Goal: Task Accomplishment & Management: Complete application form

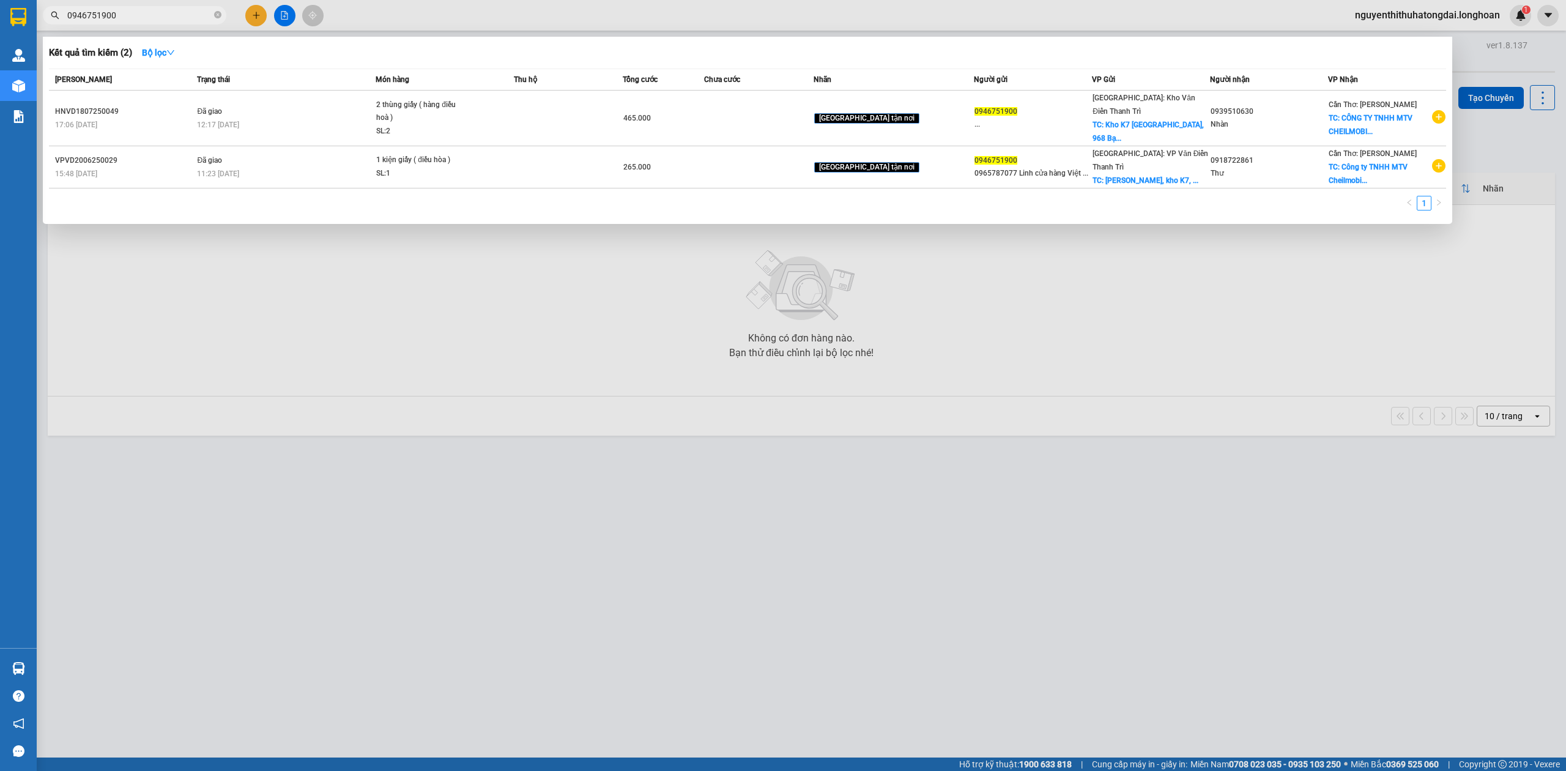
click at [118, 20] on input "0946751900" at bounding box center [139, 15] width 144 height 13
paste input "69 537 955"
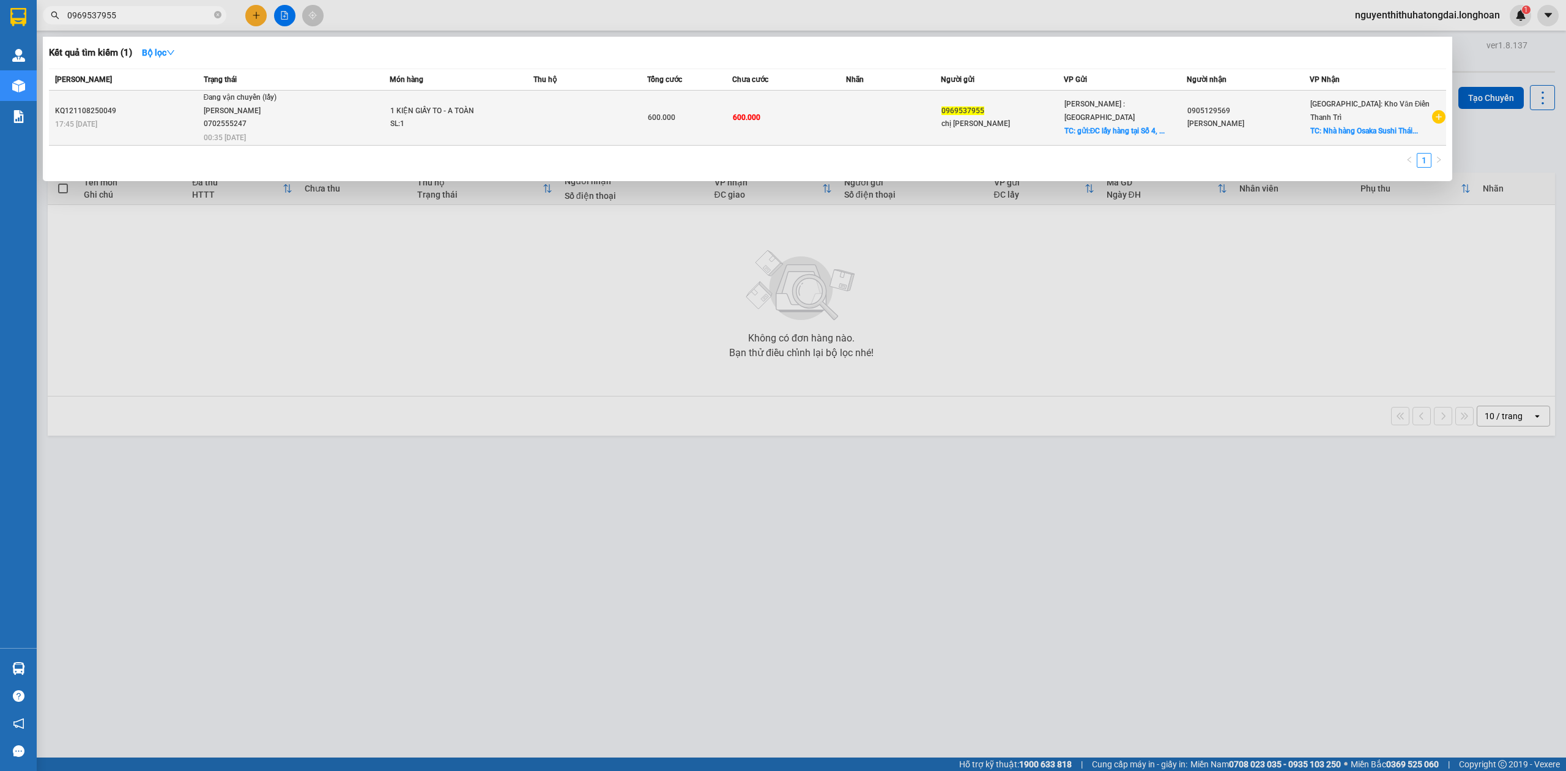
type input "0969537955"
click at [285, 116] on div "[PERSON_NAME] 0702555247" at bounding box center [250, 118] width 92 height 26
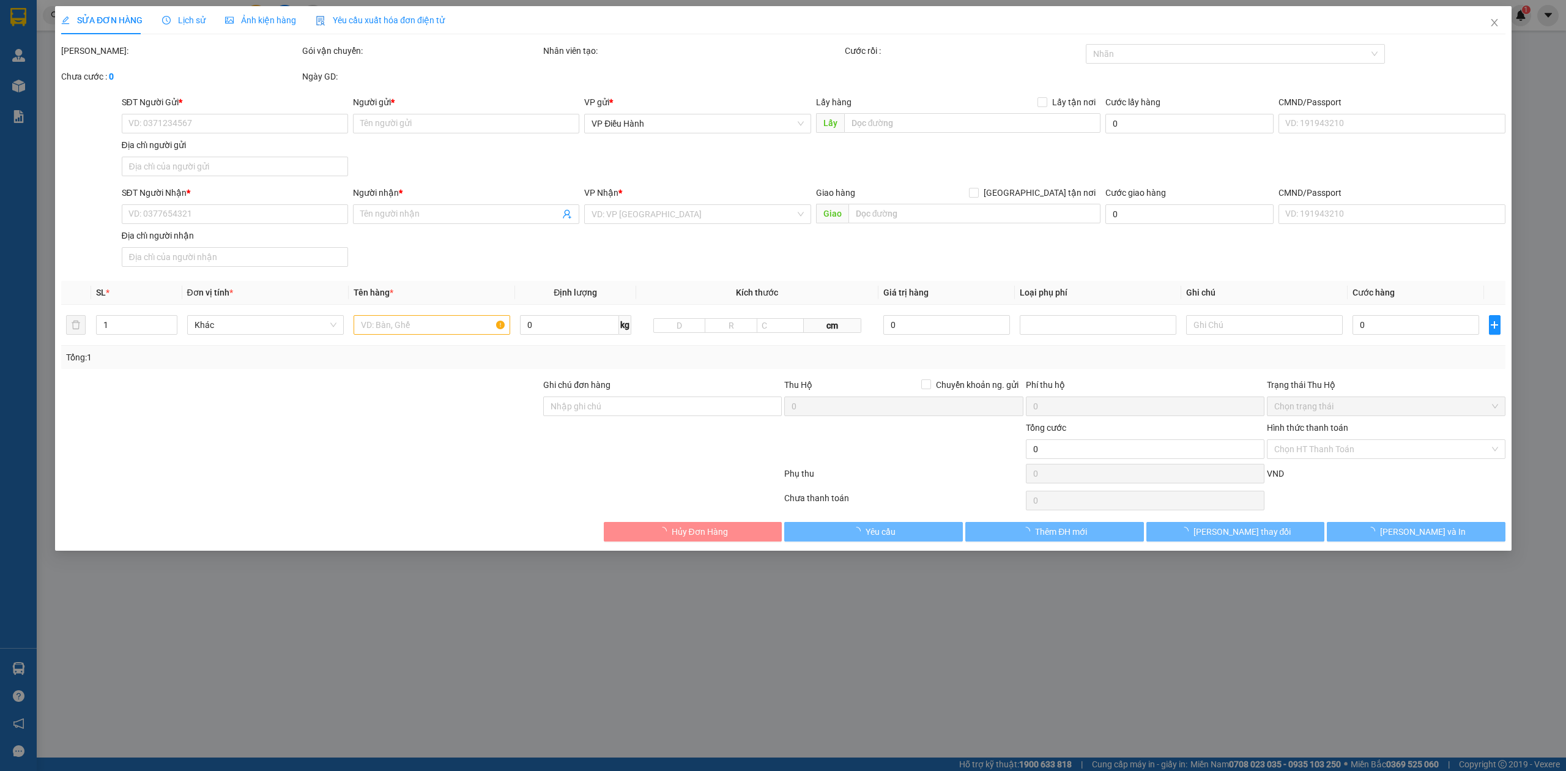
type input "0969537955"
type input "chị [PERSON_NAME]"
checkbox input "true"
type input "gửi:ĐC lấy hàng tại [STREET_ADDRESS] Nai"
type input "0905129569"
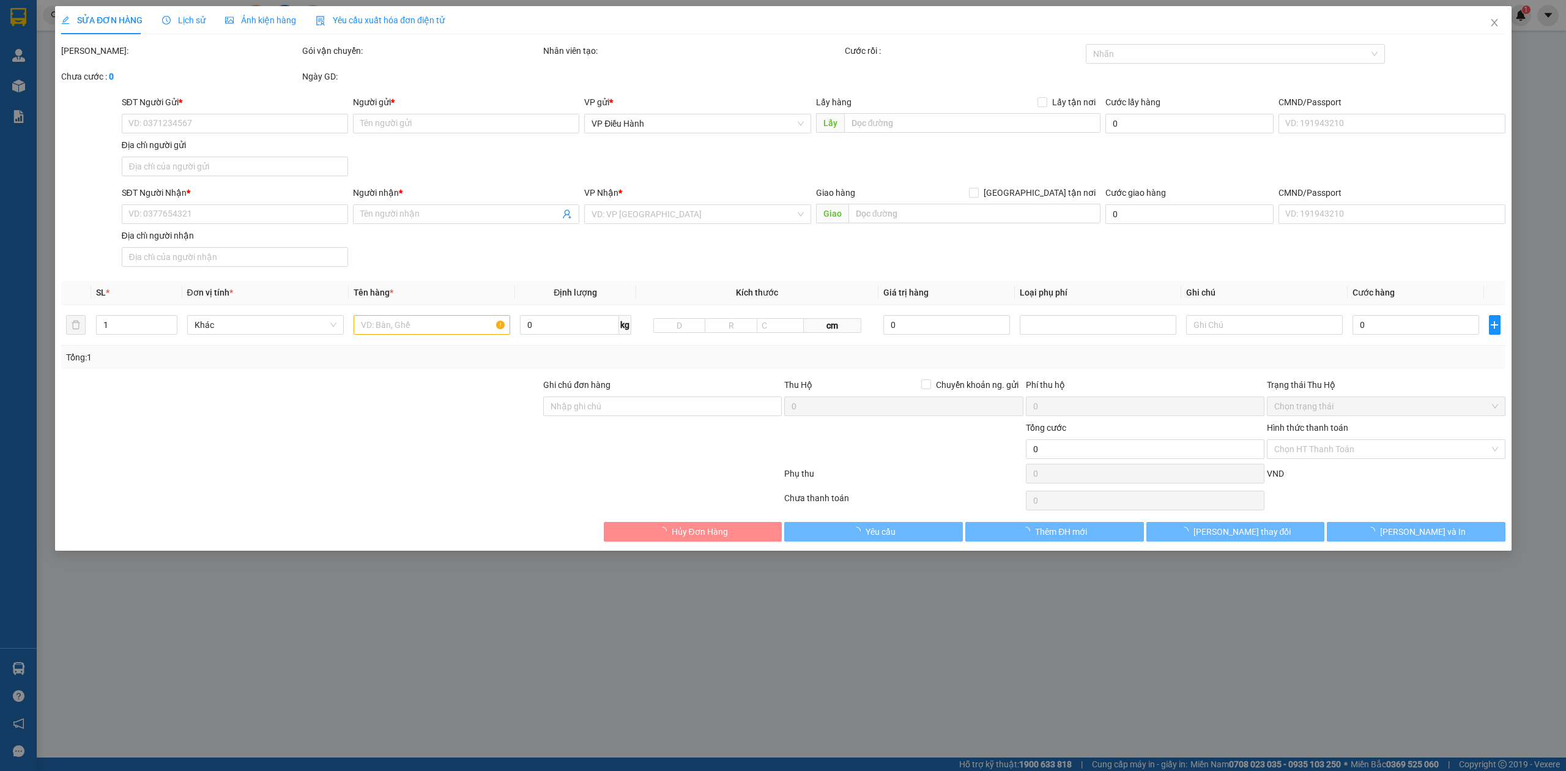
type input "[PERSON_NAME]"
checkbox input "true"
type input "Nhà hàng Osaka Sushi Thái Nguyên Tổ 8, Phường [PERSON_NAME].[GEOGRAPHIC_DATA]"
type input "600.000"
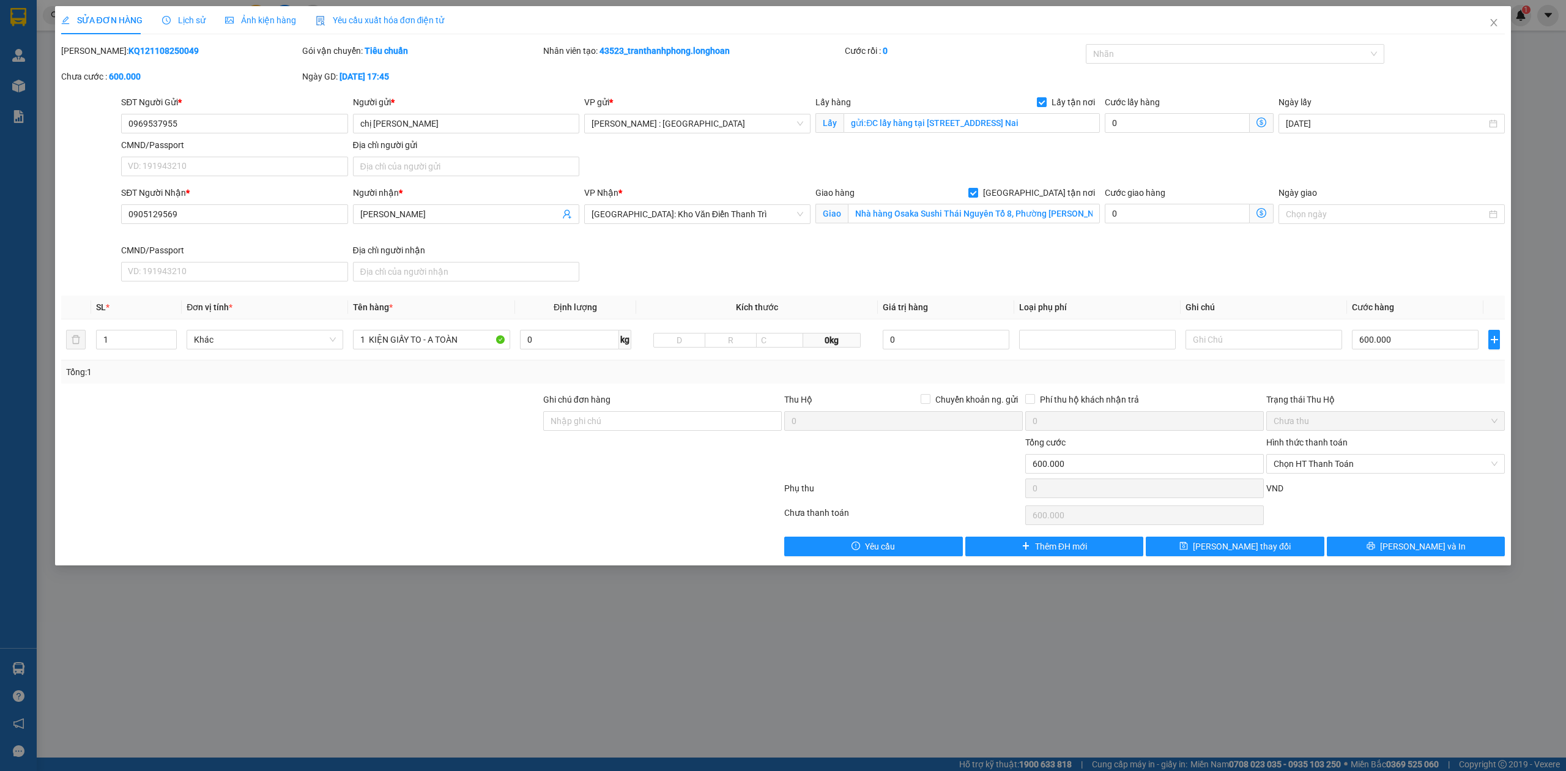
click at [196, 20] on span "Lịch sử" at bounding box center [183, 20] width 43 height 10
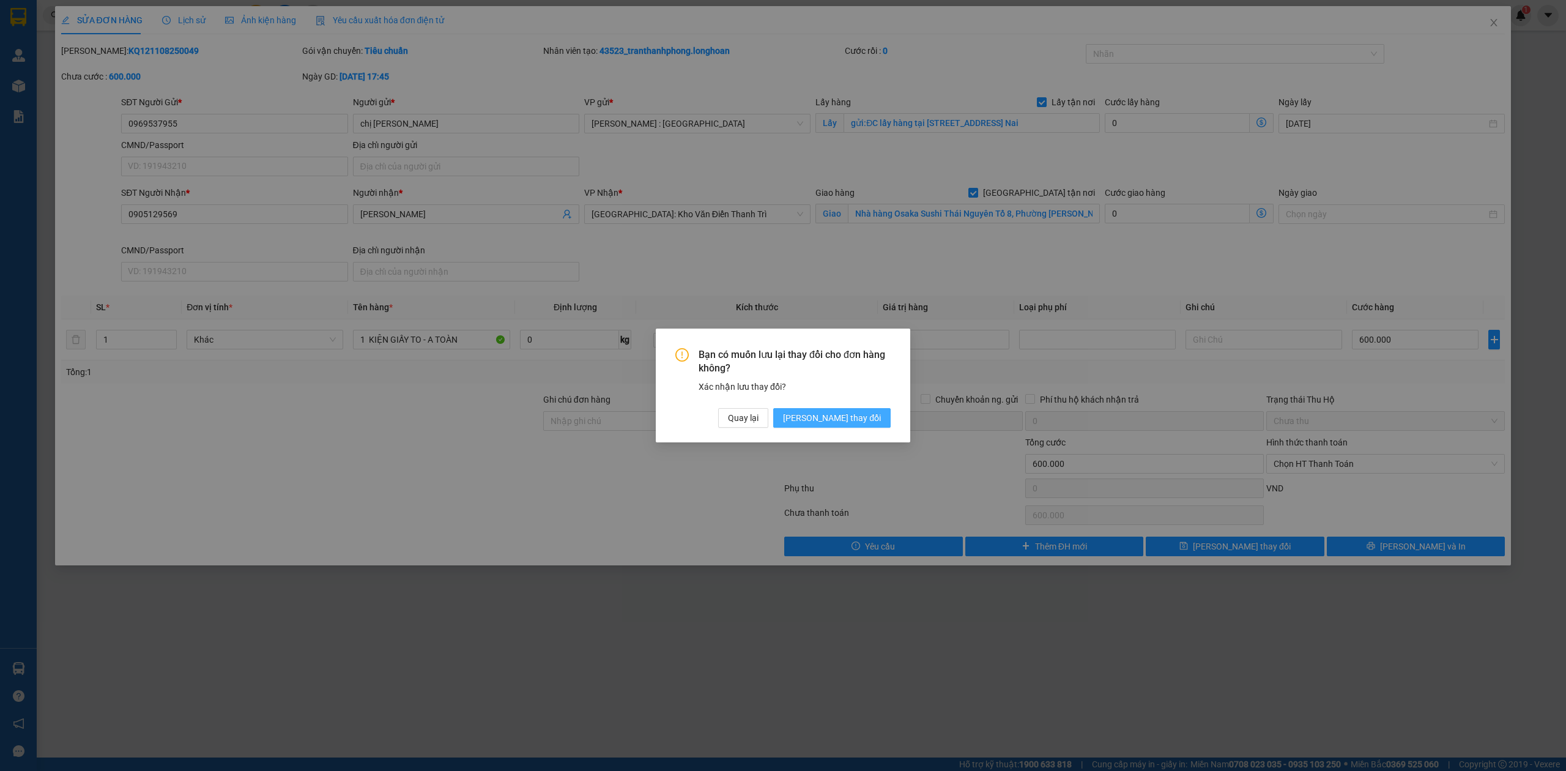
click at [849, 414] on span "[PERSON_NAME] thay đổi" at bounding box center [832, 417] width 98 height 13
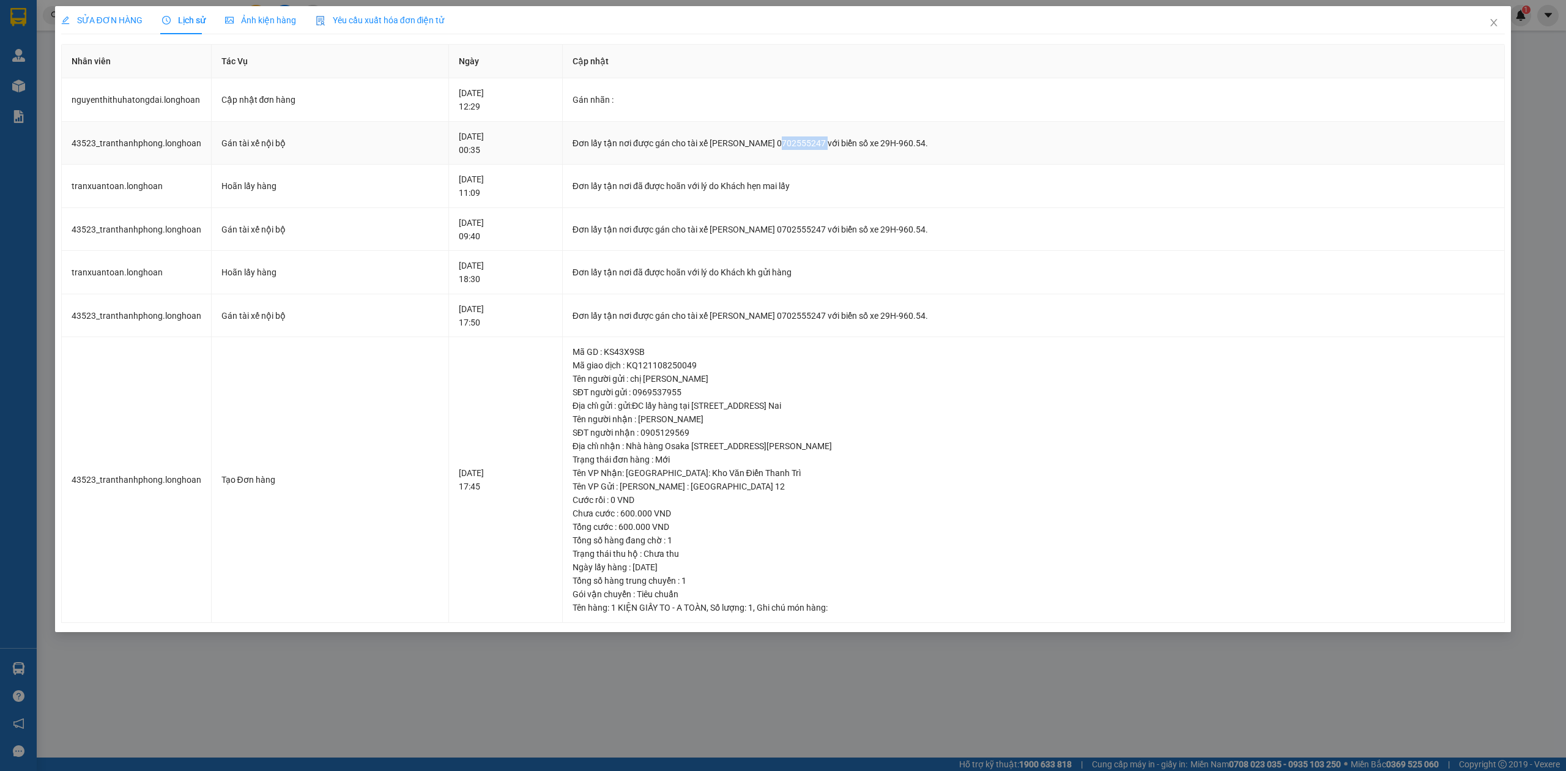
drag, startPoint x: 774, startPoint y: 143, endPoint x: 820, endPoint y: 152, distance: 47.3
click at [820, 152] on td "Đơn lấy tận nơi được gán cho tài xế [PERSON_NAME] 0702555247 với biển số xe 29H…" at bounding box center [1034, 143] width 943 height 43
copy div "0702555247"
click at [1491, 22] on span "Close" at bounding box center [1494, 23] width 34 height 34
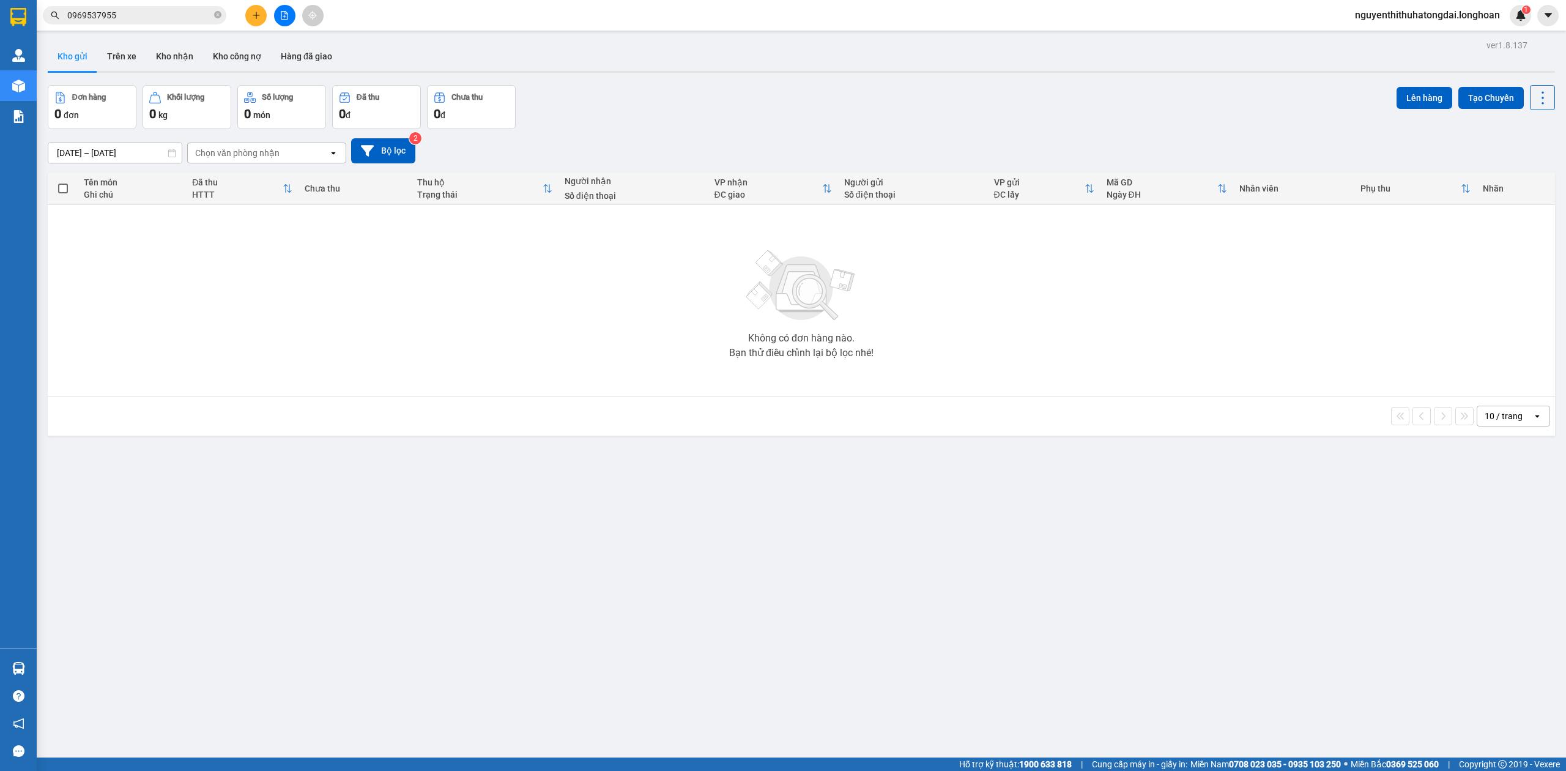
click at [104, 13] on input "0969537955" at bounding box center [139, 15] width 144 height 13
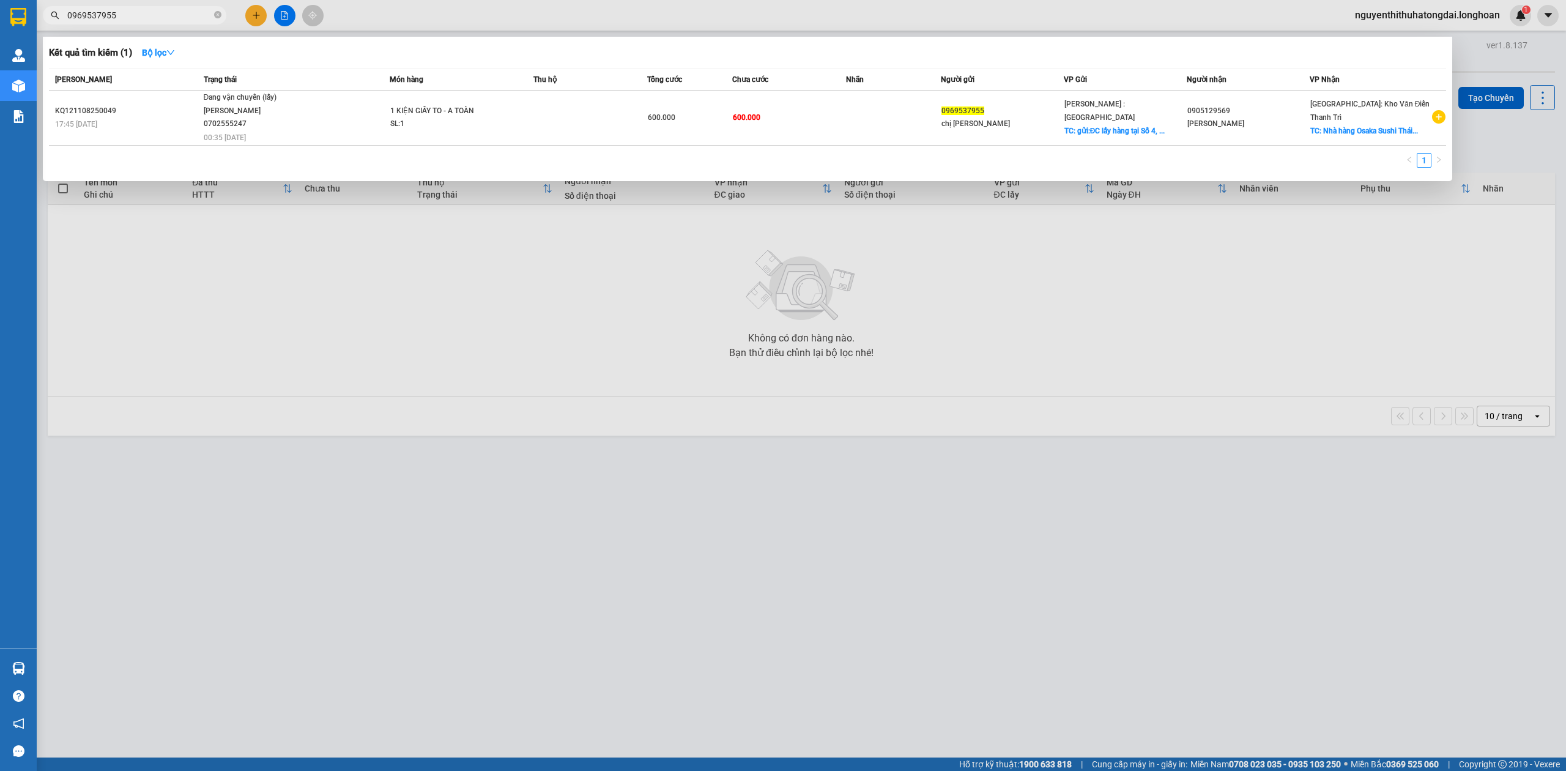
click at [104, 13] on input "0969537955" at bounding box center [139, 15] width 144 height 13
paste input "46751900"
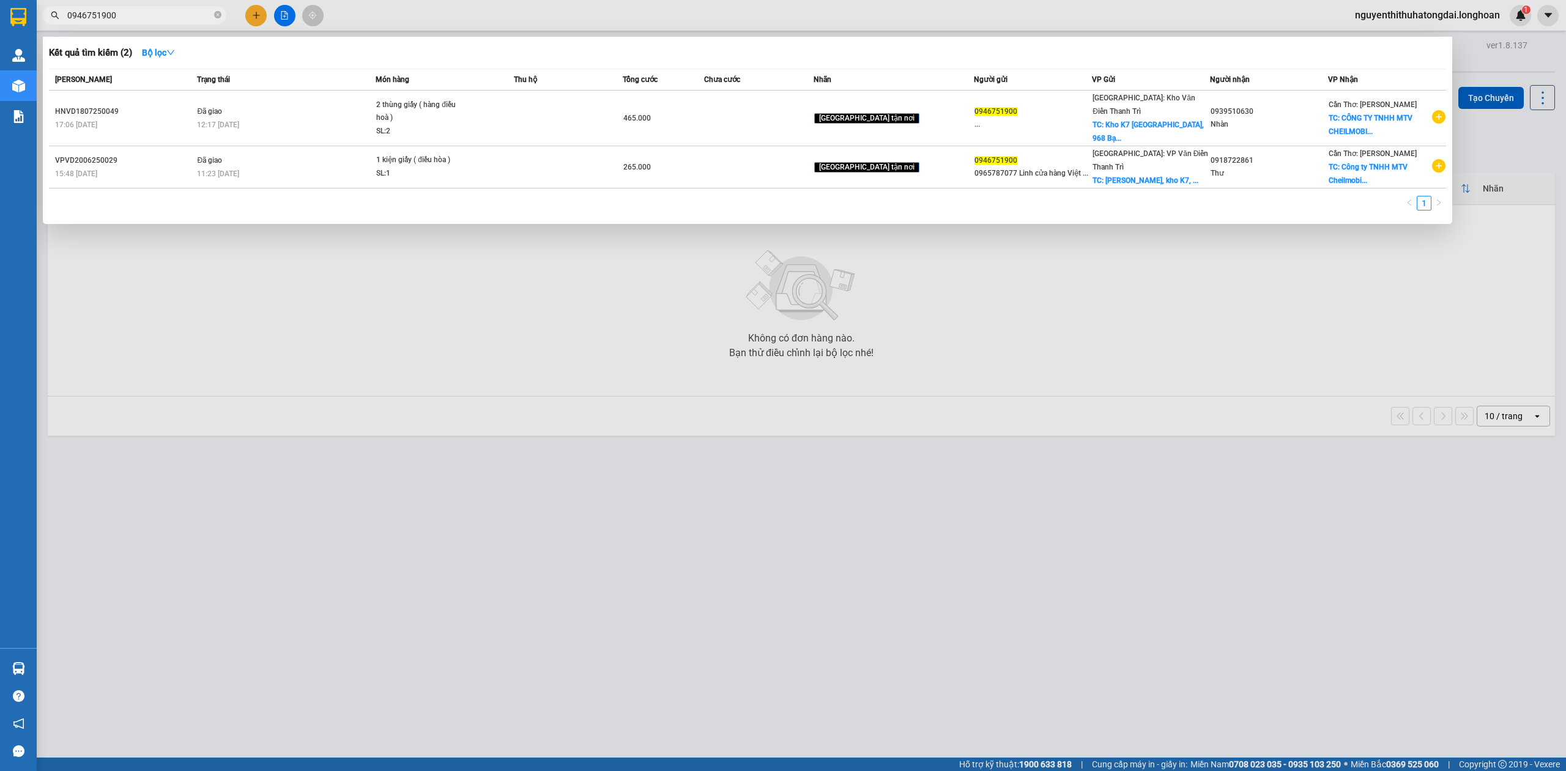
click at [185, 13] on input "0946751900" at bounding box center [139, 15] width 144 height 13
drag, startPoint x: 154, startPoint y: 20, endPoint x: 0, endPoint y: 56, distance: 158.5
click at [0, 56] on section "Kết quả tìm kiếm ( 2 ) Bộ lọc Mã ĐH Trạng thái Món hàng Thu hộ Tổng cước Chưa c…" at bounding box center [783, 385] width 1566 height 771
paste input "3951063"
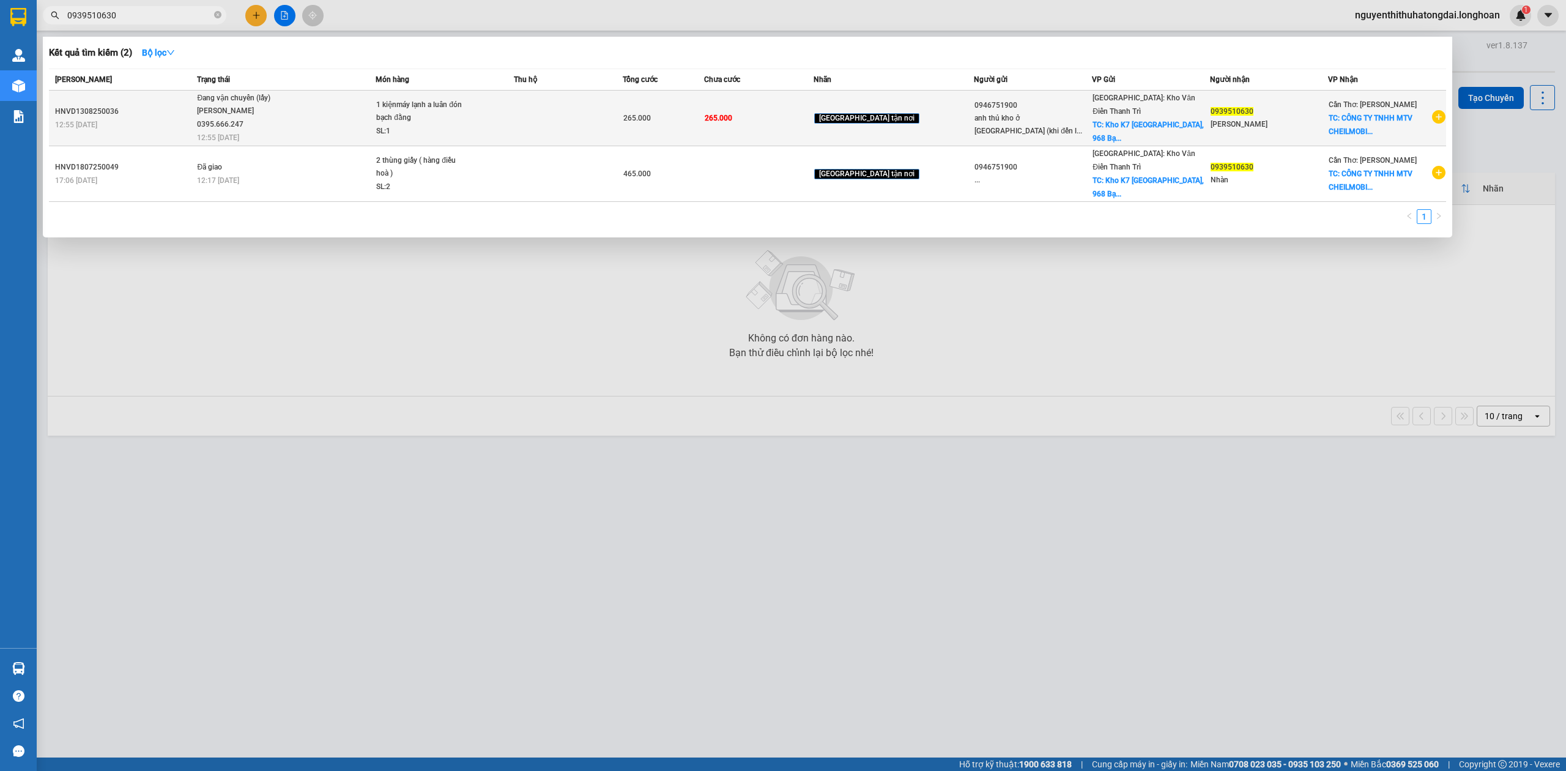
type input "0939510630"
click at [350, 110] on span "Đang vận chuyển (lấy) [PERSON_NAME] 0395.666.247 12:55 [DATE]" at bounding box center [286, 117] width 178 height 51
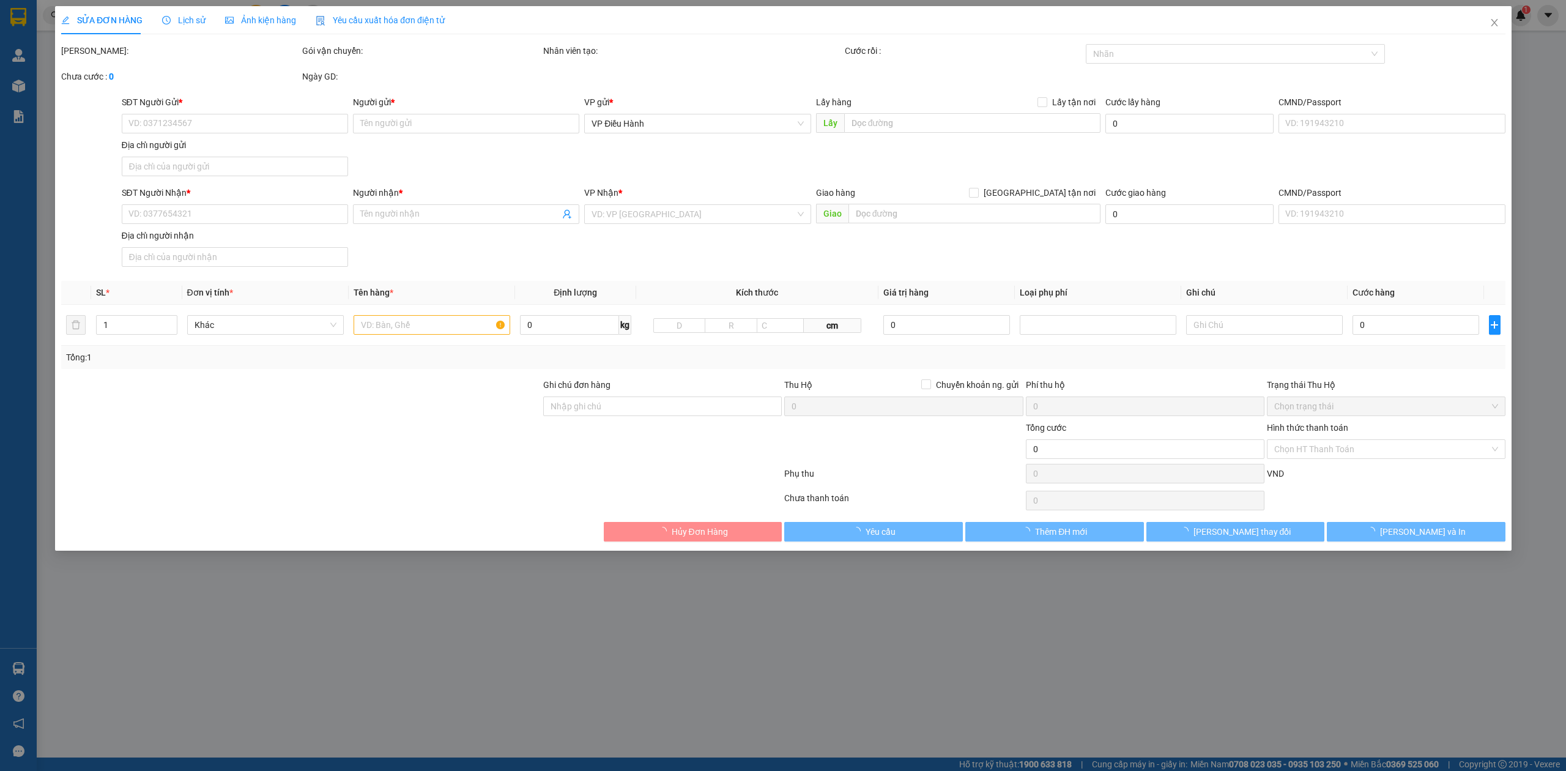
type input "0946751900"
type input "anh thủ kho ở [GEOGRAPHIC_DATA] (khi đến lấy hàng nói bốc mã bên [GEOGRAPHIC_DA…"
checkbox input "true"
type input "Kho [GEOGRAPHIC_DATA], [GEOGRAPHIC_DATA]"
type input "0939510630"
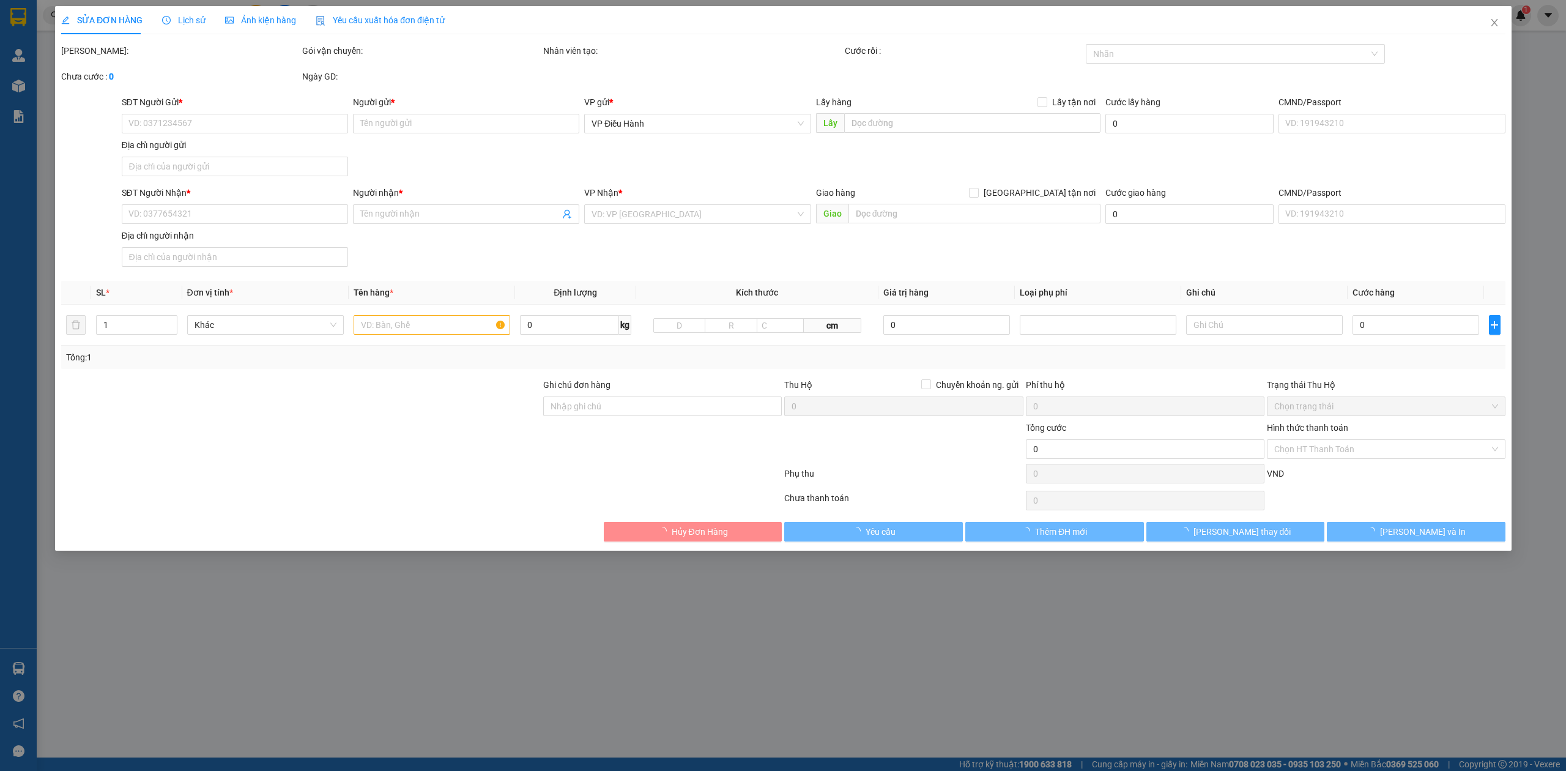
type input "[PERSON_NAME]"
checkbox input "true"
type input "CÔNG TY TNHH MTV CHEILMOBILE Lô B3, khu công nghiệp [GEOGRAPHIC_DATA], [GEOGRAP…"
type input "Có lấy hóa đơn VAT"
type input "265.000"
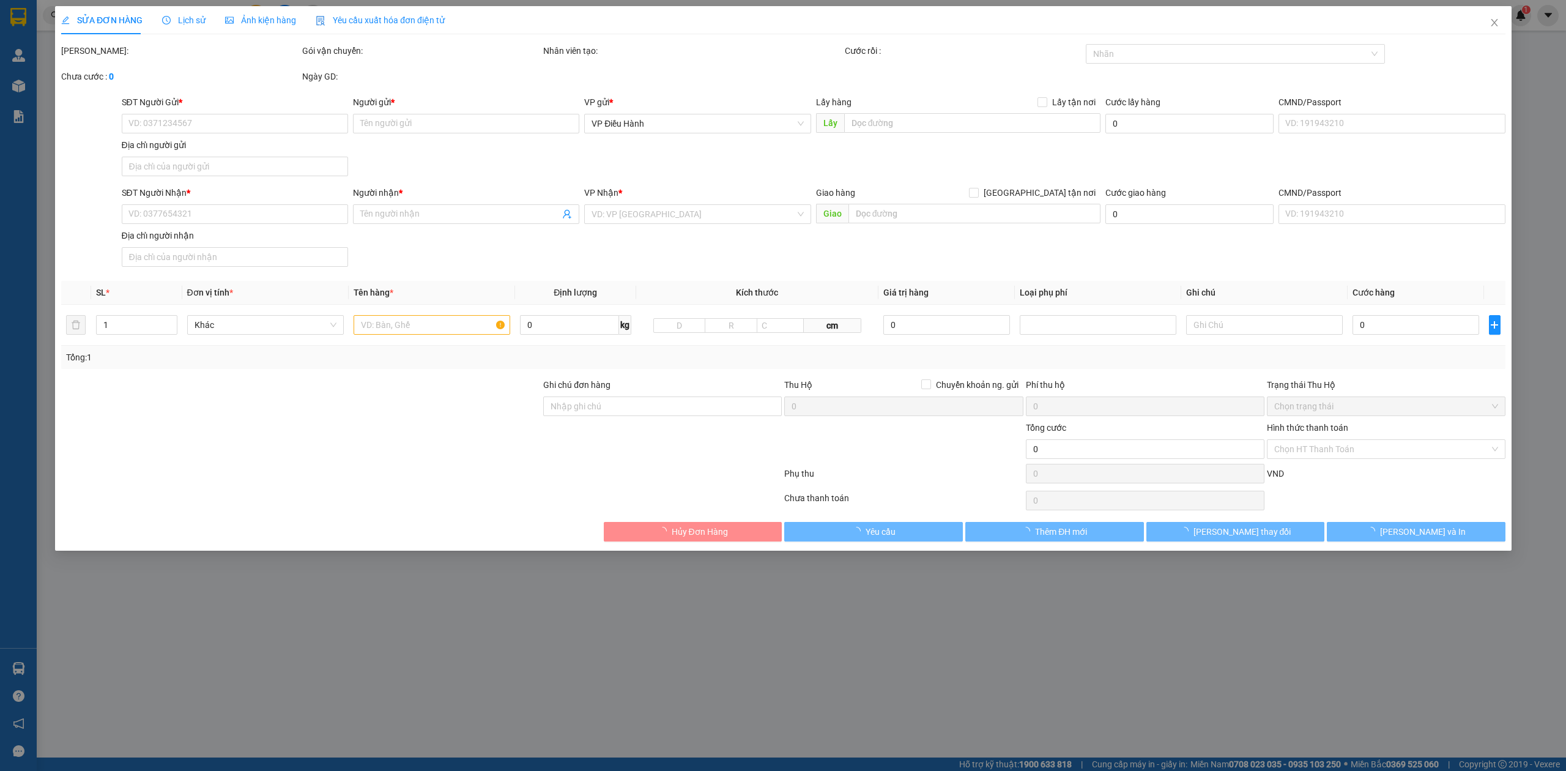
type input "265.000"
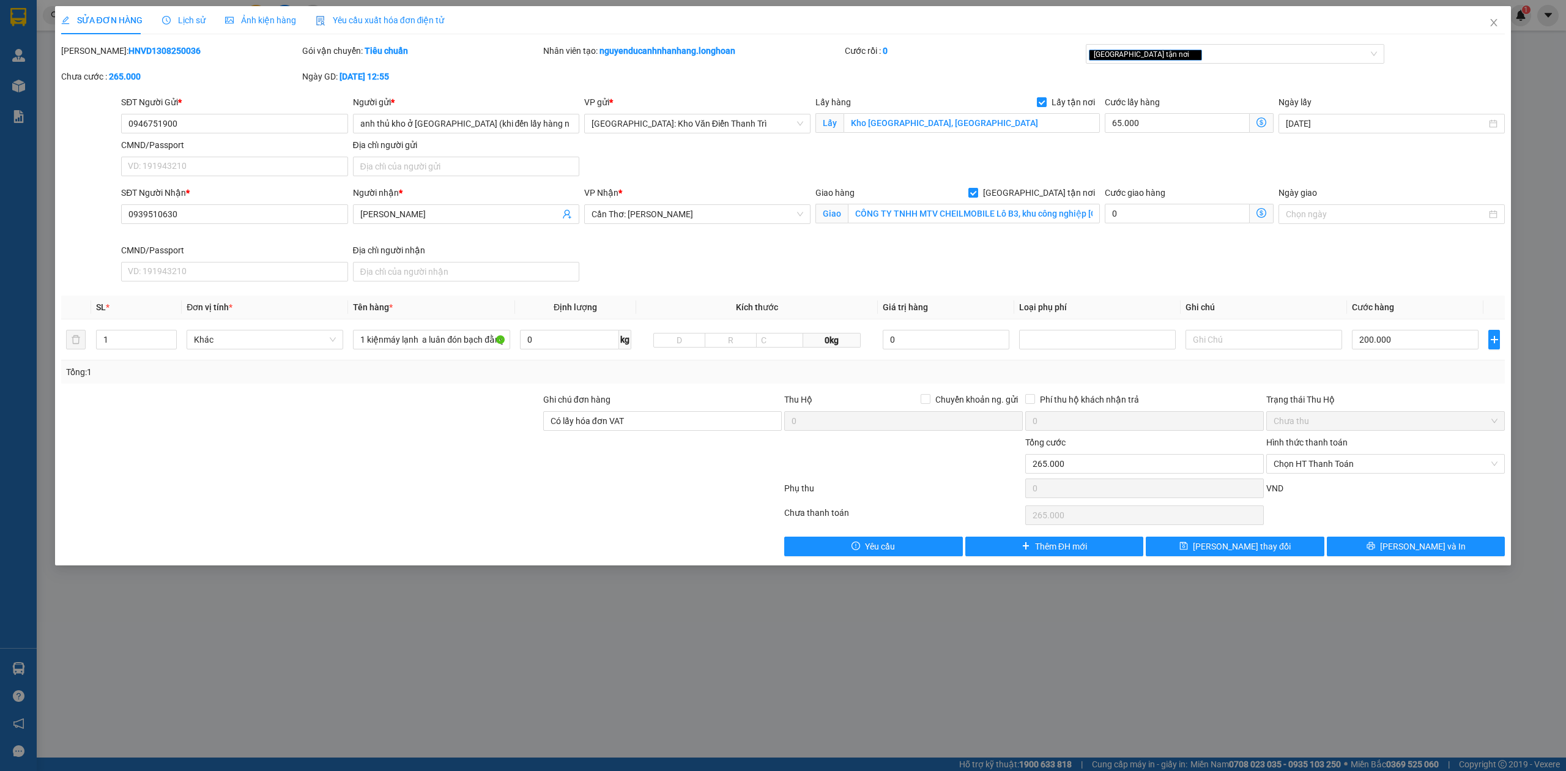
click at [196, 15] on span "Lịch sử" at bounding box center [183, 20] width 43 height 10
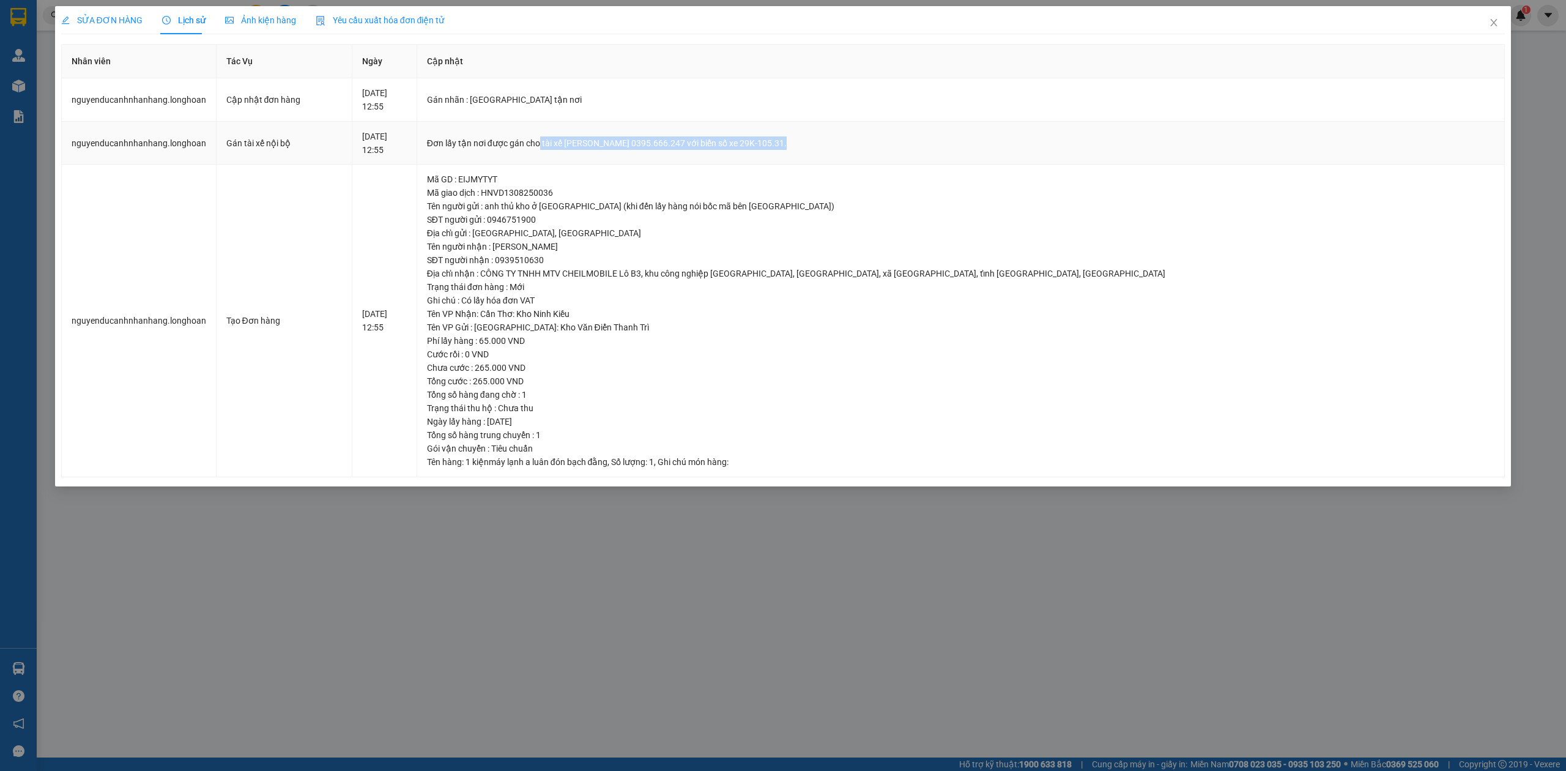
drag, startPoint x: 625, startPoint y: 141, endPoint x: 891, endPoint y: 149, distance: 266.2
click at [891, 149] on div "Đơn lấy tận nơi được gán cho tài xế [PERSON_NAME] 0395.666.247 với biển số xe 2…" at bounding box center [961, 142] width 1068 height 13
copy div "tài xế [PERSON_NAME] 0395.666.247 với biển số xe 29K-105.31."
click at [116, 15] on span "SỬA ĐƠN HÀNG" at bounding box center [101, 20] width 81 height 10
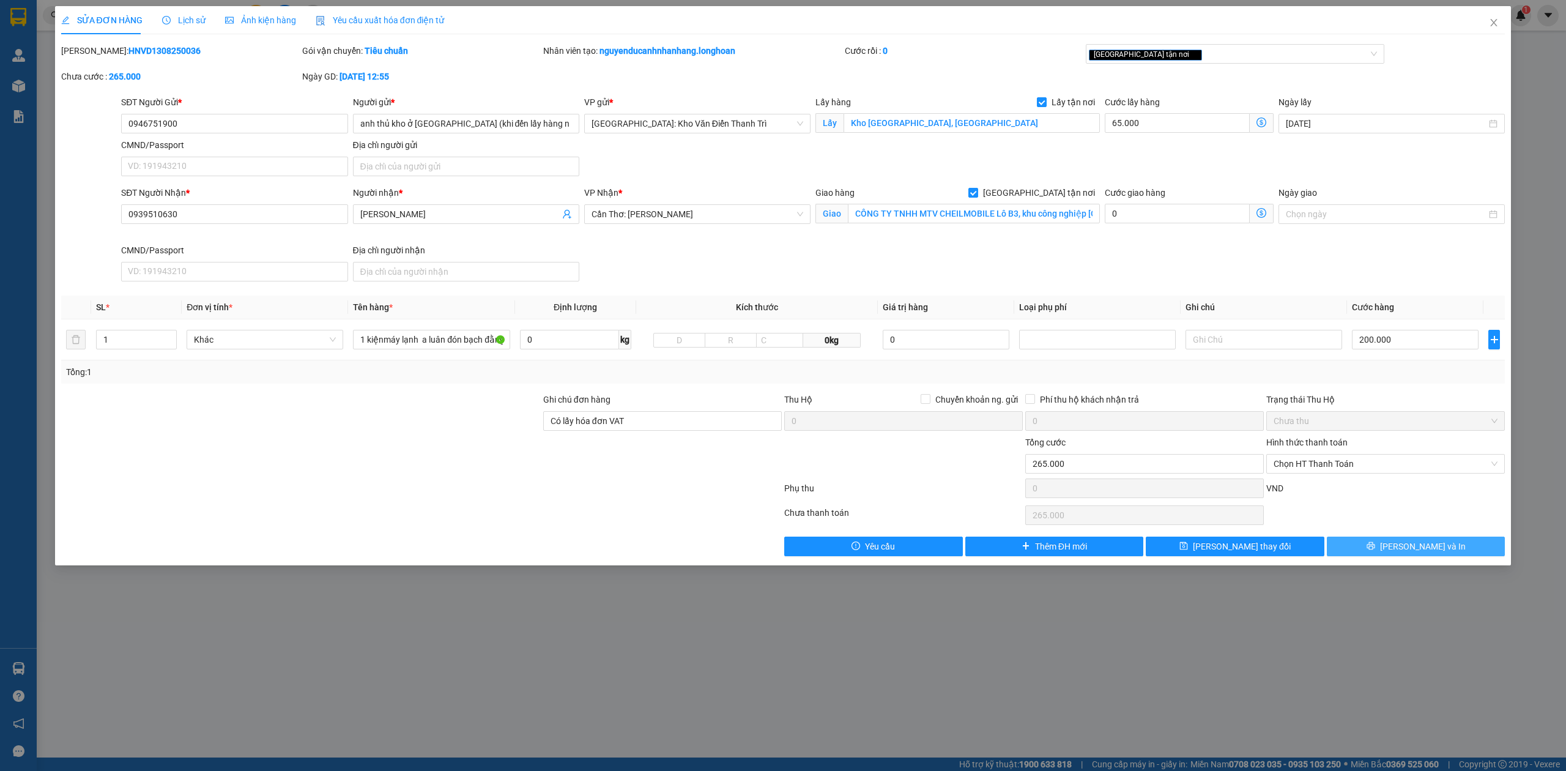
click at [1455, 551] on button "[PERSON_NAME] và In" at bounding box center [1416, 546] width 179 height 20
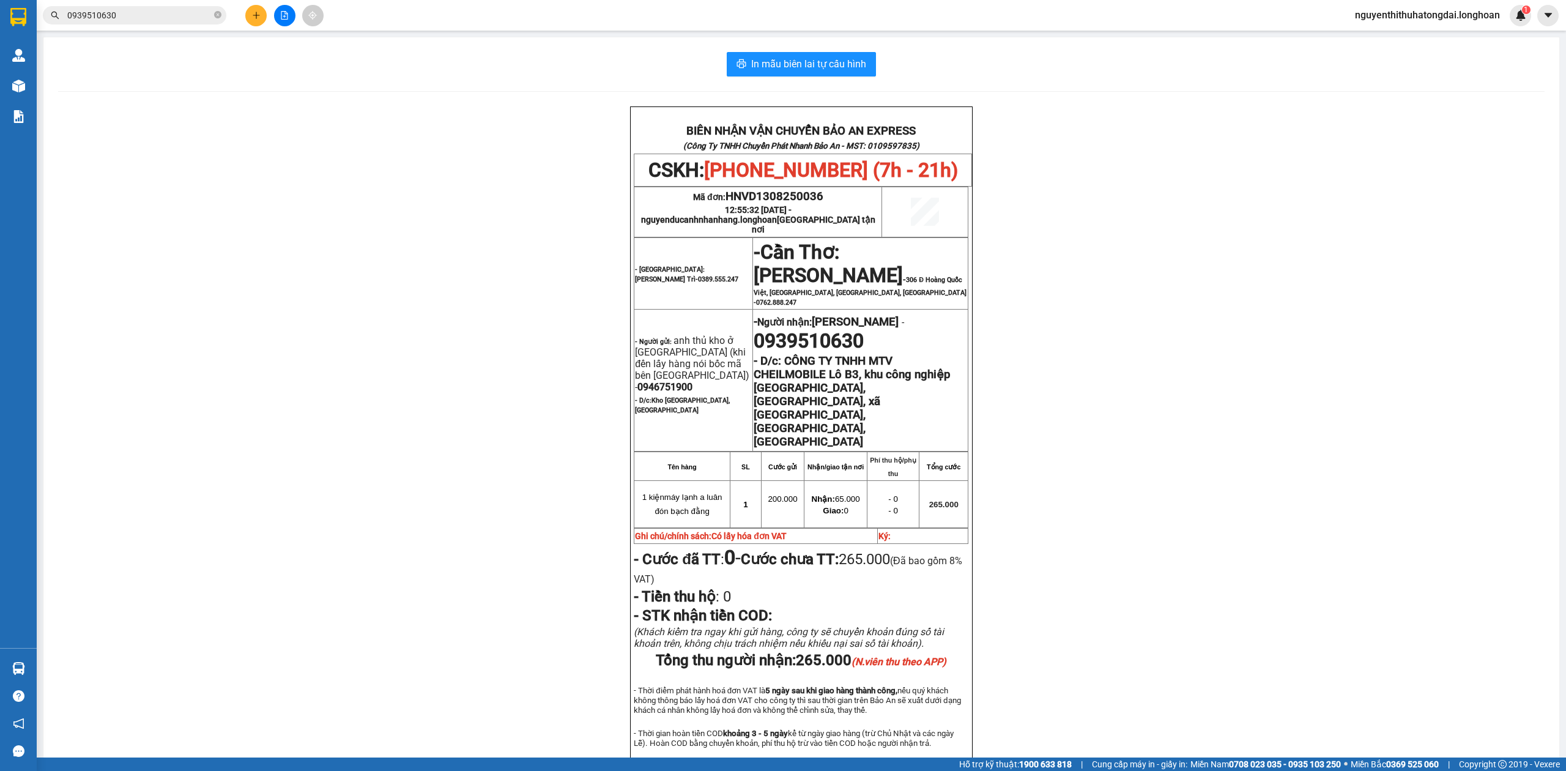
click at [144, 13] on input "0939510630" at bounding box center [139, 15] width 144 height 13
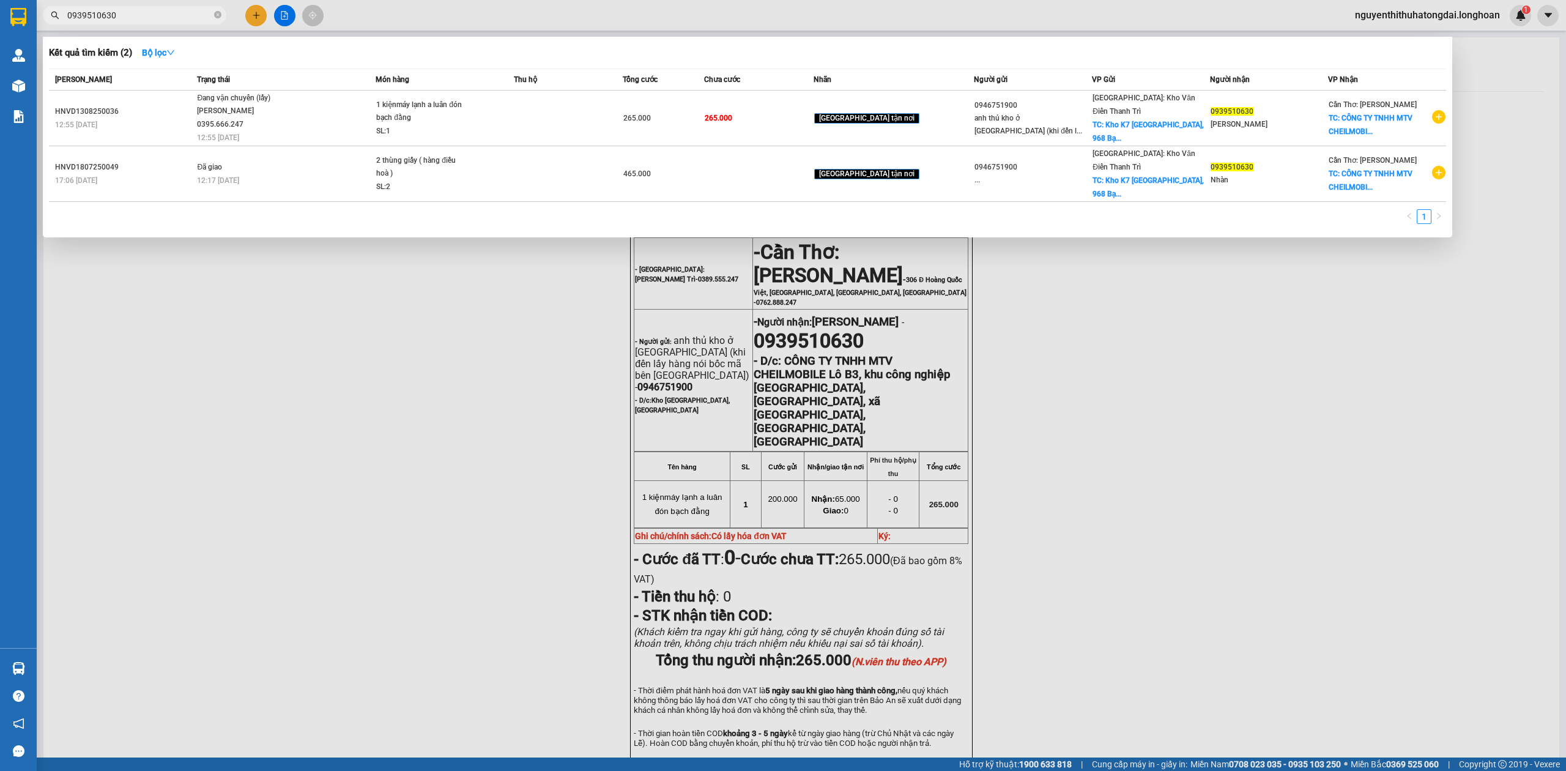
click at [144, 13] on input "0939510630" at bounding box center [139, 15] width 144 height 13
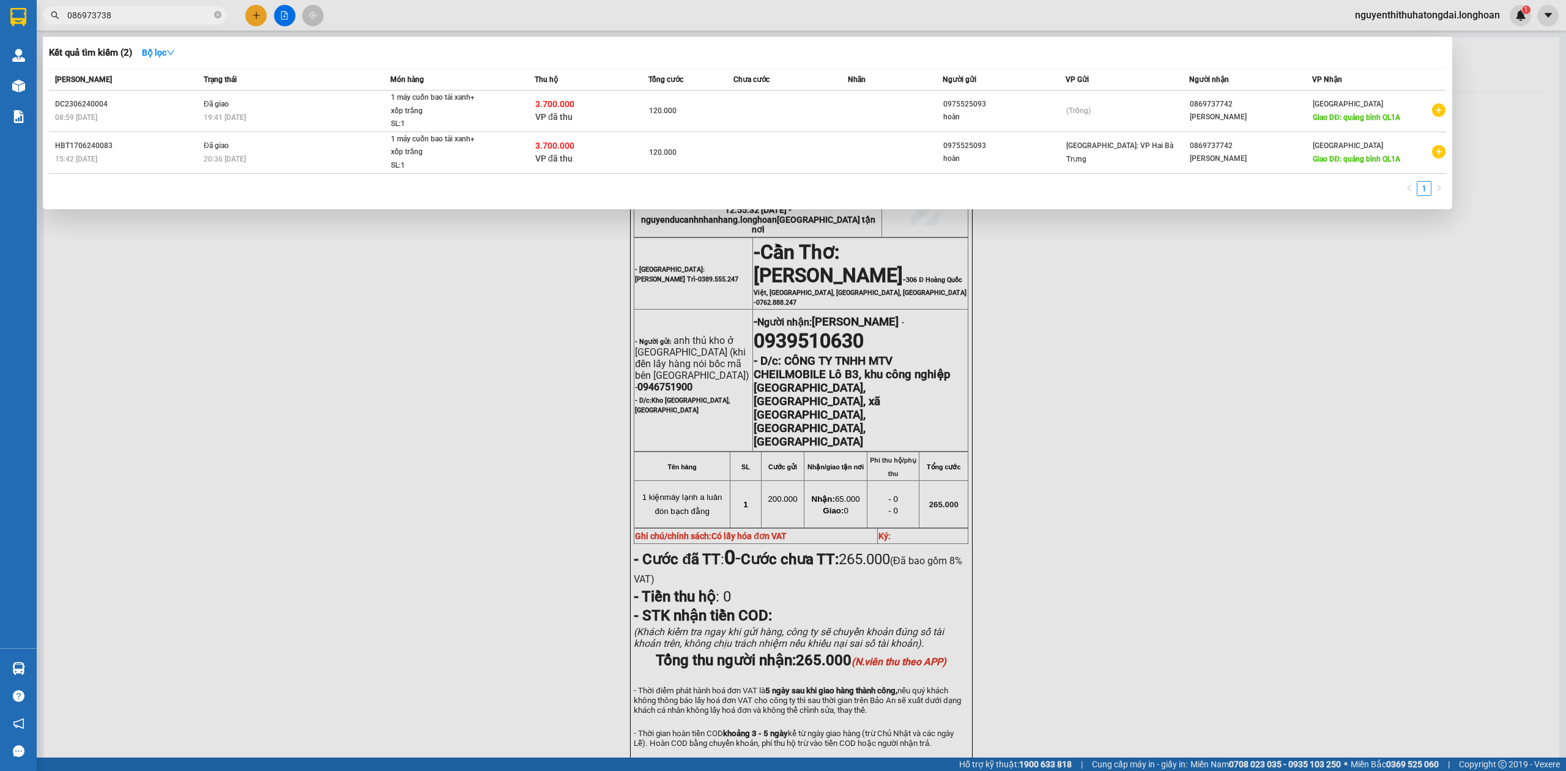
type input "0869737388"
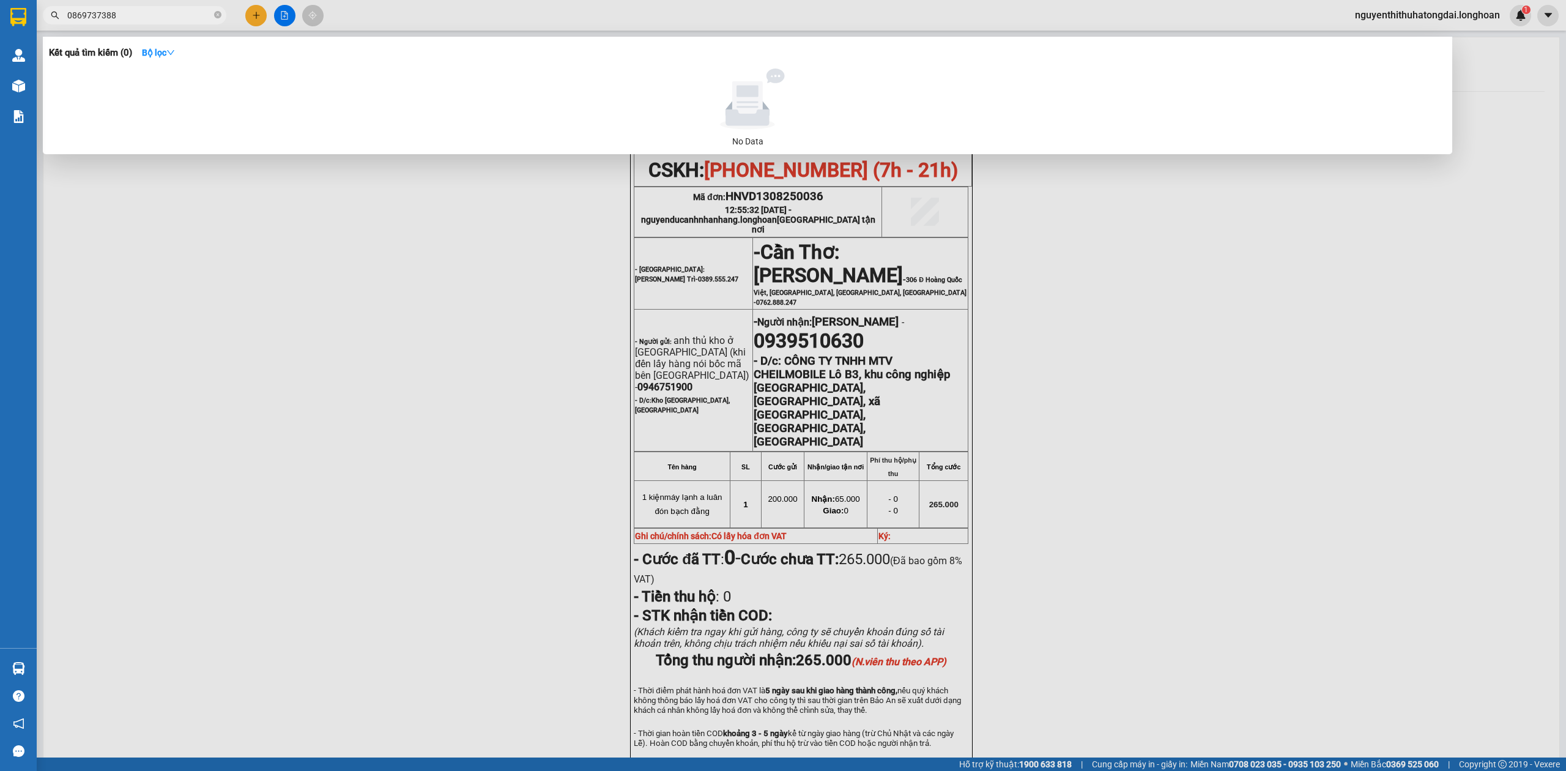
drag, startPoint x: 97, startPoint y: 17, endPoint x: 0, endPoint y: 39, distance: 99.1
click at [0, 39] on section "Kết quả tìm kiếm ( 0 ) Bộ lọc No Data 0869737388 nguyenthithuhatongdai.longhoan…" at bounding box center [783, 385] width 1566 height 771
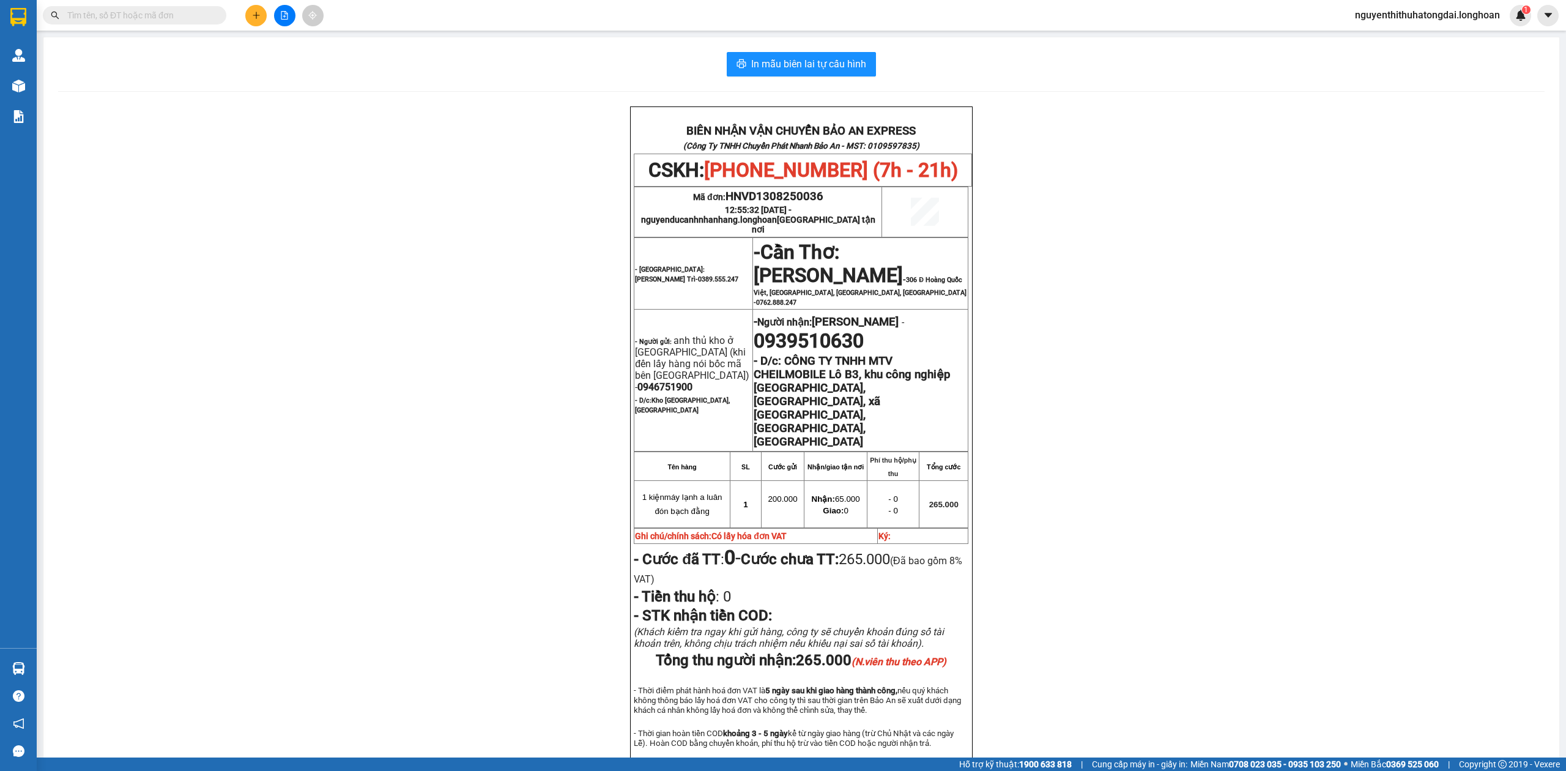
click at [172, 18] on input "text" at bounding box center [139, 15] width 144 height 13
paste input "0388749798"
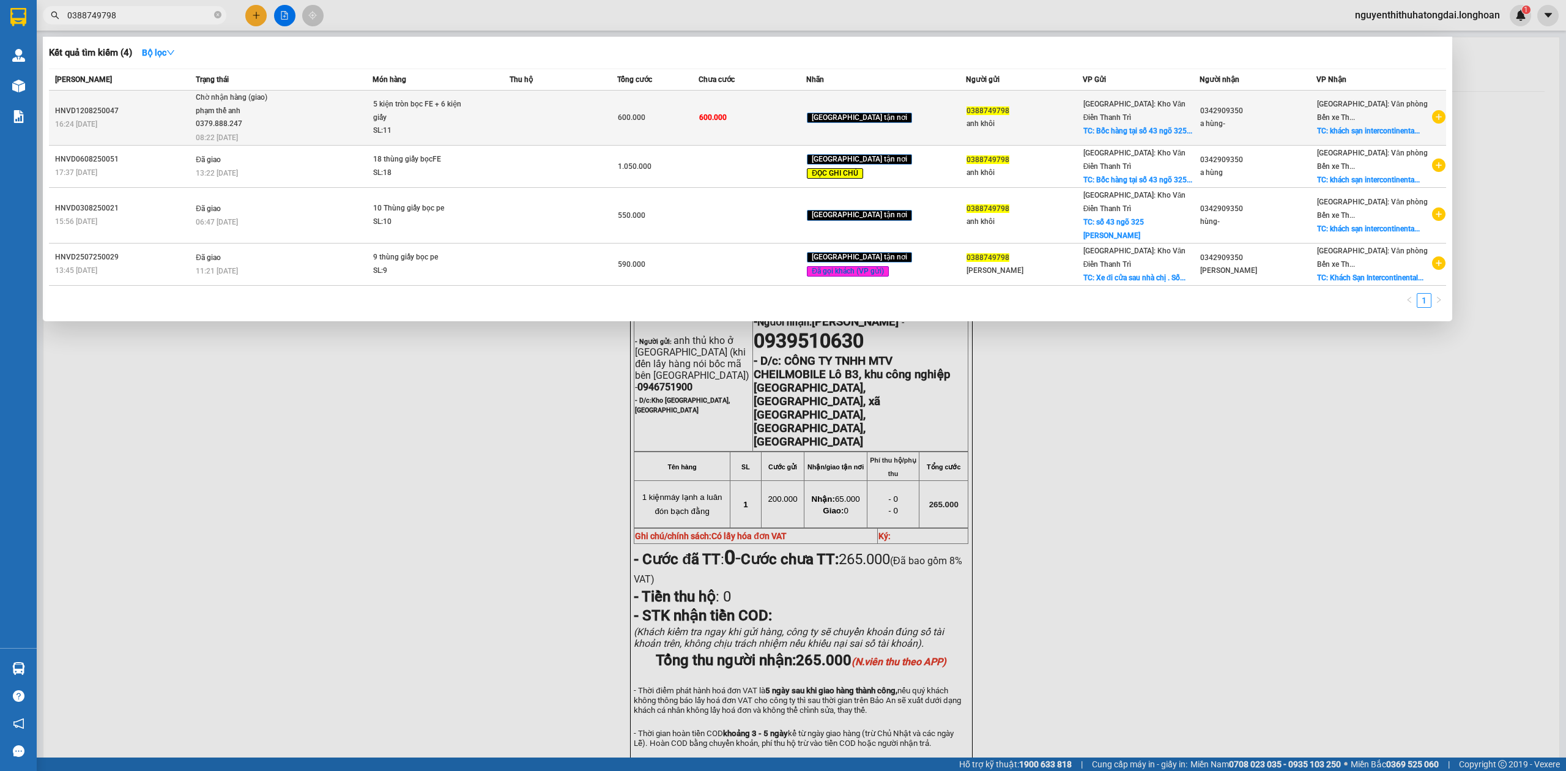
type input "0388749798"
click at [598, 116] on td at bounding box center [564, 118] width 108 height 55
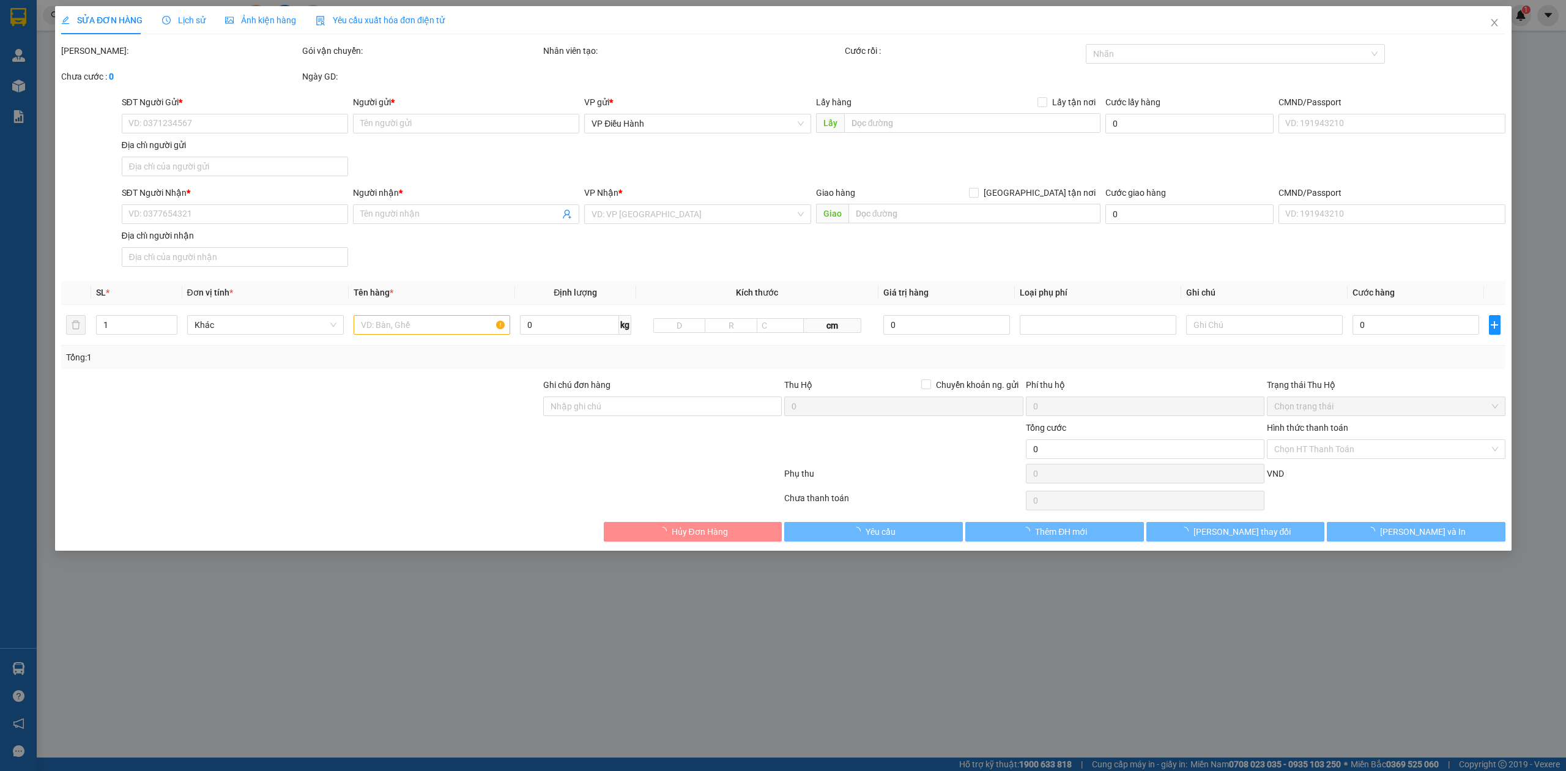
type input "0388749798"
type input "anh khôi"
checkbox input "true"
type input "Bốc hàng tại số 43 ngõ 325 [PERSON_NAME]"
type input "0342909350"
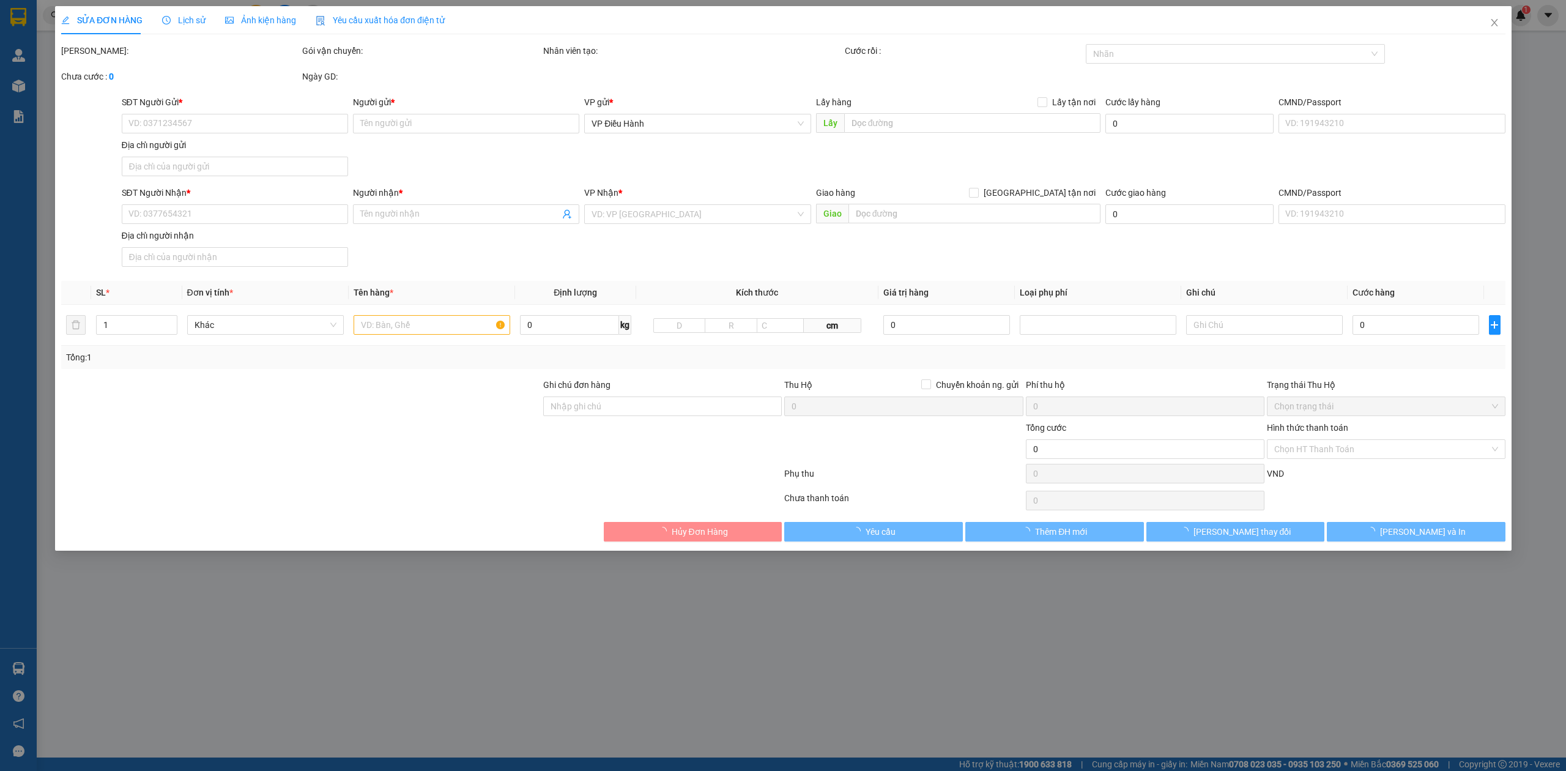
type input "a hùng-"
checkbox input "true"
type input "khách sạn [GEOGRAPHIC_DATA], [GEOGRAPHIC_DATA], [GEOGRAPHIC_DATA], [GEOGRAPHIC_…"
type input "600.000"
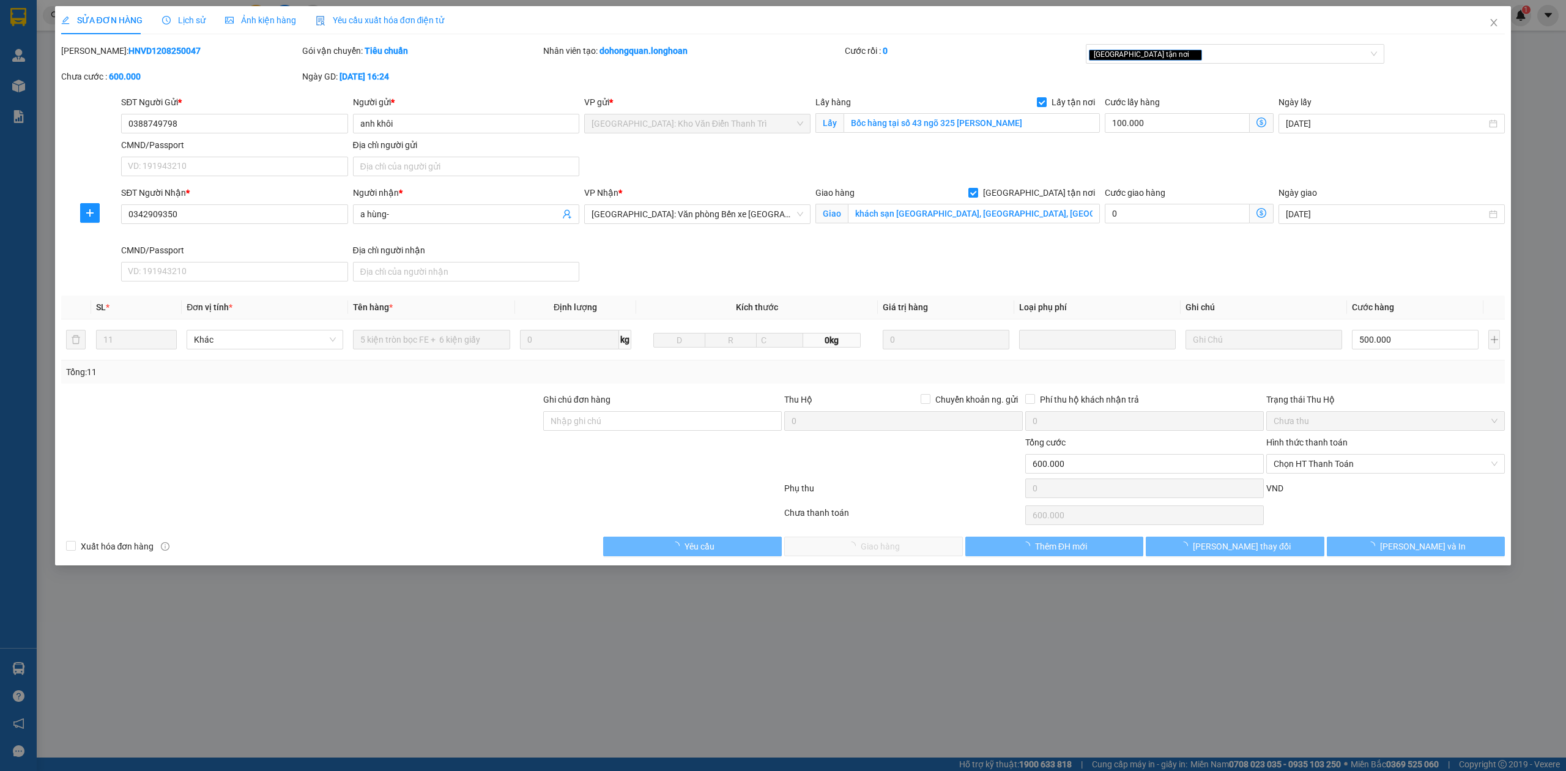
click at [192, 18] on span "Lịch sử" at bounding box center [183, 20] width 43 height 10
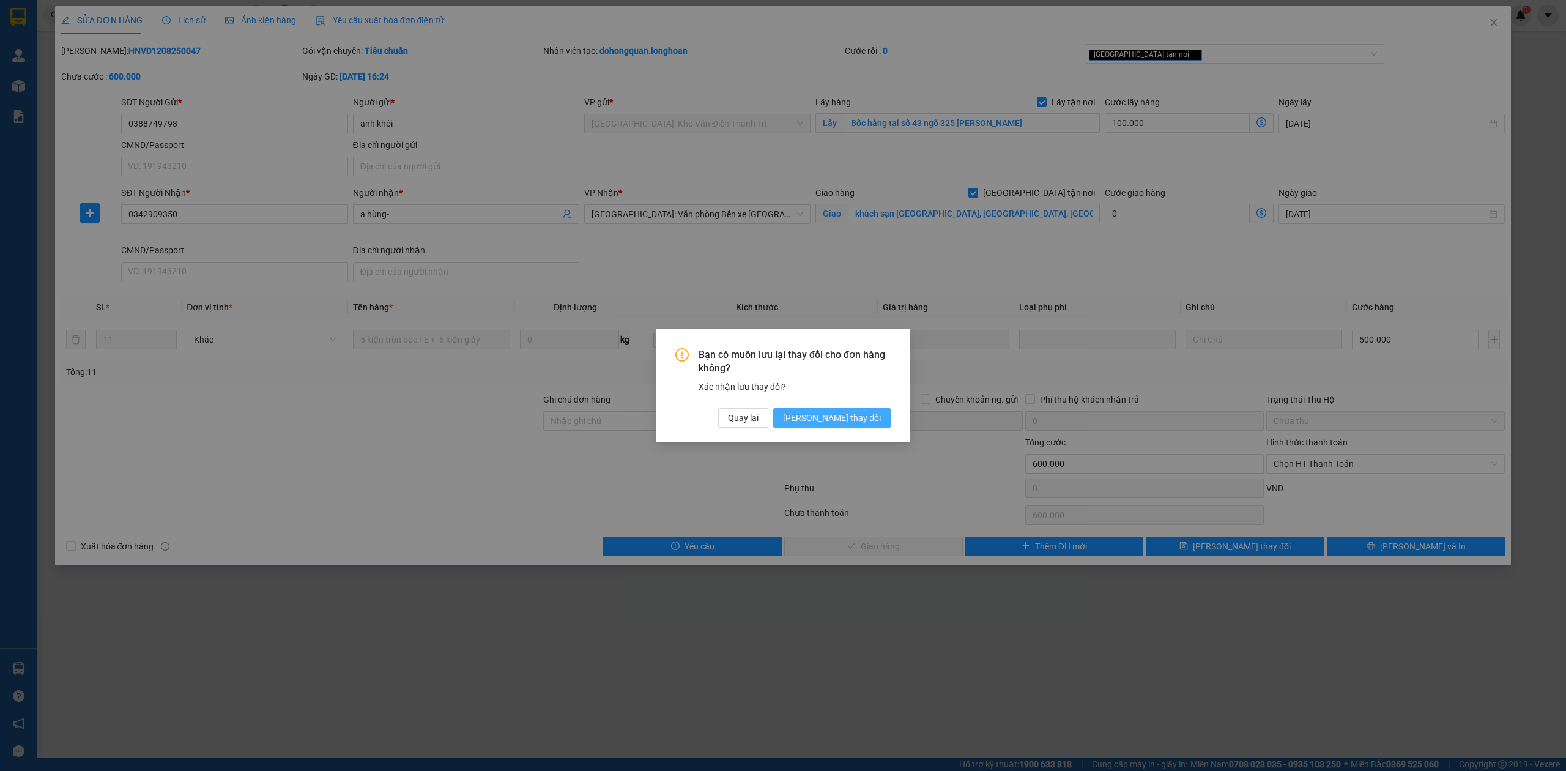
click at [843, 423] on span "[PERSON_NAME] thay đổi" at bounding box center [832, 417] width 98 height 13
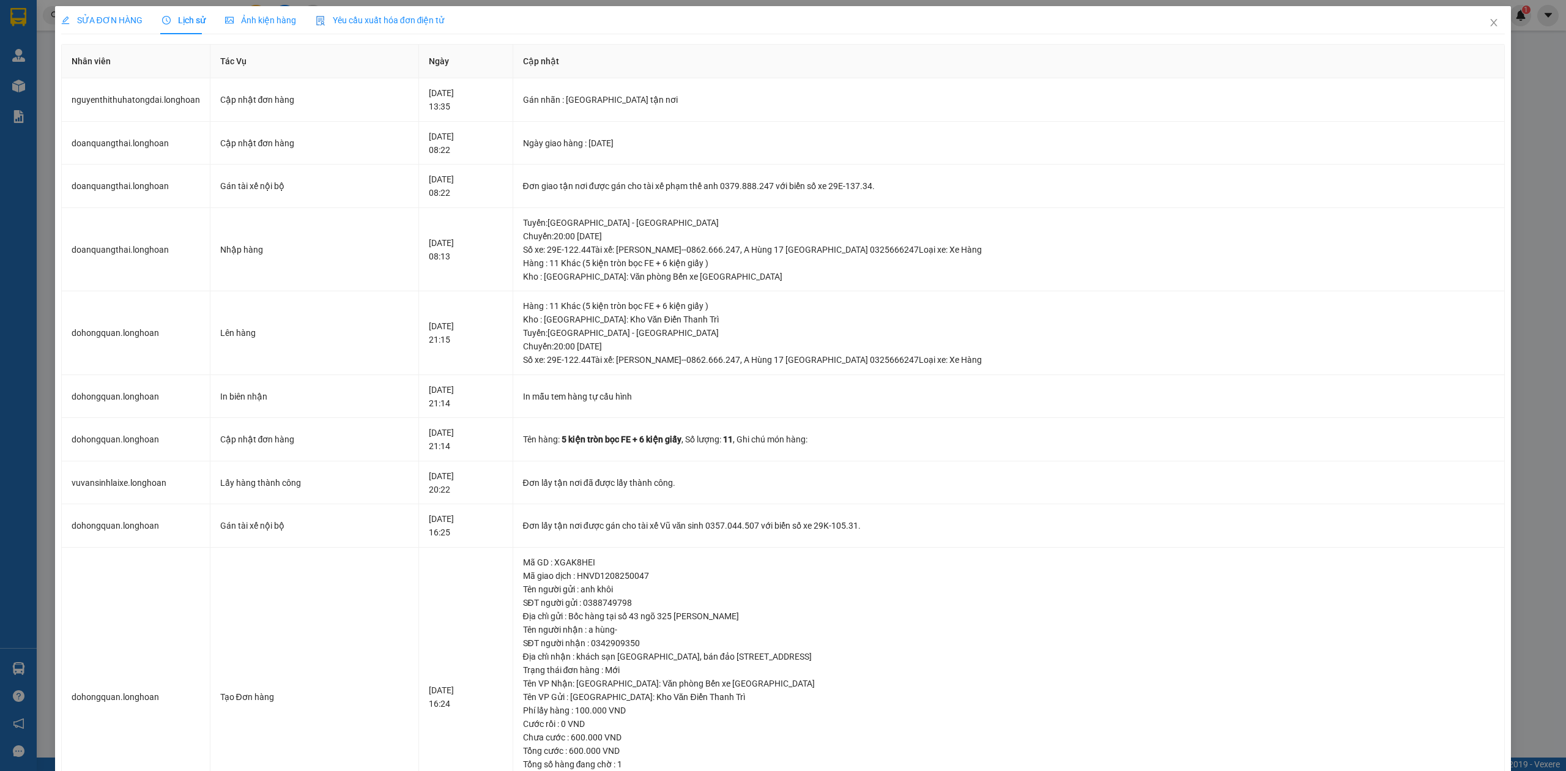
click at [89, 16] on span "SỬA ĐƠN HÀNG" at bounding box center [101, 20] width 81 height 10
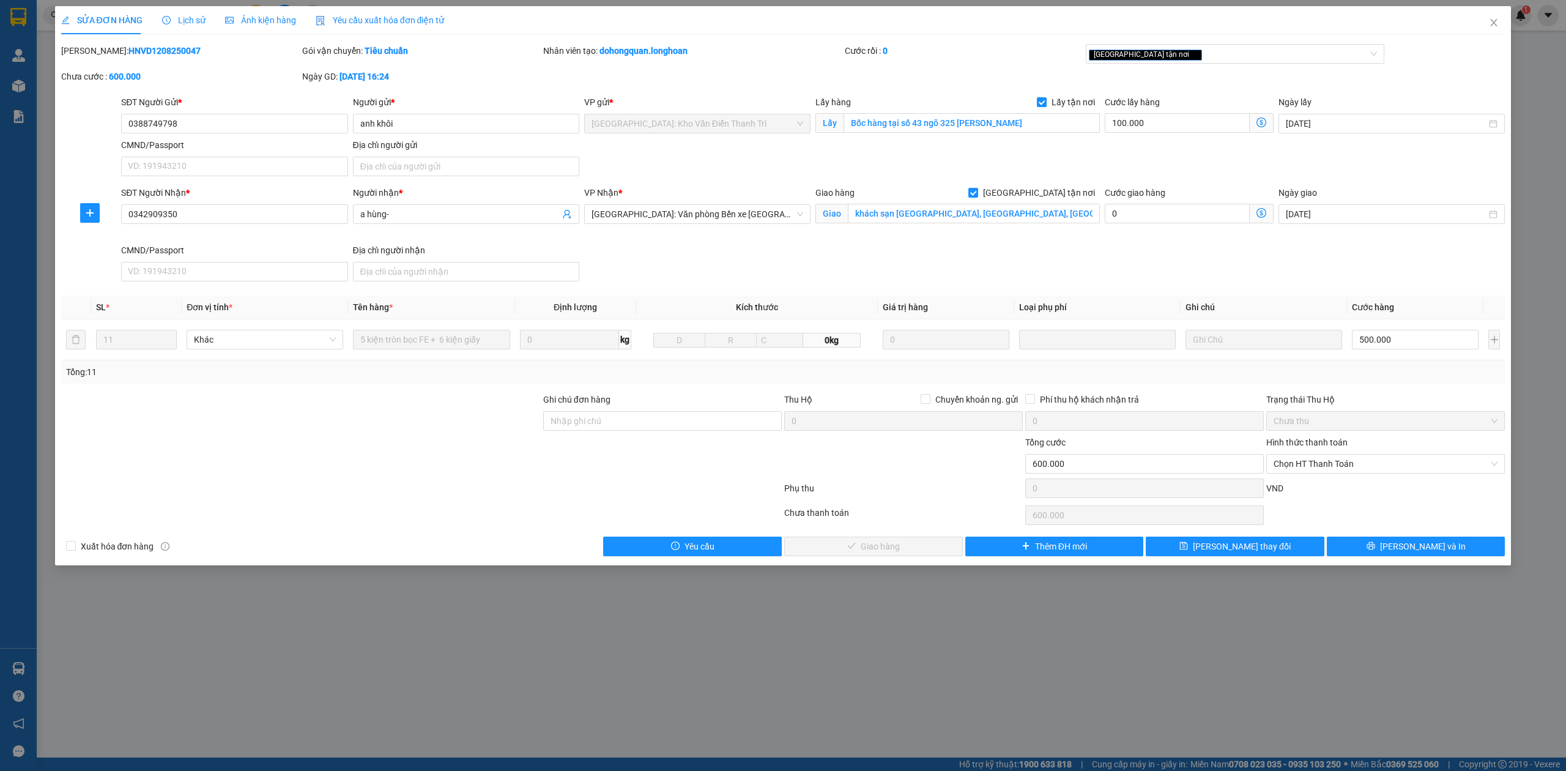
click at [171, 15] on span "Lịch sử" at bounding box center [183, 20] width 43 height 10
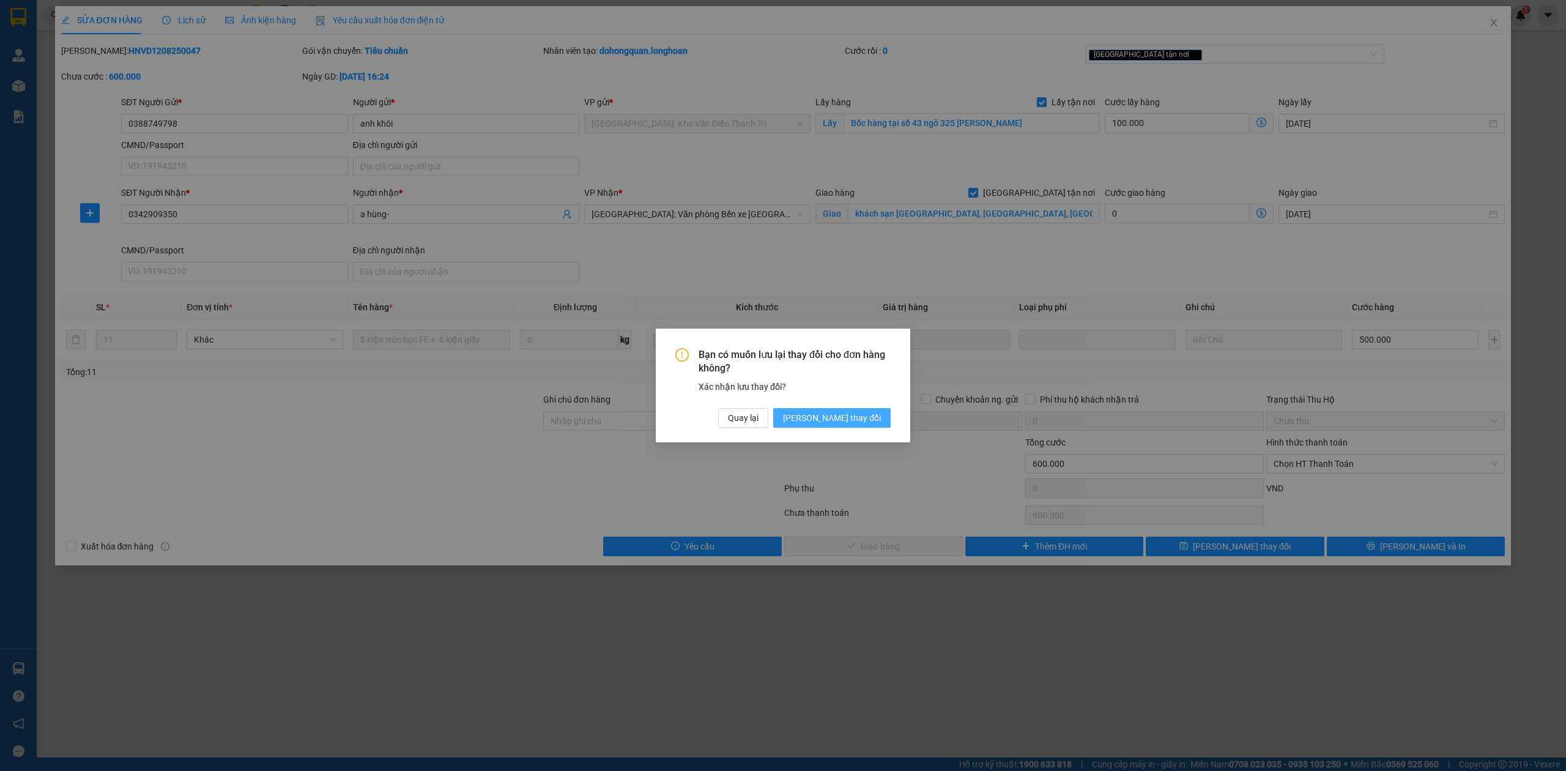
click at [855, 424] on span "[PERSON_NAME] thay đổi" at bounding box center [832, 417] width 98 height 13
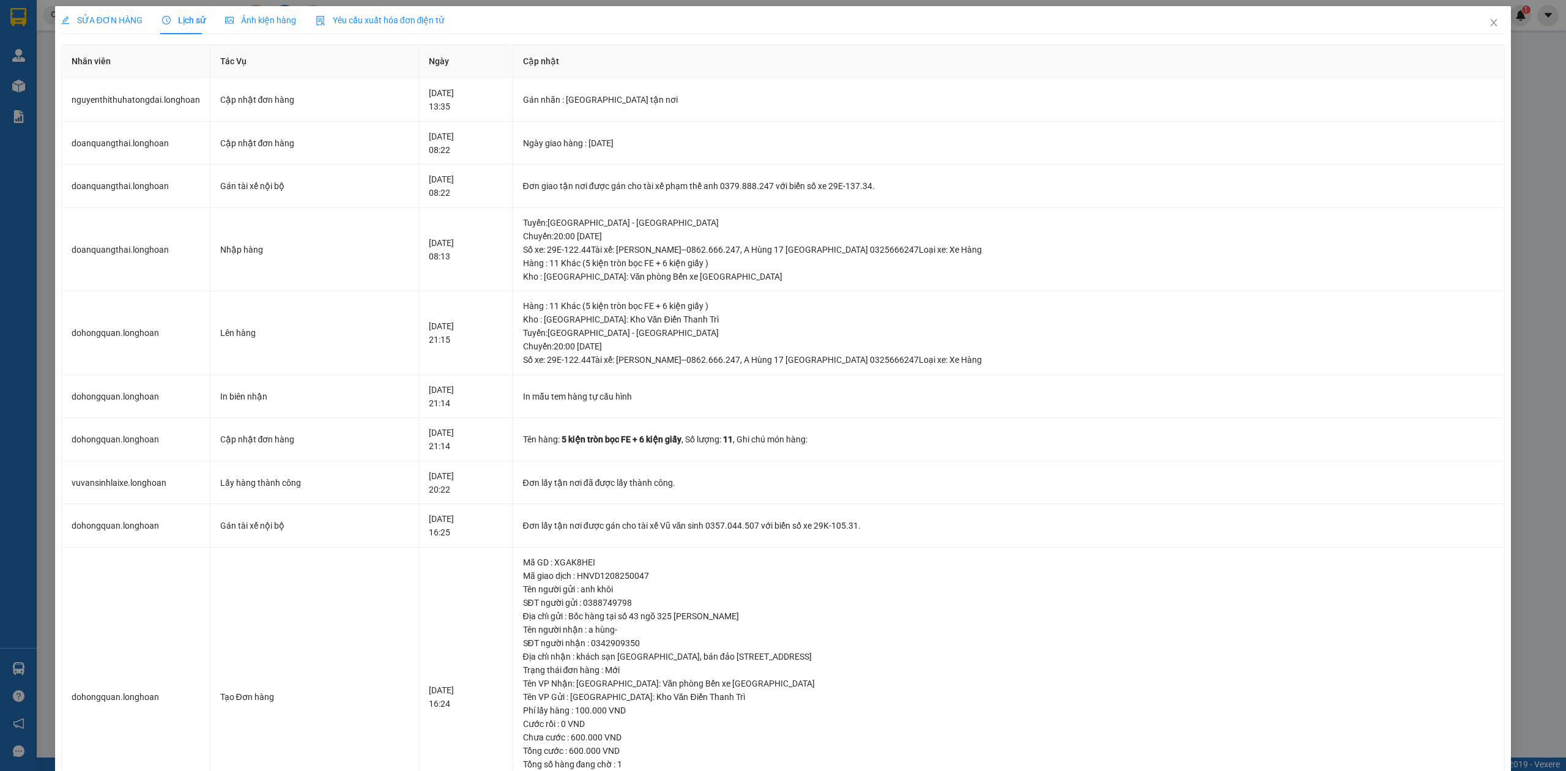
click at [95, 13] on div "SỬA ĐƠN HÀNG" at bounding box center [101, 19] width 81 height 13
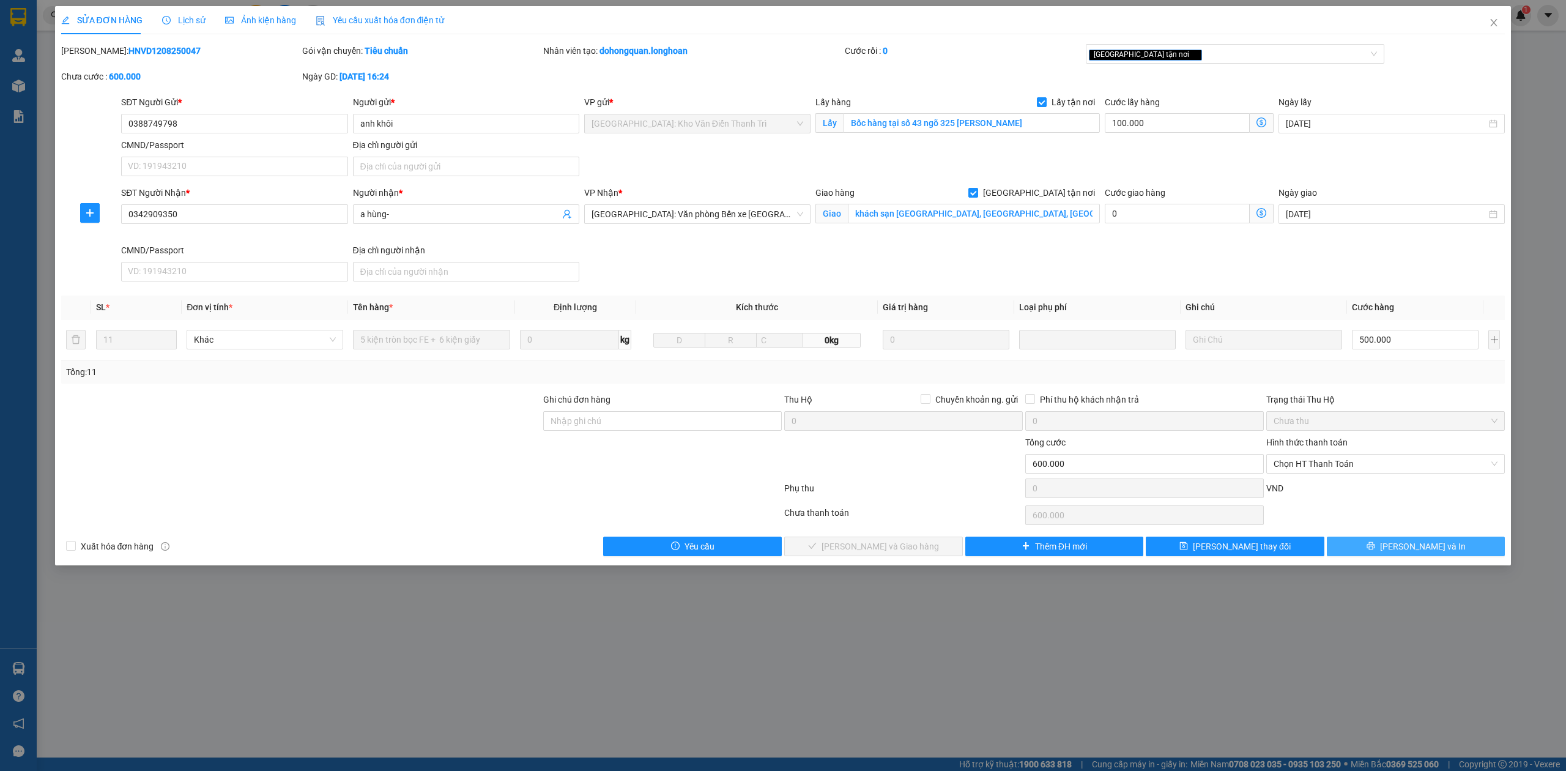
click at [1461, 554] on button "[PERSON_NAME] và In" at bounding box center [1416, 546] width 179 height 20
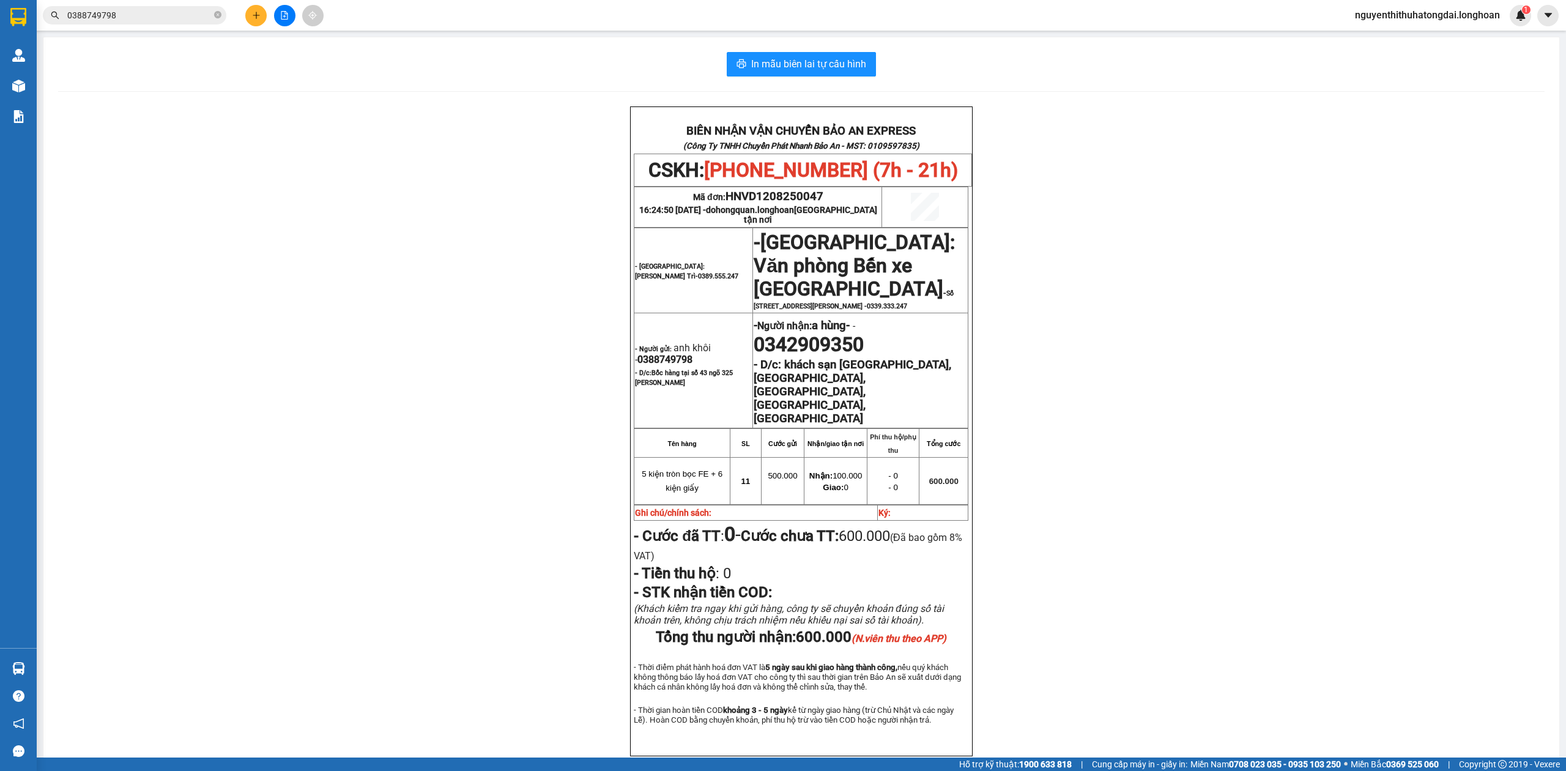
click at [123, 18] on input "0388749798" at bounding box center [139, 15] width 144 height 13
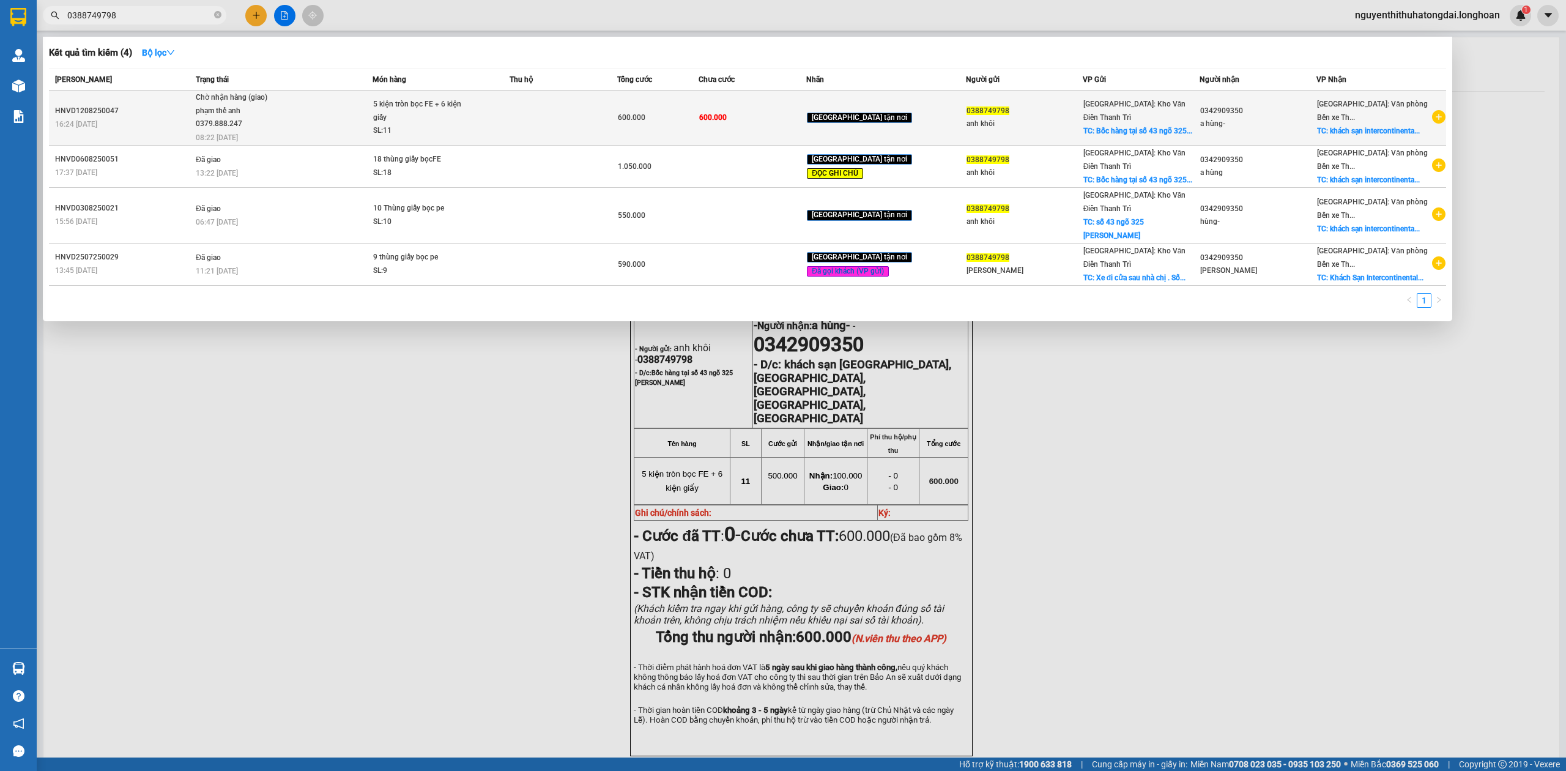
click at [167, 105] on div "HNVD1208250047" at bounding box center [123, 111] width 137 height 13
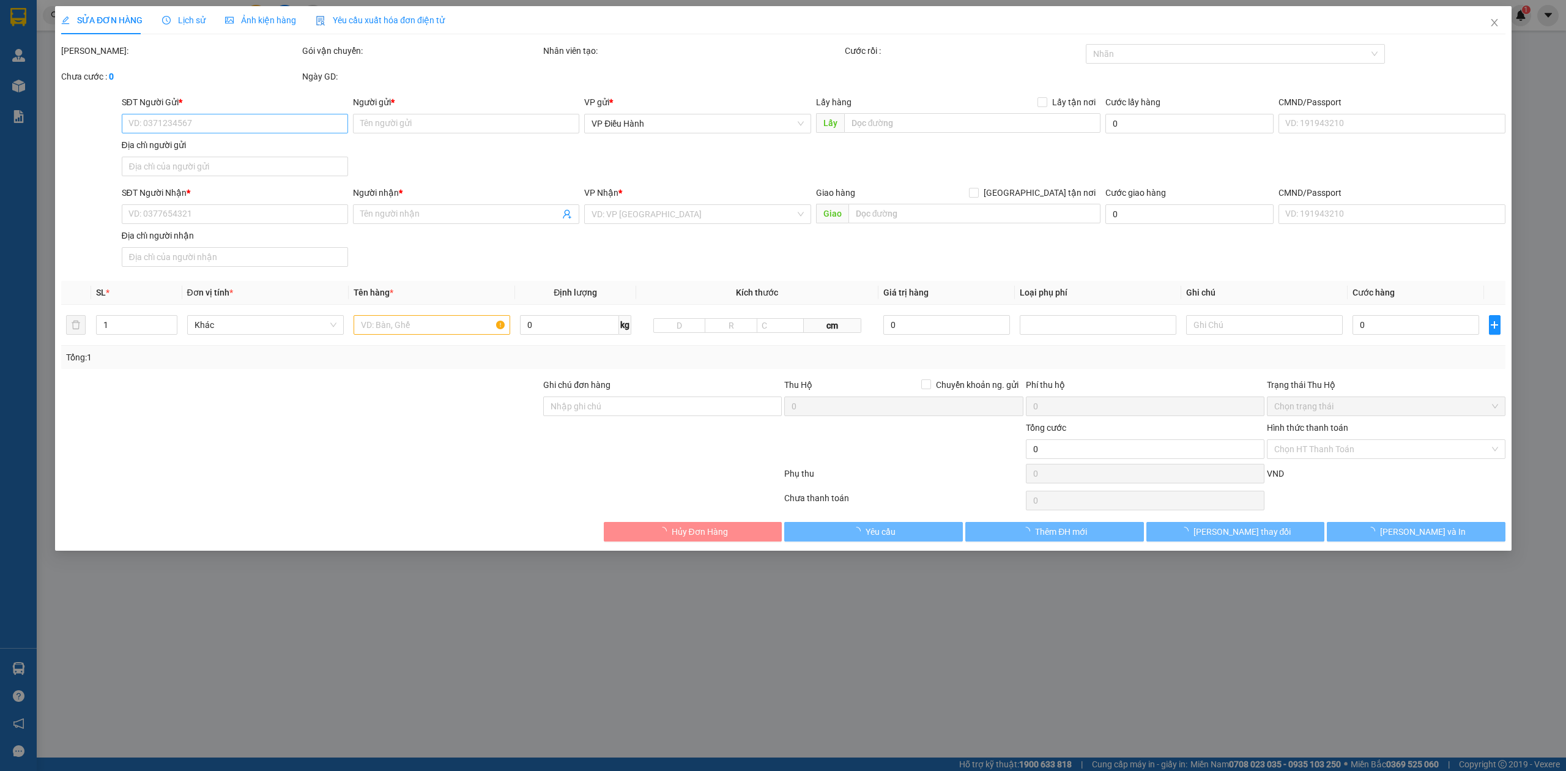
type input "0388749798"
type input "anh khôi"
checkbox input "true"
type input "Bốc hàng tại số 43 ngõ 325 [PERSON_NAME]"
type input "0342909350"
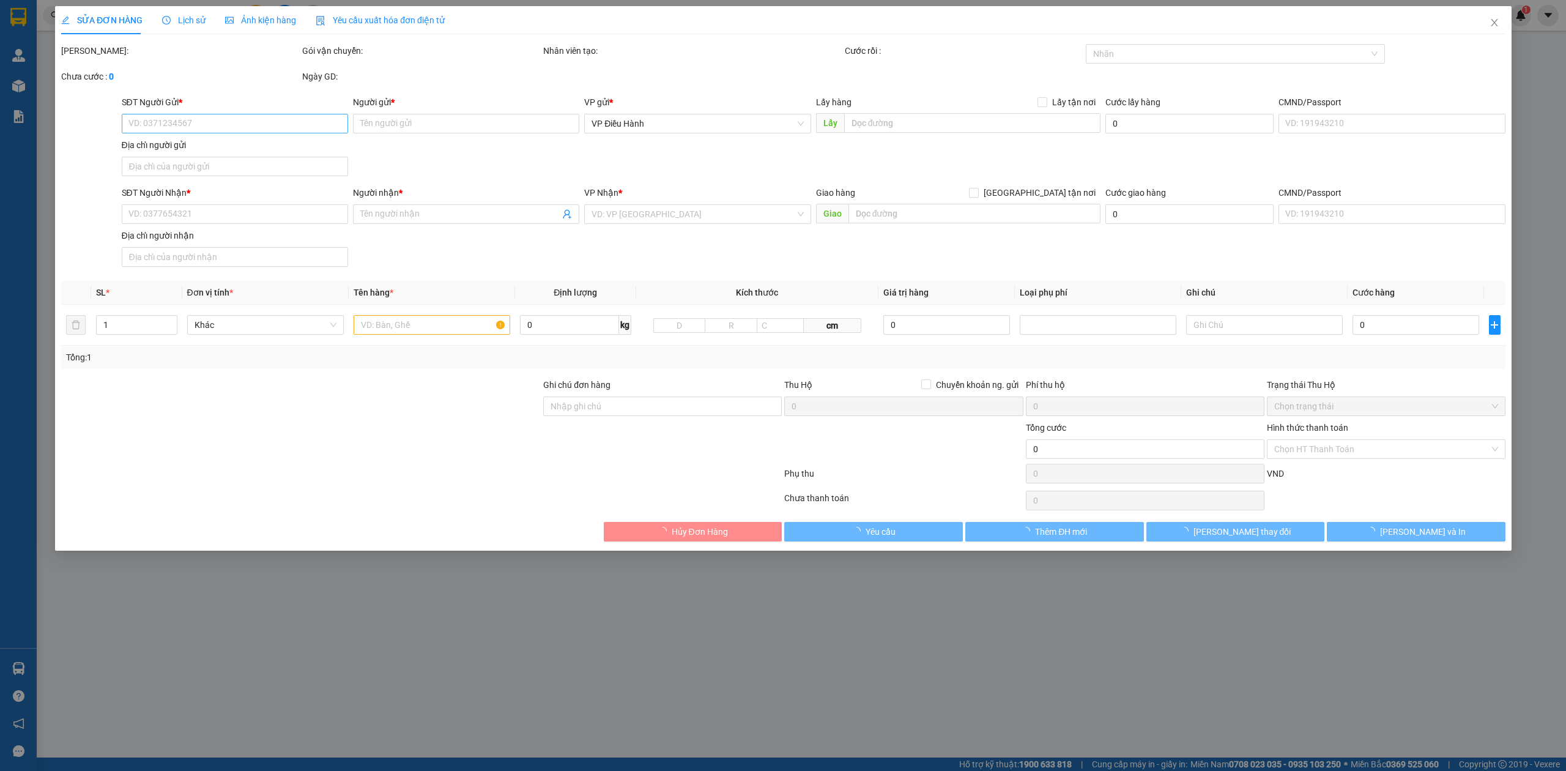
type input "a hùng-"
checkbox input "true"
type input "khách sạn [GEOGRAPHIC_DATA], [GEOGRAPHIC_DATA], [GEOGRAPHIC_DATA], [GEOGRAPHIC_…"
type input "600.000"
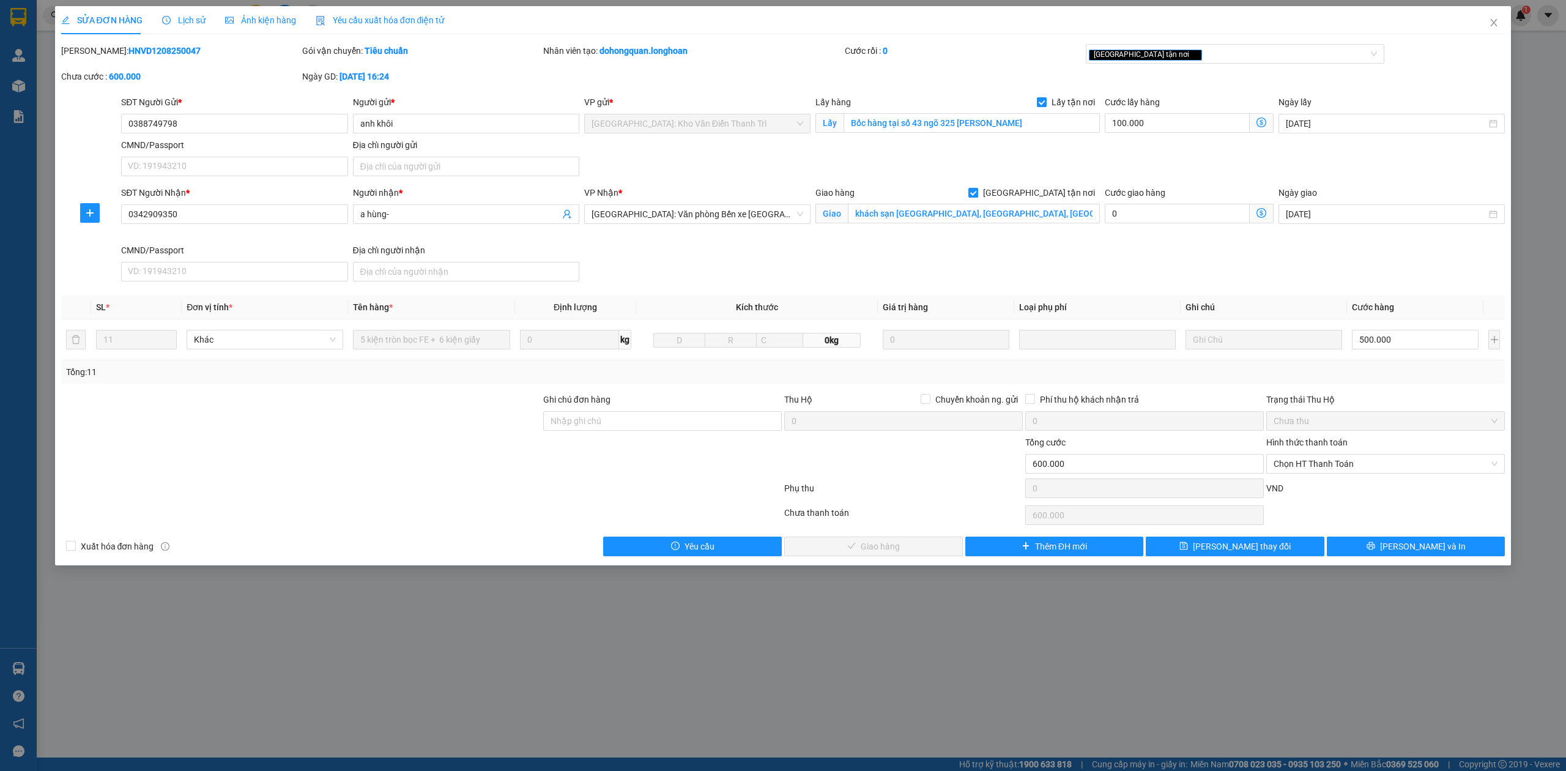
drag, startPoint x: 92, startPoint y: 49, endPoint x: 172, endPoint y: 62, distance: 81.2
click at [172, 62] on div "[PERSON_NAME]: HNVD1208250047" at bounding box center [180, 57] width 241 height 26
copy b "HNVD1208250047"
click at [1427, 553] on span "[PERSON_NAME] và In" at bounding box center [1423, 546] width 86 height 13
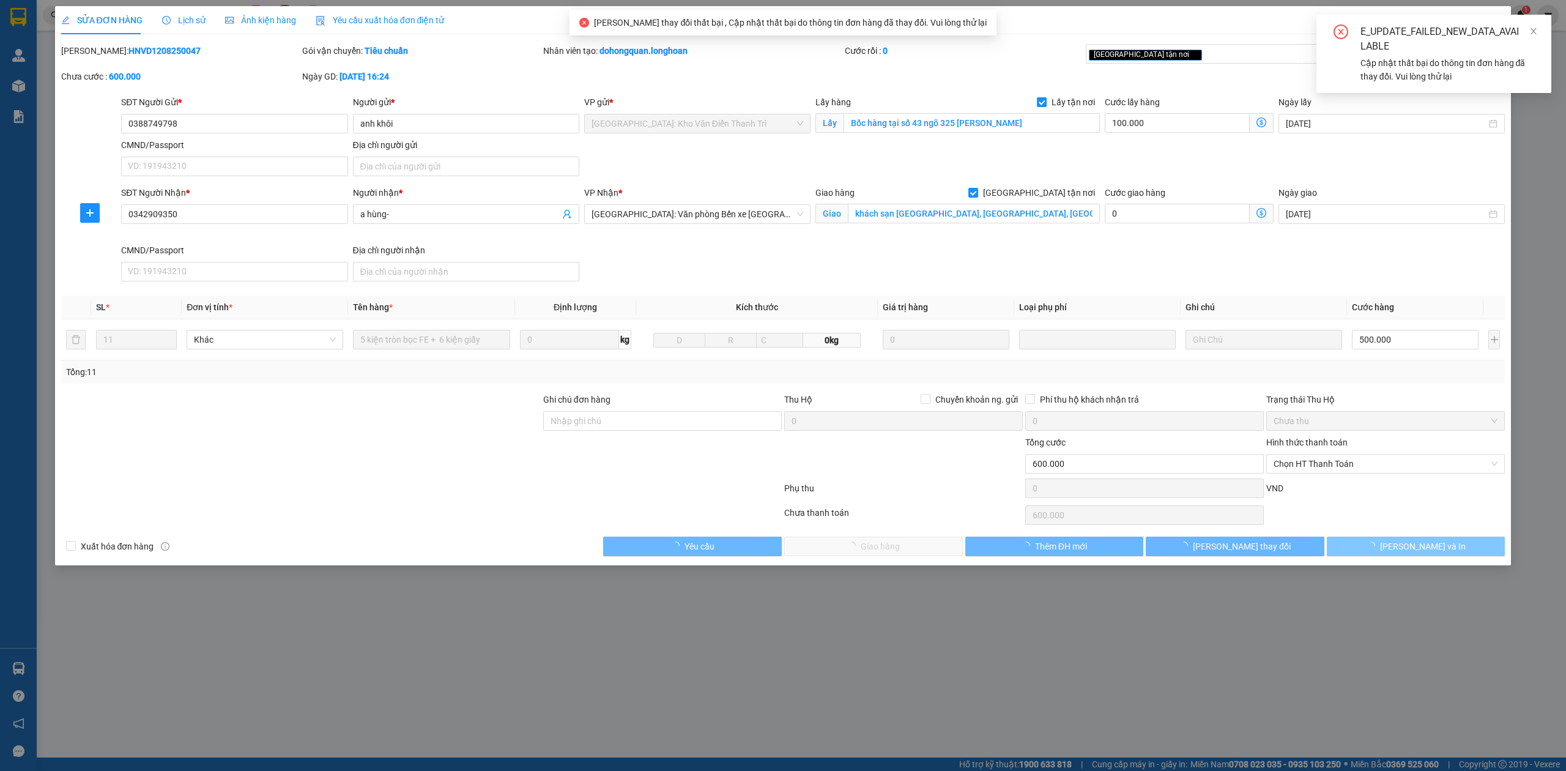
type input "0"
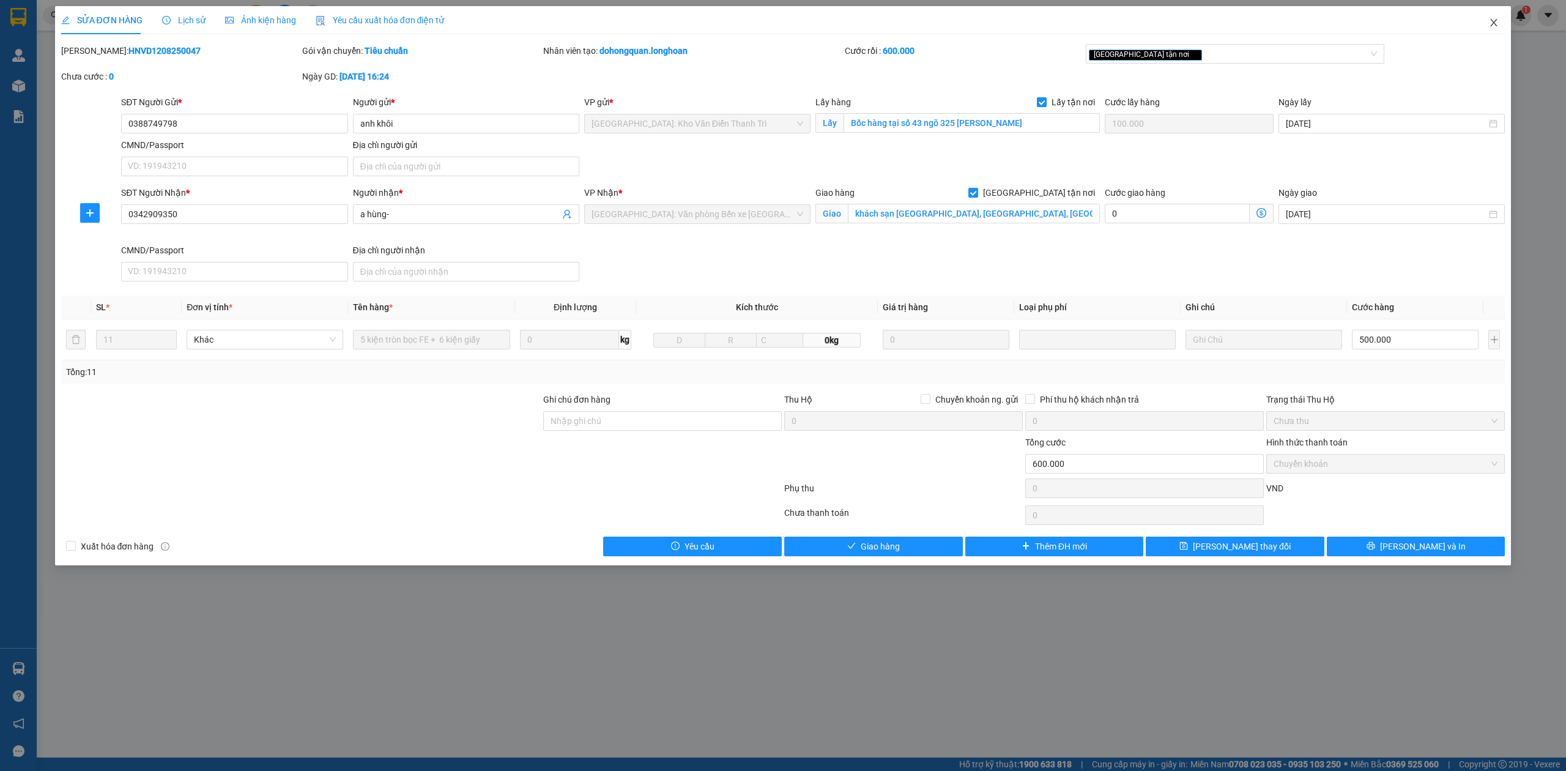
click at [1489, 24] on icon "close" at bounding box center [1494, 23] width 10 height 10
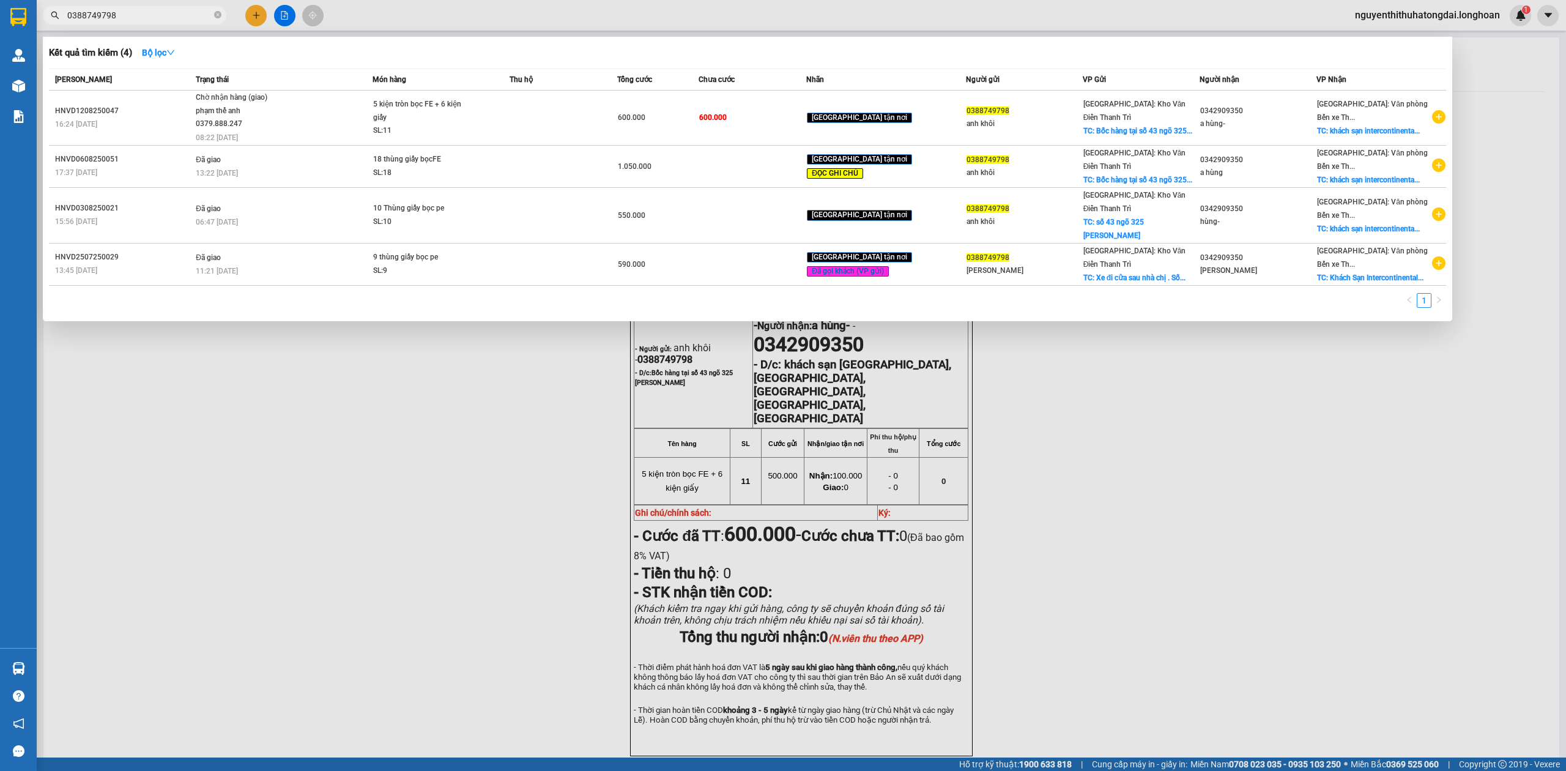
click at [113, 12] on input "0388749798" at bounding box center [139, 15] width 144 height 13
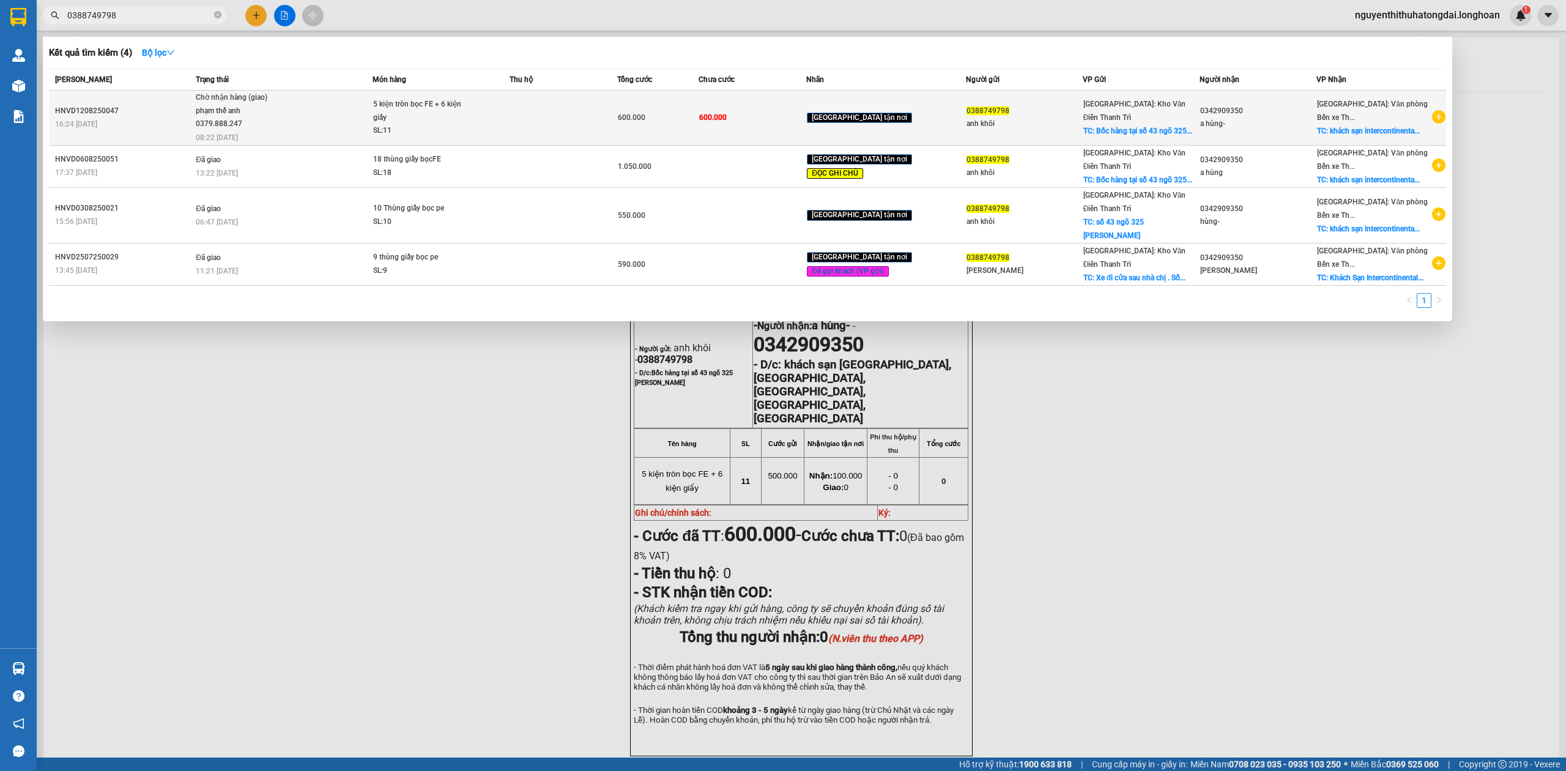
click at [509, 106] on span "5 kiện tròn bọc FE + 6 kiện giấy SL: 11" at bounding box center [441, 118] width 136 height 40
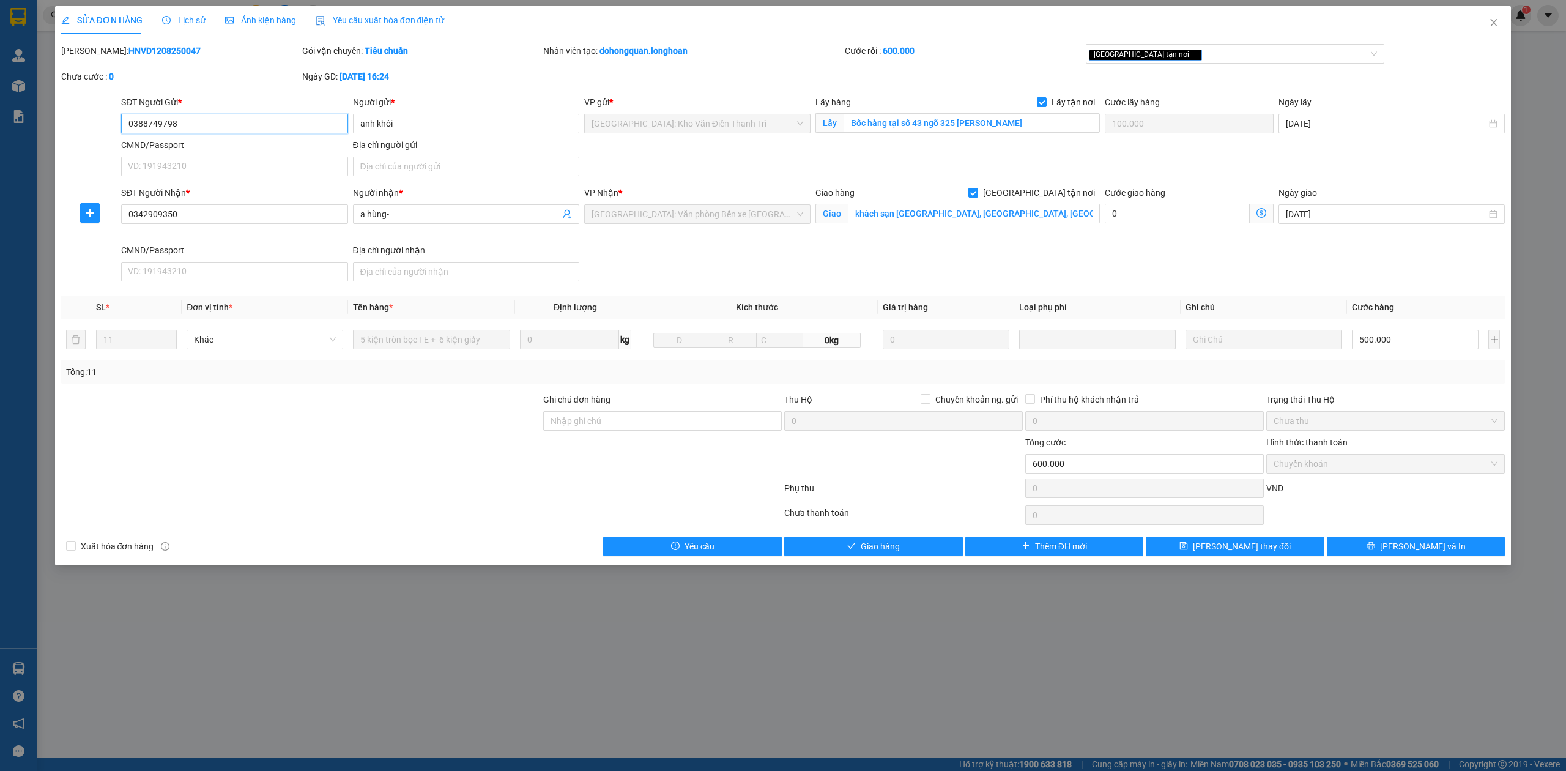
click at [1322, 473] on span "Chuyển khoản" at bounding box center [1386, 464] width 224 height 18
click at [1381, 541] on button "[PERSON_NAME] và In" at bounding box center [1416, 546] width 179 height 20
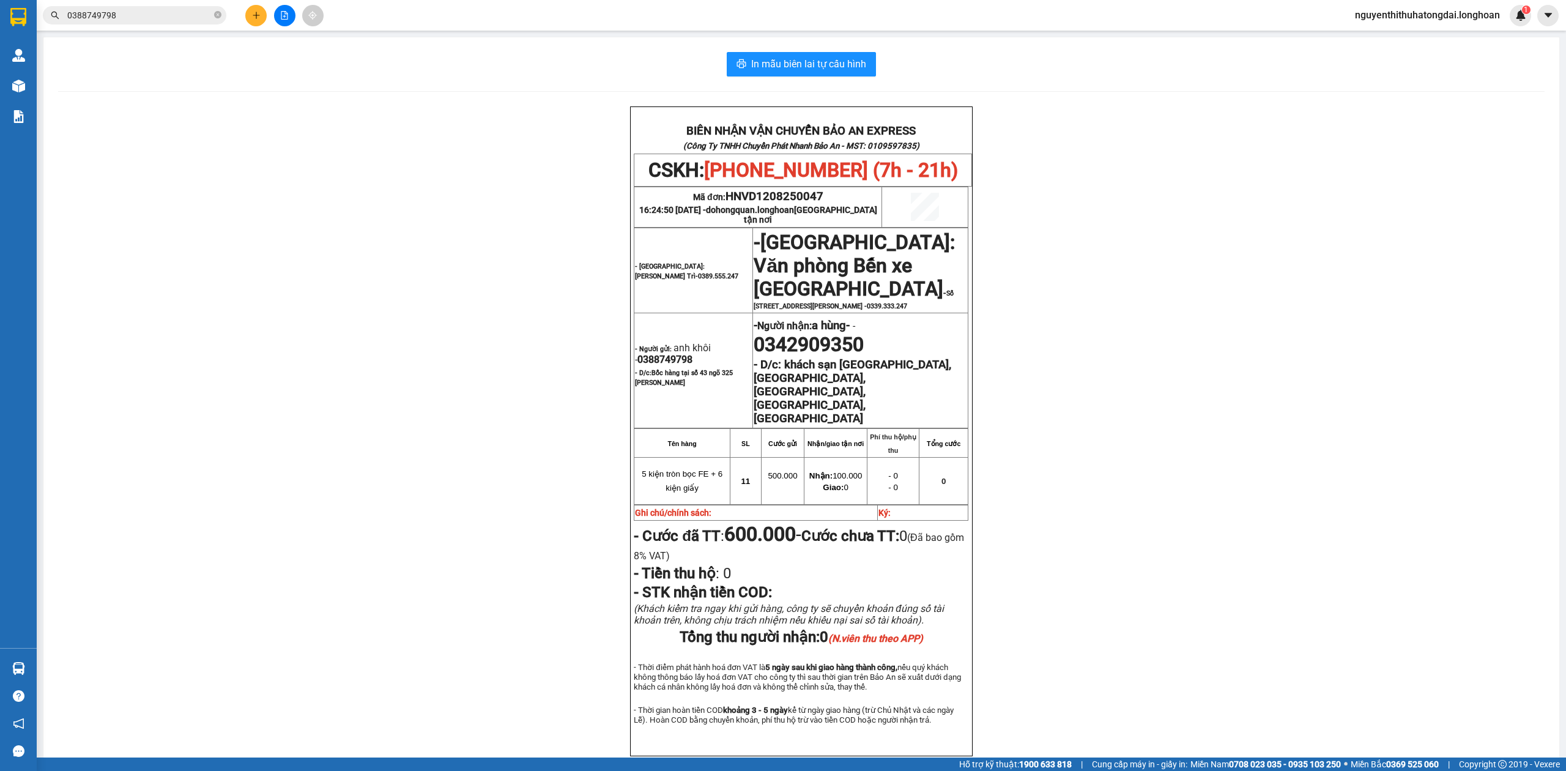
click at [119, 16] on input "0388749798" at bounding box center [139, 15] width 144 height 13
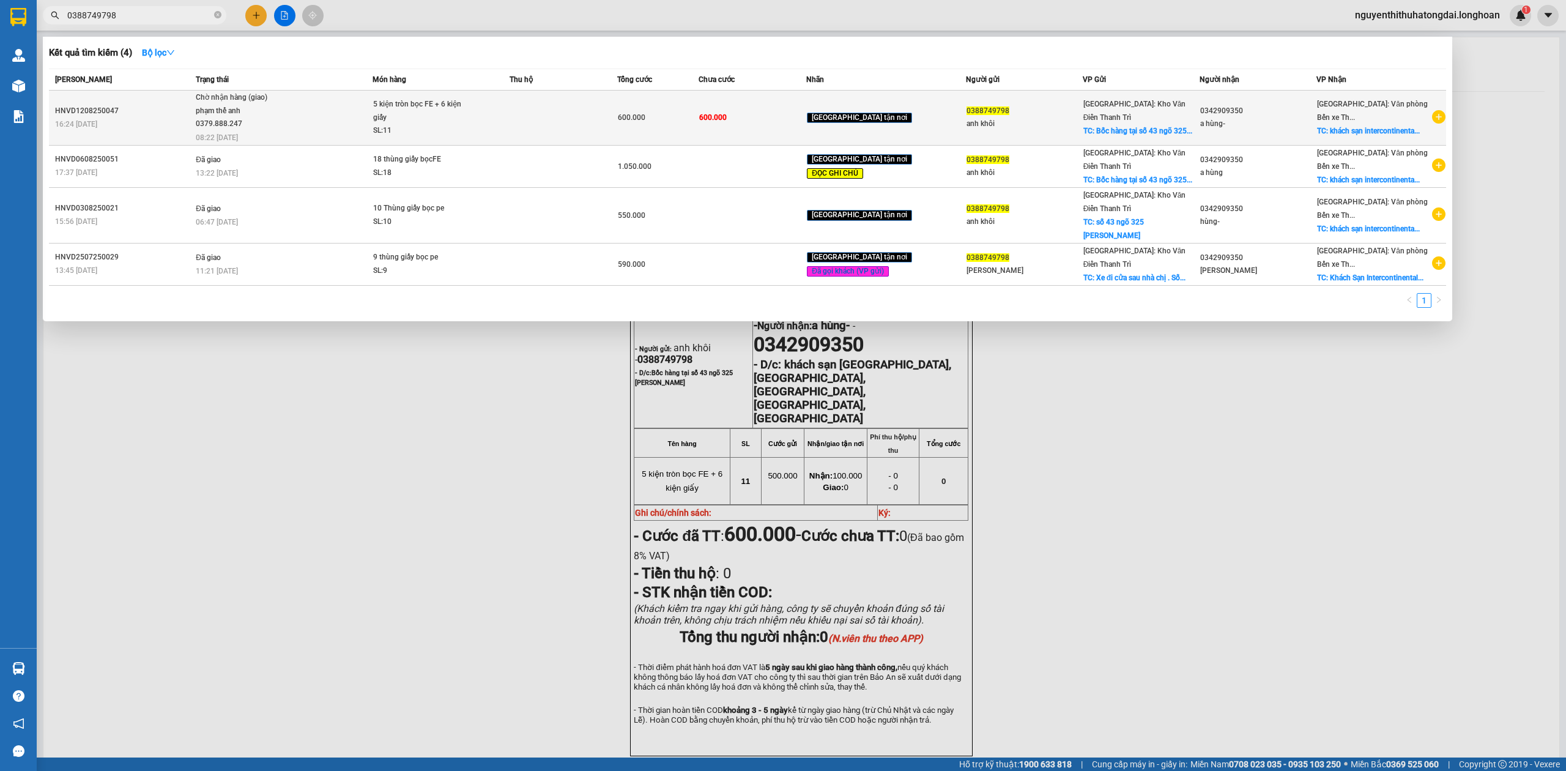
click at [236, 111] on div "phạm thế anh 0379.888.247" at bounding box center [242, 118] width 92 height 26
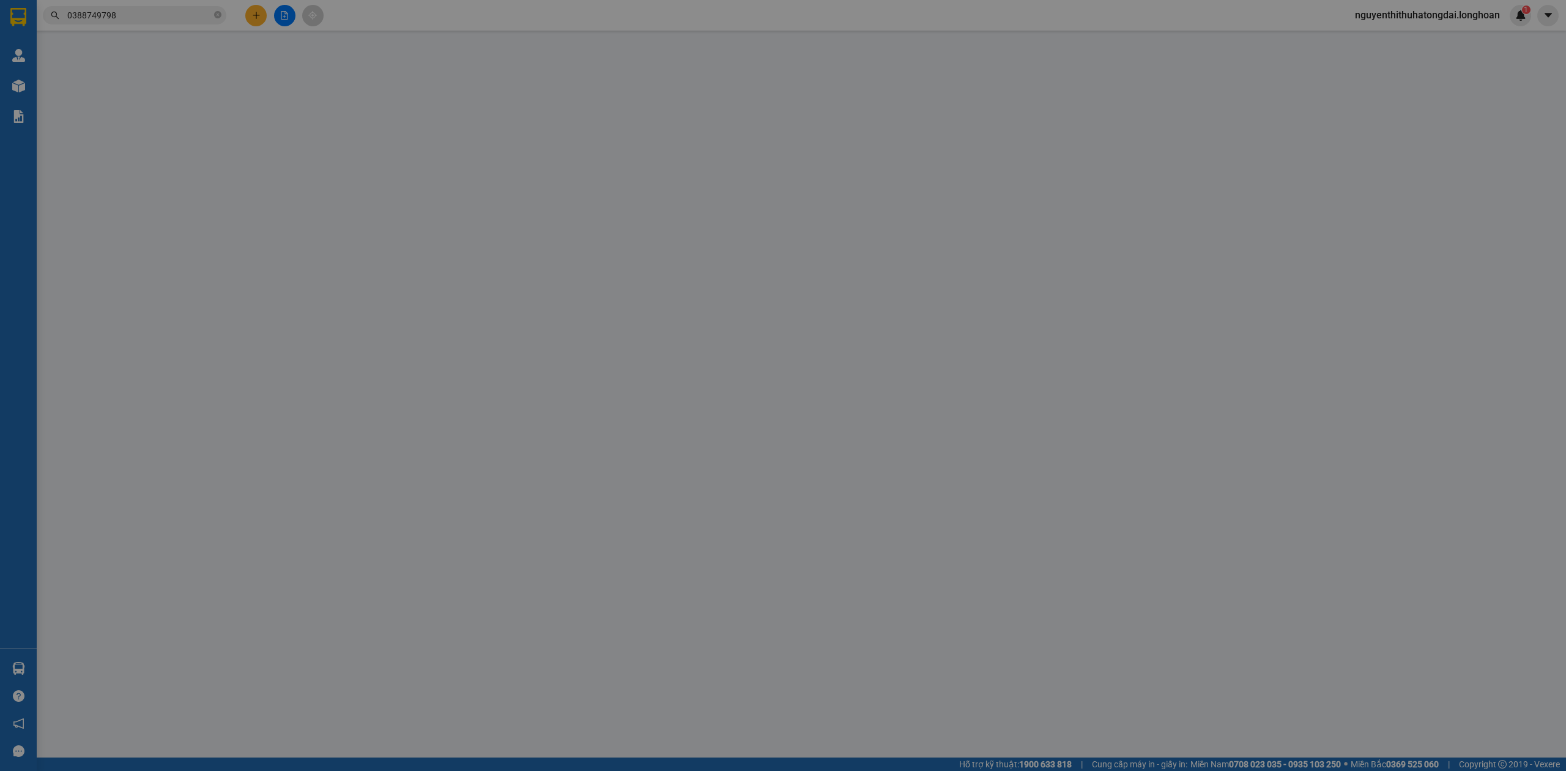
type input "0388749798"
type input "anh khôi"
checkbox input "true"
type input "Bốc hàng tại số 43 ngõ 325 [PERSON_NAME]"
type input "100.000"
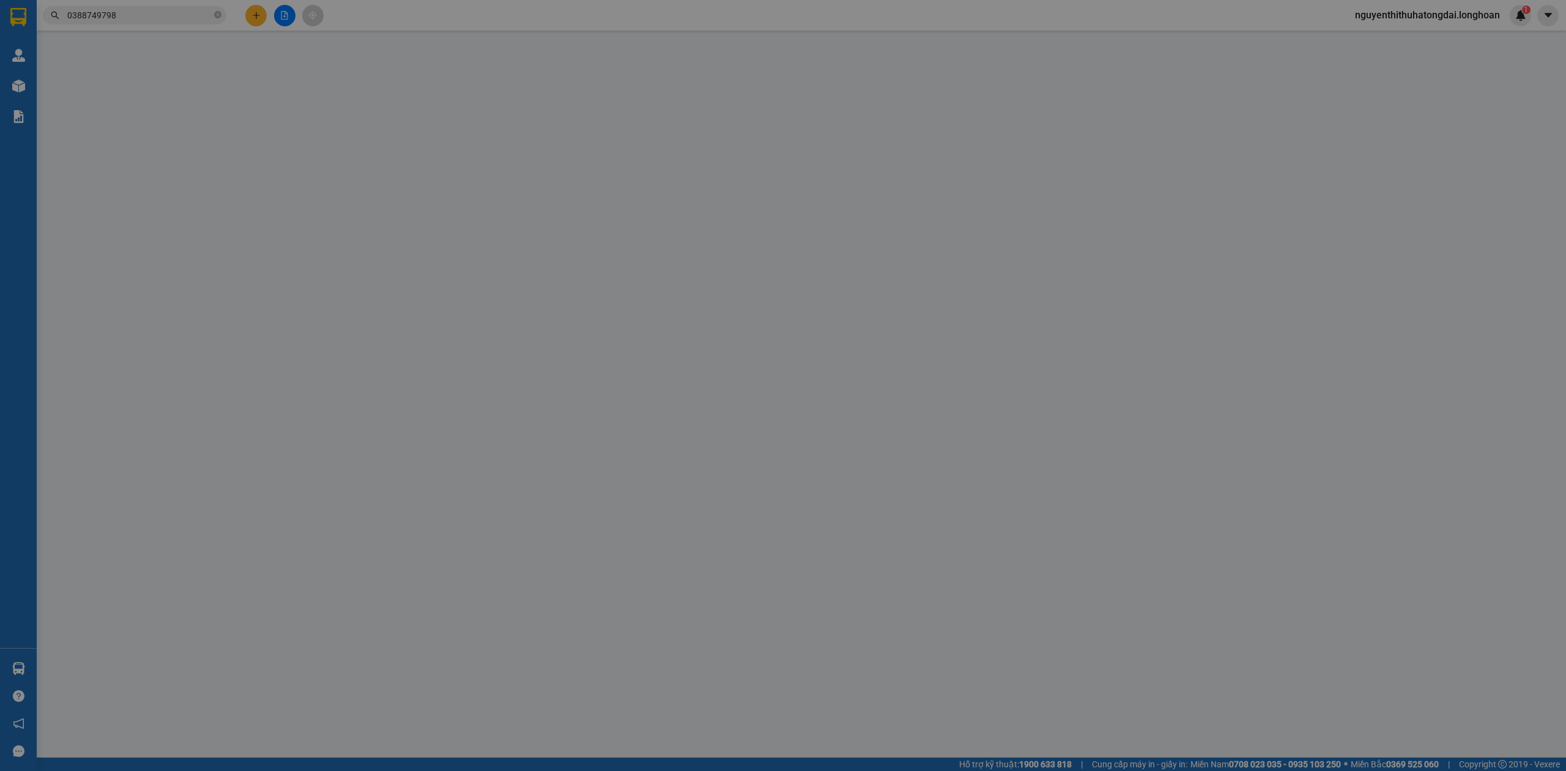
type input "0342909350"
type input "a hùng-"
checkbox input "true"
type input "khách sạn [GEOGRAPHIC_DATA], [GEOGRAPHIC_DATA], [GEOGRAPHIC_DATA], [GEOGRAPHIC_…"
type input "600.000"
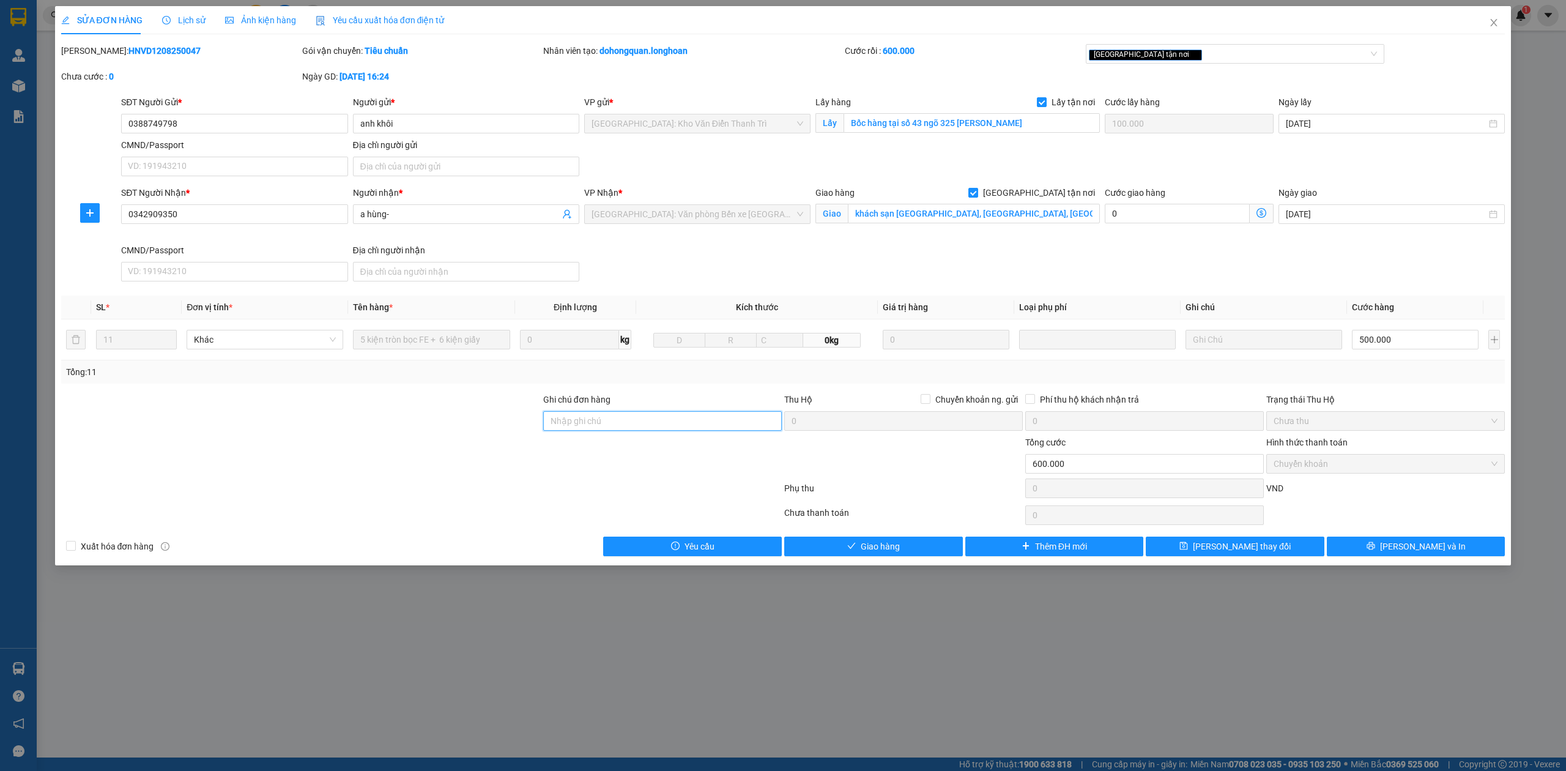
click at [598, 420] on input "Ghi chú đơn hàng" at bounding box center [662, 421] width 239 height 20
type input "d"
click at [1256, 51] on div "[GEOGRAPHIC_DATA] tận nơi" at bounding box center [1229, 53] width 281 height 15
type input "đã thanh toán"
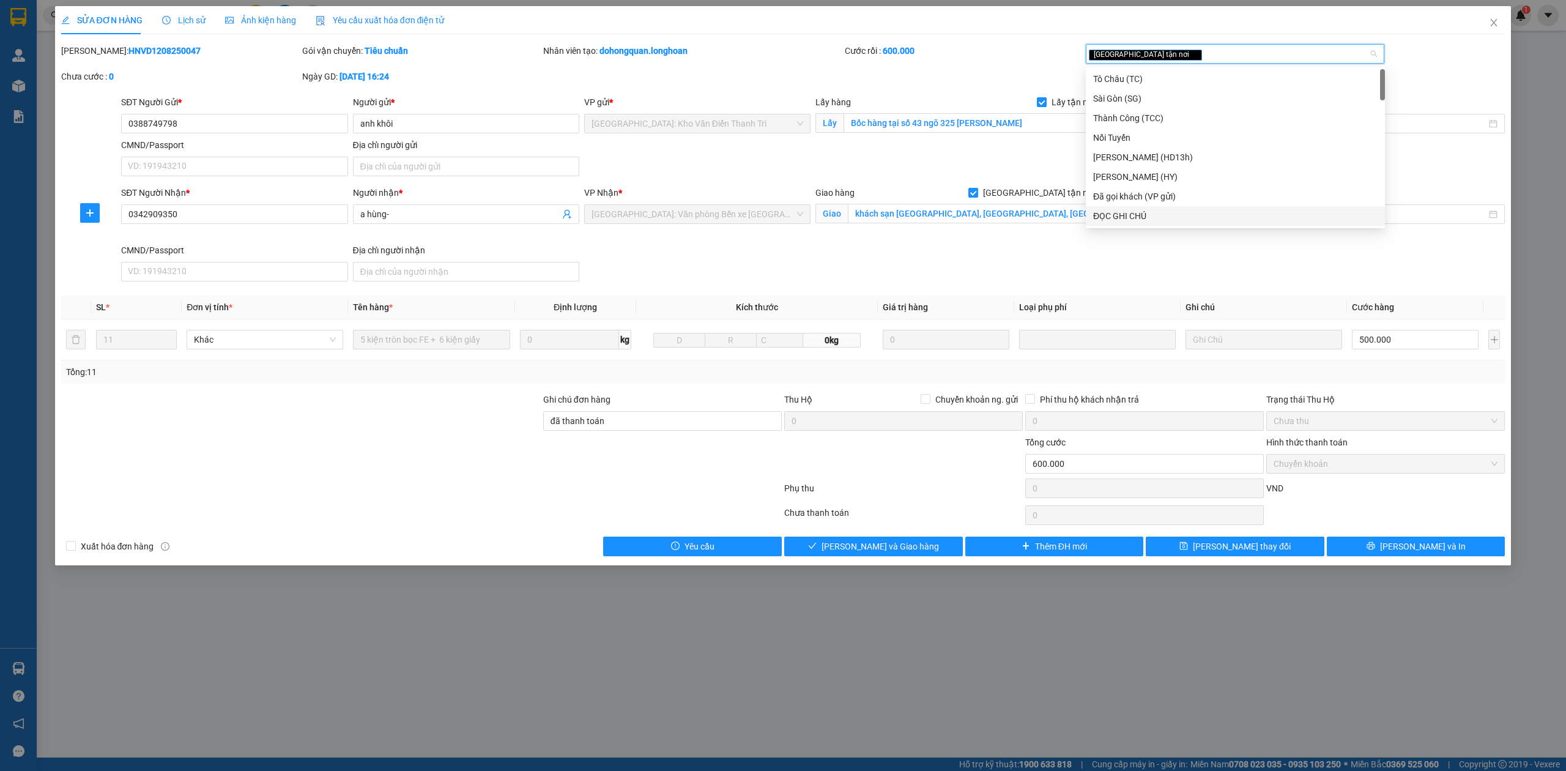
click at [1179, 213] on div "ĐỌC GHI CHÚ" at bounding box center [1235, 215] width 284 height 13
click at [1403, 551] on button "[PERSON_NAME] và In" at bounding box center [1416, 546] width 179 height 20
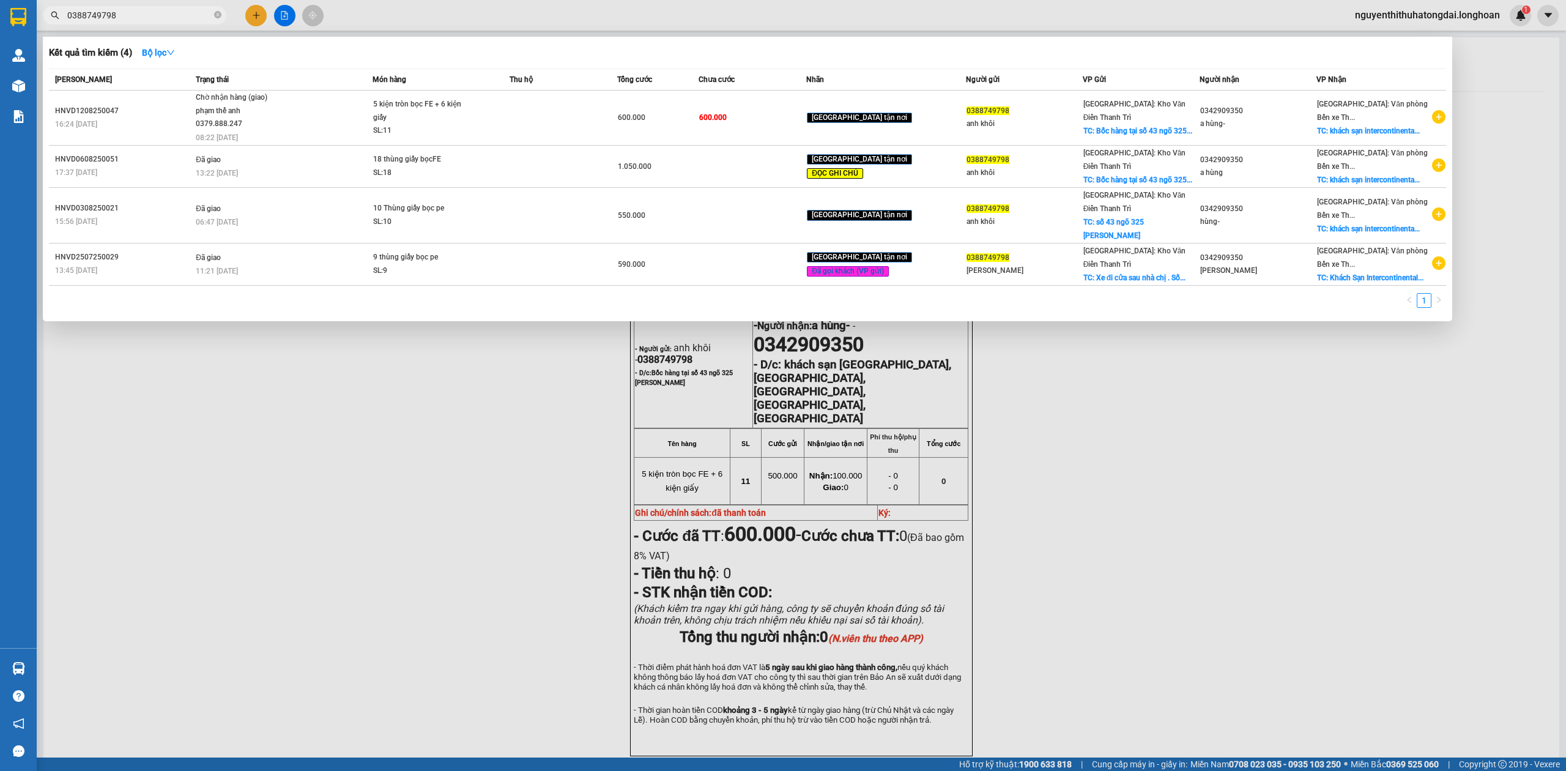
click at [95, 13] on input "0388749798" at bounding box center [139, 15] width 144 height 13
paste input "93211122"
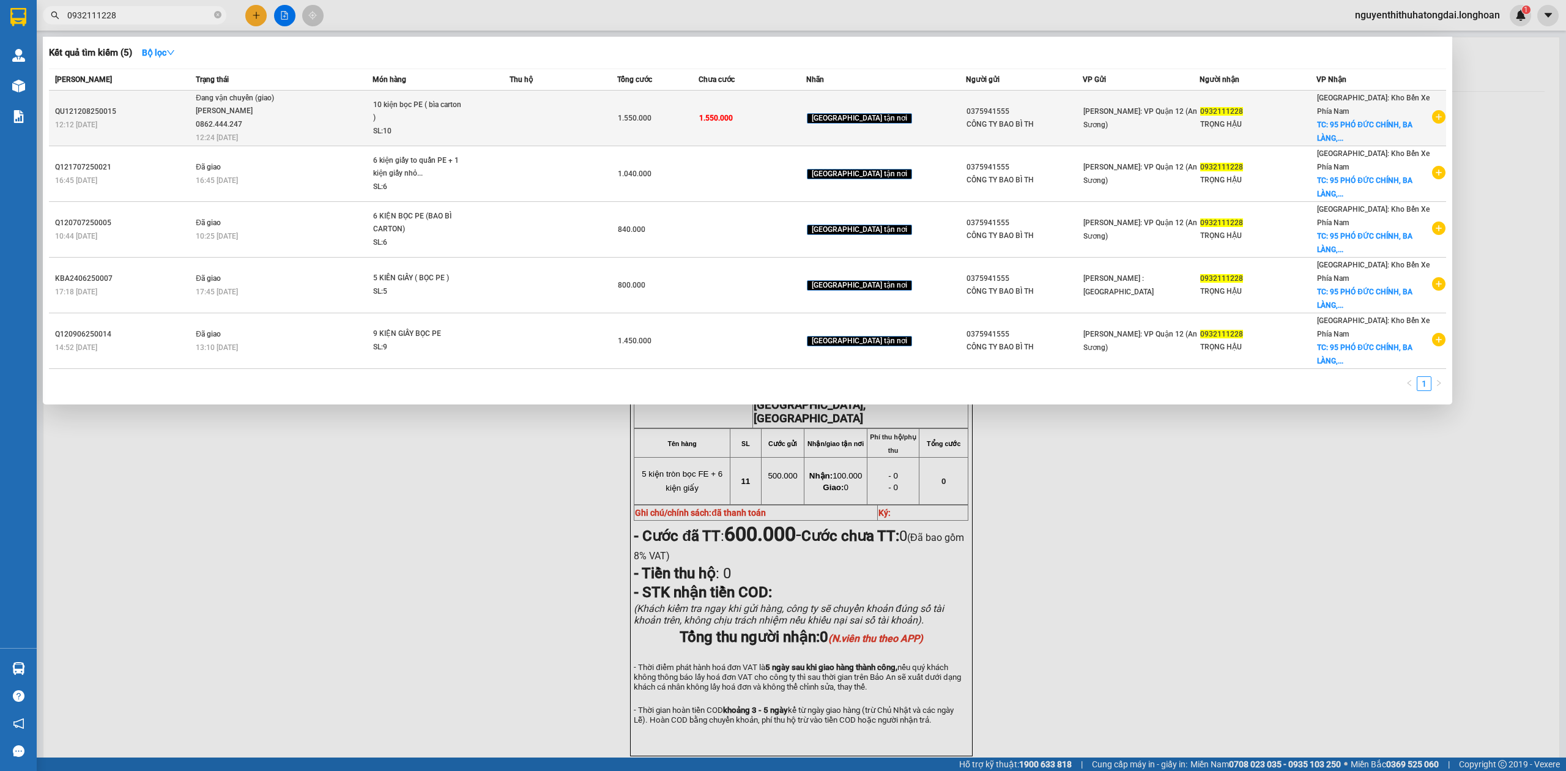
type input "0932111228"
click at [304, 113] on span "Đang vận chuyển (giao) [PERSON_NAME] 0862.444.247 12:24 [DATE]" at bounding box center [284, 117] width 176 height 51
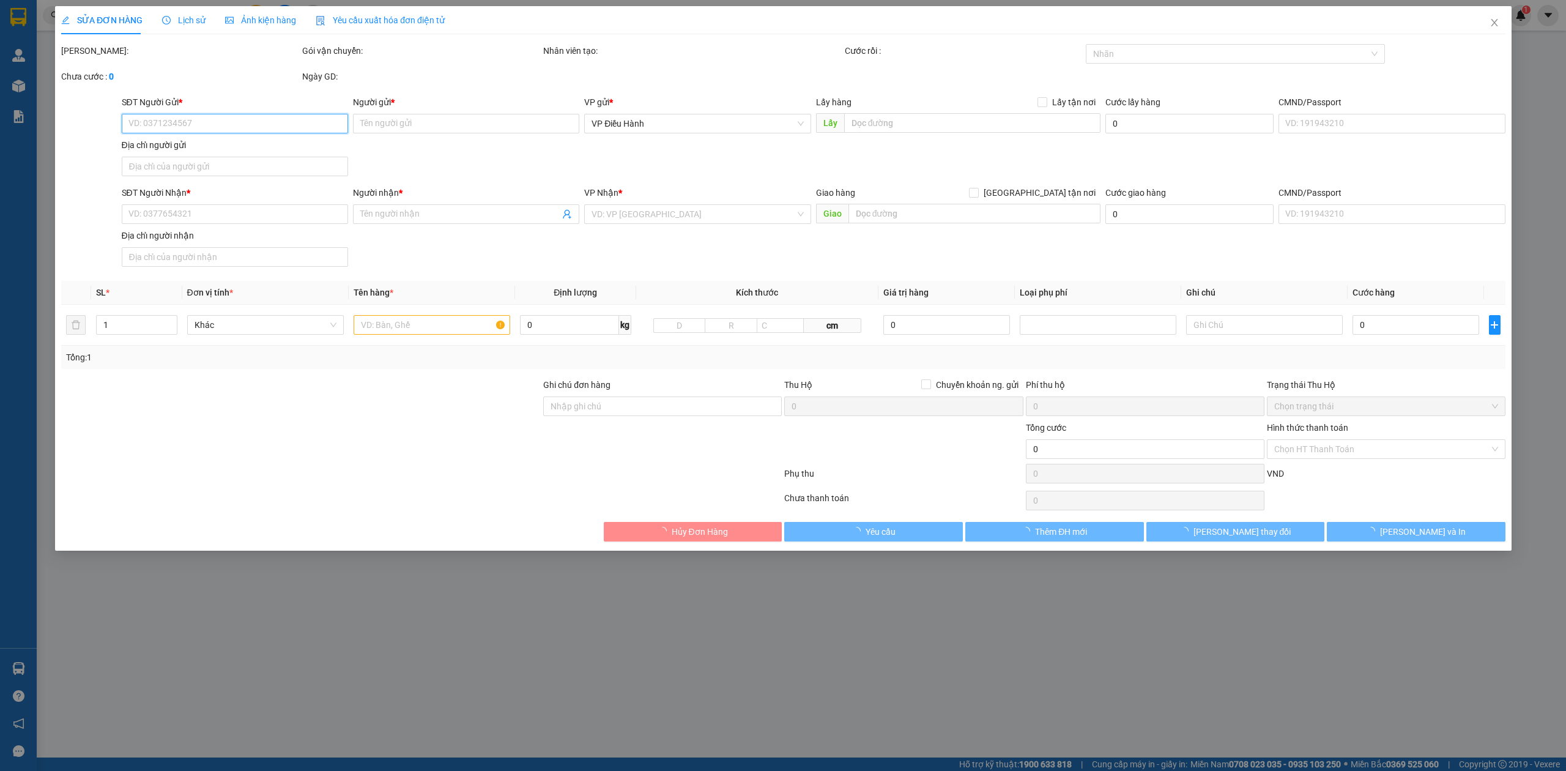
type input "0375941555"
type input "CÔNG TY BAO BÌ TH"
type input "0932111228"
type input "TRỌNG HẬU"
checkbox input "true"
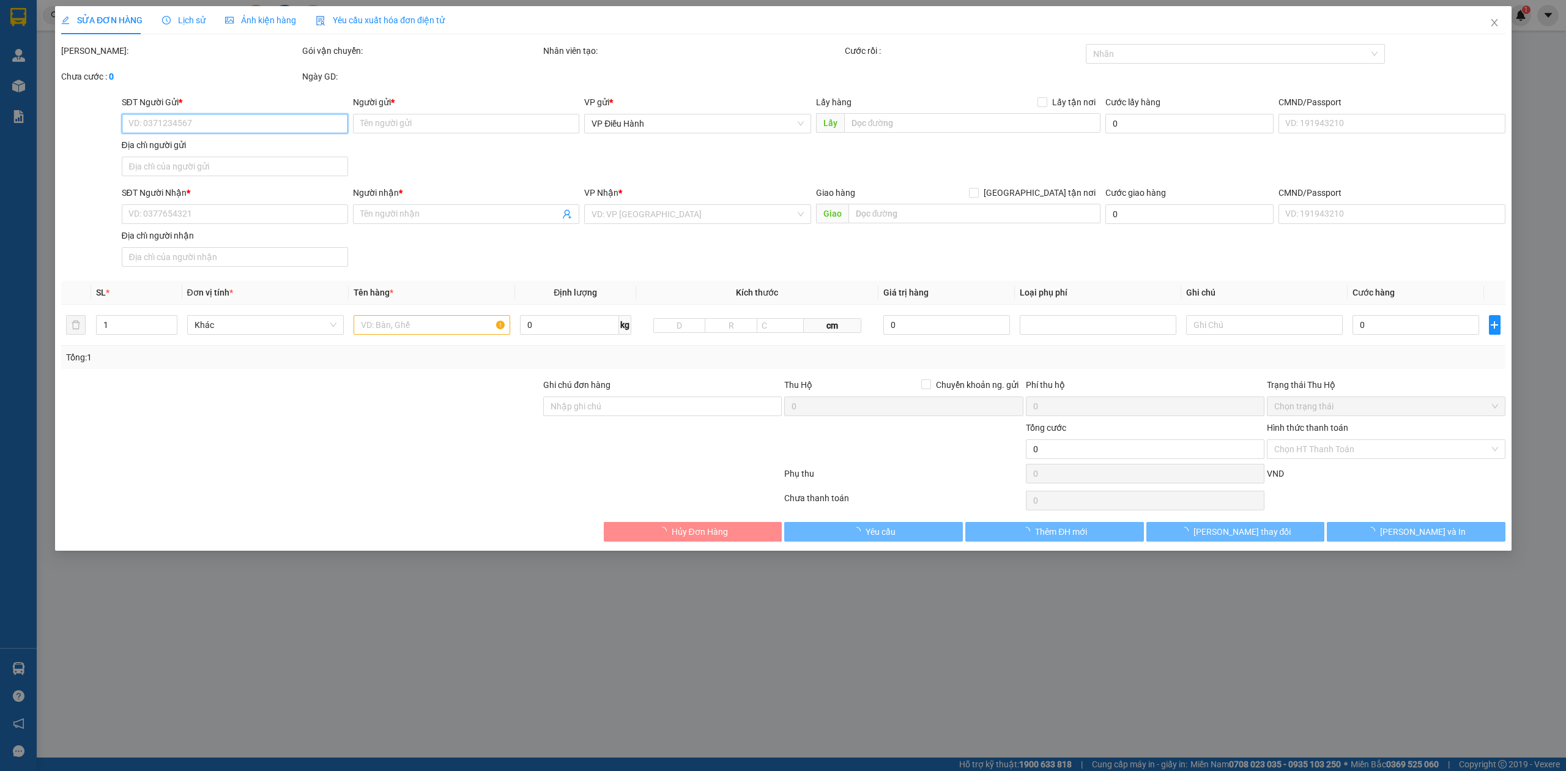
type input "95 PHÓ ĐỨC CHÍNH, [GEOGRAPHIC_DATA], [GEOGRAPHIC_DATA], [GEOGRAPHIC_DATA], [GEO…"
type input "nhận theo kiện - hư hỏng ko chịu trách nhiệm"
type input "1.550.000"
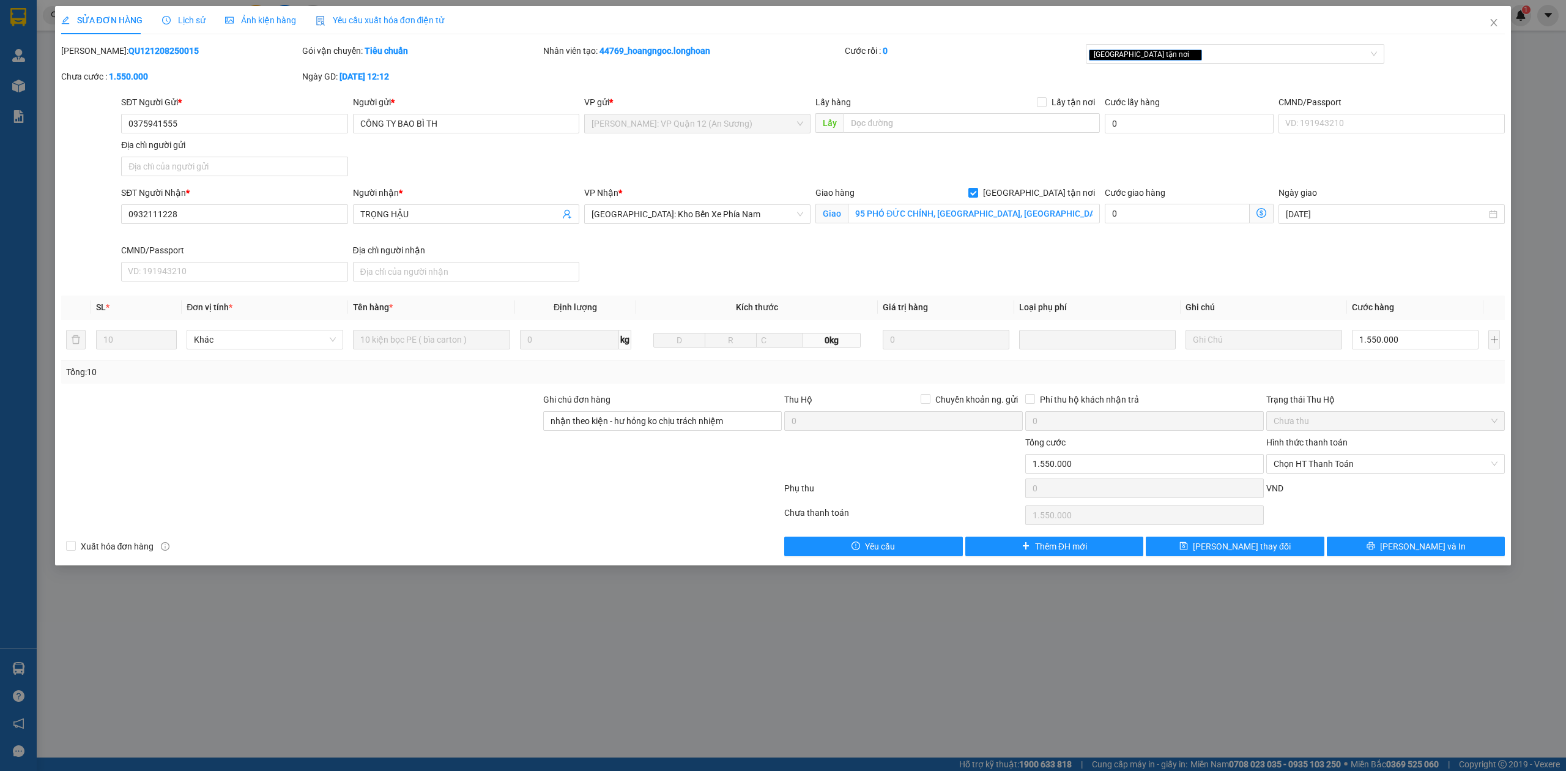
click at [177, 27] on div "Lịch sử" at bounding box center [183, 20] width 43 height 28
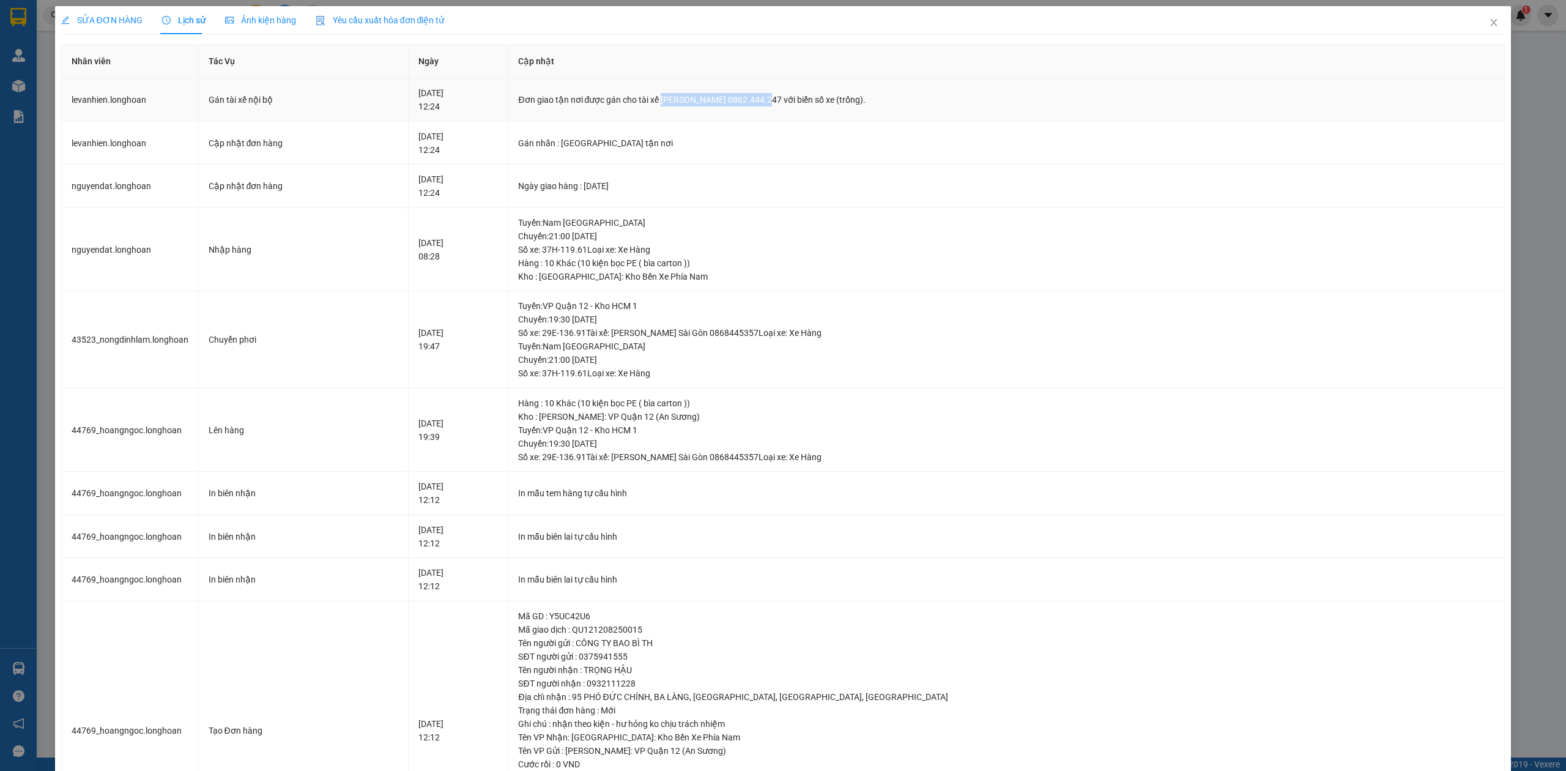
drag, startPoint x: 752, startPoint y: 99, endPoint x: 847, endPoint y: 106, distance: 95.7
click at [847, 106] on div "Đơn giao tận nơi được gán cho tài xế [PERSON_NAME] 0862.444.247 với biển số xe …" at bounding box center [1006, 99] width 976 height 13
copy div "[PERSON_NAME] 0862.444.247"
click at [1489, 28] on icon "close" at bounding box center [1494, 23] width 10 height 10
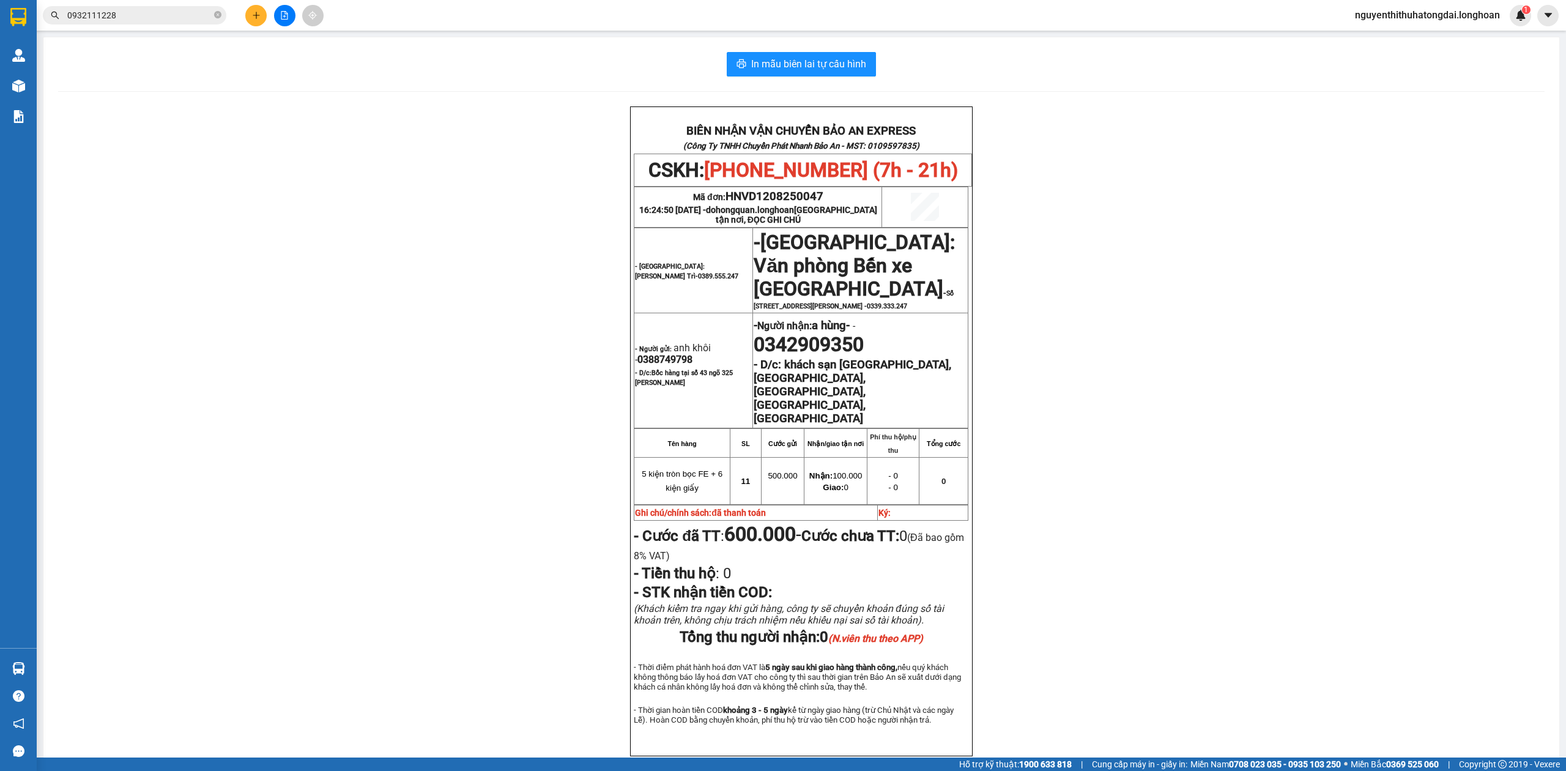
click at [161, 18] on input "0932111228" at bounding box center [139, 15] width 144 height 13
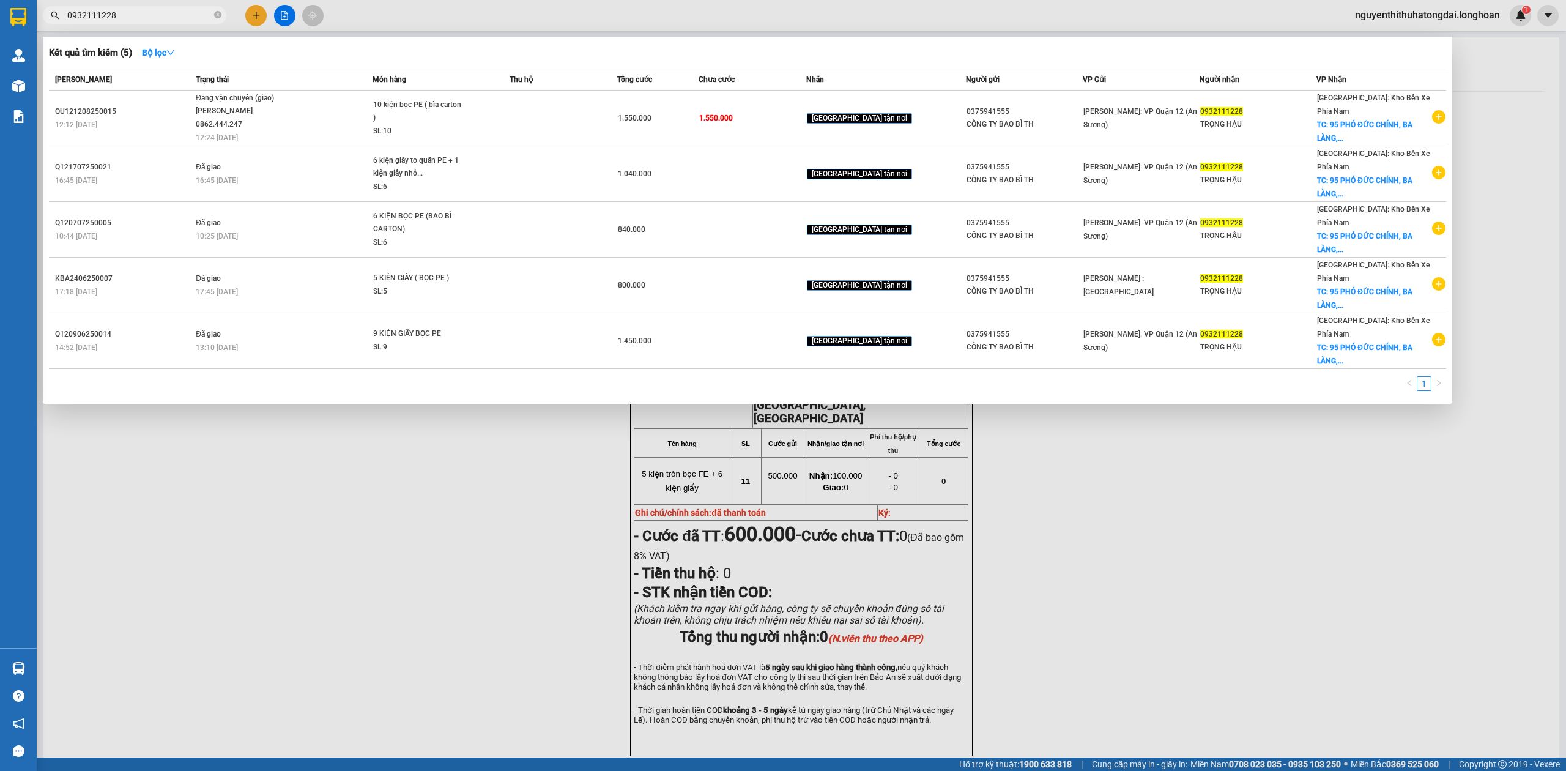
click at [161, 18] on input "0932111228" at bounding box center [139, 15] width 144 height 13
paste input "16106007"
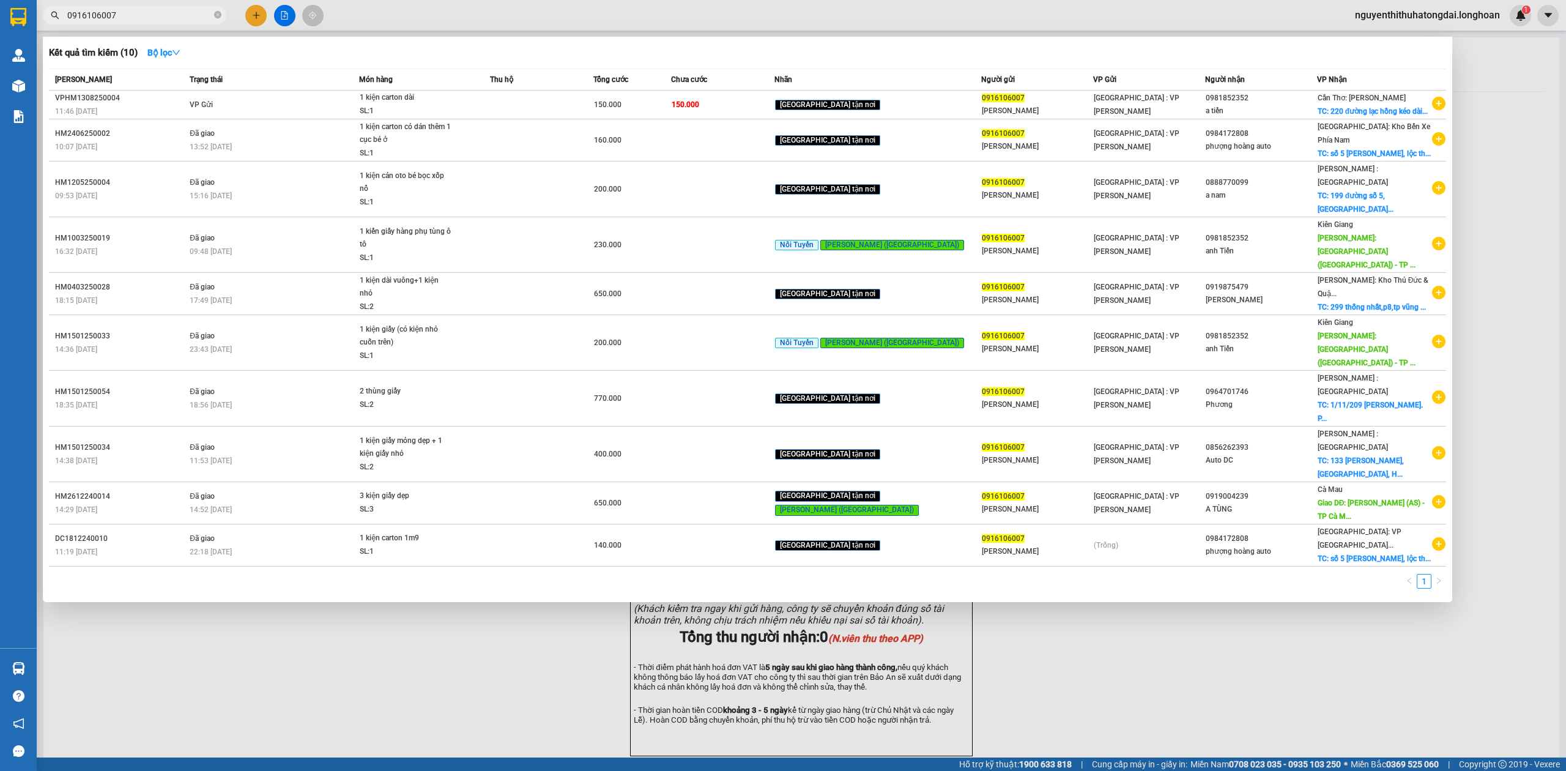
type input "0916106007"
click at [451, 111] on div "SL: 1" at bounding box center [406, 111] width 92 height 13
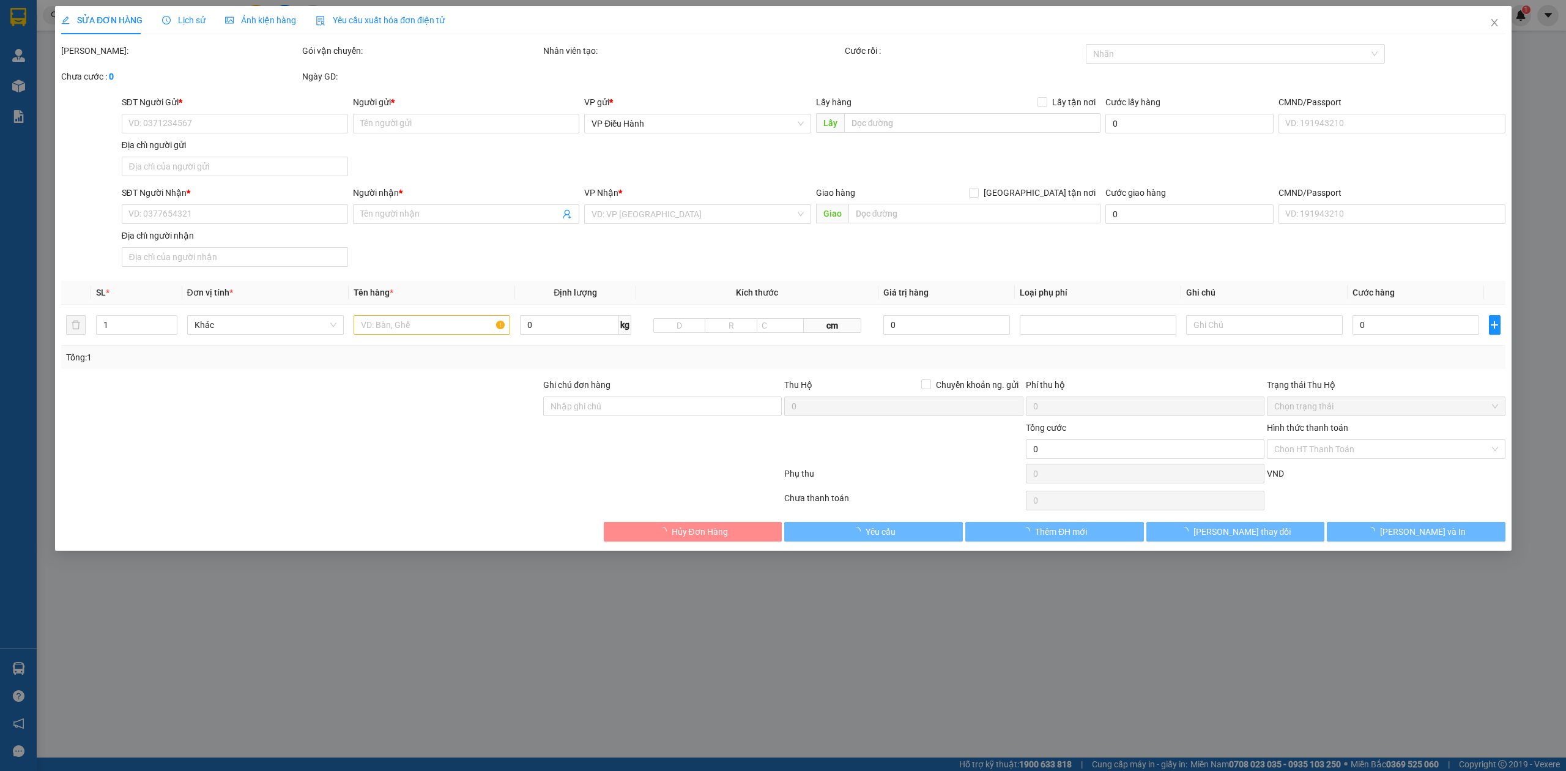
type input "0916106007"
type input "[PERSON_NAME]"
type input "0981852352"
type input "a tiến"
checkbox input "true"
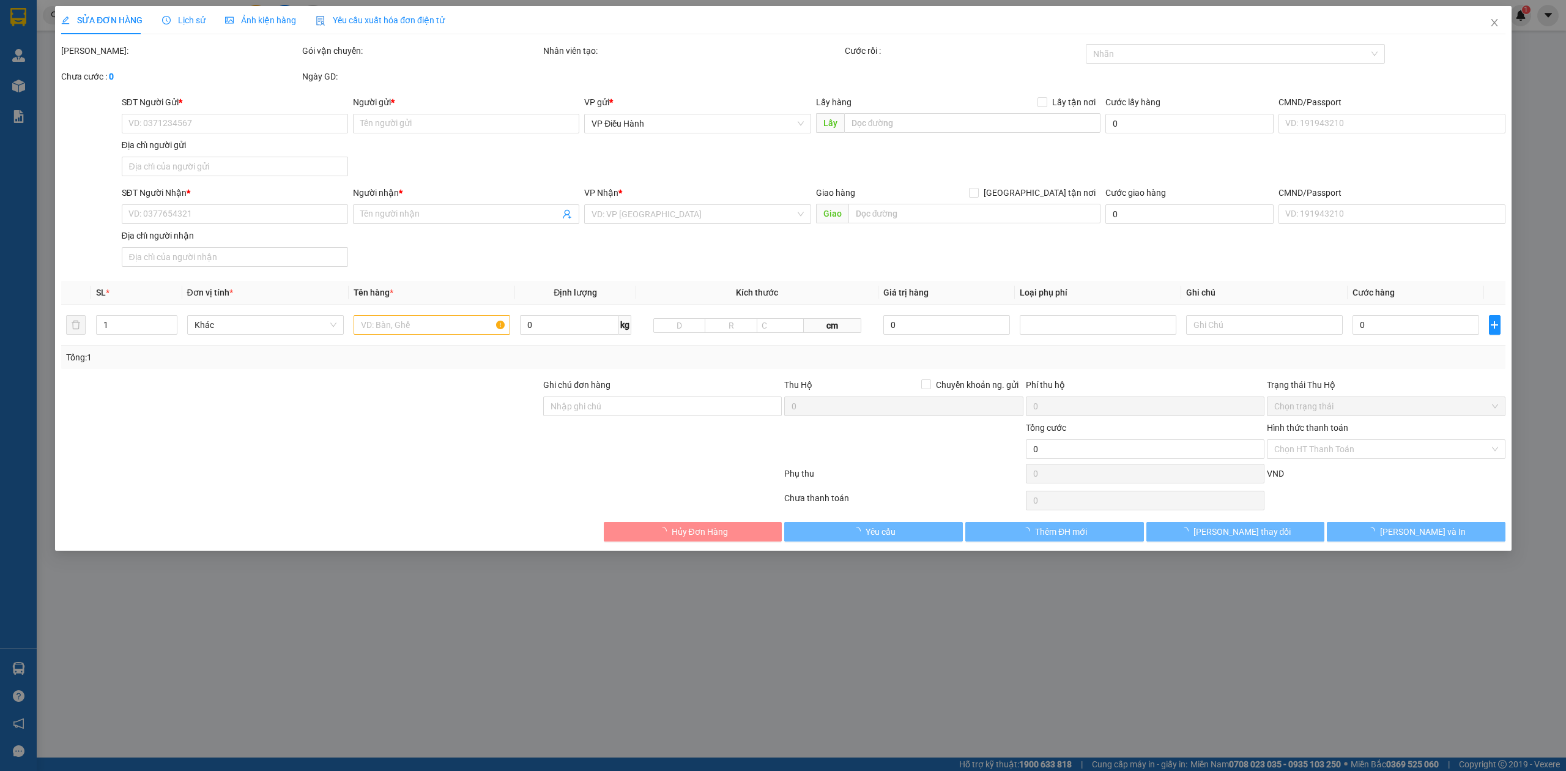
type input "220 đường lạc hồng kéo dài kp phi kinh vĩnh hiệp rạch giá [GEOGRAPHIC_DATA]"
type input "nhận nguyên kiện,giao nguyên kiện,bể vỡ k đền"
type input "150.000"
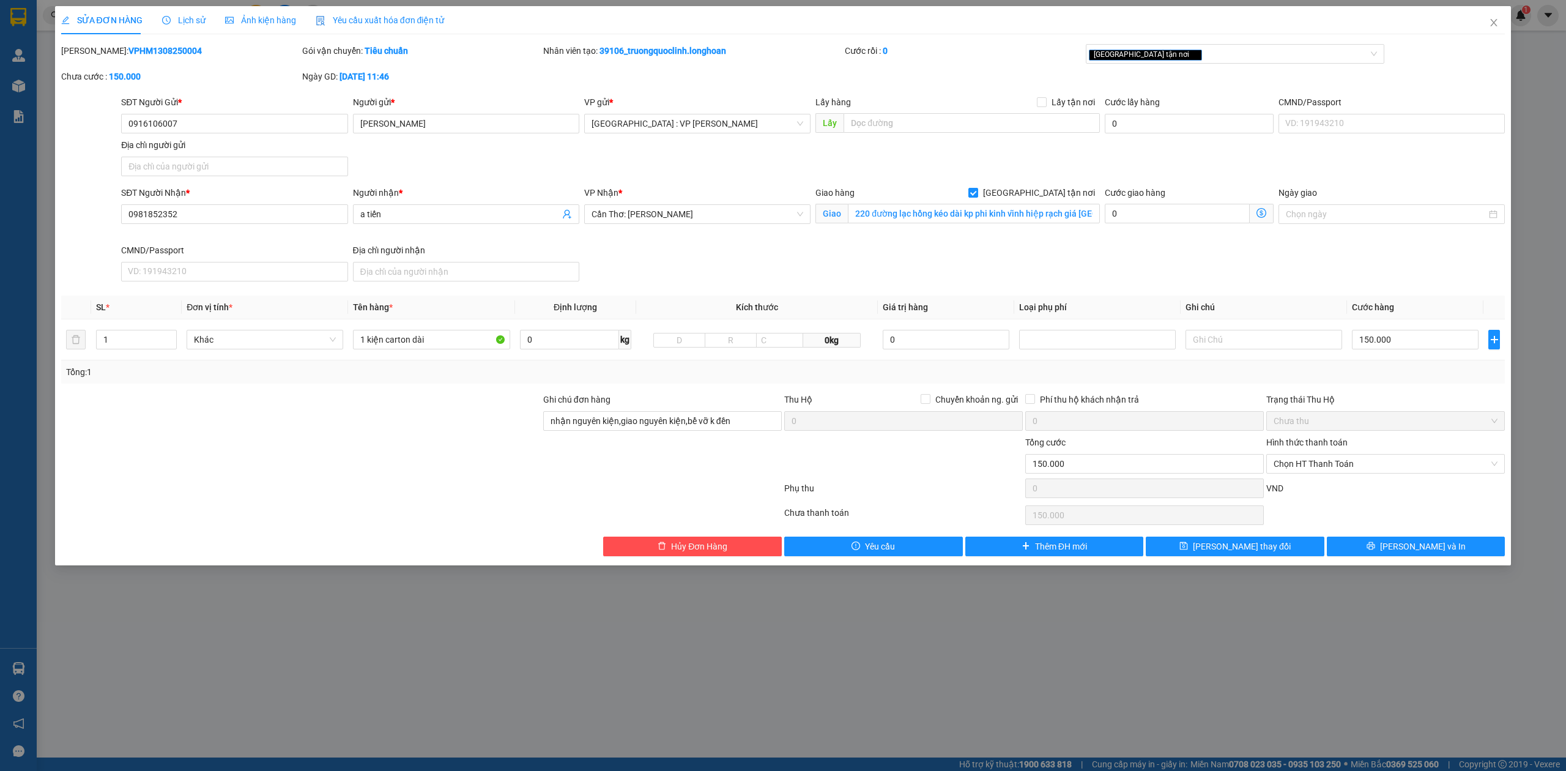
click at [167, 24] on span "Lịch sử" at bounding box center [183, 20] width 43 height 10
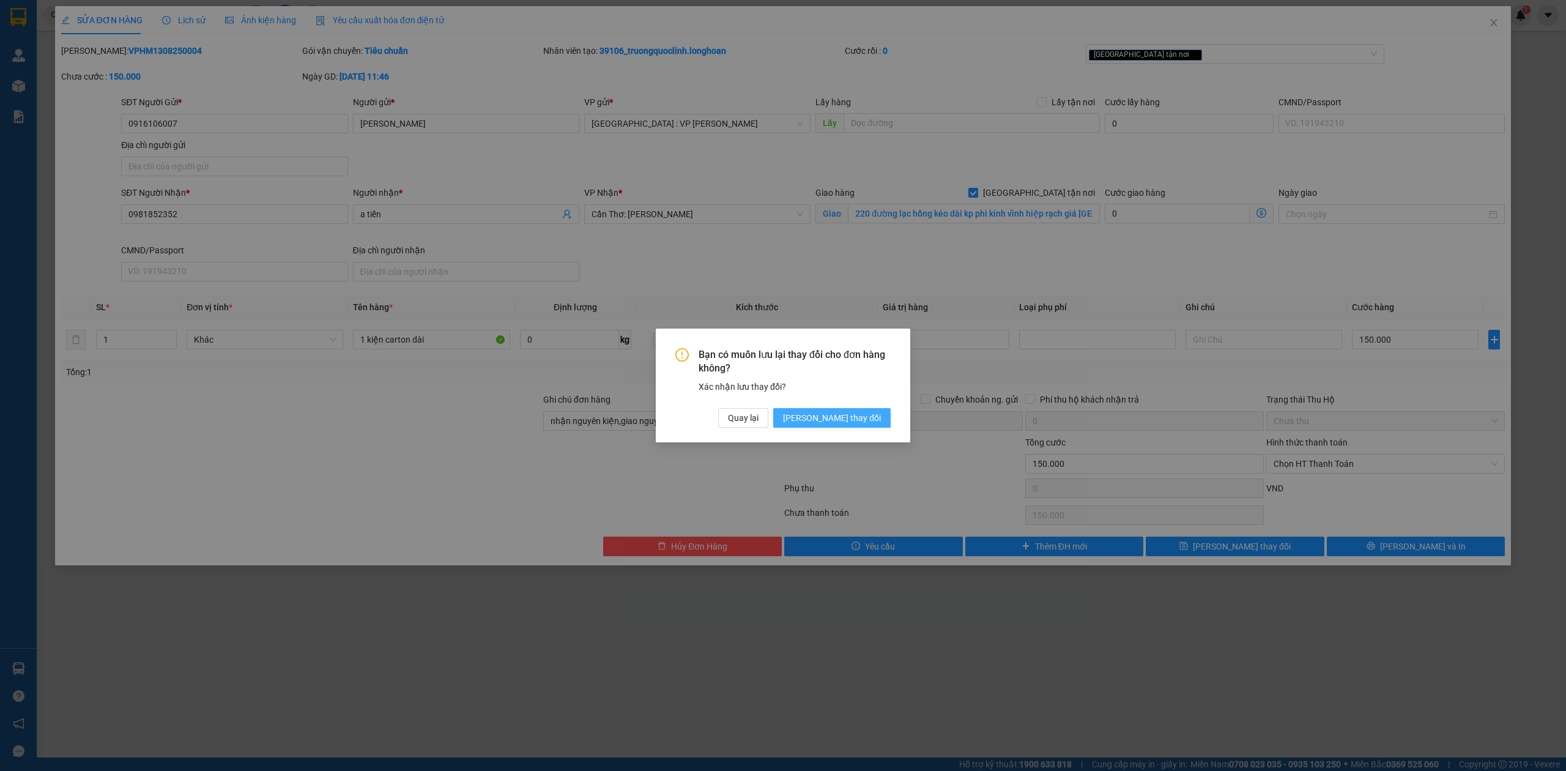
click at [855, 421] on span "[PERSON_NAME] thay đổi" at bounding box center [832, 417] width 98 height 13
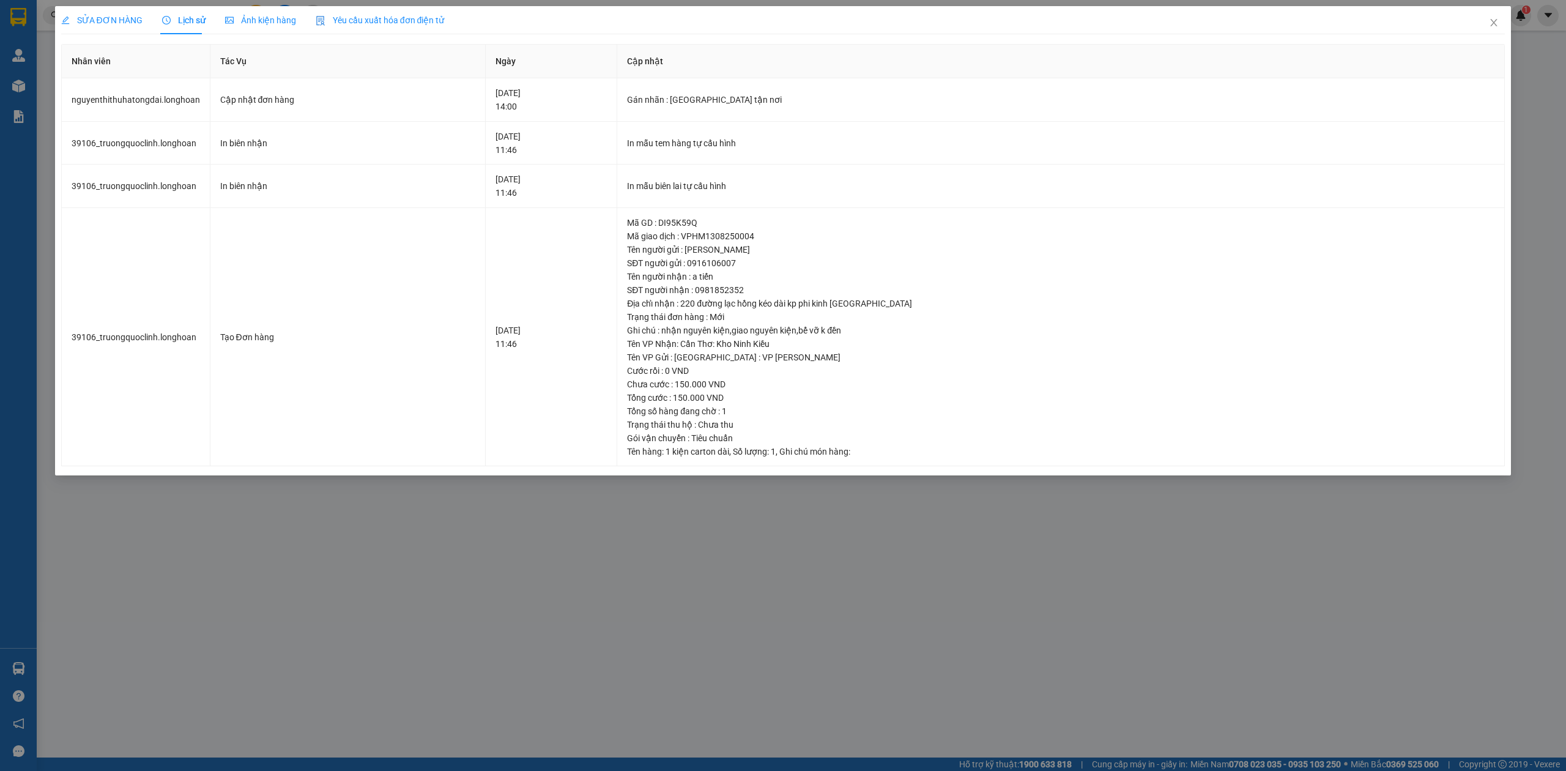
click at [110, 10] on div "SỬA ĐƠN HÀNG" at bounding box center [101, 20] width 81 height 28
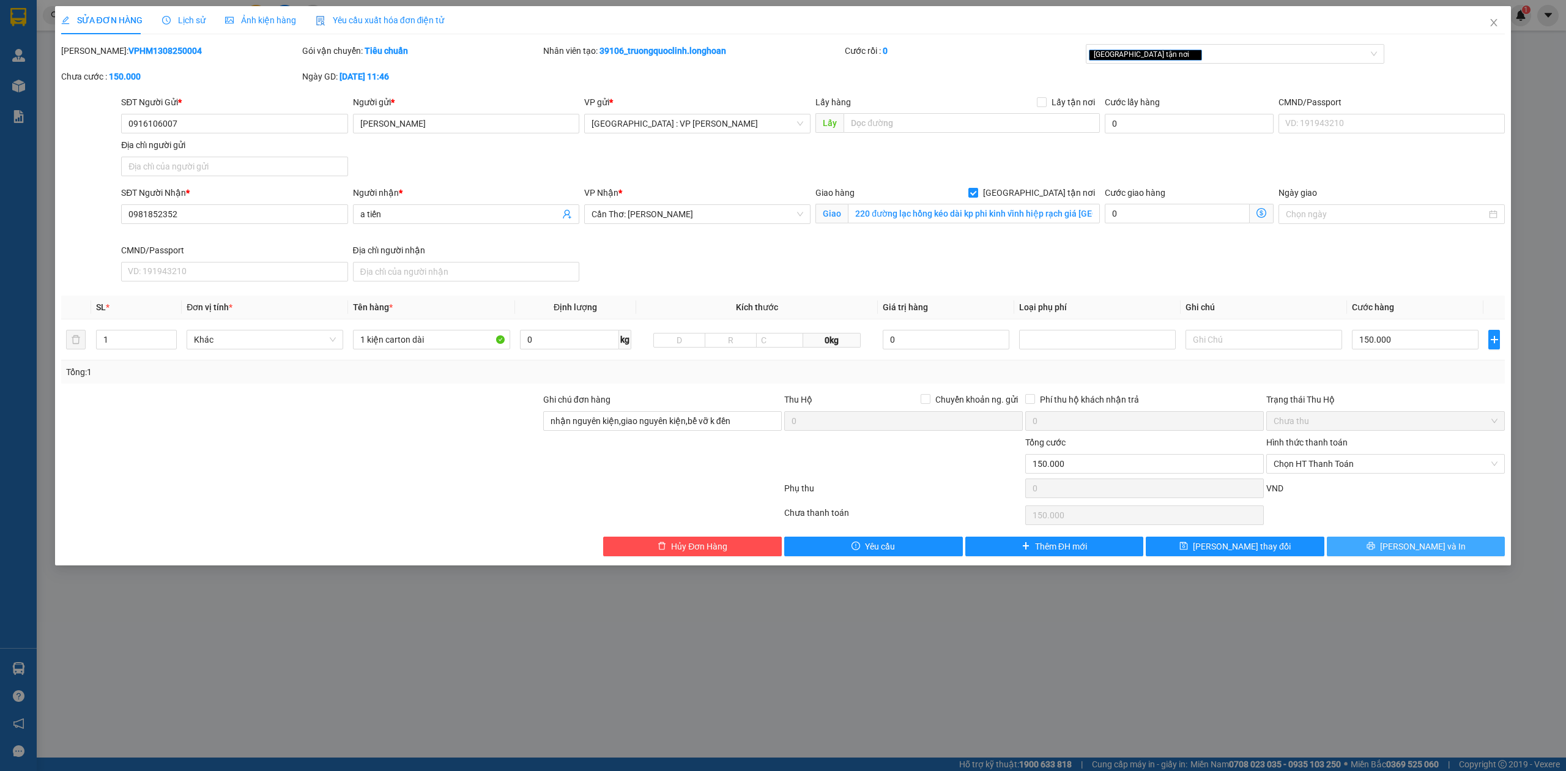
click at [1409, 553] on span "[PERSON_NAME] và In" at bounding box center [1423, 546] width 86 height 13
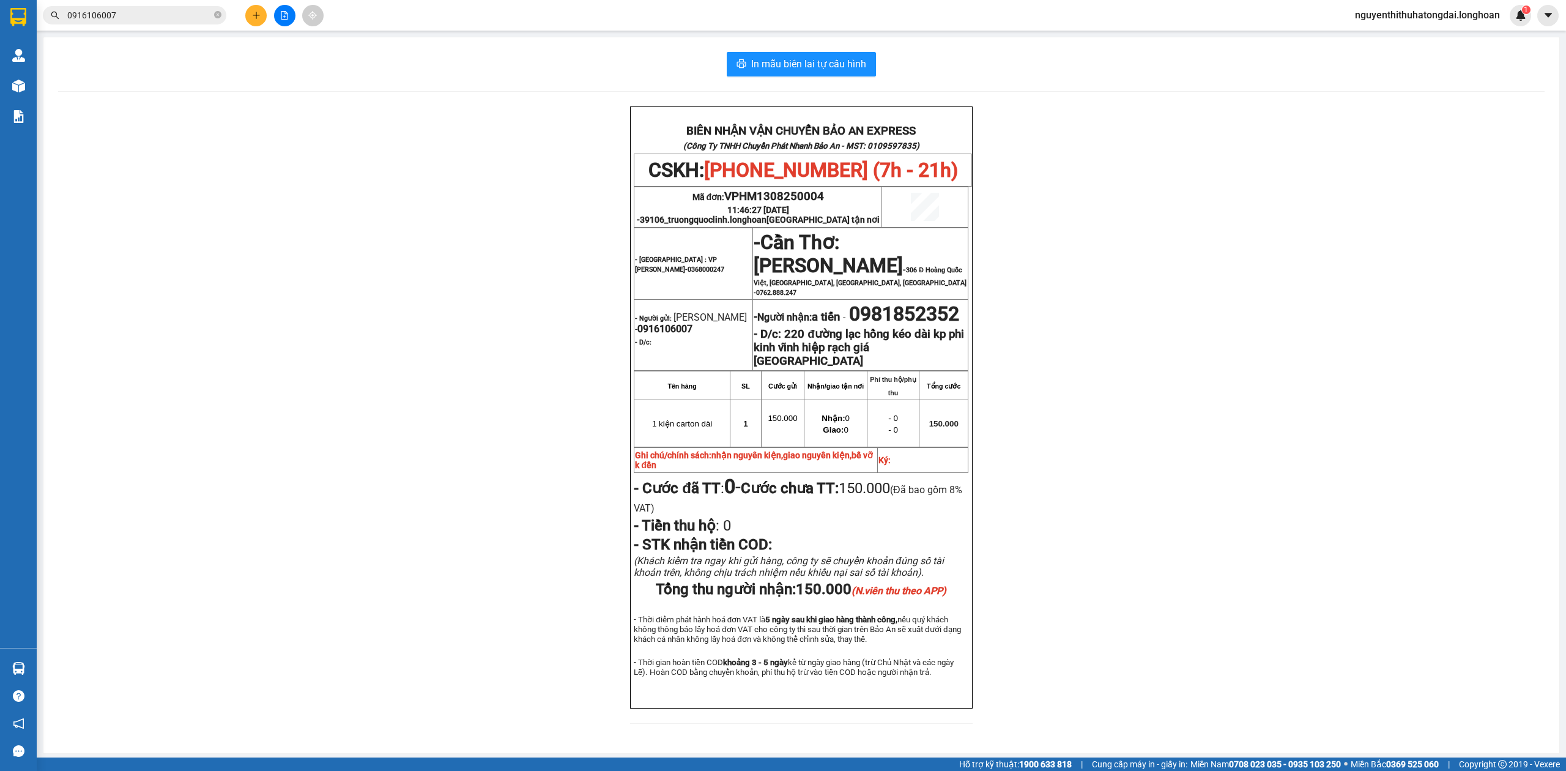
click at [149, 13] on input "0916106007" at bounding box center [139, 15] width 144 height 13
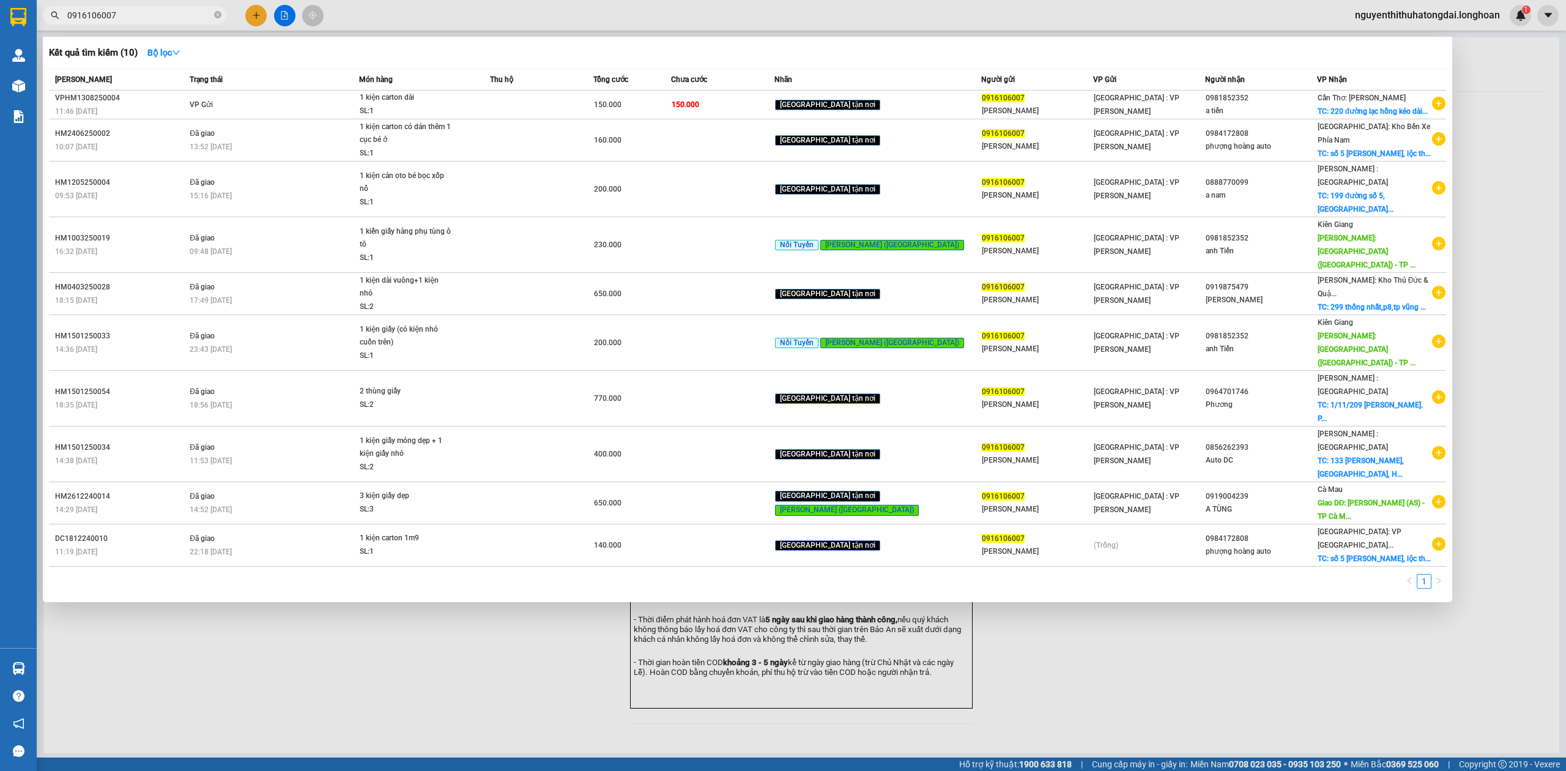
click at [148, 13] on input "0916106007" at bounding box center [139, 15] width 144 height 13
paste input "1568898"
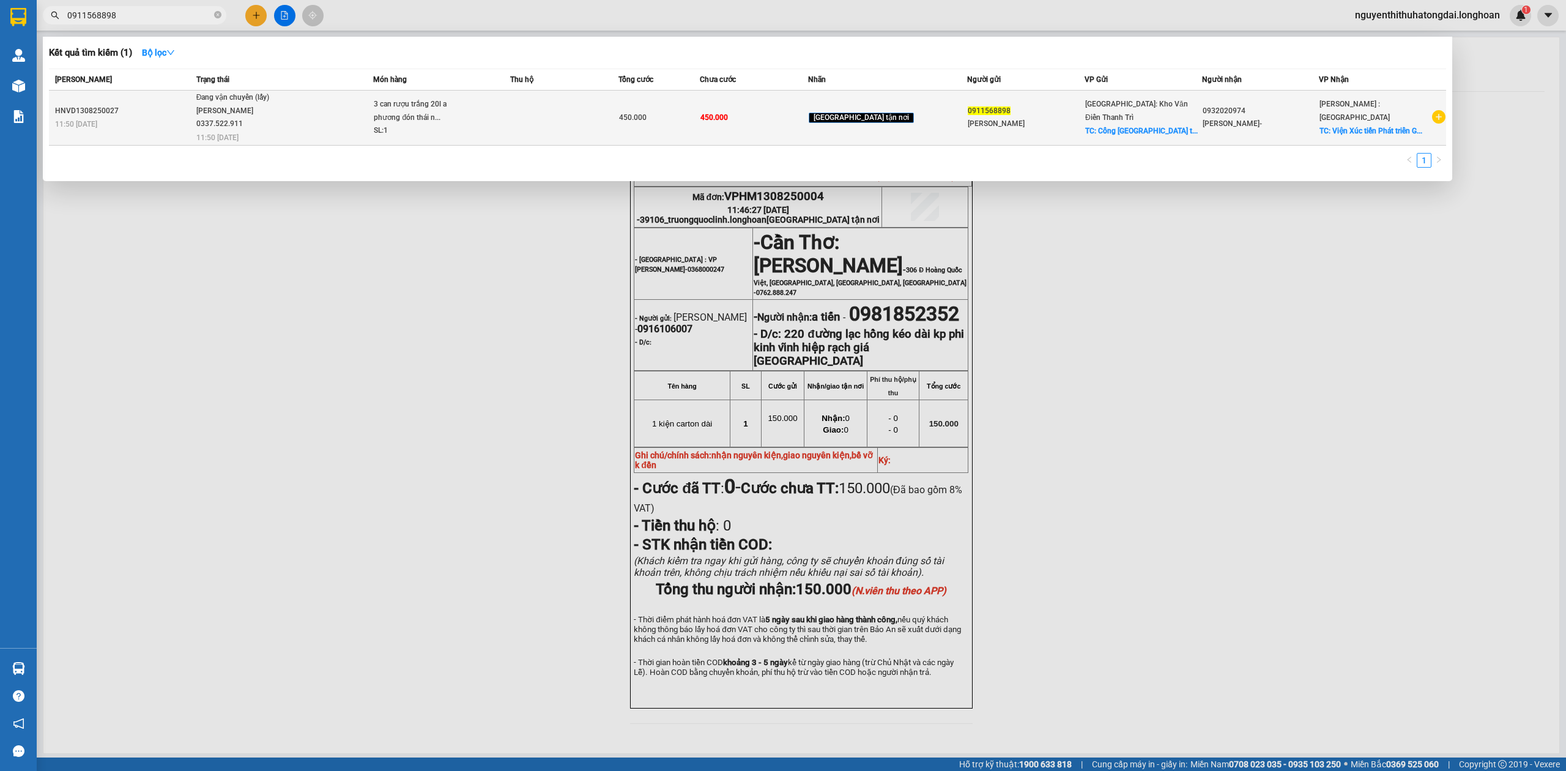
type input "0911568898"
click at [335, 108] on span "Đang vận chuyển (lấy) [PERSON_NAME] 0337.522.911 11:50 [DATE]" at bounding box center [284, 116] width 177 height 51
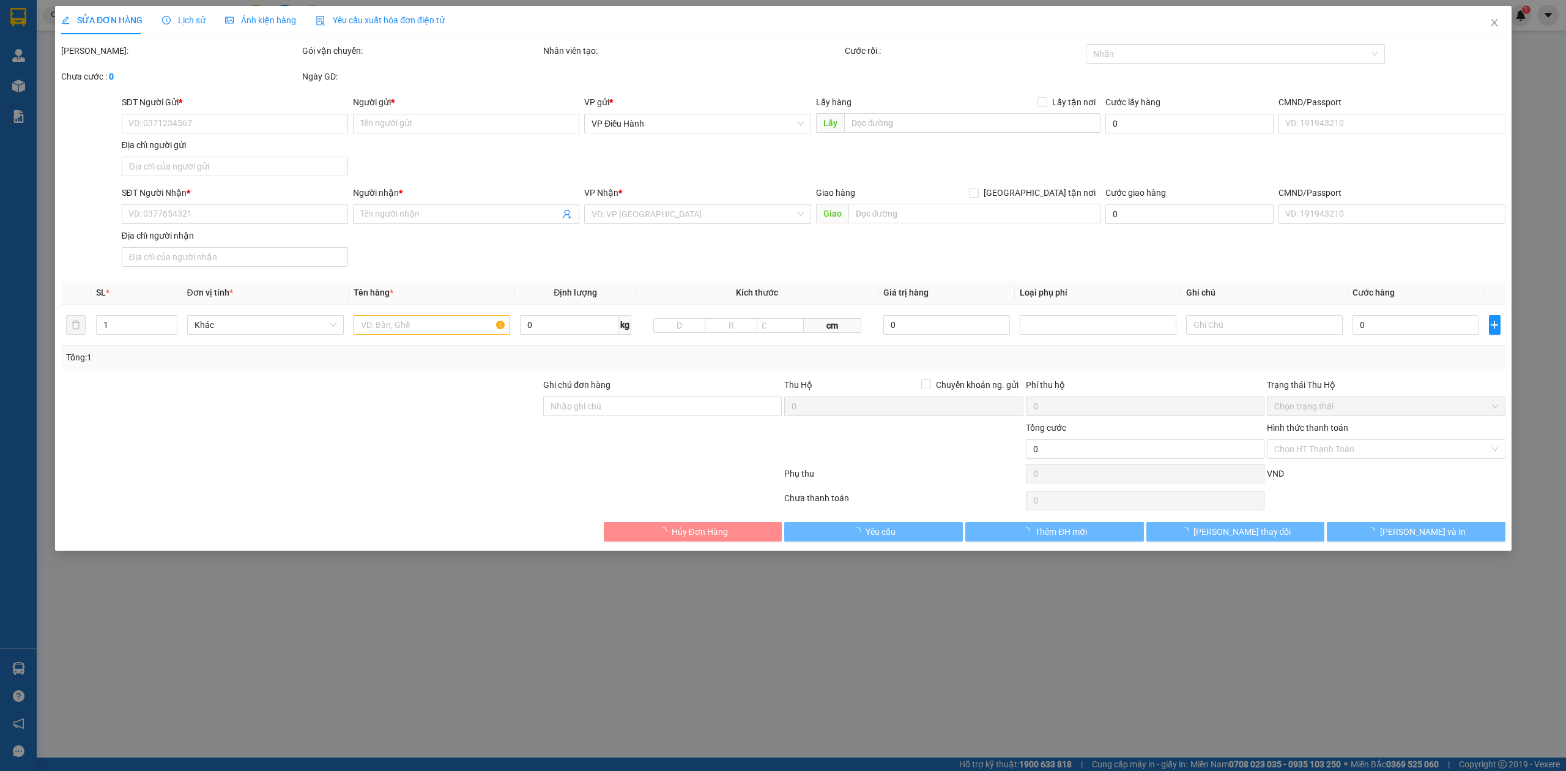
type input "0911568898"
type input "[PERSON_NAME]"
checkbox input "true"
type input "Cổng Trường Đại học Kinh tế và QTKD [GEOGRAPHIC_DATA]"
type input "0932020974"
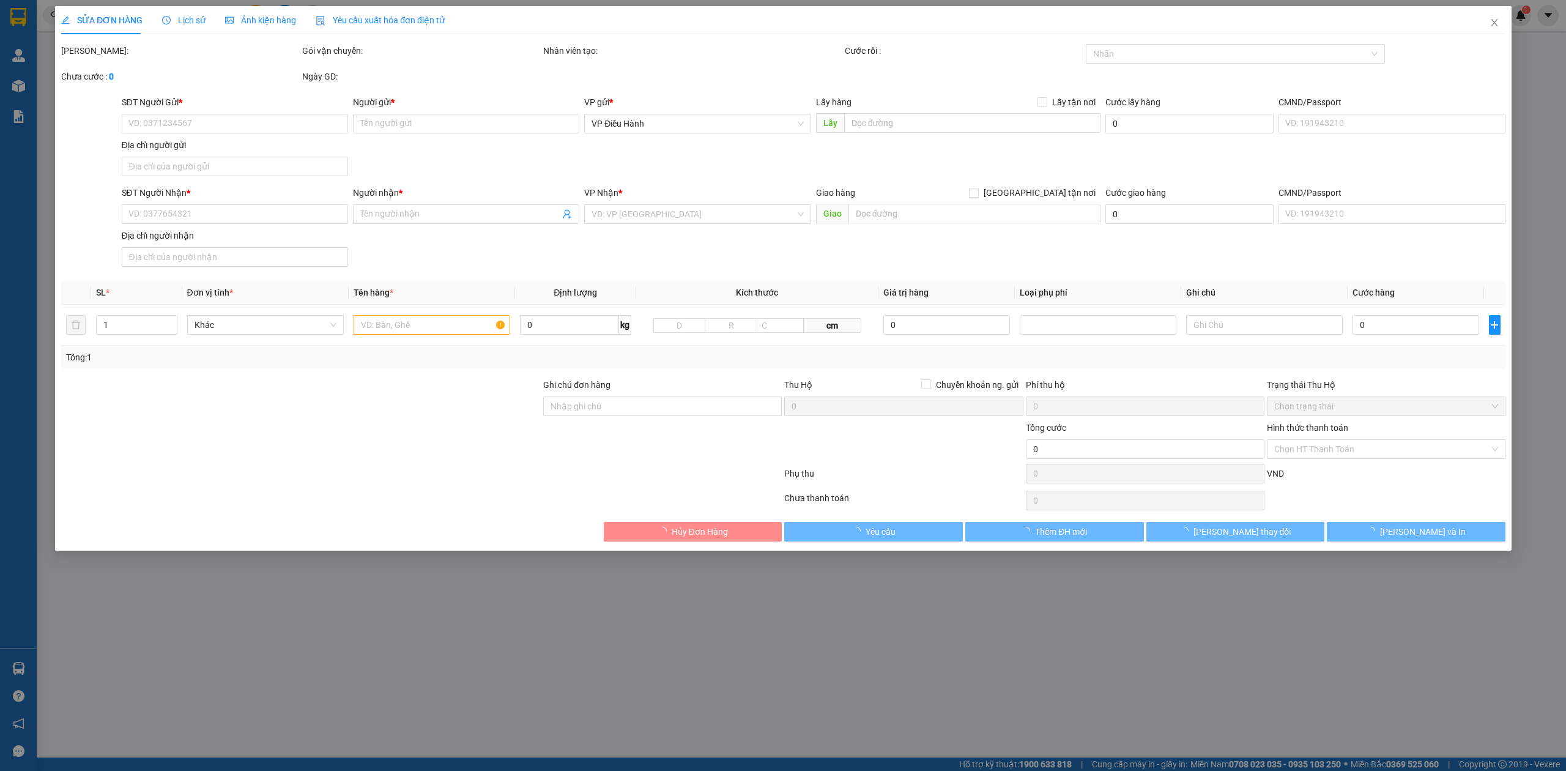
type input "[PERSON_NAME]-"
checkbox input "true"
type input "Viện Xúc tiến Phát triển Giáo dục - Số 7 [PERSON_NAME] - [GEOGRAPHIC_DATA]"
type input "450.000"
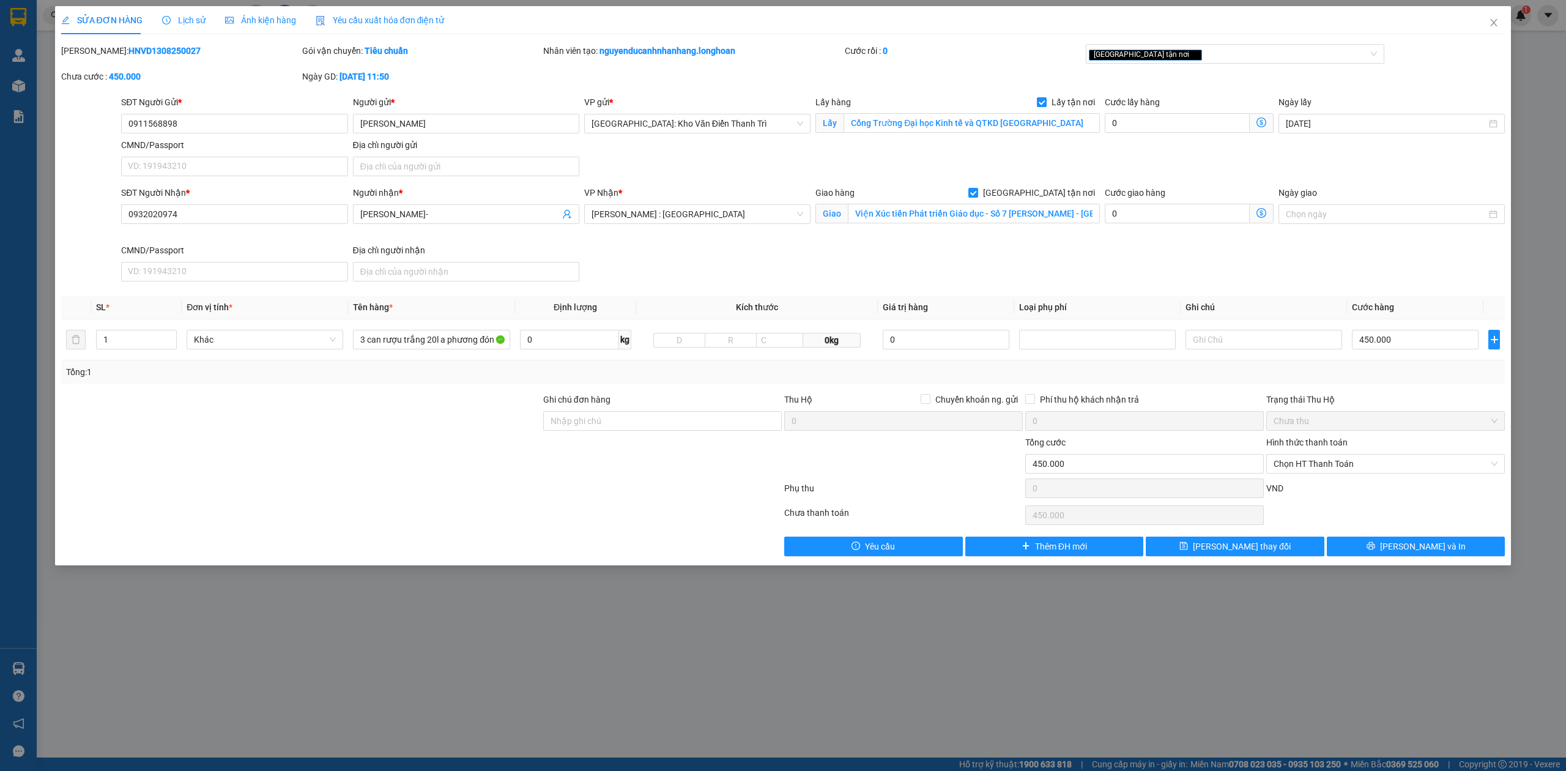
click at [177, 24] on span "Lịch sử" at bounding box center [183, 20] width 43 height 10
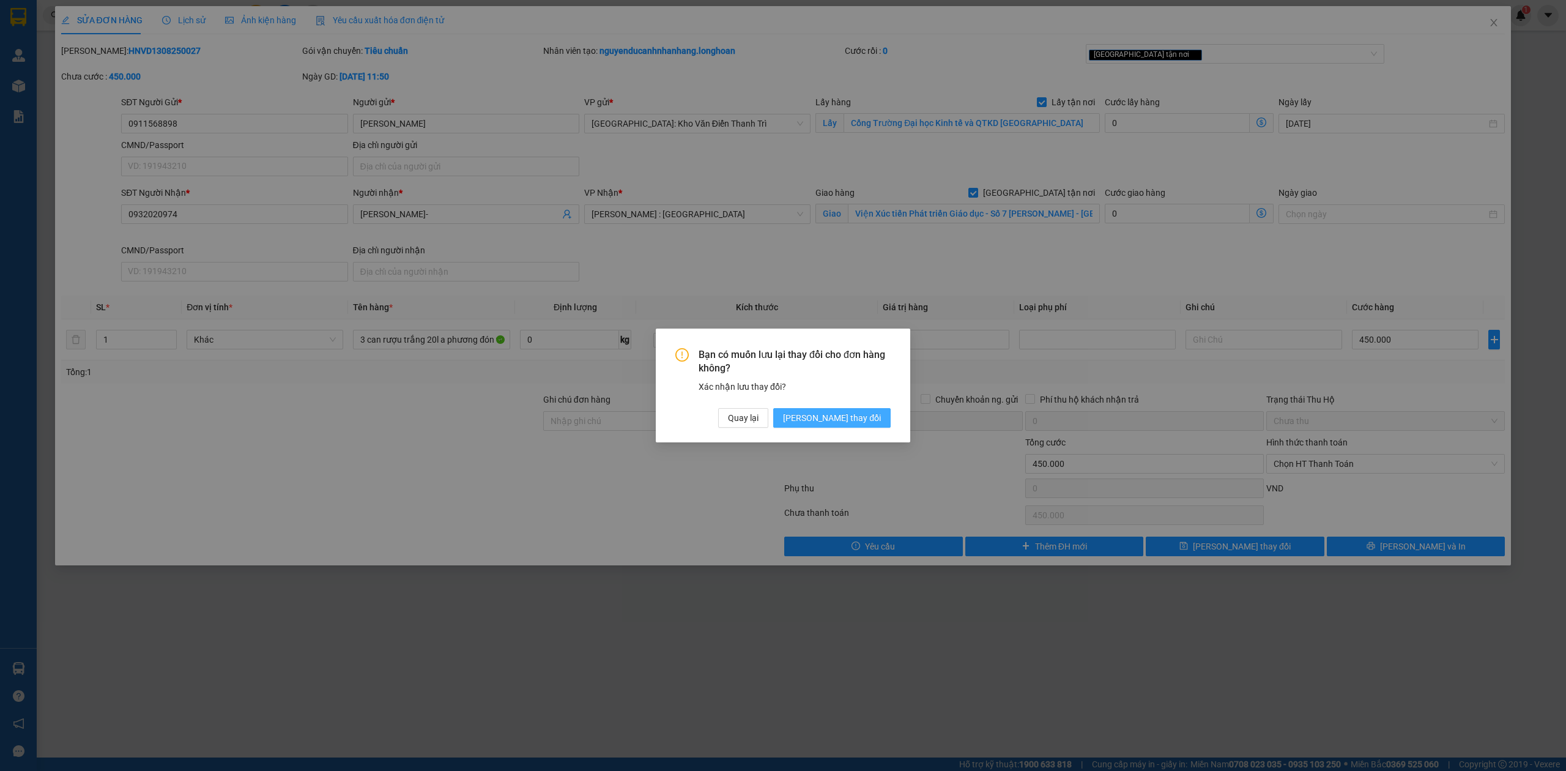
click at [854, 412] on span "[PERSON_NAME] thay đổi" at bounding box center [832, 417] width 98 height 13
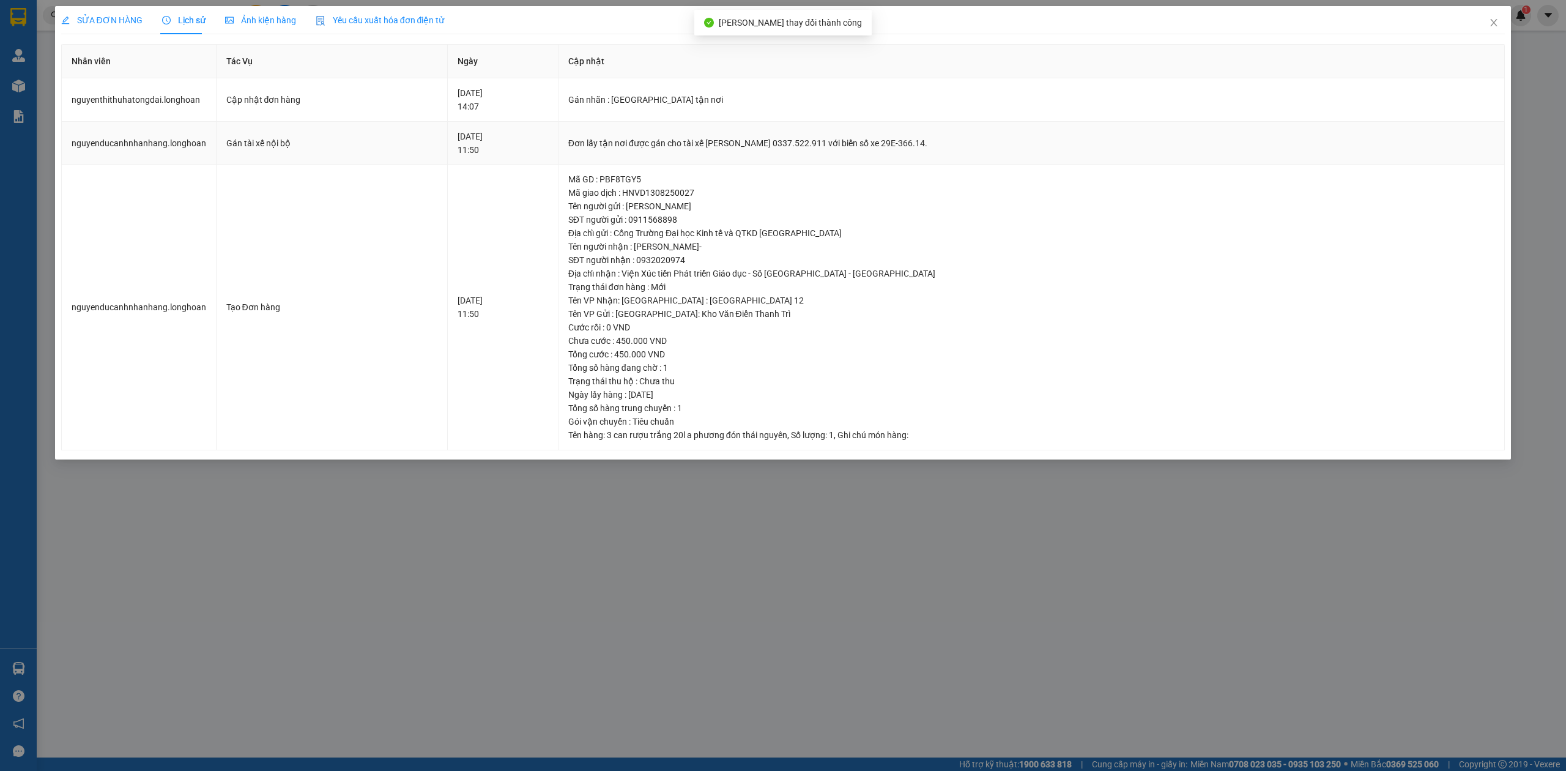
click at [703, 142] on div "Đơn lấy tận nơi được gán cho tài xế [PERSON_NAME] 0337.522.911 với biển số xe 2…" at bounding box center [1031, 142] width 927 height 13
drag, startPoint x: 707, startPoint y: 139, endPoint x: 826, endPoint y: 153, distance: 119.4
click at [826, 153] on td "Đơn lấy tận nơi được gán cho tài xế [PERSON_NAME] 0337.522.911 với biển số xe 2…" at bounding box center [1032, 143] width 947 height 43
copy div "[PERSON_NAME] 0337.522.911"
click at [1488, 21] on span "Close" at bounding box center [1494, 23] width 34 height 34
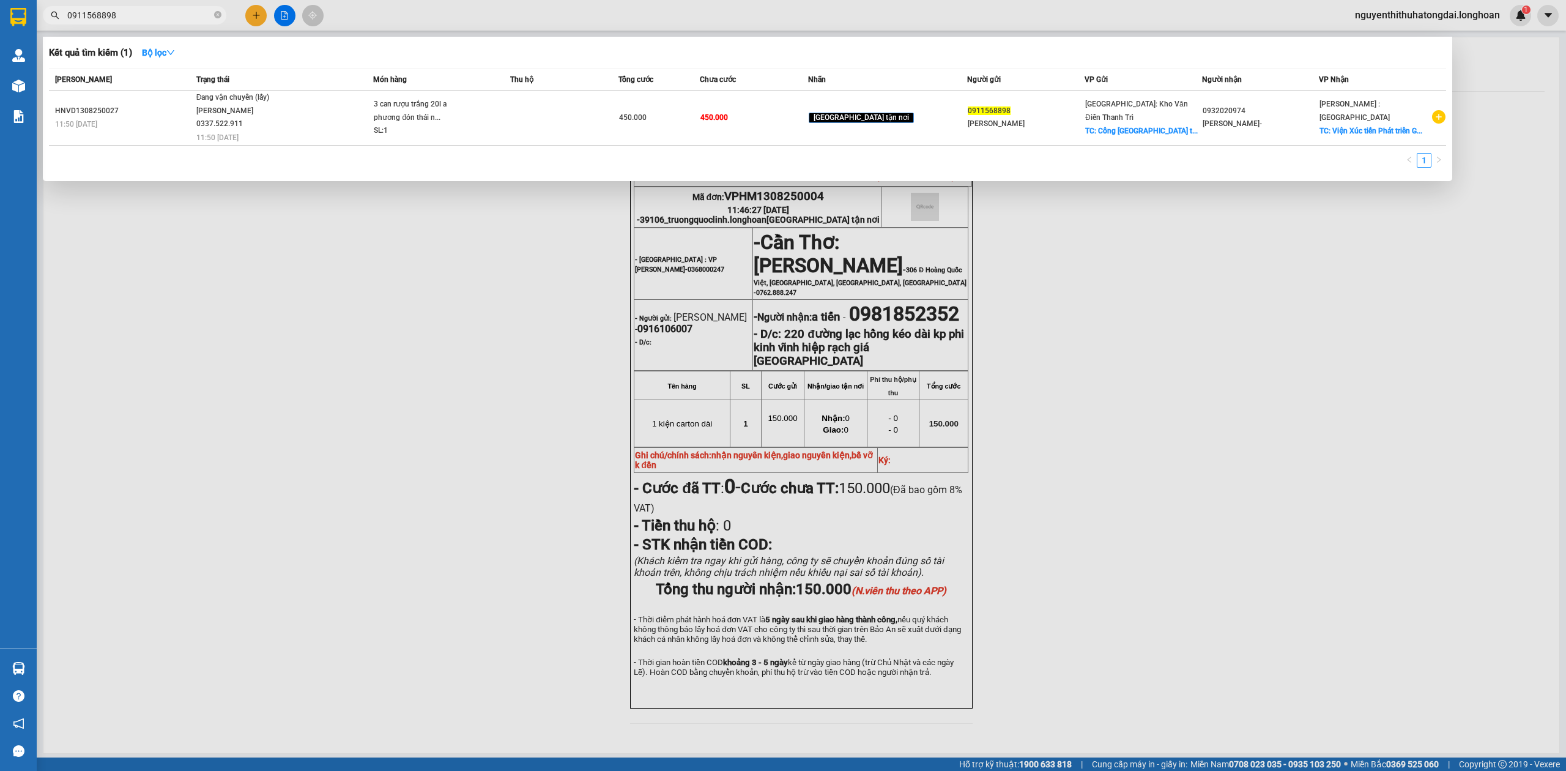
click at [130, 15] on input "0911568898" at bounding box center [139, 15] width 144 height 13
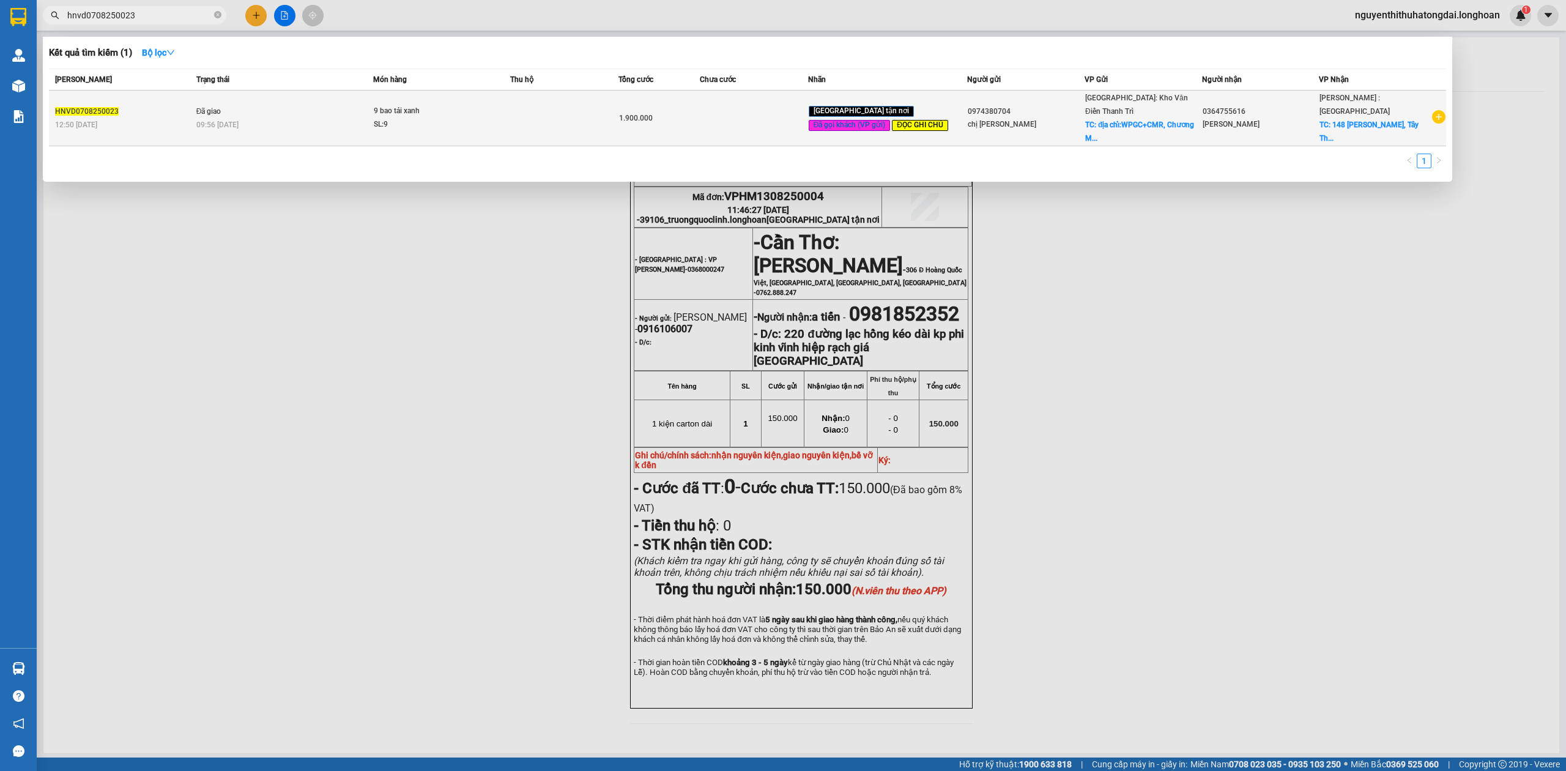
type input "hnvd0708250023"
click at [466, 118] on div "SL: 9" at bounding box center [420, 124] width 92 height 13
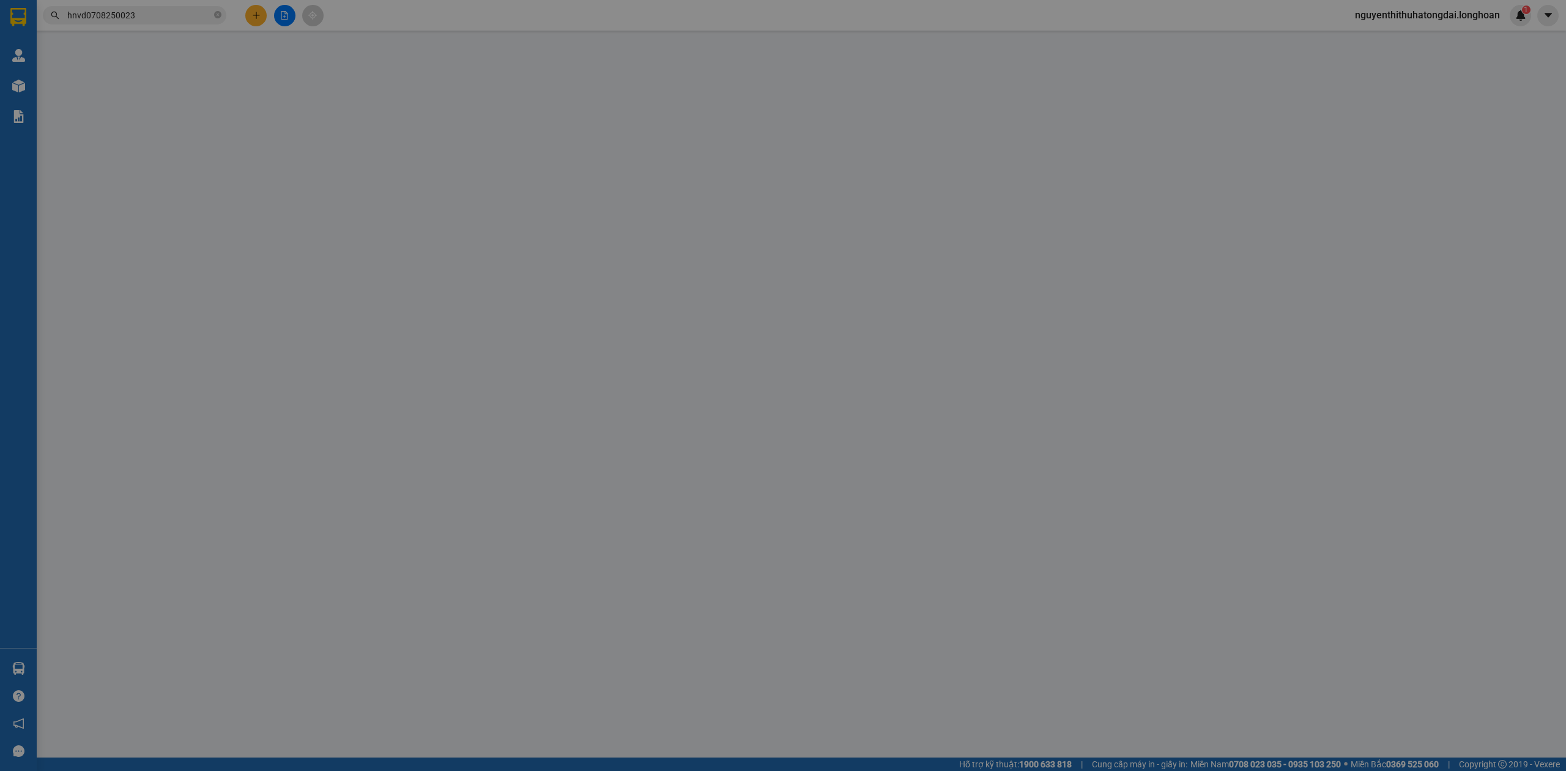
type input "0974380704"
type input "chị [PERSON_NAME]"
checkbox input "true"
type input "địa chỉ:WPGC+CMR, [GEOGRAPHIC_DATA], [GEOGRAPHIC_DATA], [GEOGRAPHIC_DATA]"
type input "200.000"
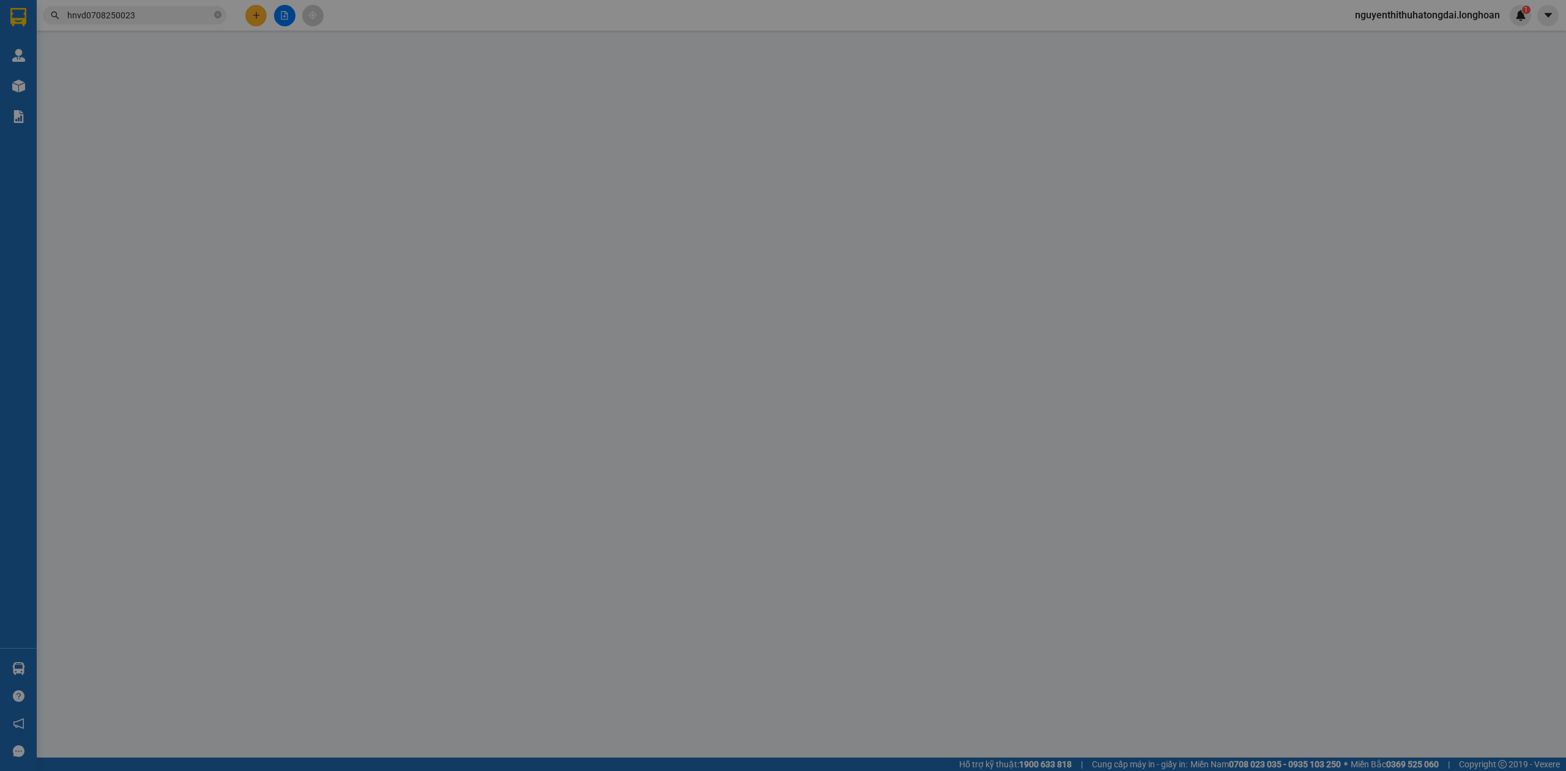
type input "0364755616"
type input "[PERSON_NAME]"
checkbox input "true"
type input "148 [PERSON_NAME], [GEOGRAPHIC_DATA], [GEOGRAPHIC_DATA]"
type input "đã đổi số người nhận- cước hàng người gửi đã thanh toán"
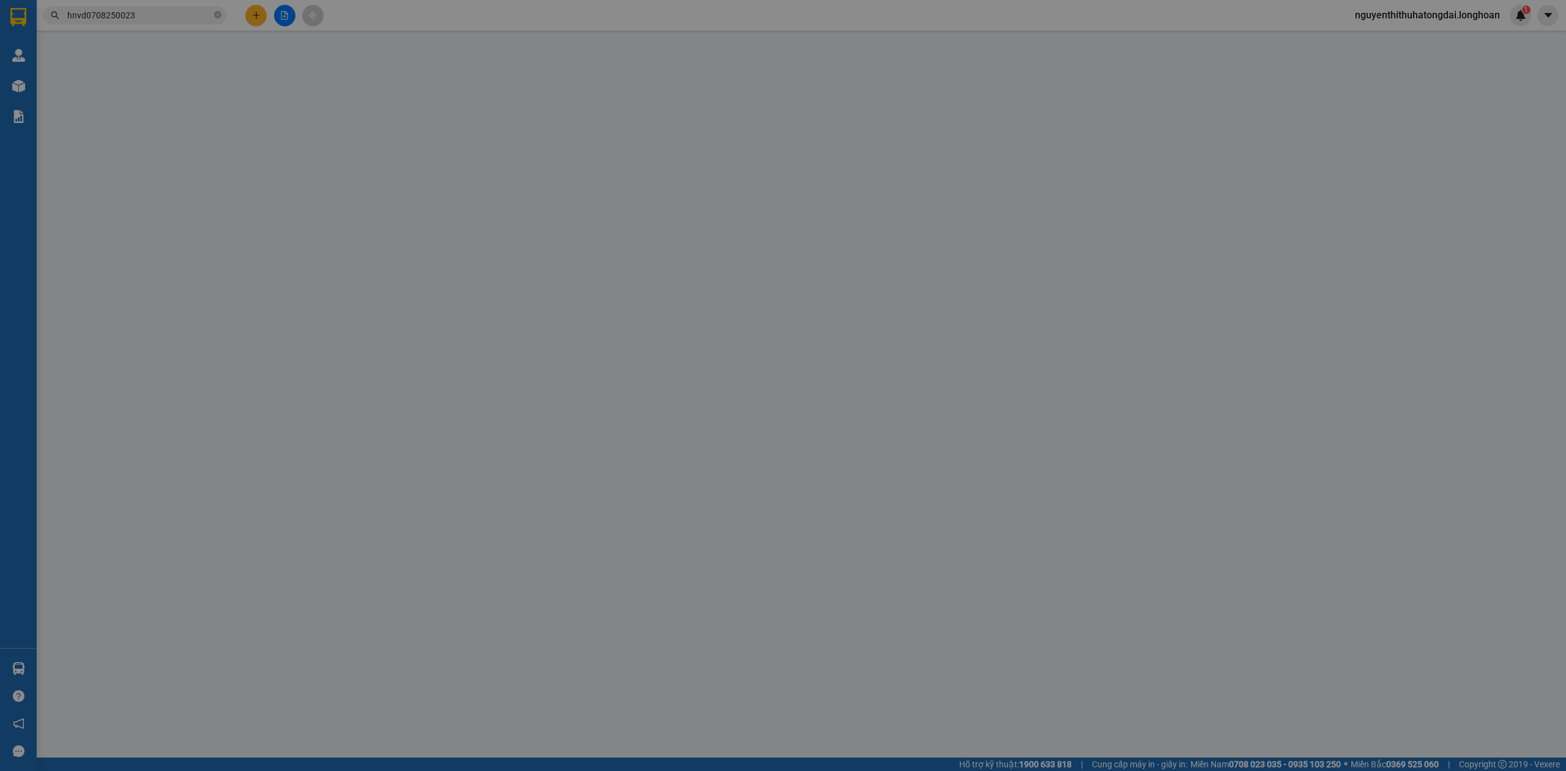
type input "1.900.000"
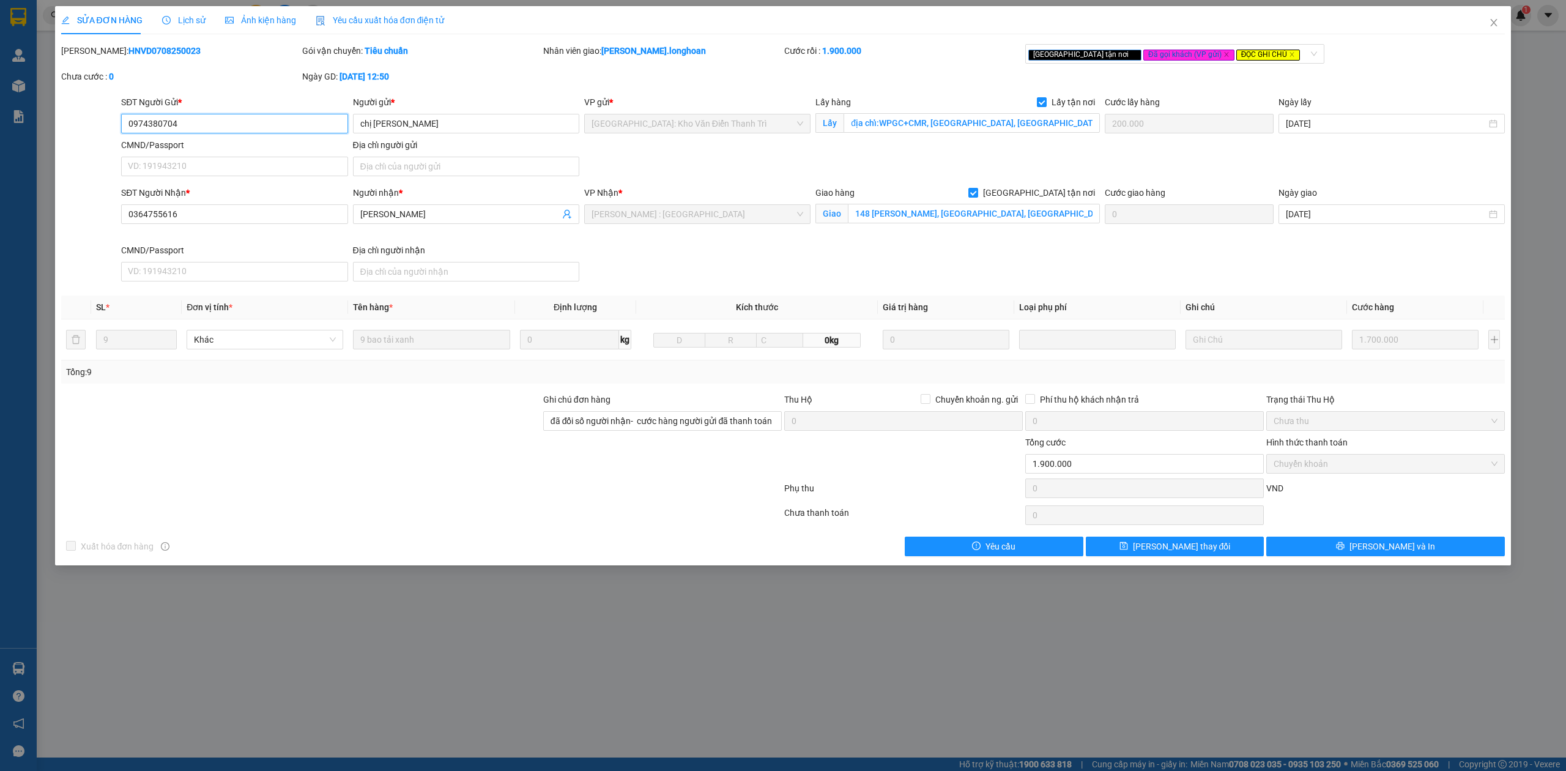
drag, startPoint x: 184, startPoint y: 124, endPoint x: 28, endPoint y: 141, distance: 157.5
click at [30, 143] on div "SỬA ĐƠN HÀNG Lịch sử Ảnh kiện hàng Yêu cầu xuất hóa đơn điện tử Total Paid Fee …" at bounding box center [783, 385] width 1566 height 771
click at [1491, 15] on span "Close" at bounding box center [1494, 23] width 34 height 34
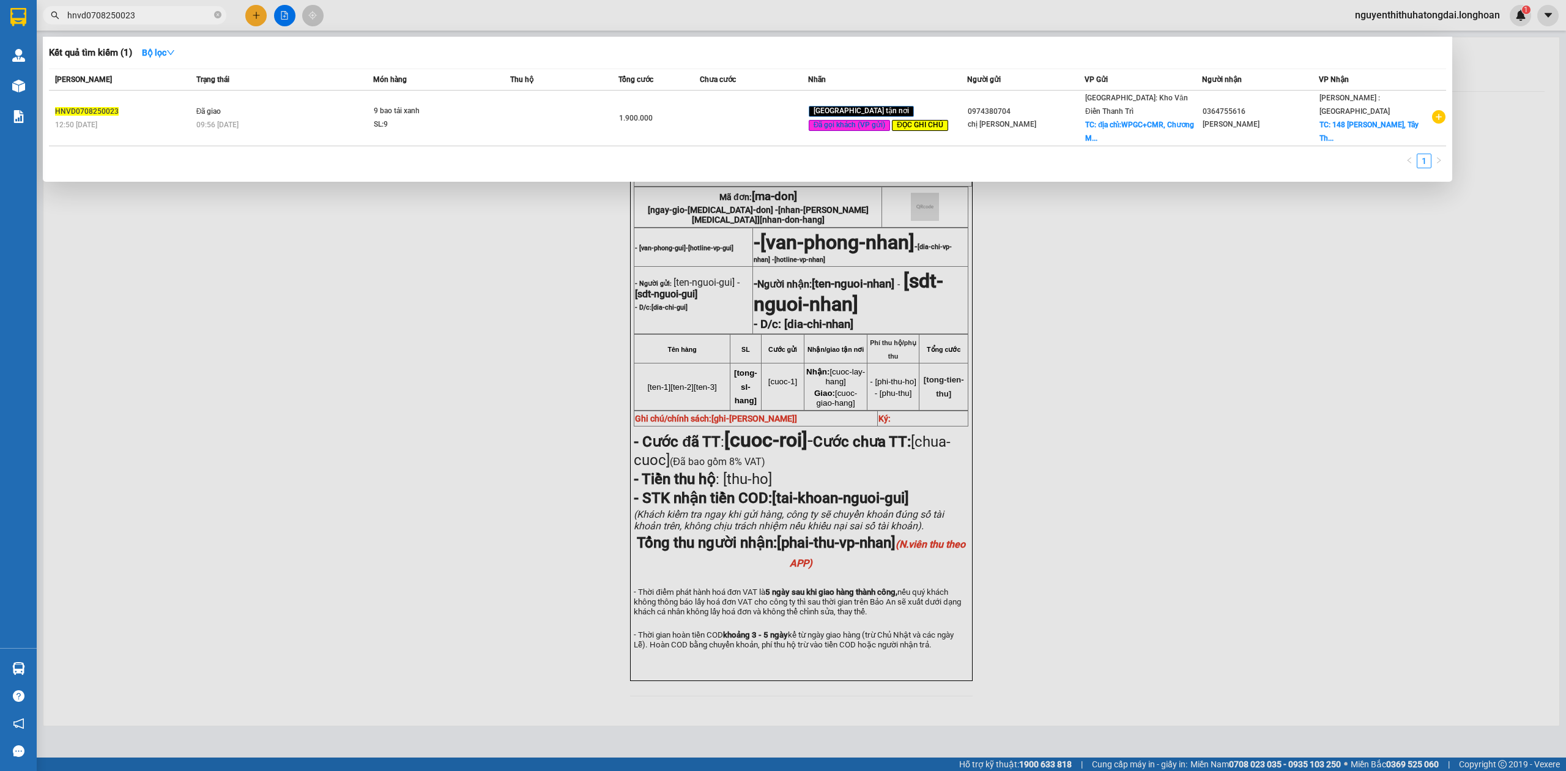
click at [158, 16] on input "hnvd0708250023" at bounding box center [139, 15] width 144 height 13
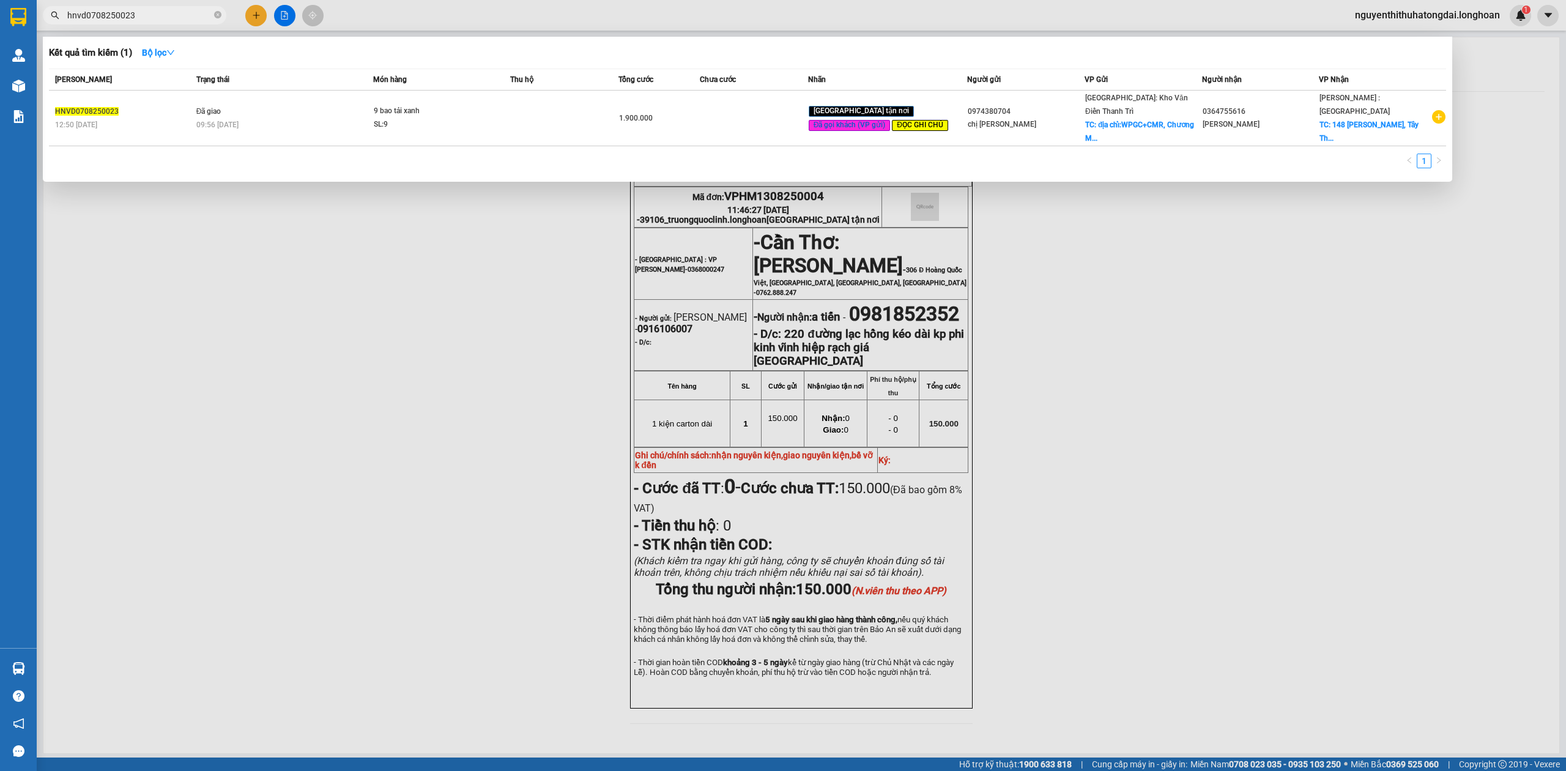
click at [158, 16] on input "hnvd0708250023" at bounding box center [139, 15] width 144 height 13
paste input "0392145754"
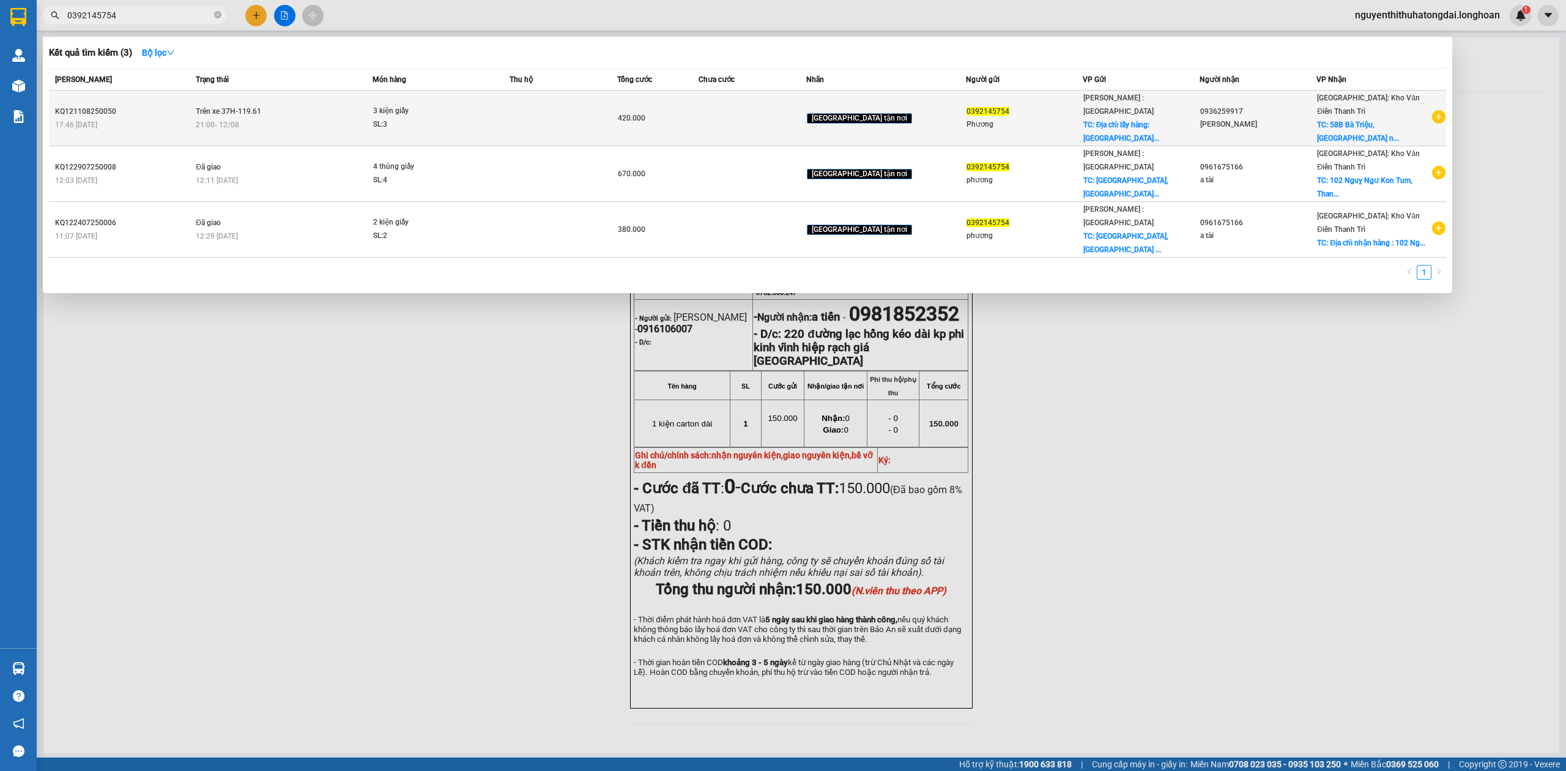
type input "0392145754"
click at [224, 107] on span "Trên xe 37H-119.61" at bounding box center [228, 111] width 65 height 9
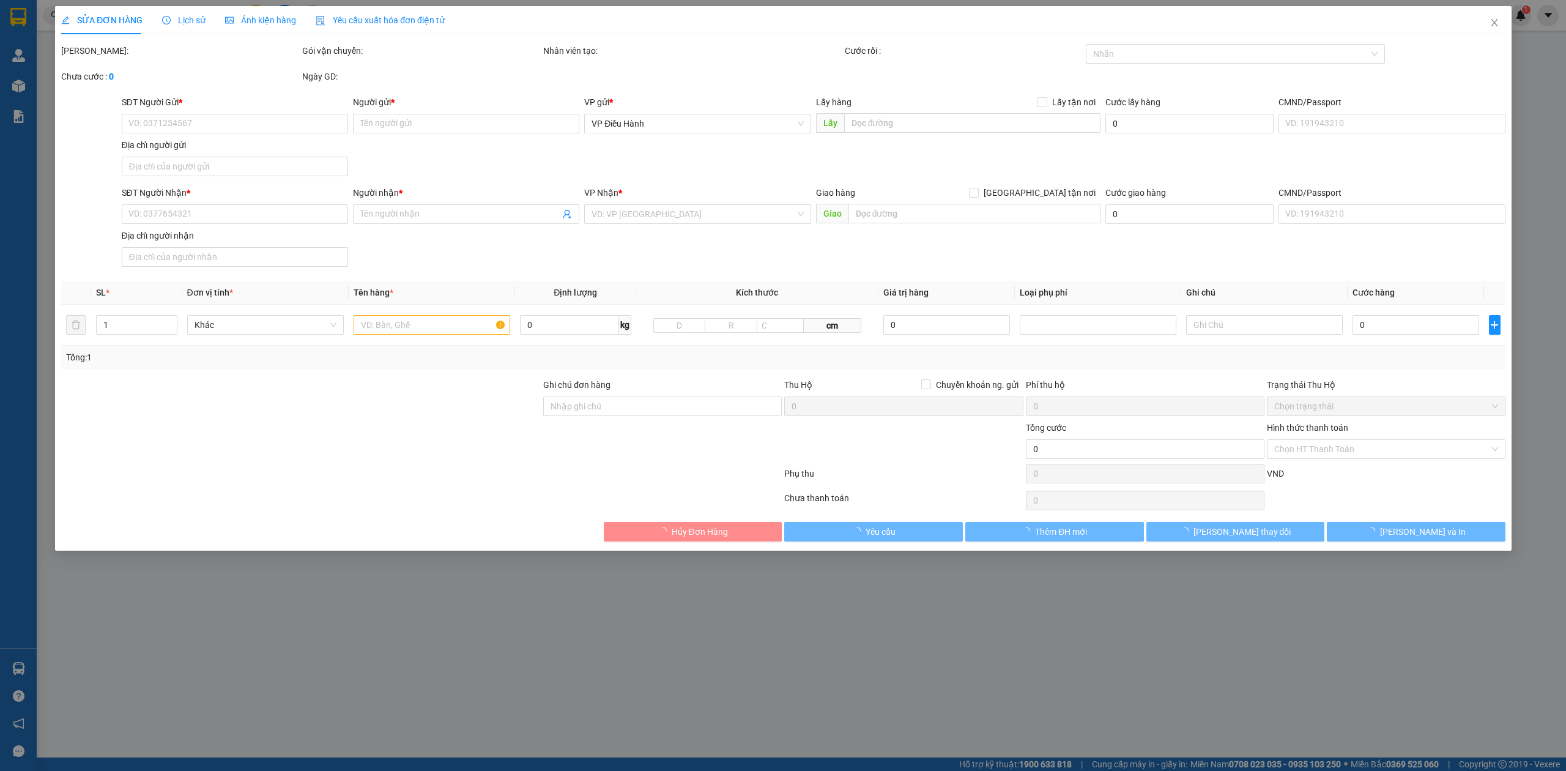
type input "0392145754"
type input "Phương"
checkbox input "true"
type input "Địa chỉ lấy hàng: [GEOGRAPHIC_DATA], [GEOGRAPHIC_DATA], (TÀI XẾ GỌI TRƯỚC KHI Đ…"
type input "0936259917"
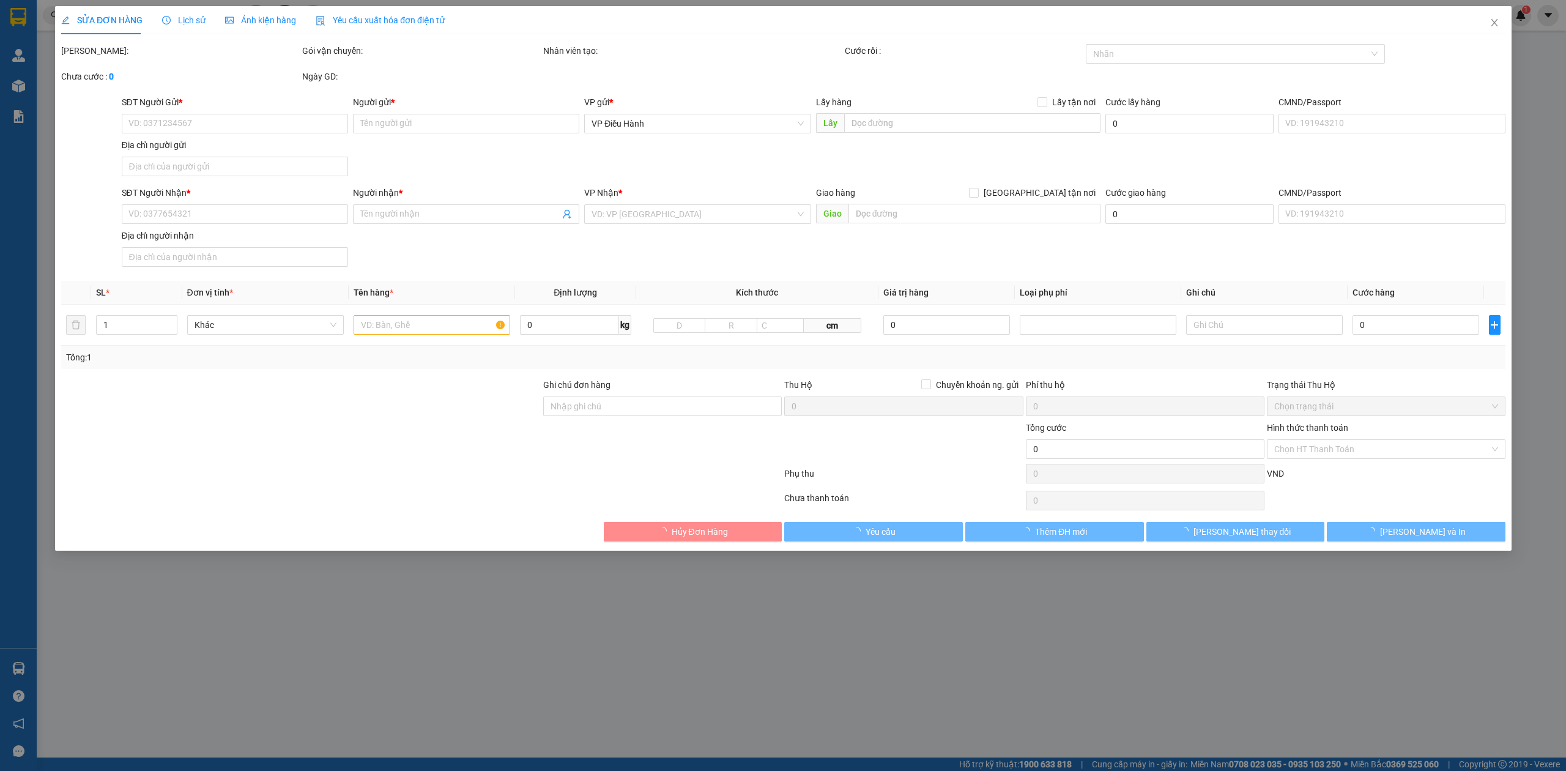
type input "[PERSON_NAME]"
checkbox input "true"
type input "[GEOGRAPHIC_DATA], cửa nam [GEOGRAPHIC_DATA]"
type input "420.000"
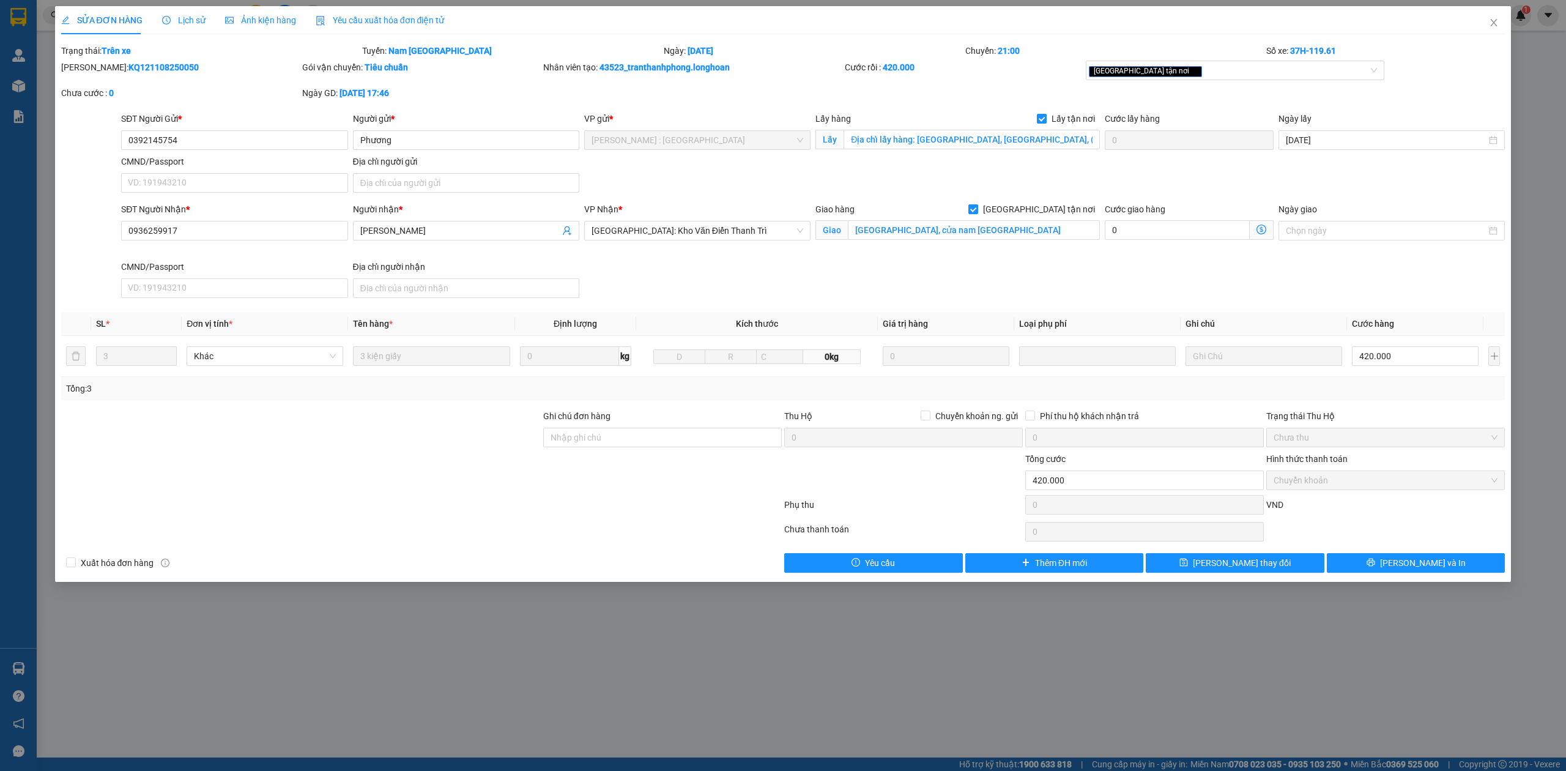
click at [176, 18] on span "Lịch sử" at bounding box center [183, 20] width 43 height 10
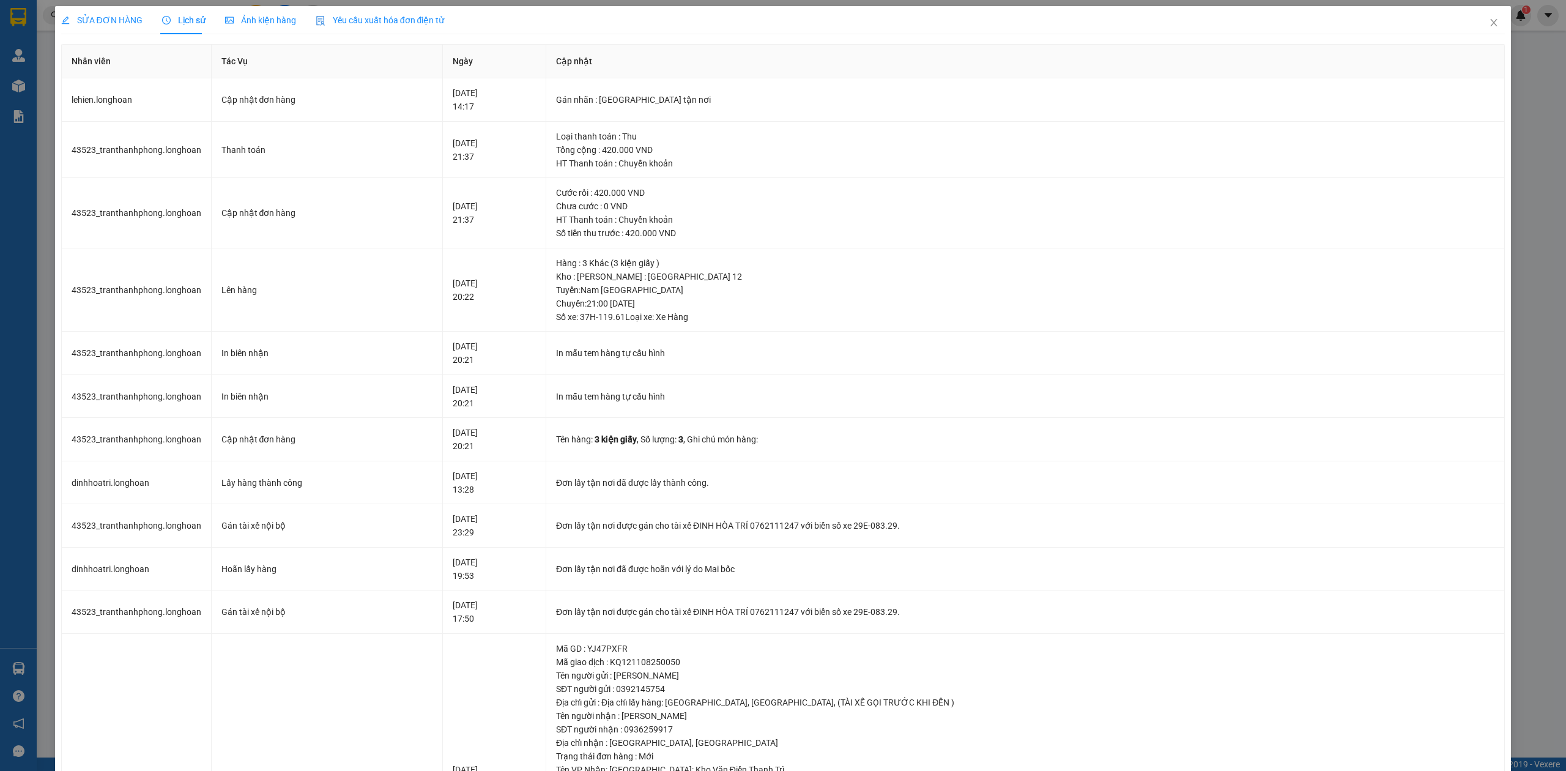
click at [79, 15] on span "SỬA ĐƠN HÀNG" at bounding box center [101, 20] width 81 height 10
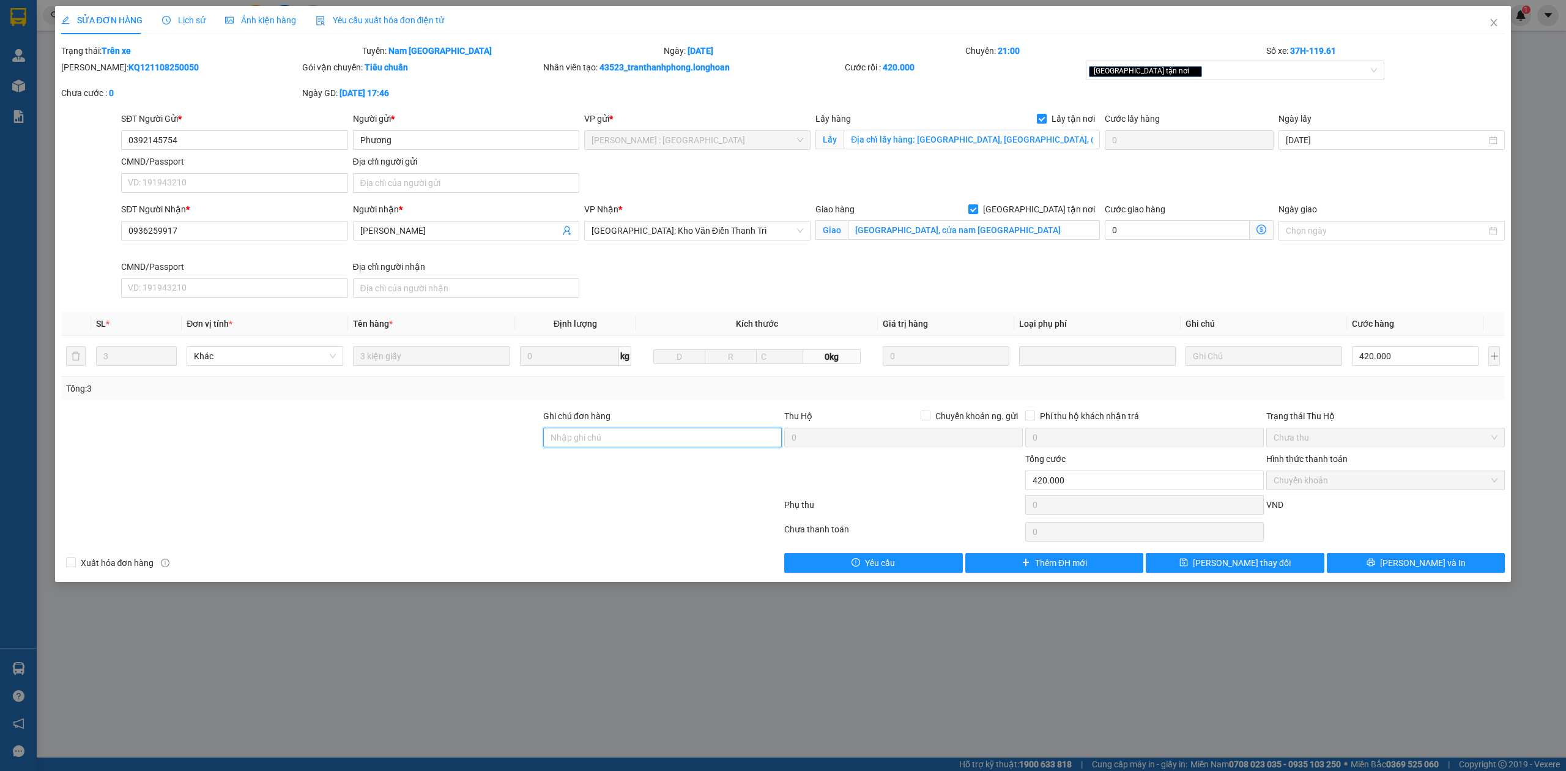
click at [619, 441] on input "Ghi chú đơn hàng" at bounding box center [662, 438] width 239 height 20
click at [649, 440] on input "TÀI XẾ GIAO HÀNG" at bounding box center [662, 438] width 239 height 20
click at [1168, 75] on div "[GEOGRAPHIC_DATA] tận nơi" at bounding box center [1229, 70] width 281 height 15
type input "TÀI XẾ GIAO HÀNG CHE TIỀN CƯỚC HÀNG TRƯỚC KHI GIAO CHO KHÁCH"
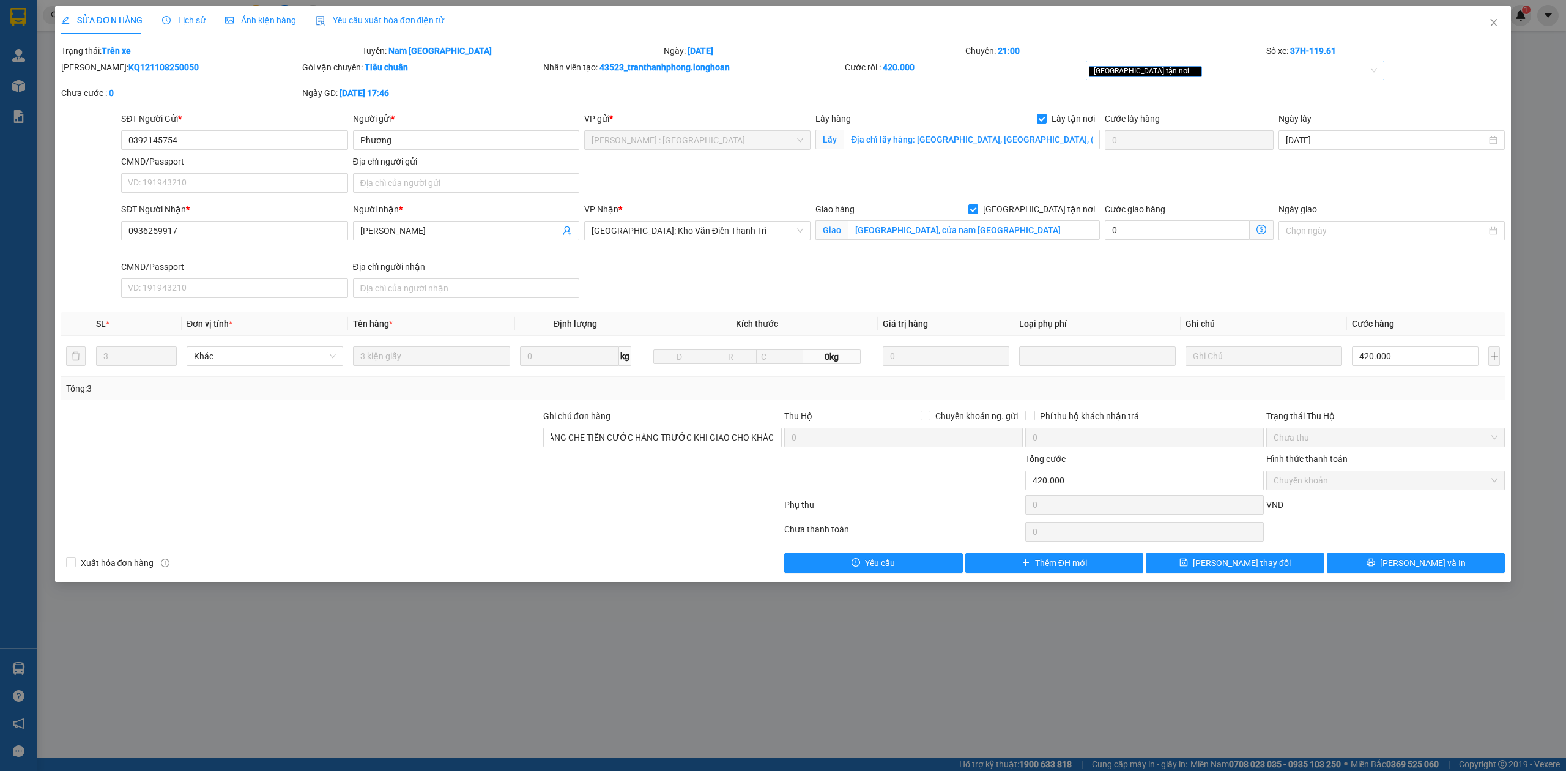
scroll to position [0, 0]
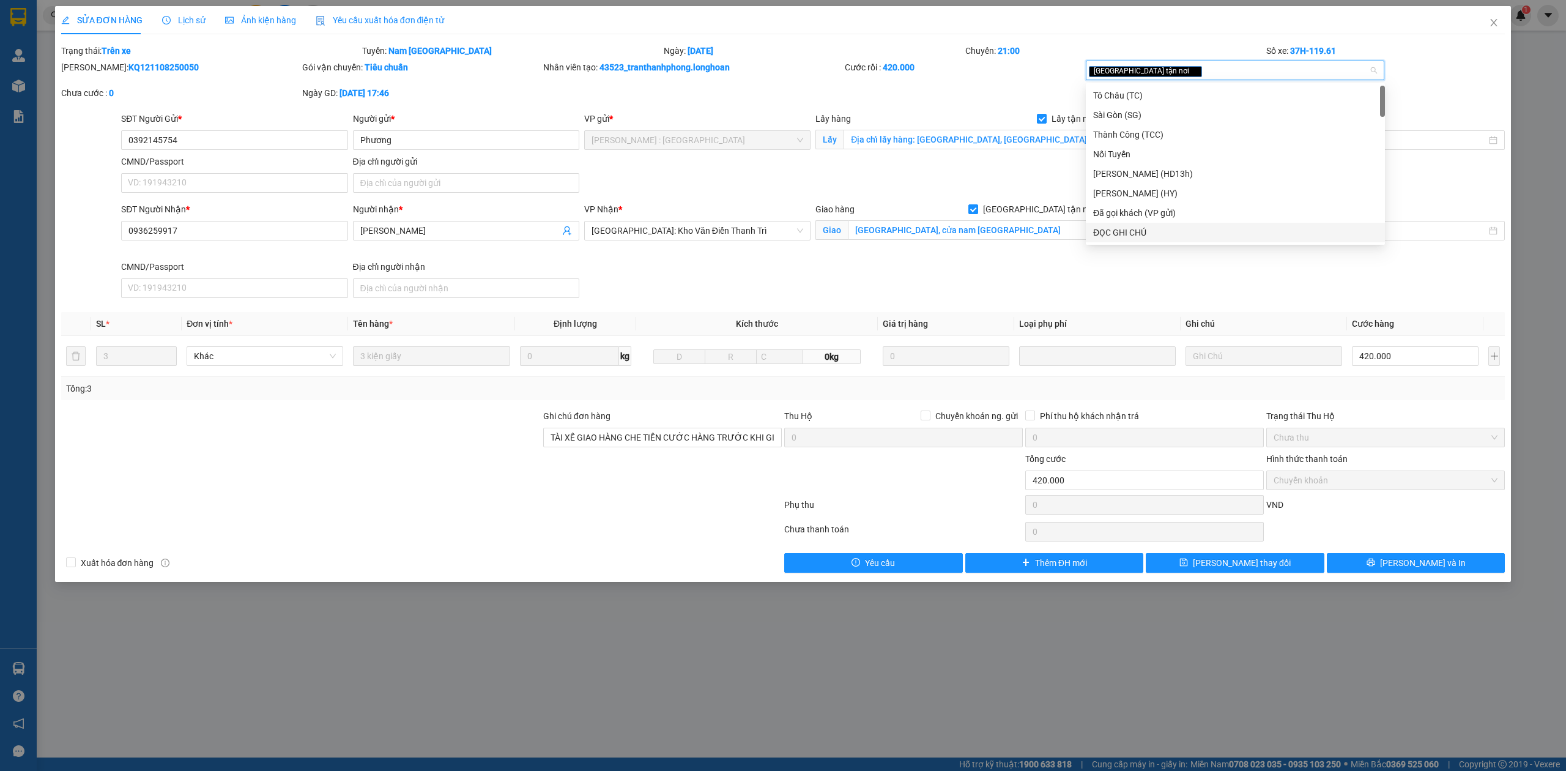
click at [1175, 226] on div "ĐỌC GHI CHÚ" at bounding box center [1235, 232] width 284 height 13
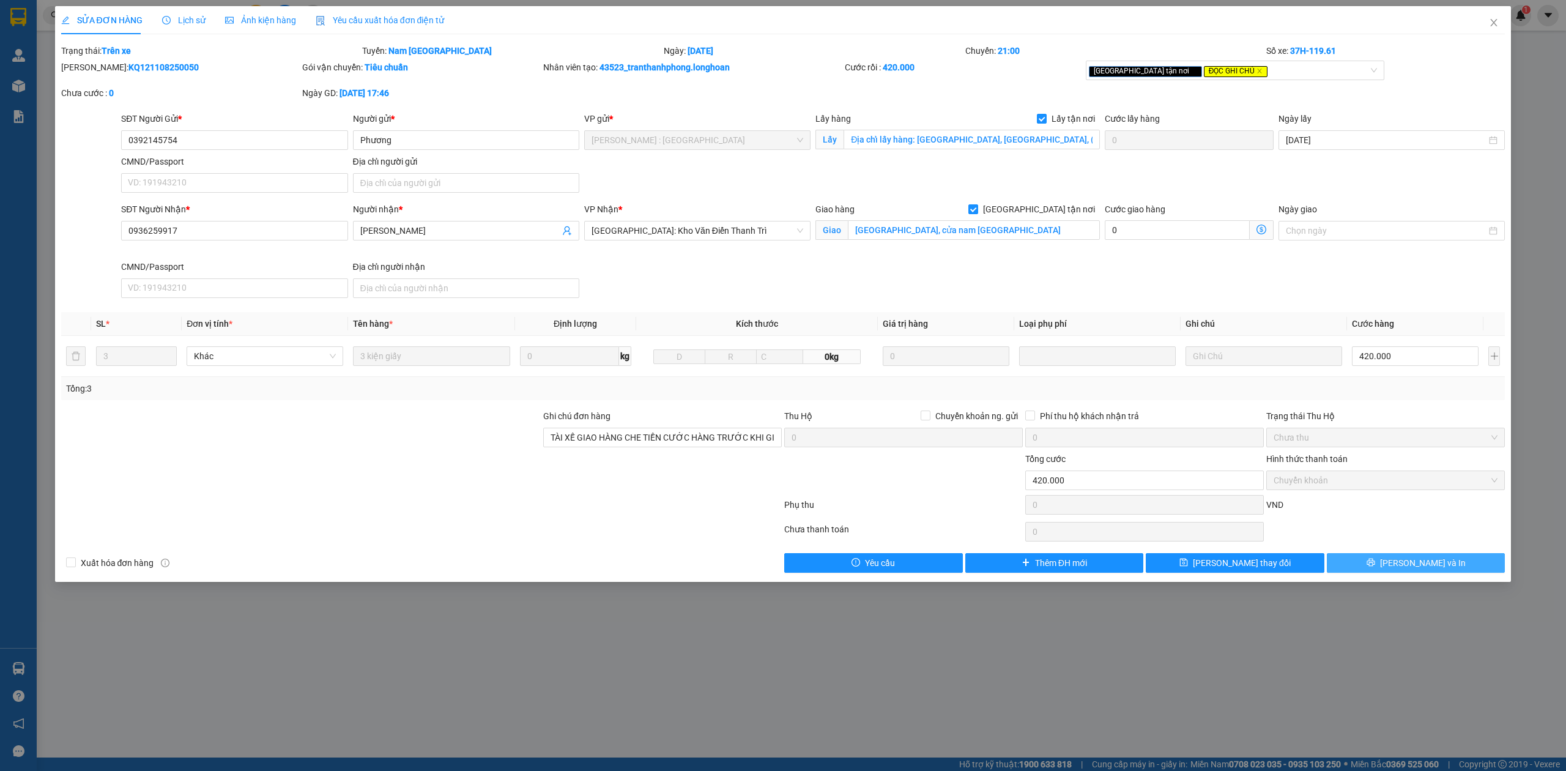
click at [1390, 568] on button "[PERSON_NAME] và In" at bounding box center [1416, 563] width 179 height 20
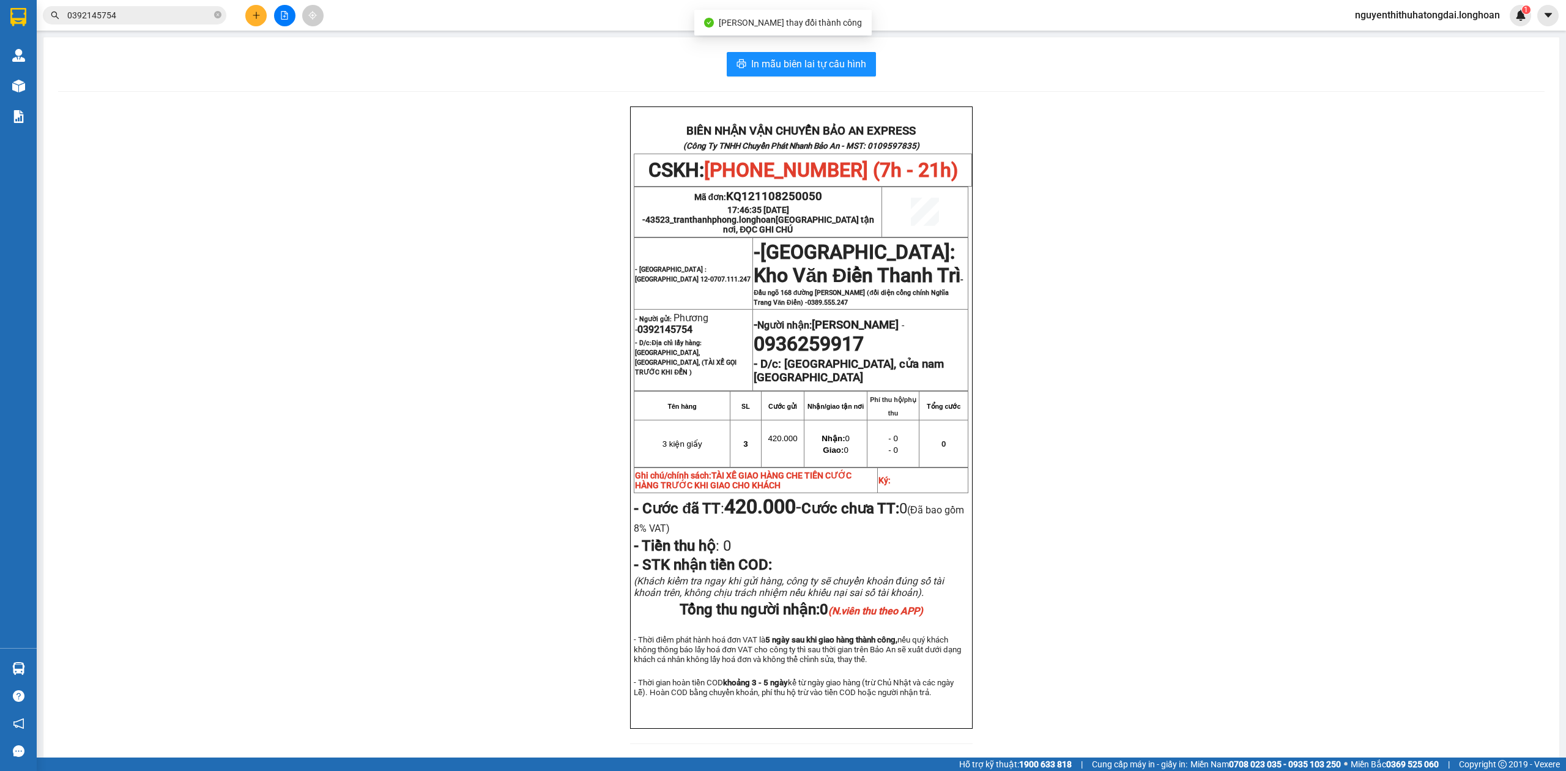
click at [1376, 724] on div "BIÊN NHẬN VẬN CHUYỂN BẢO AN EXPRESS (Công Ty TNHH Chuyển Phát Nhanh Bảo An - MS…" at bounding box center [801, 432] width 1486 height 652
click at [155, 21] on input "0392145754" at bounding box center [139, 15] width 144 height 13
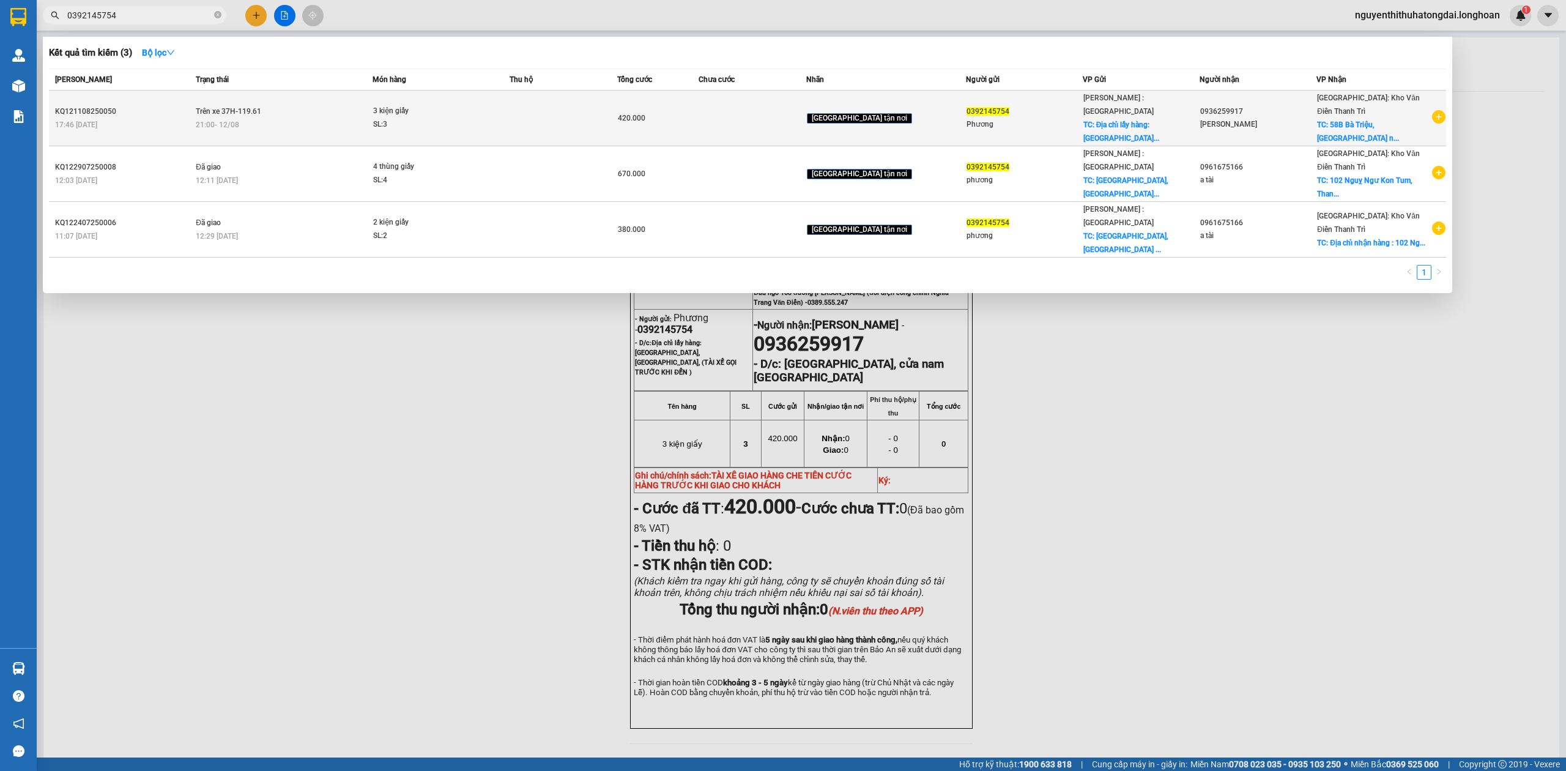
click at [242, 107] on span "Trên xe 37H-119.61" at bounding box center [228, 111] width 65 height 9
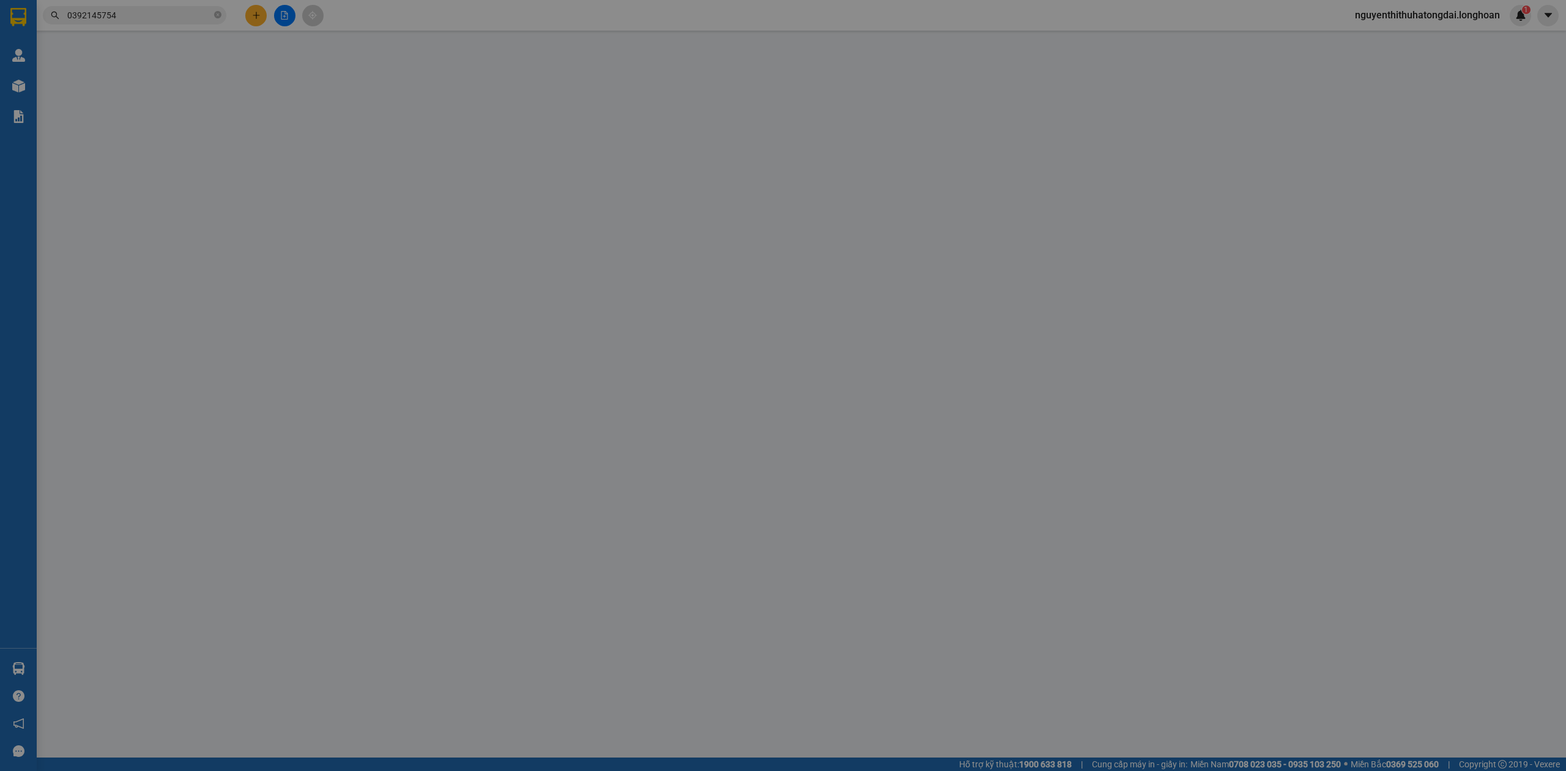
type input "0392145754"
type input "Phương"
checkbox input "true"
type input "Địa chỉ lấy hàng: [GEOGRAPHIC_DATA], [GEOGRAPHIC_DATA], (TÀI XẾ GỌI TRƯỚC KHI Đ…"
type input "0936259917"
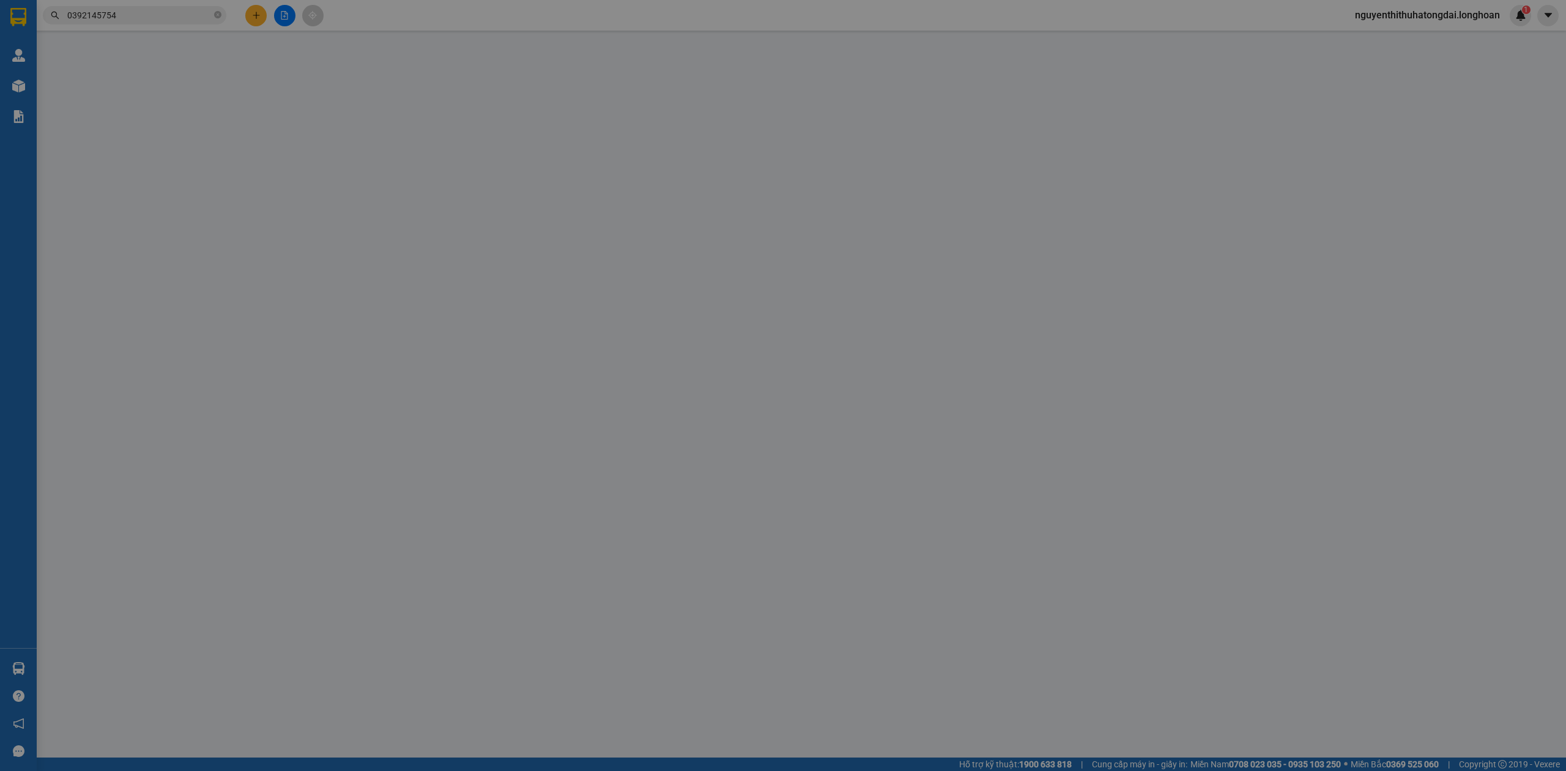
type input "[PERSON_NAME]"
checkbox input "true"
type input "[GEOGRAPHIC_DATA], cửa nam [GEOGRAPHIC_DATA]"
type input "TÀI XẾ GIAO HÀNG CHE TIỀN CƯỚC HÀNG TRƯỚC KHI GIAO CHO KHÁCH"
type input "420.000"
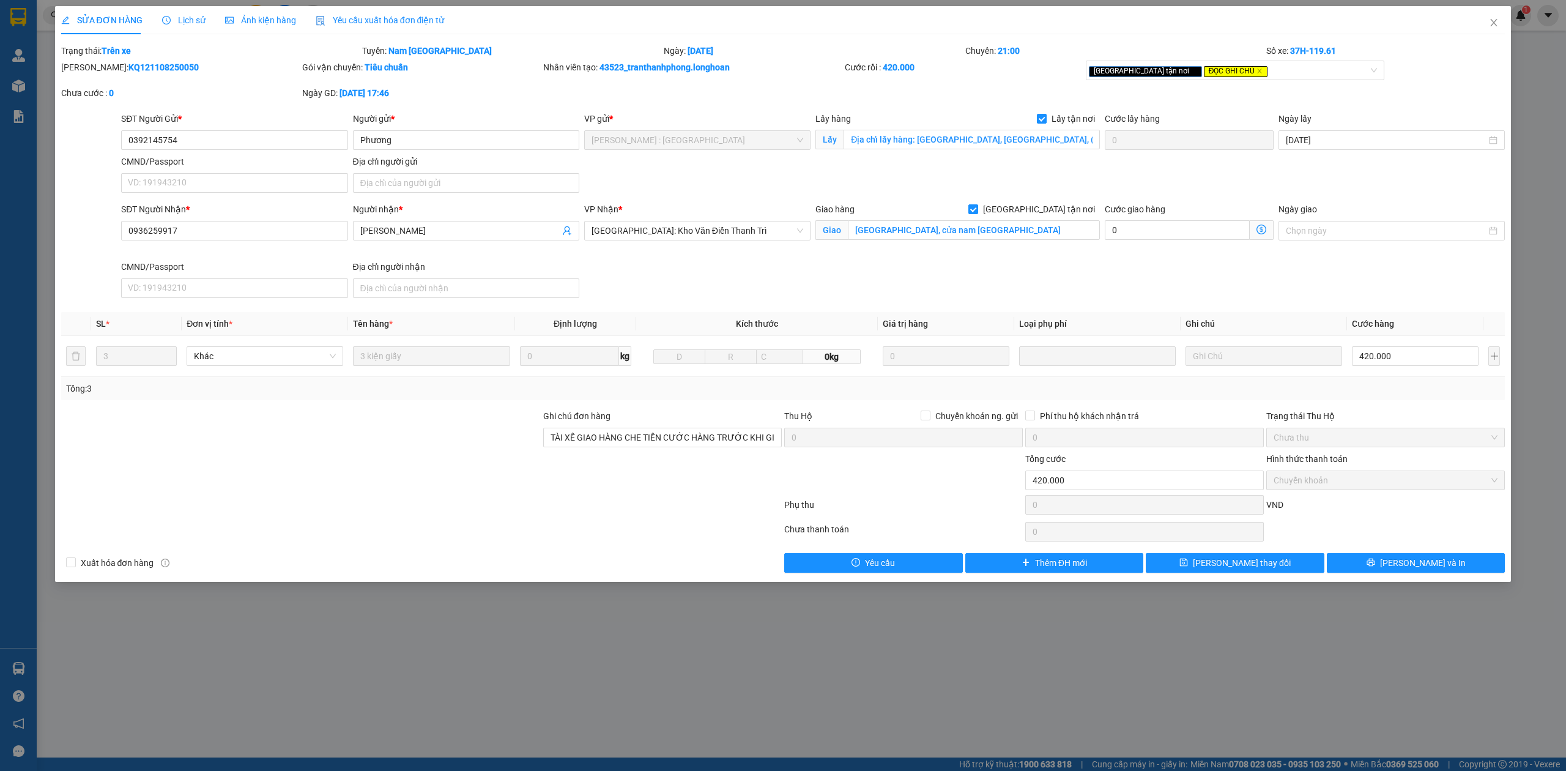
click at [188, 6] on div "Lịch sử" at bounding box center [183, 20] width 43 height 28
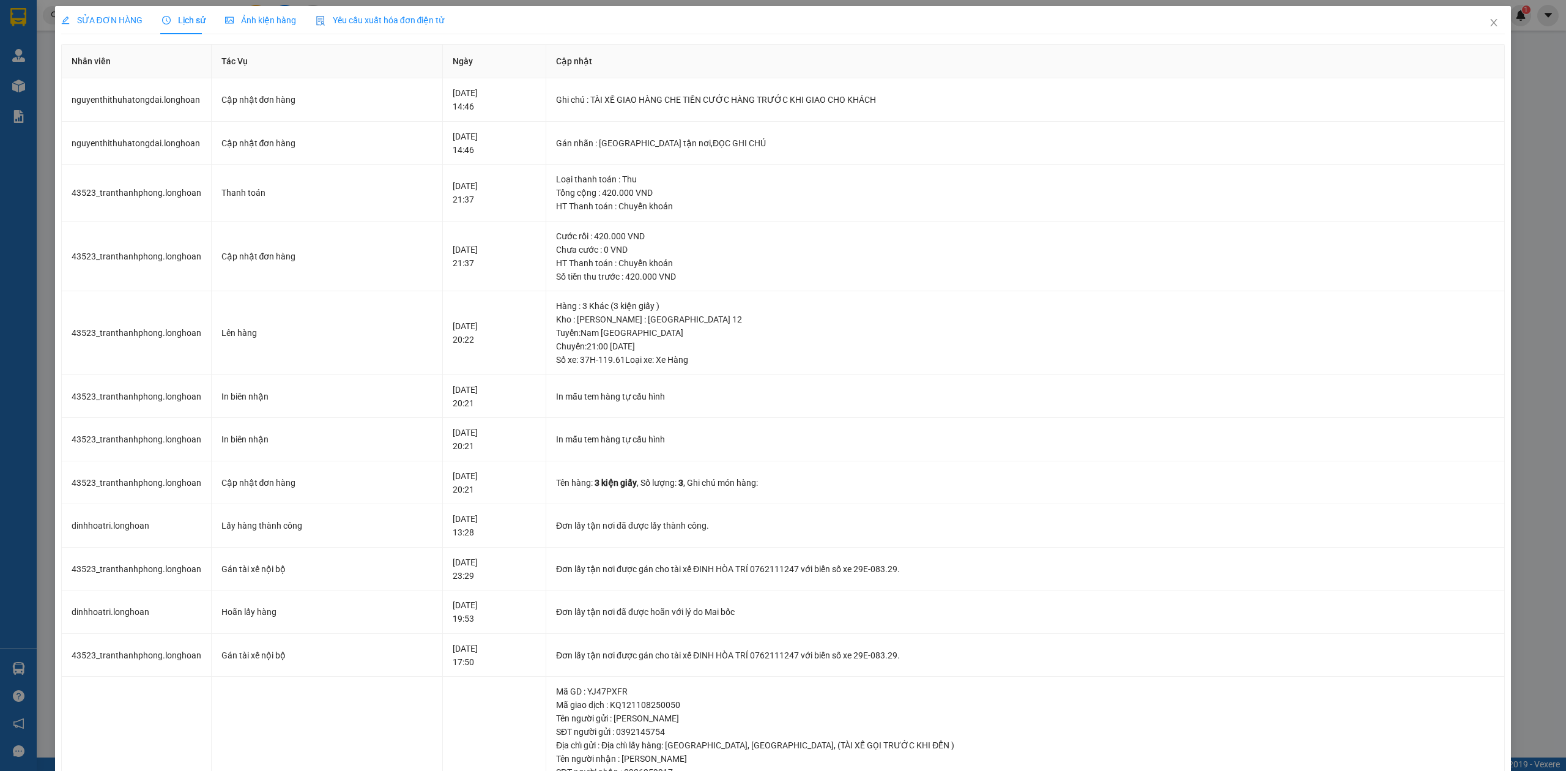
click at [111, 17] on span "SỬA ĐƠN HÀNG" at bounding box center [101, 20] width 81 height 10
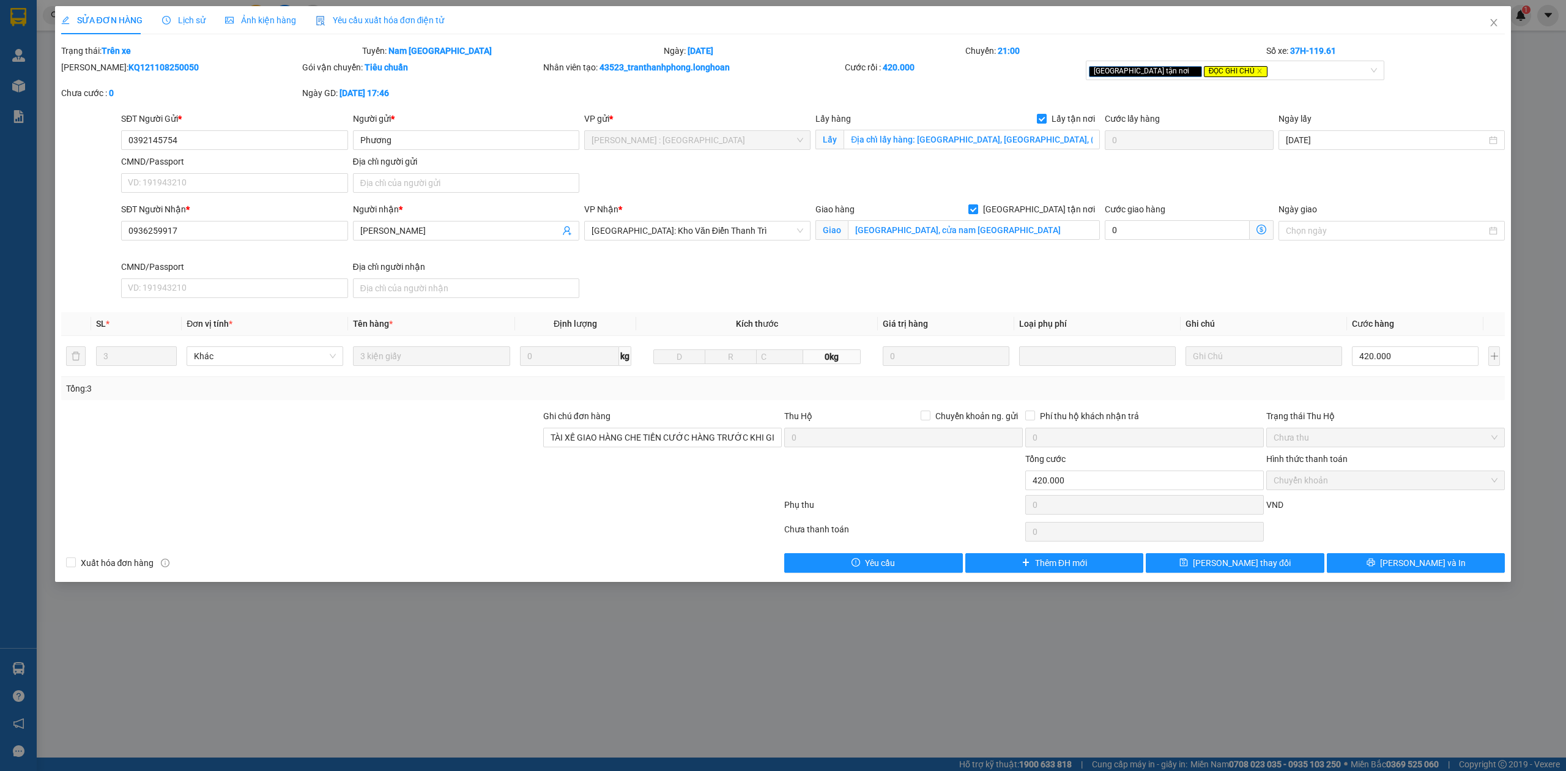
click at [175, 18] on span "Lịch sử" at bounding box center [183, 20] width 43 height 10
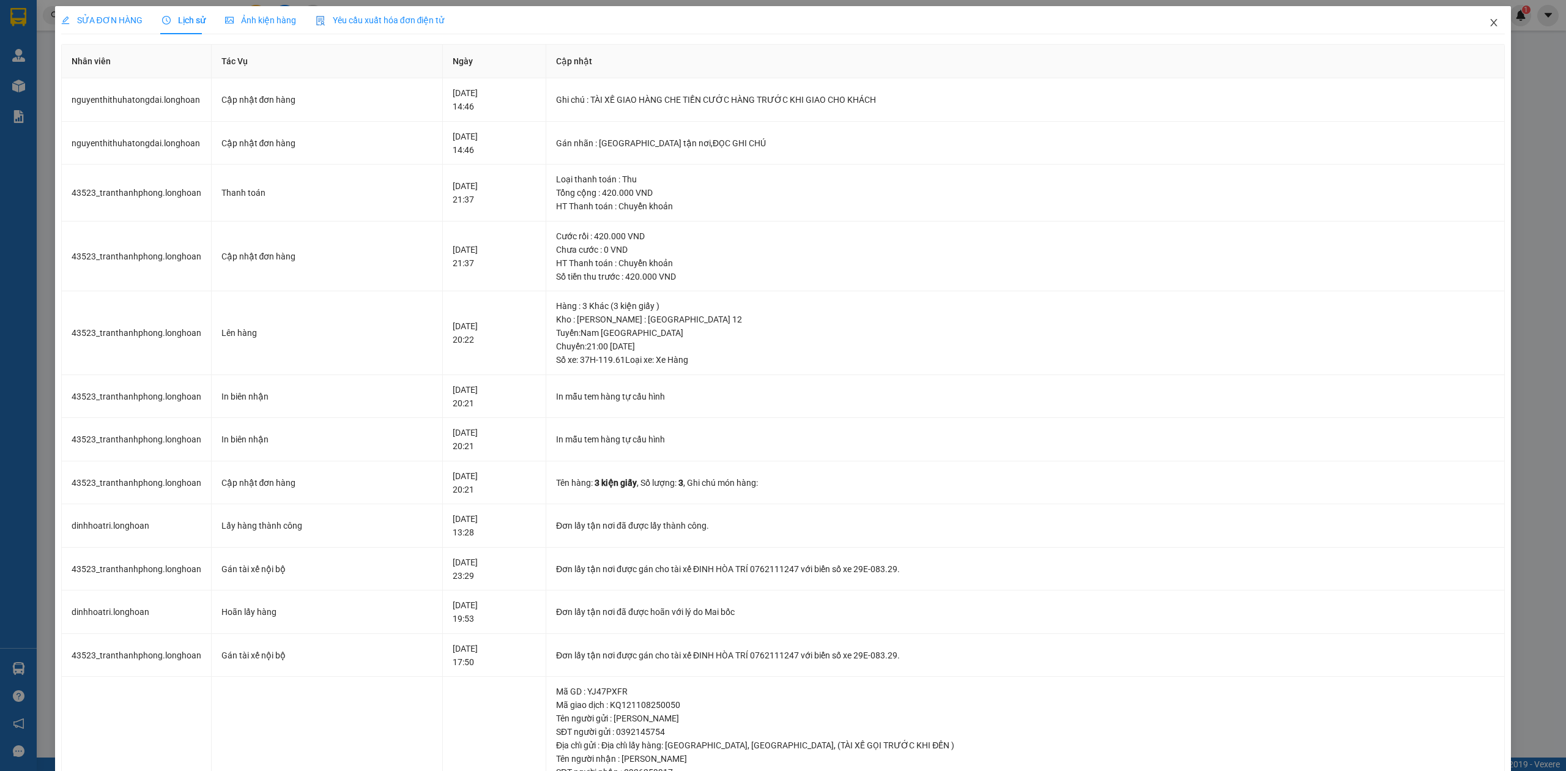
click at [1489, 22] on icon "close" at bounding box center [1494, 23] width 10 height 10
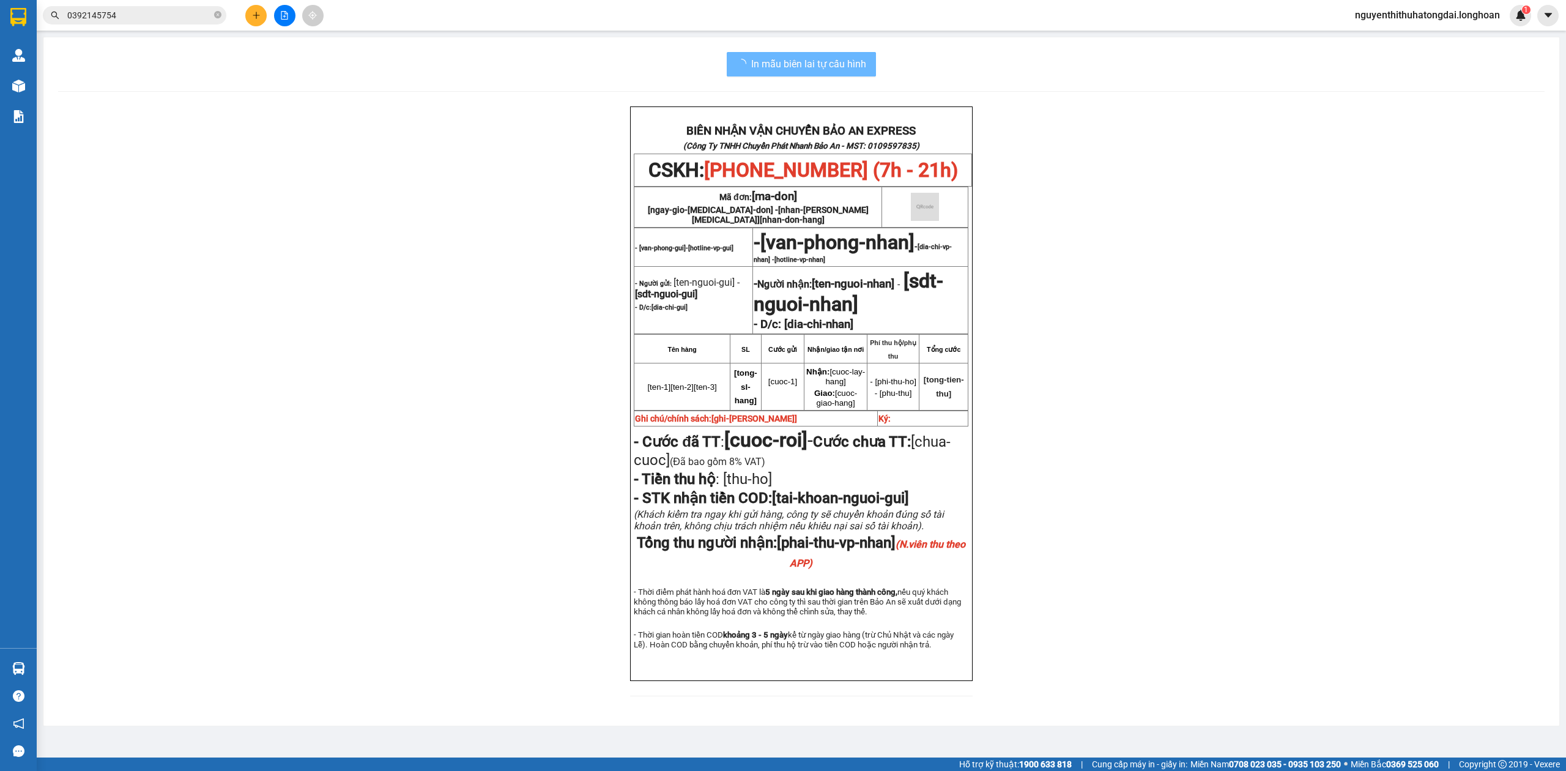
click at [113, 15] on input "0392145754" at bounding box center [139, 15] width 144 height 13
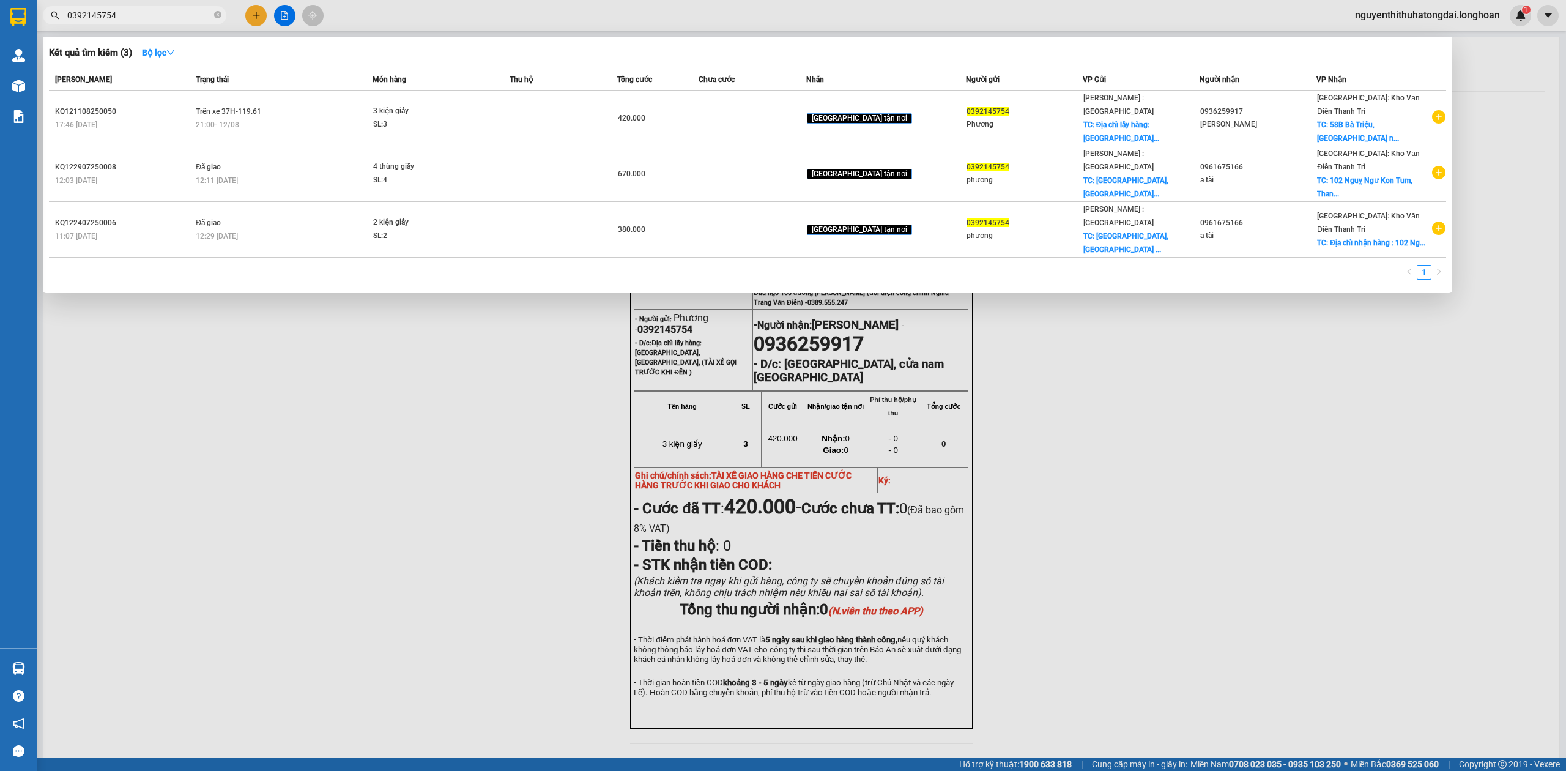
click at [113, 15] on input "0392145754" at bounding box center [139, 15] width 144 height 13
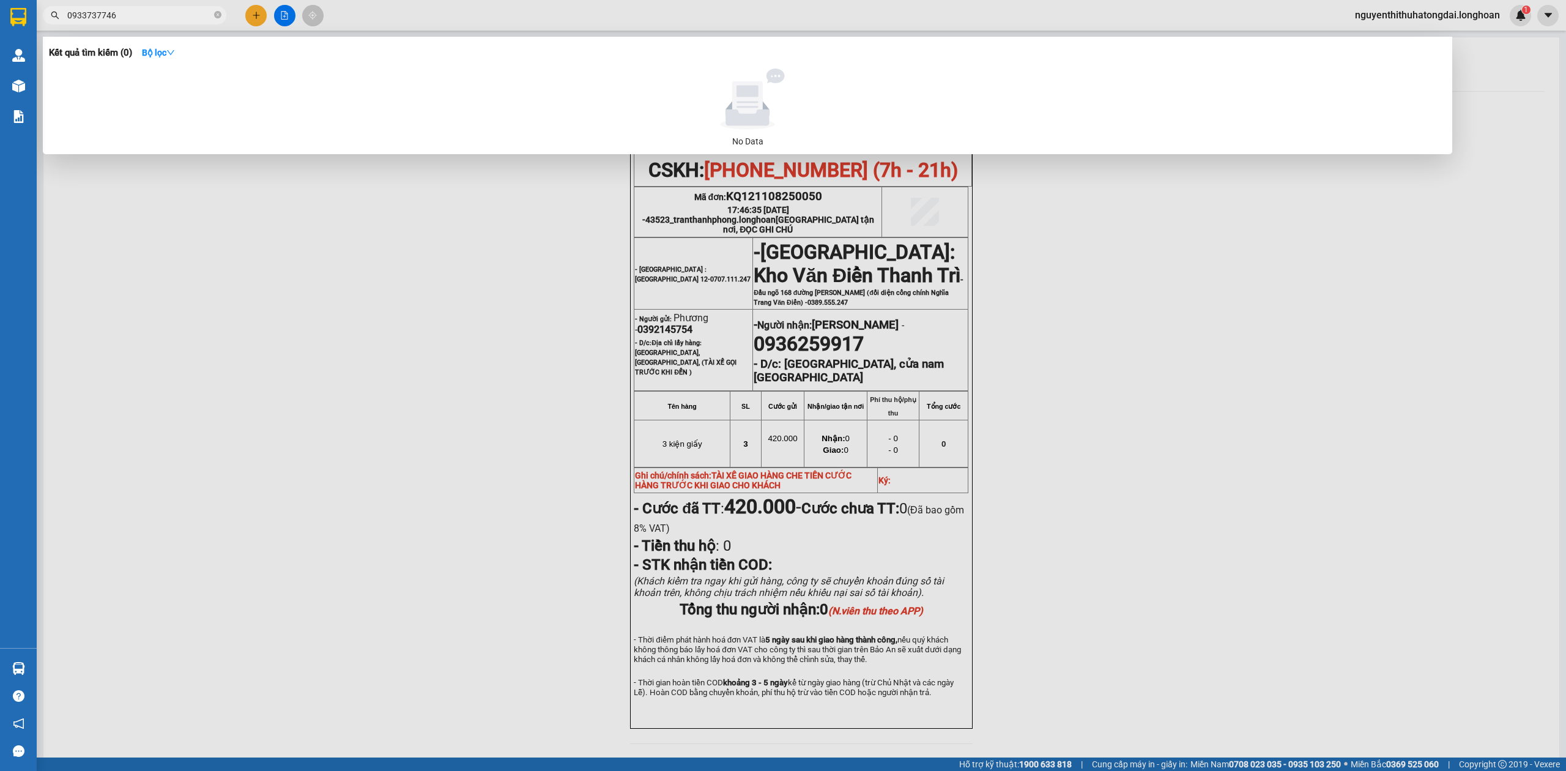
click at [126, 16] on input "0933737746" at bounding box center [139, 15] width 144 height 13
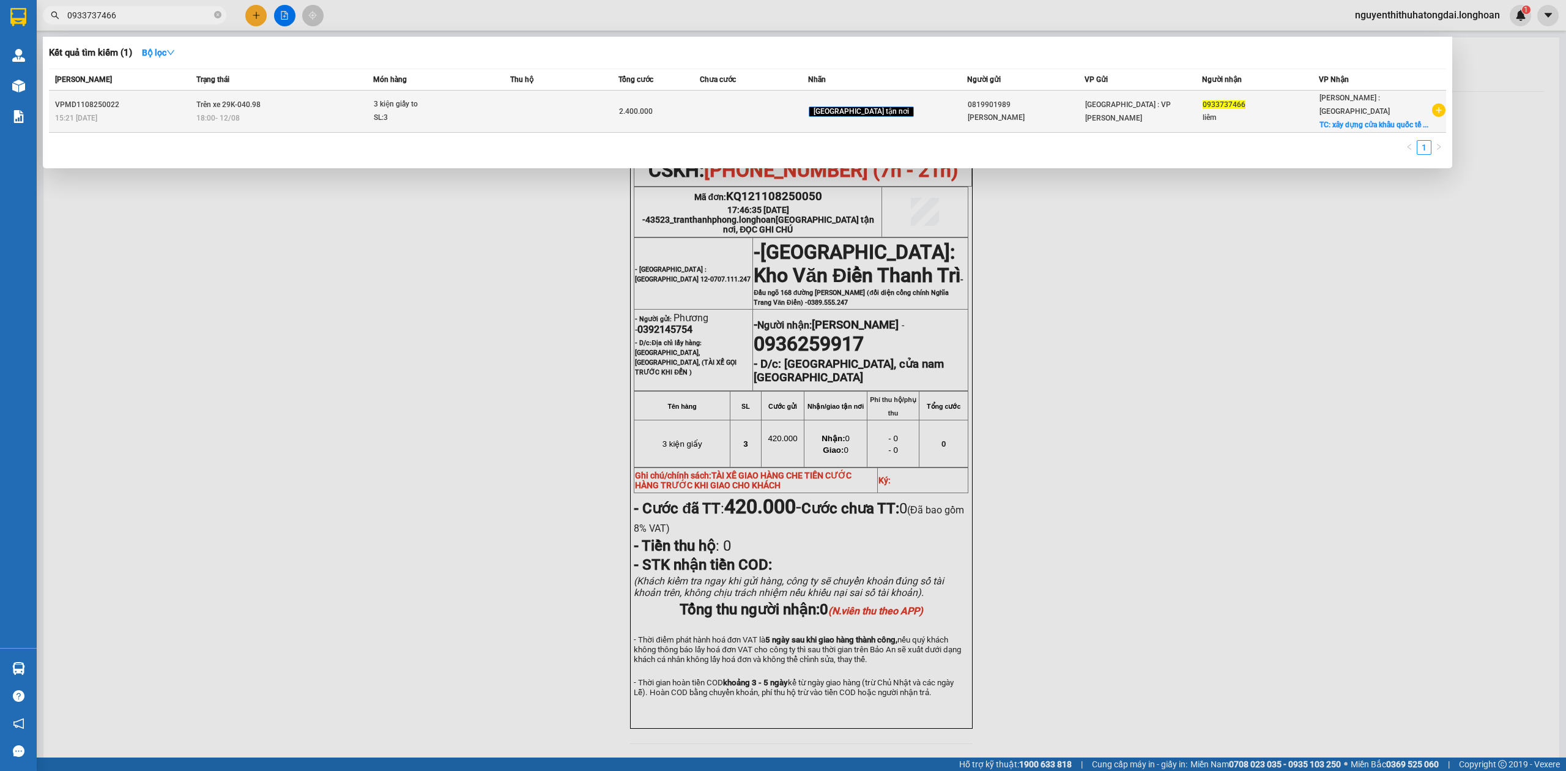
type input "0933737466"
click at [564, 95] on td at bounding box center [564, 112] width 108 height 42
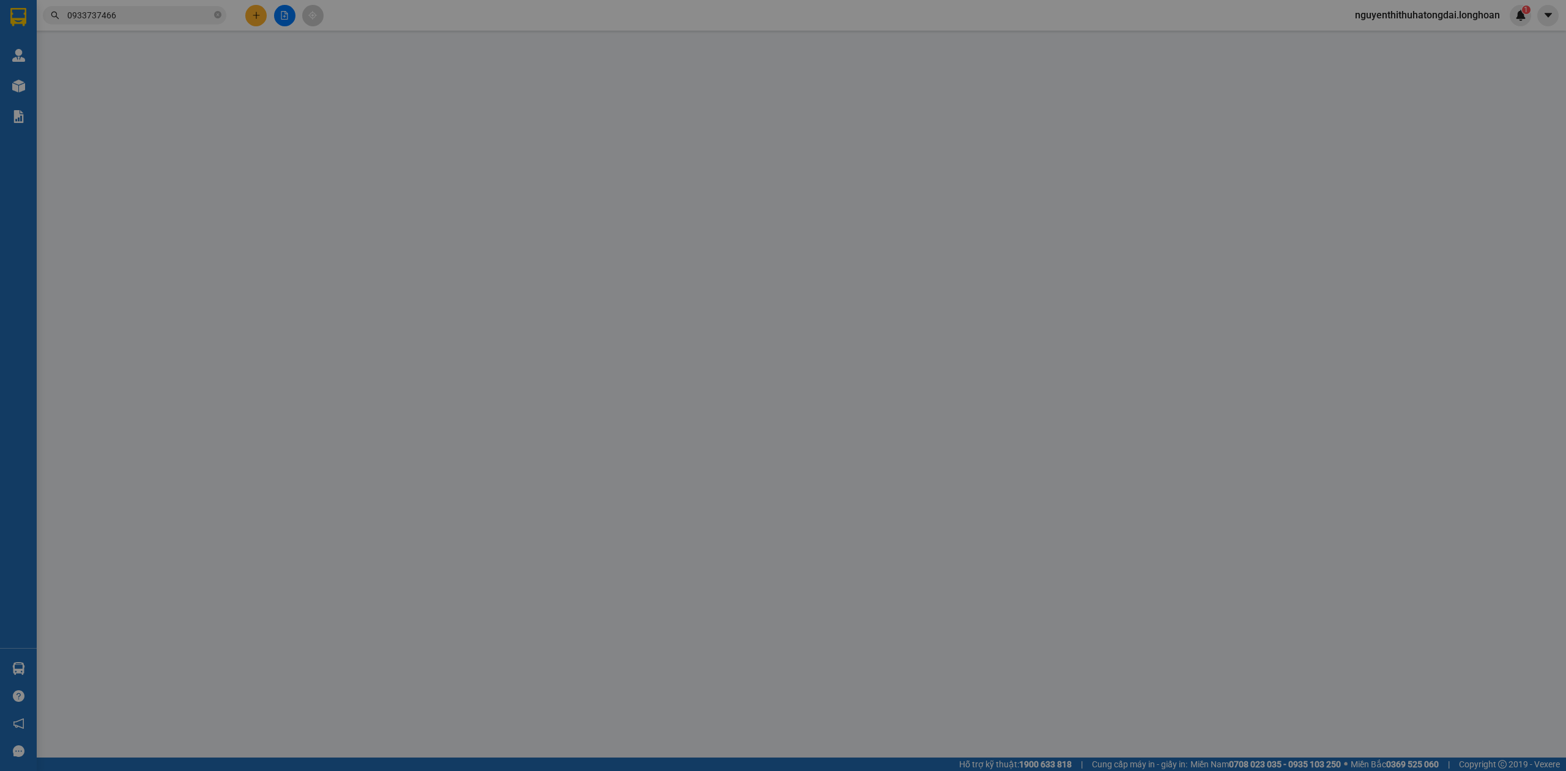
type input "0819901989"
type input "[PERSON_NAME]"
type input "0933737466"
type input "liêm"
checkbox input "true"
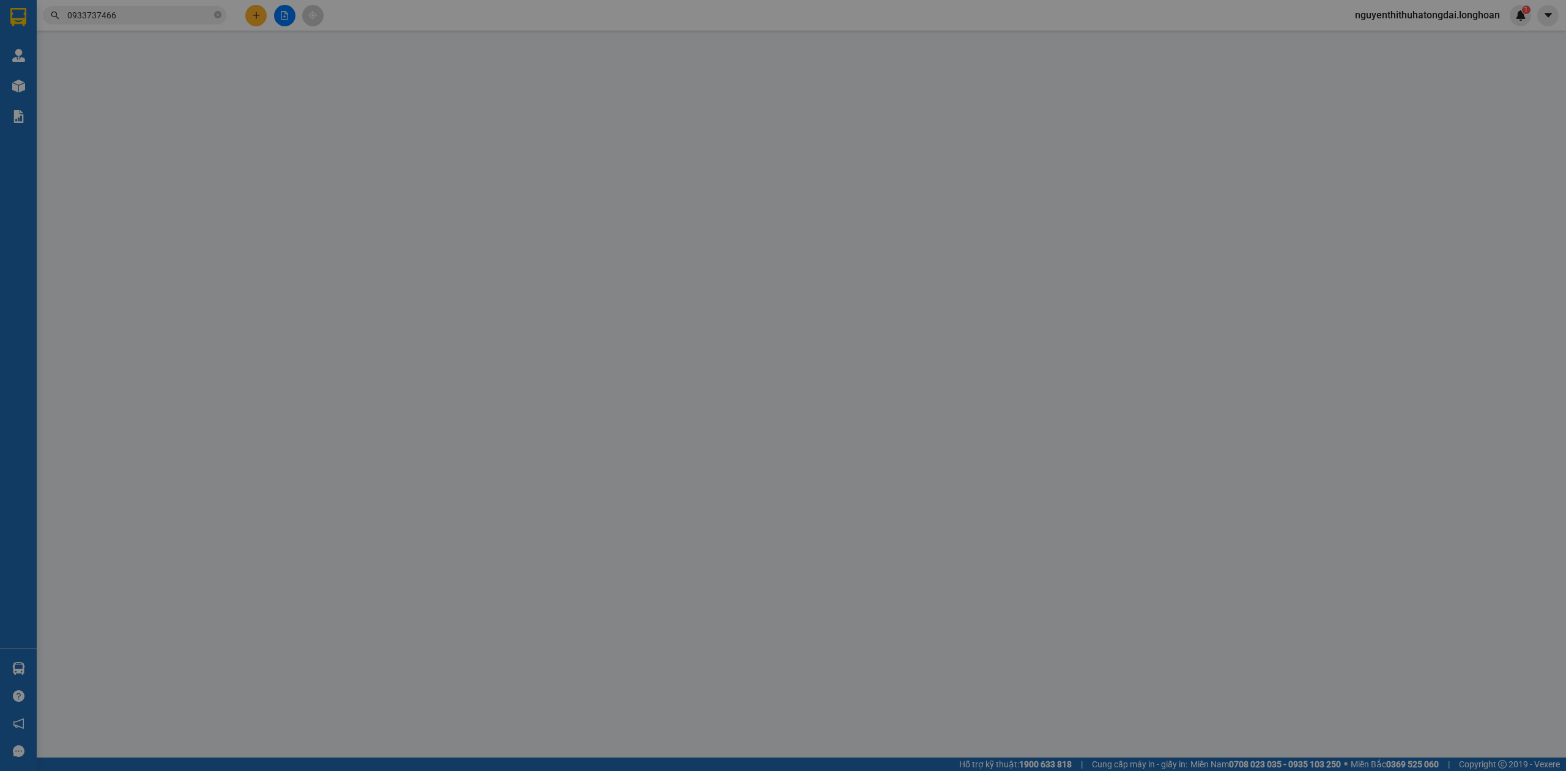
type input "xây dựng cửa khẩu quốc tế [GEOGRAPHIC_DATA] huyện [GEOGRAPHIC_DATA] tỉnh [GEOGR…"
type input "hàng ko đồng kiểm giao nguyên kiện hư vỡ k đền ( đã báo khách gửi )"
type input "2.400.000"
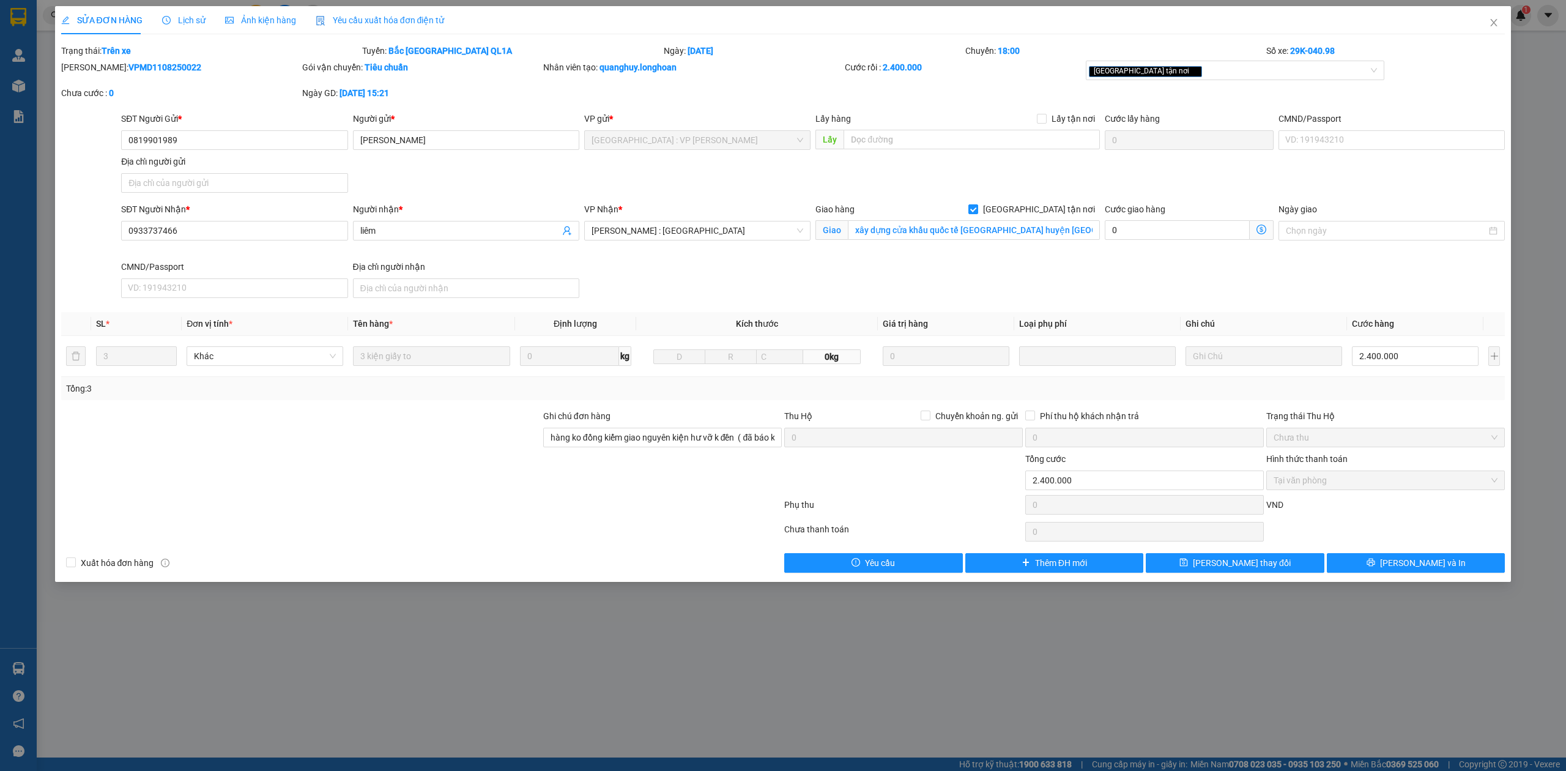
click at [187, 18] on span "Lịch sử" at bounding box center [183, 20] width 43 height 10
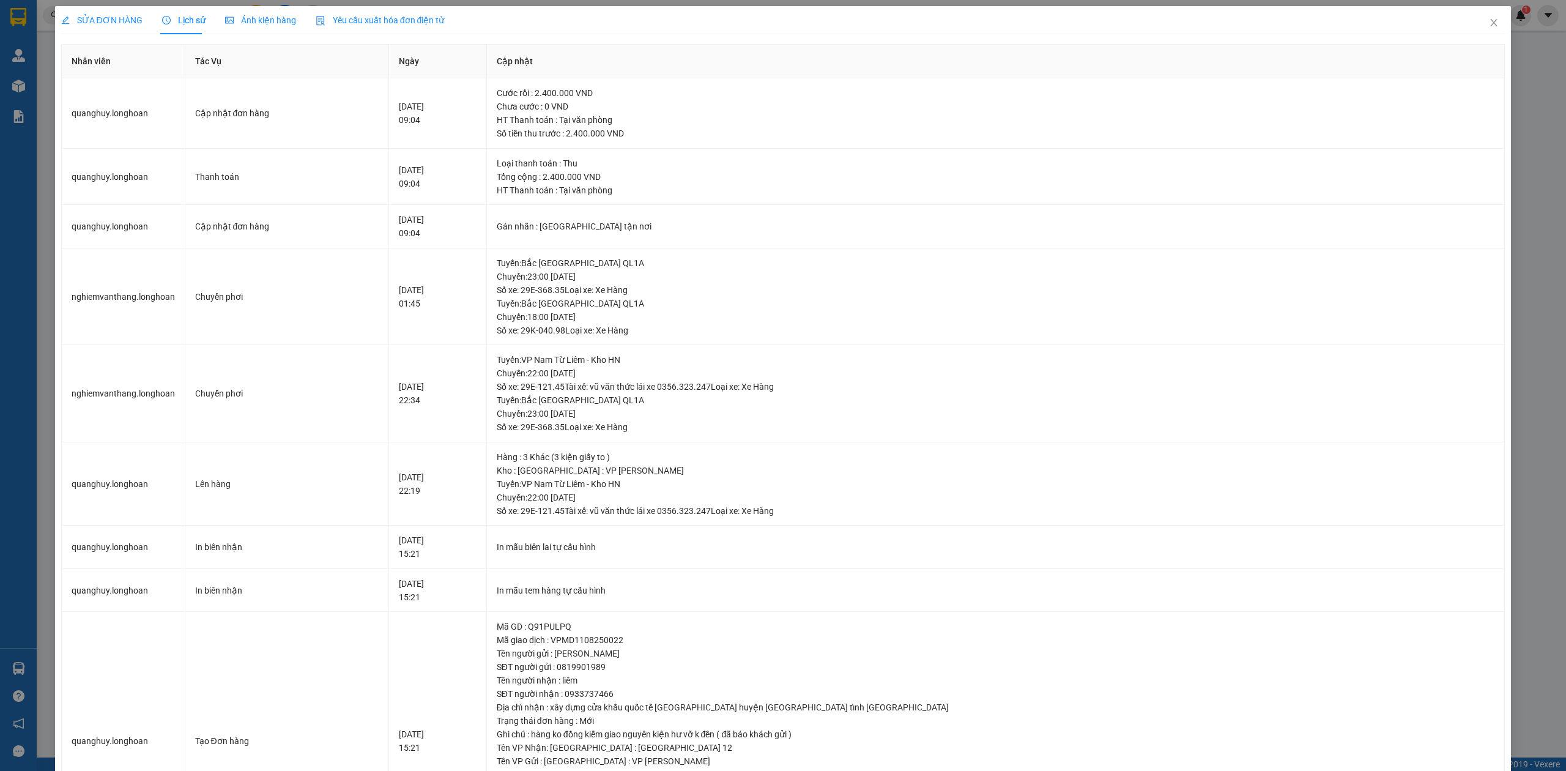
click at [94, 20] on span "SỬA ĐƠN HÀNG" at bounding box center [101, 20] width 81 height 10
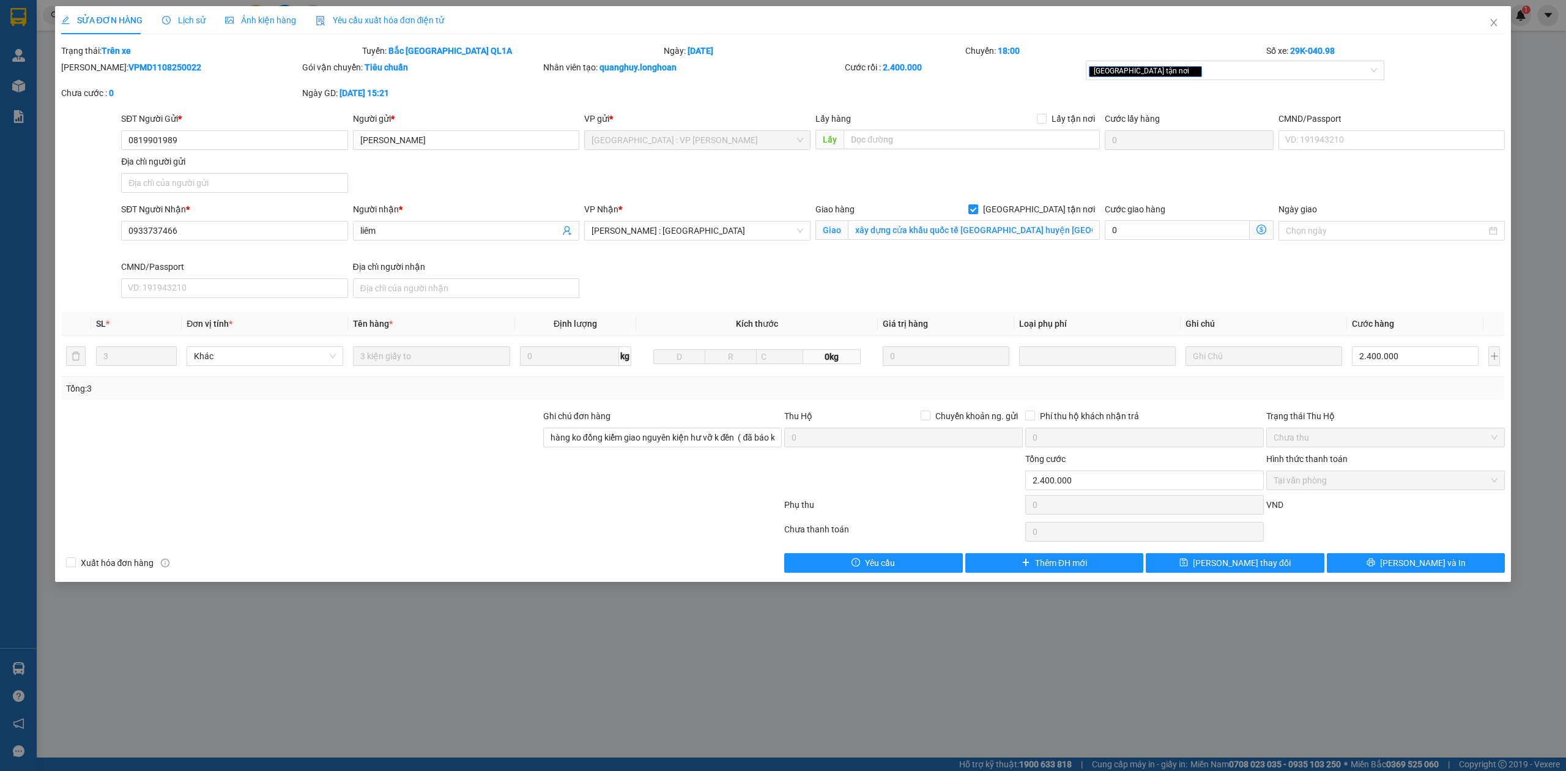
click at [182, 20] on span "Lịch sử" at bounding box center [183, 20] width 43 height 10
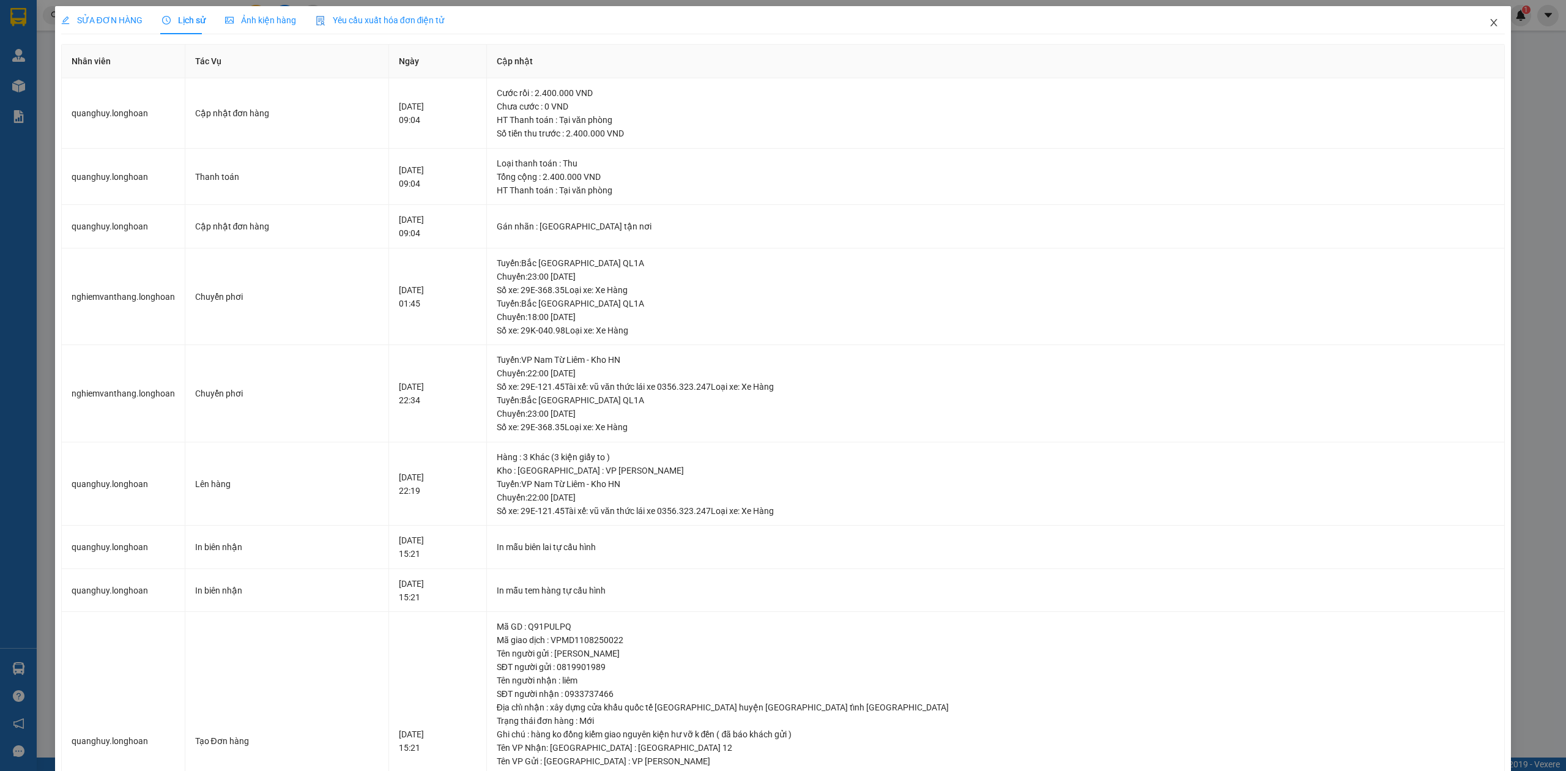
click at [1477, 21] on span "Close" at bounding box center [1494, 23] width 34 height 34
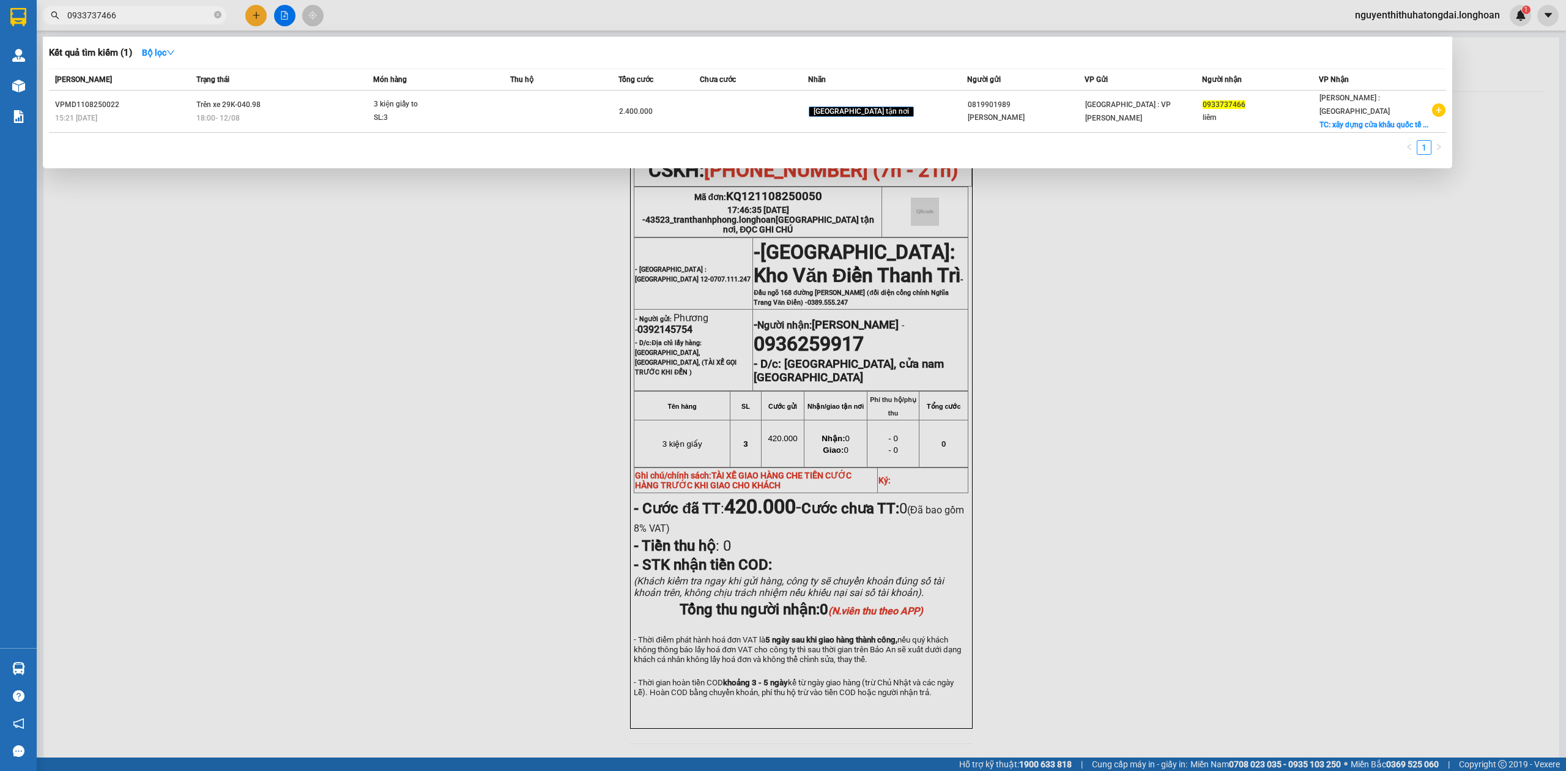
click at [160, 13] on input "0933737466" at bounding box center [139, 15] width 144 height 13
click at [159, 13] on input "0933737466" at bounding box center [139, 15] width 144 height 13
click at [172, 23] on span "0933737466" at bounding box center [135, 15] width 184 height 18
click at [164, 13] on input "0933737466" at bounding box center [139, 15] width 144 height 13
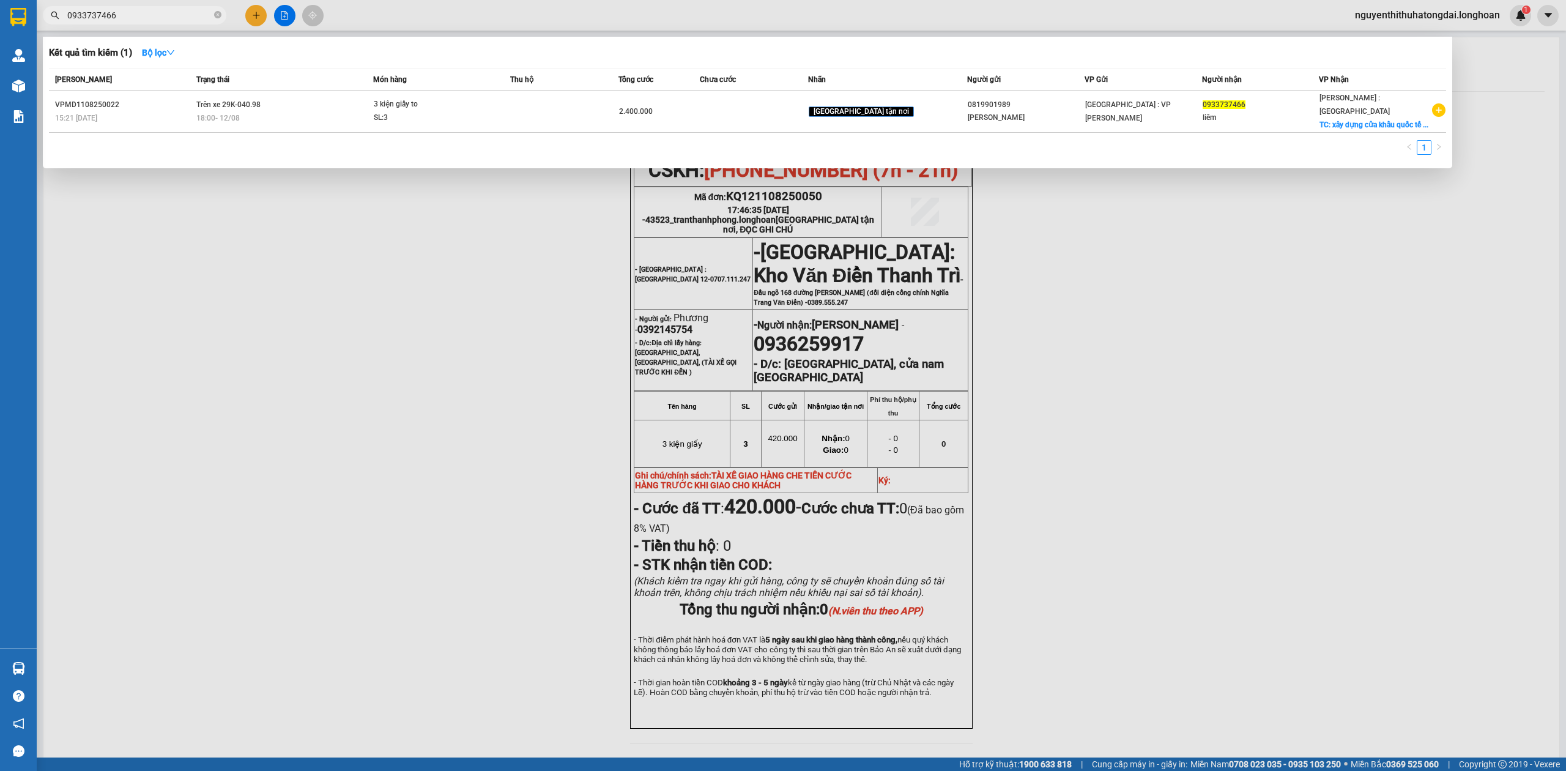
paste input "66267823"
type input "0966267823"
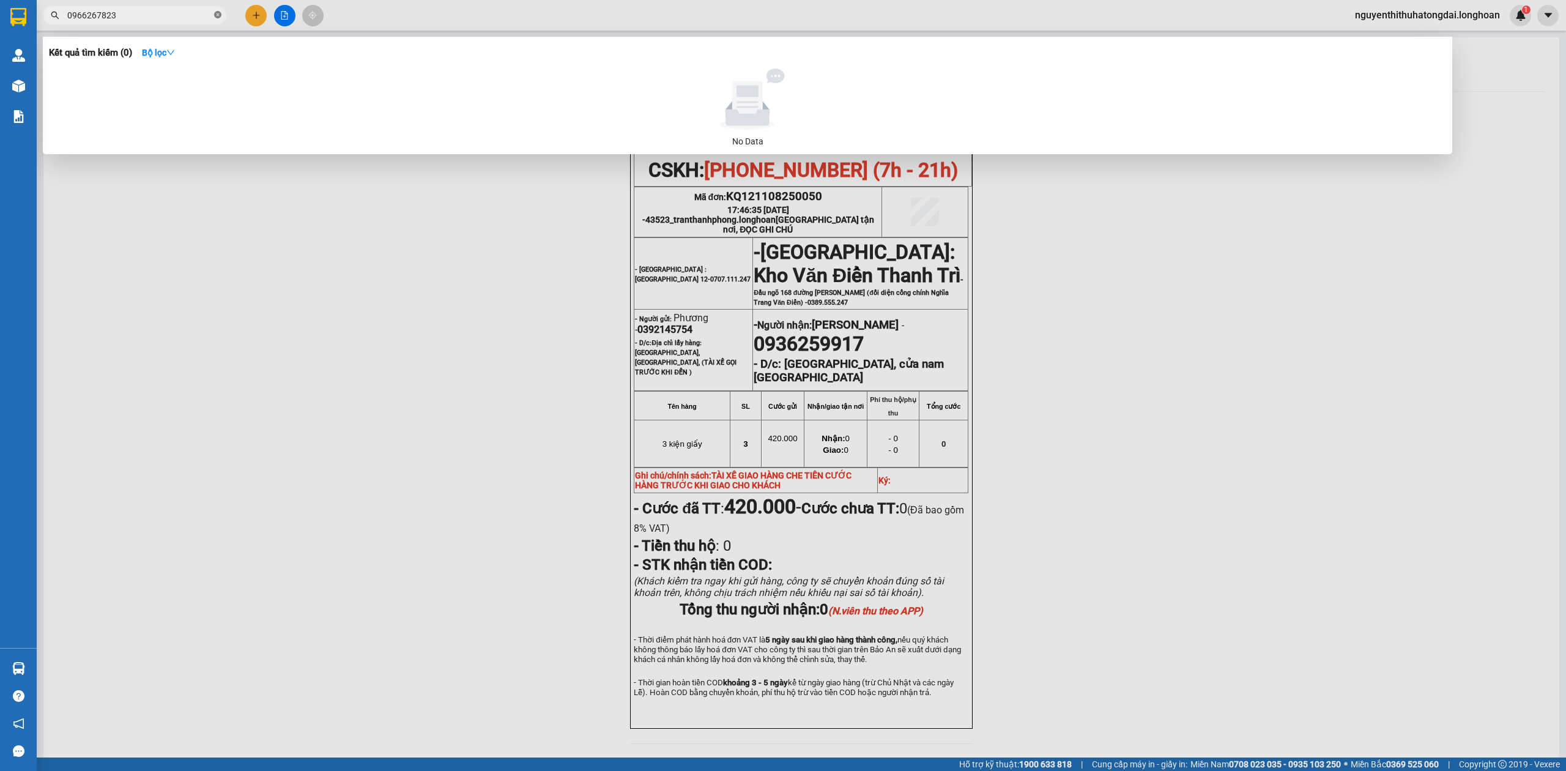
click at [217, 13] on icon "close-circle" at bounding box center [217, 14] width 7 height 7
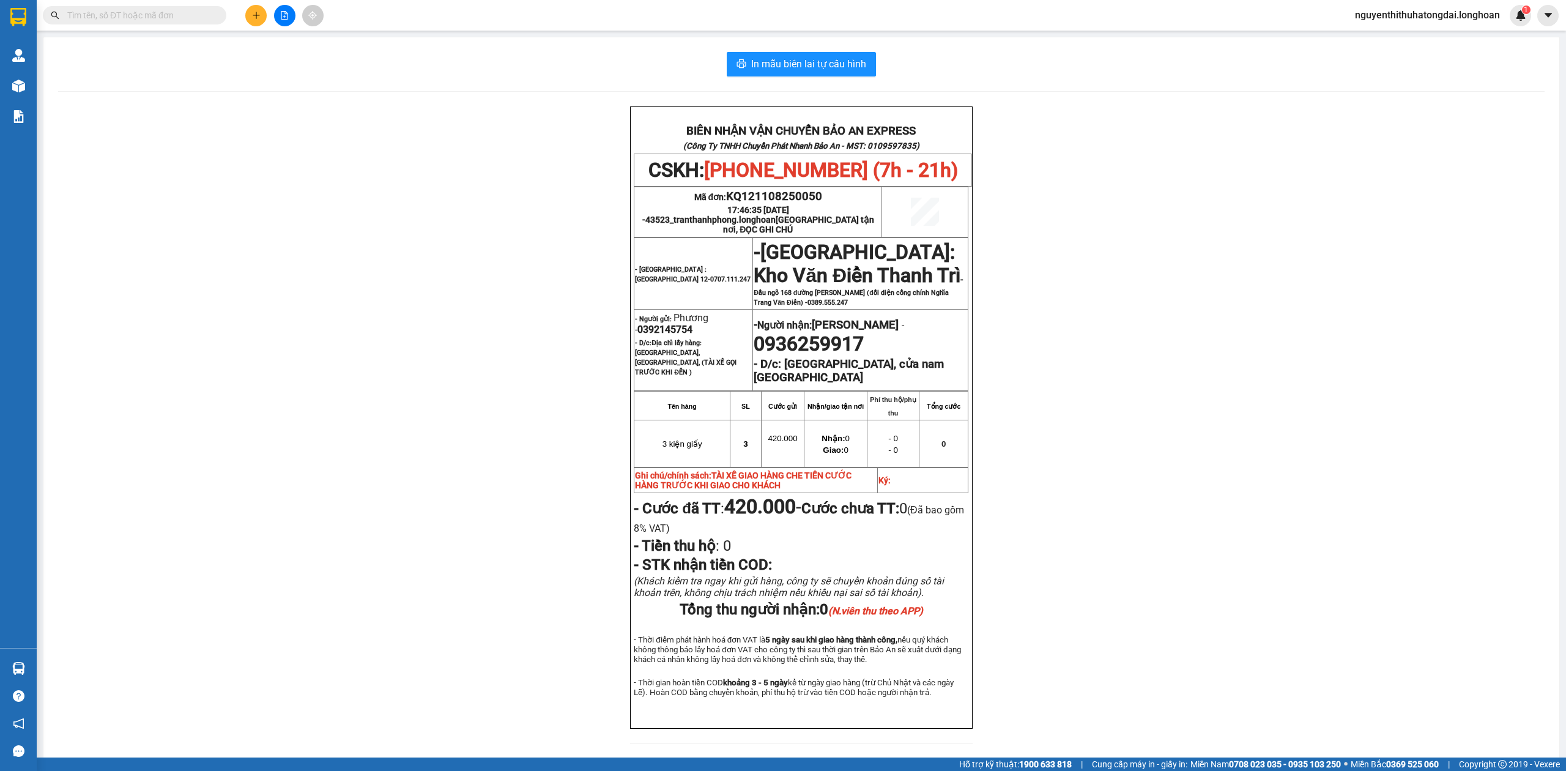
click at [146, 13] on input "text" at bounding box center [139, 15] width 144 height 13
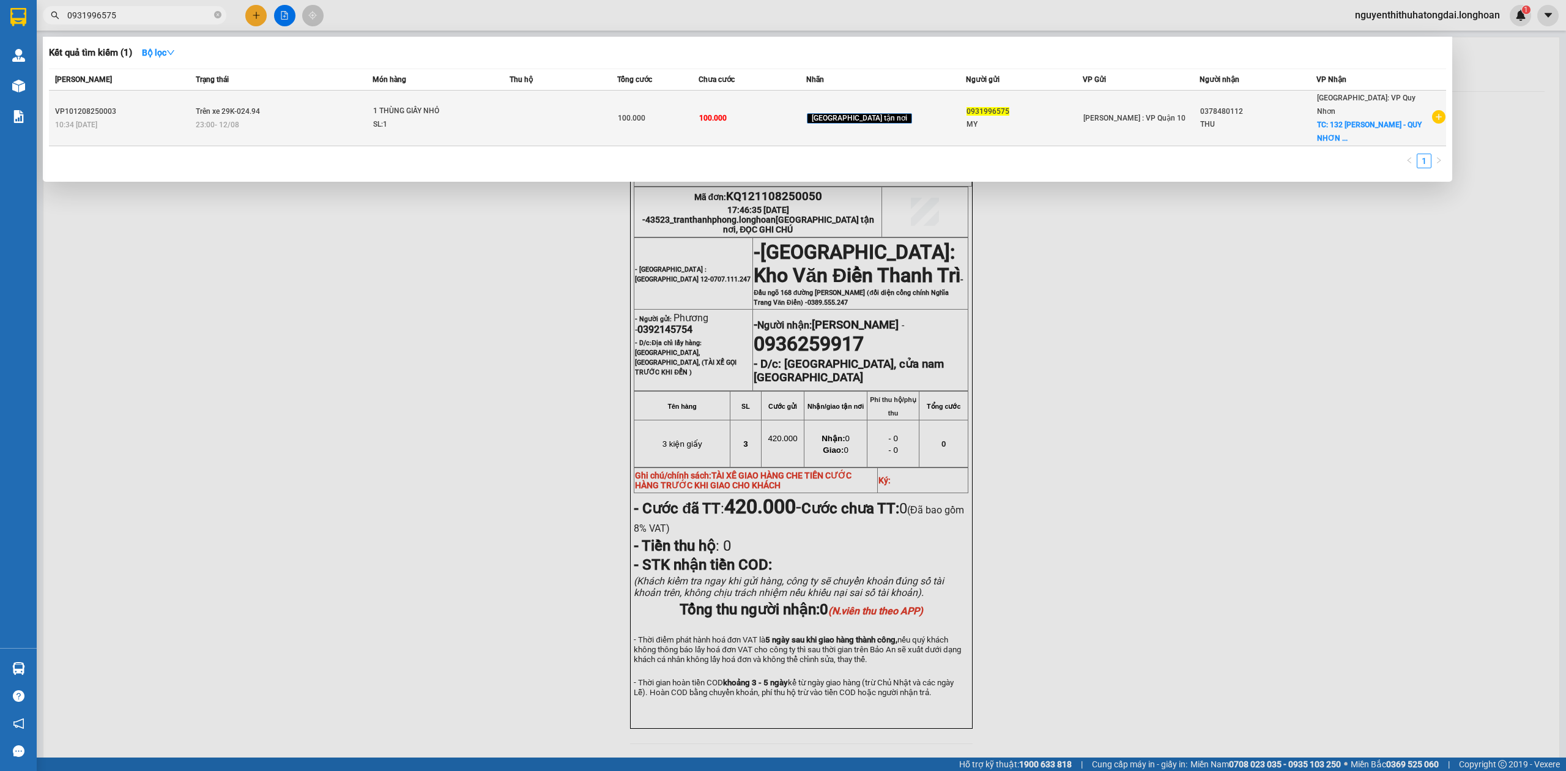
type input "0931996575"
click at [236, 107] on span "Trên xe 29K-024.94" at bounding box center [228, 111] width 64 height 9
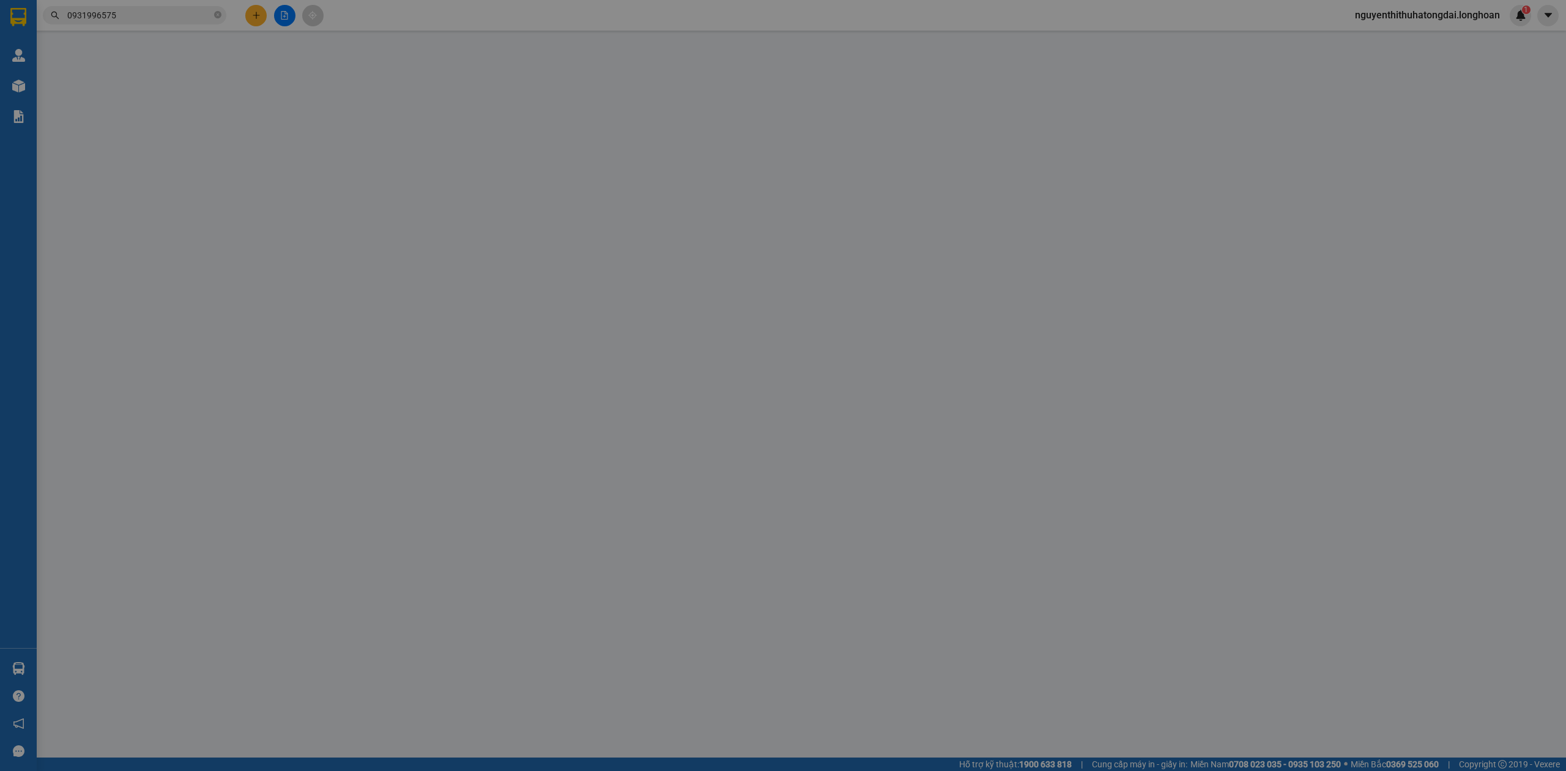
type input "0931996575"
type input "MY"
type input "0378480112"
type input "THU"
checkbox input "true"
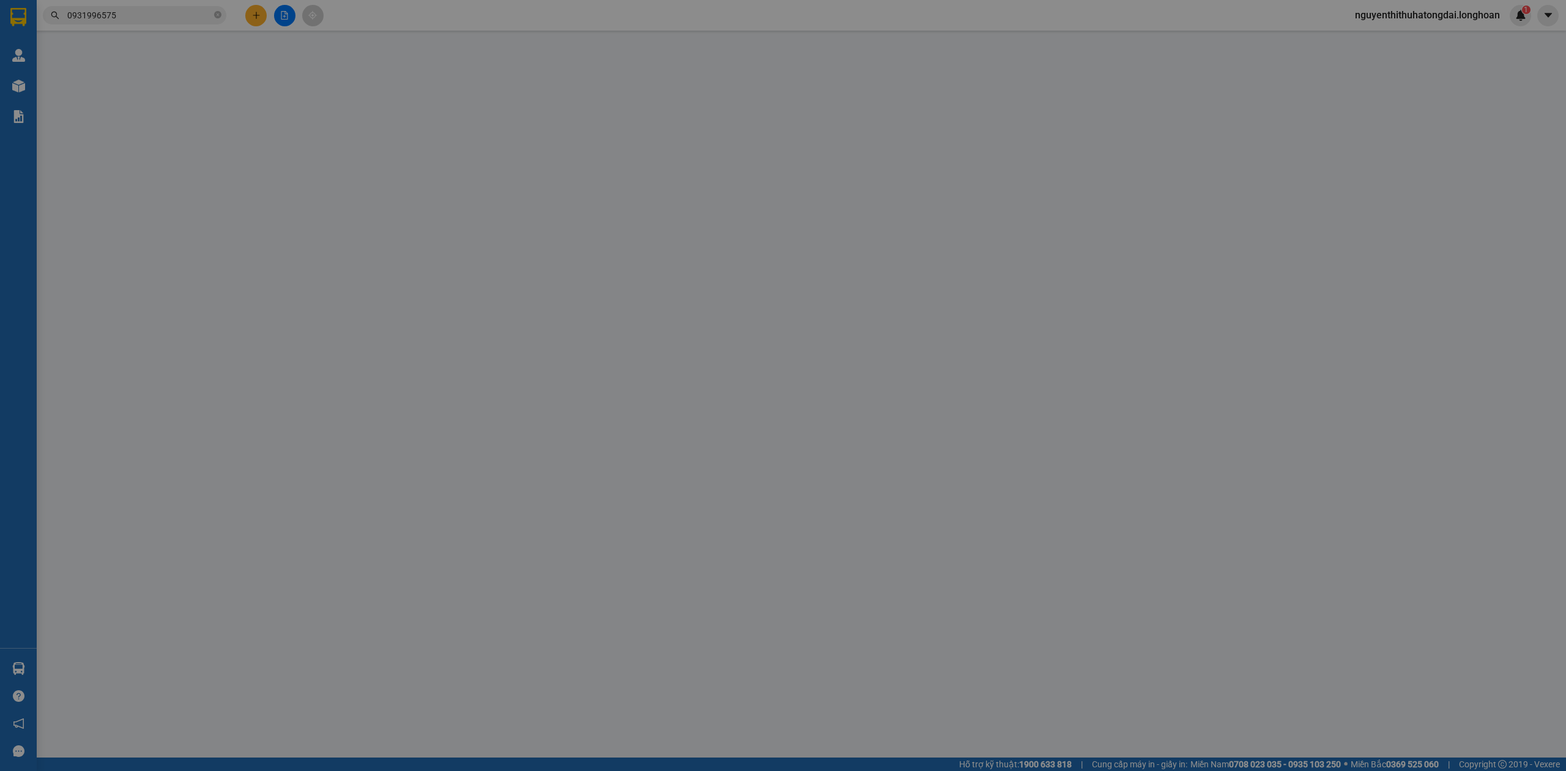
type input "132 [PERSON_NAME] - QUY NHƠN - BÌNH ĐỊNH"
type input "hàng k bao bể vỡ hư hỏng"
type input "100.000"
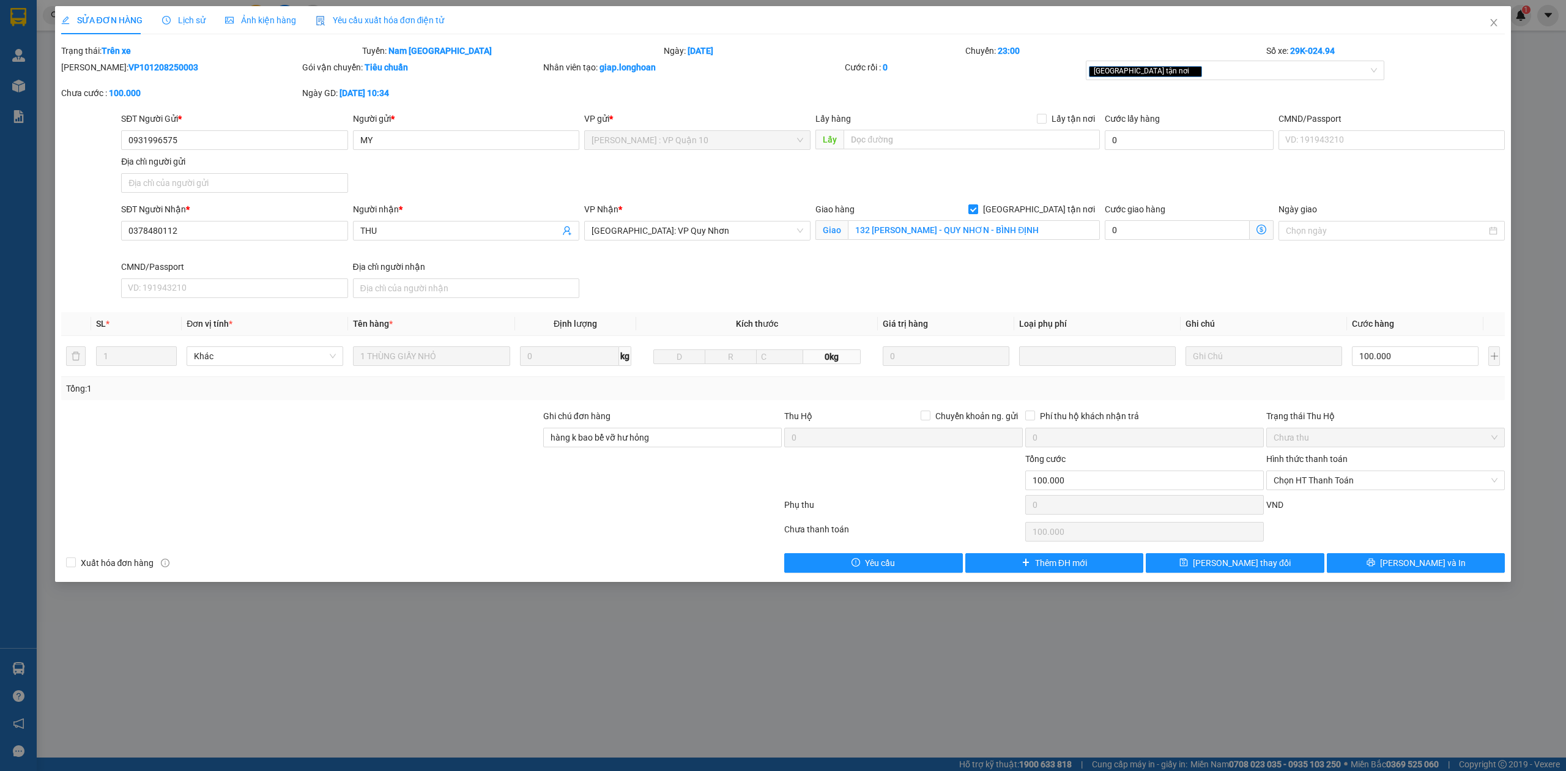
click at [177, 20] on span "Lịch sử" at bounding box center [183, 20] width 43 height 10
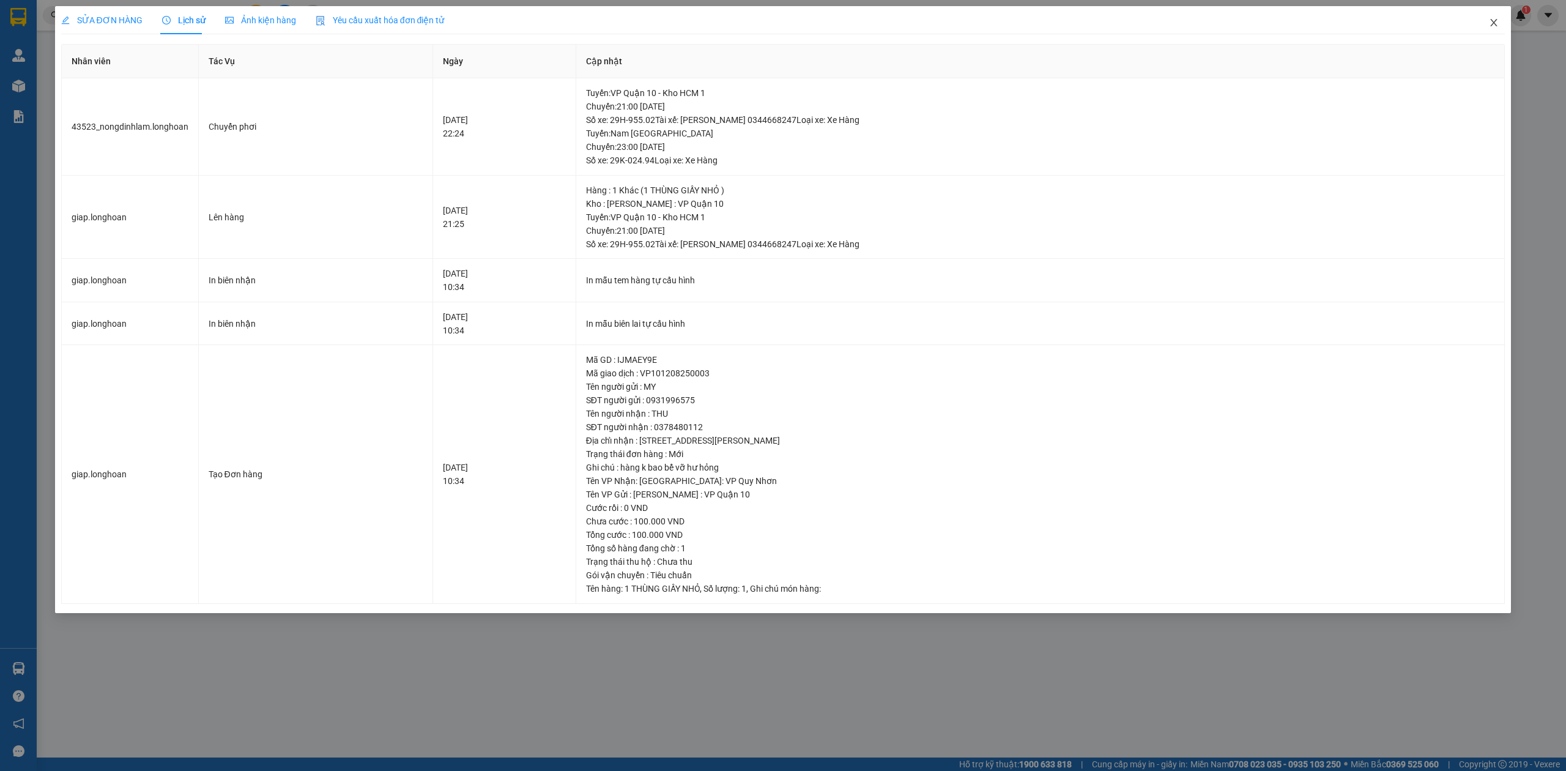
click at [1498, 30] on span "Close" at bounding box center [1494, 23] width 34 height 34
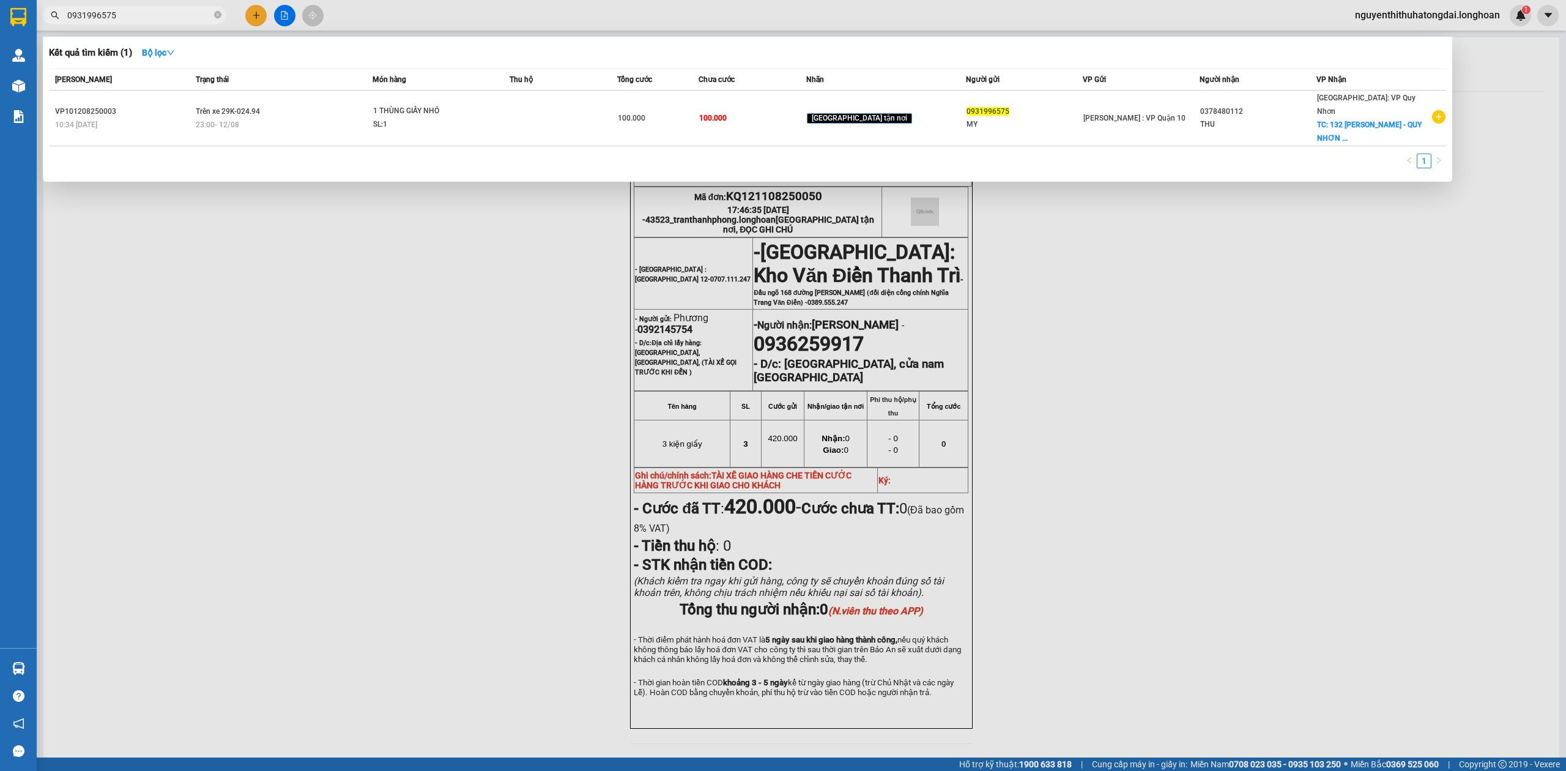
click at [133, 18] on input "0931996575" at bounding box center [139, 15] width 144 height 13
click at [131, 18] on input "0931996575" at bounding box center [139, 15] width 144 height 13
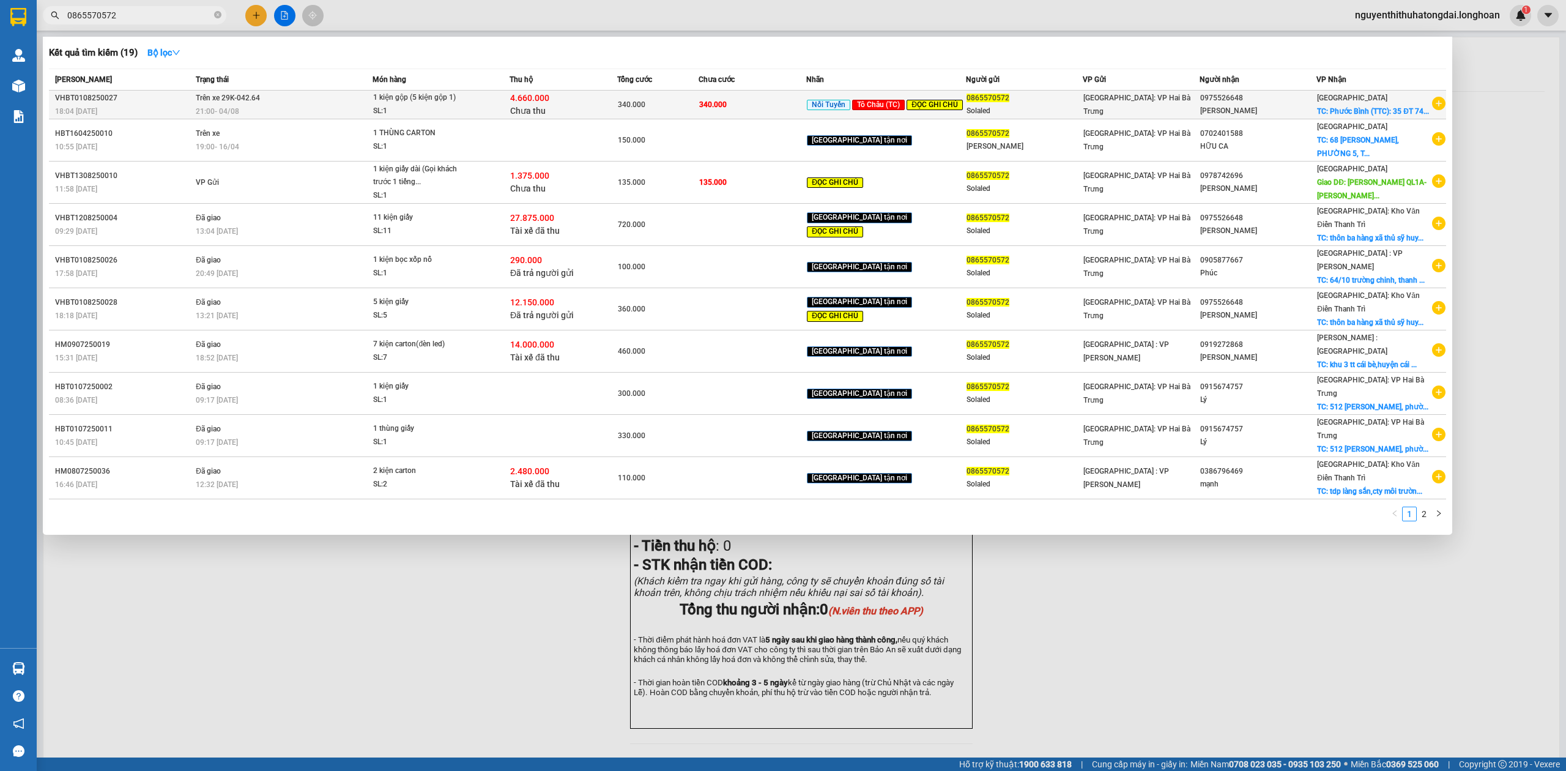
type input "0865570572"
click at [372, 118] on div "21:00 [DATE]" at bounding box center [284, 111] width 176 height 13
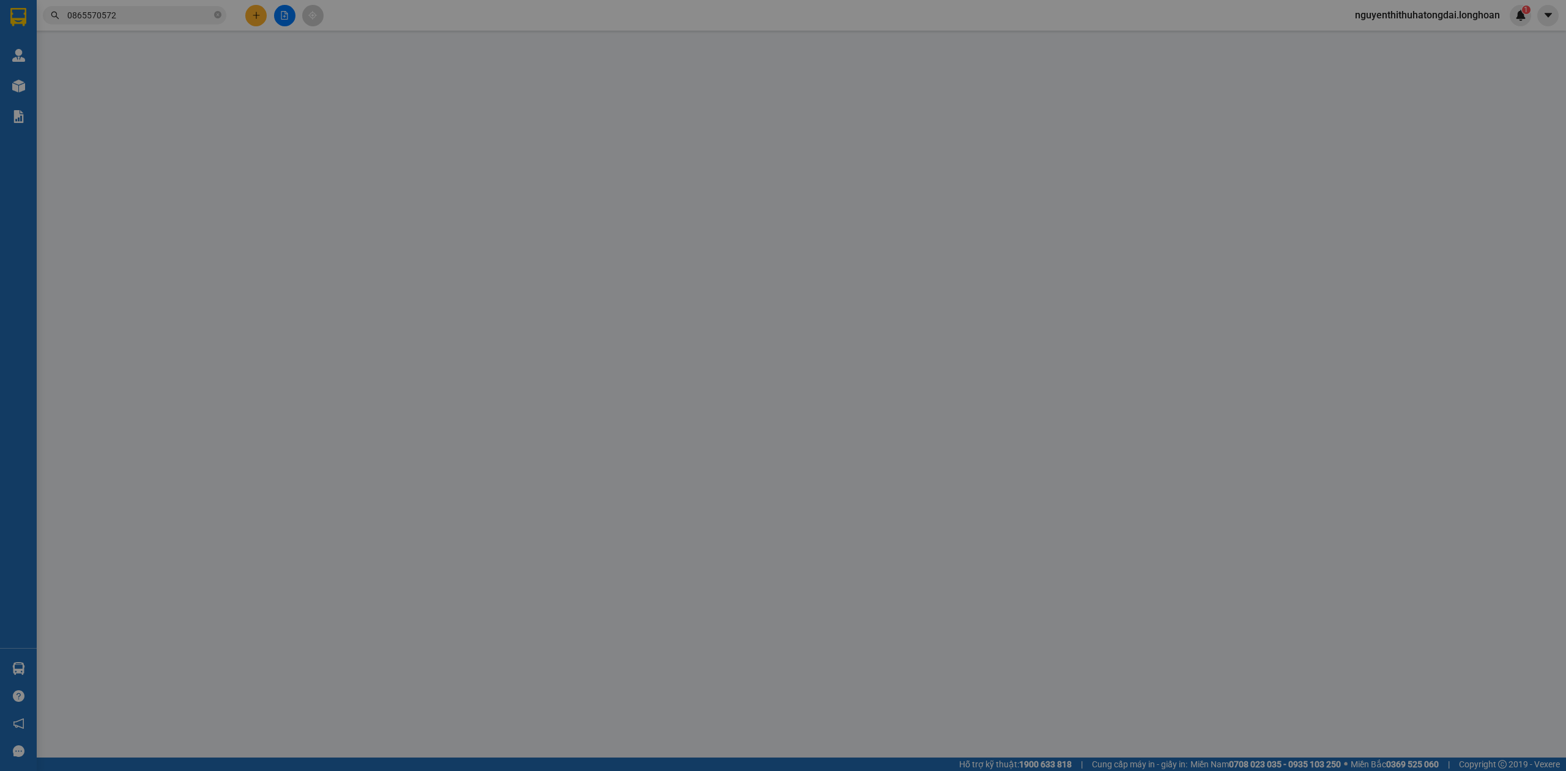
type input "0865570572"
type input "Solaled"
type input "0975526648"
type input "[PERSON_NAME]"
checkbox input "true"
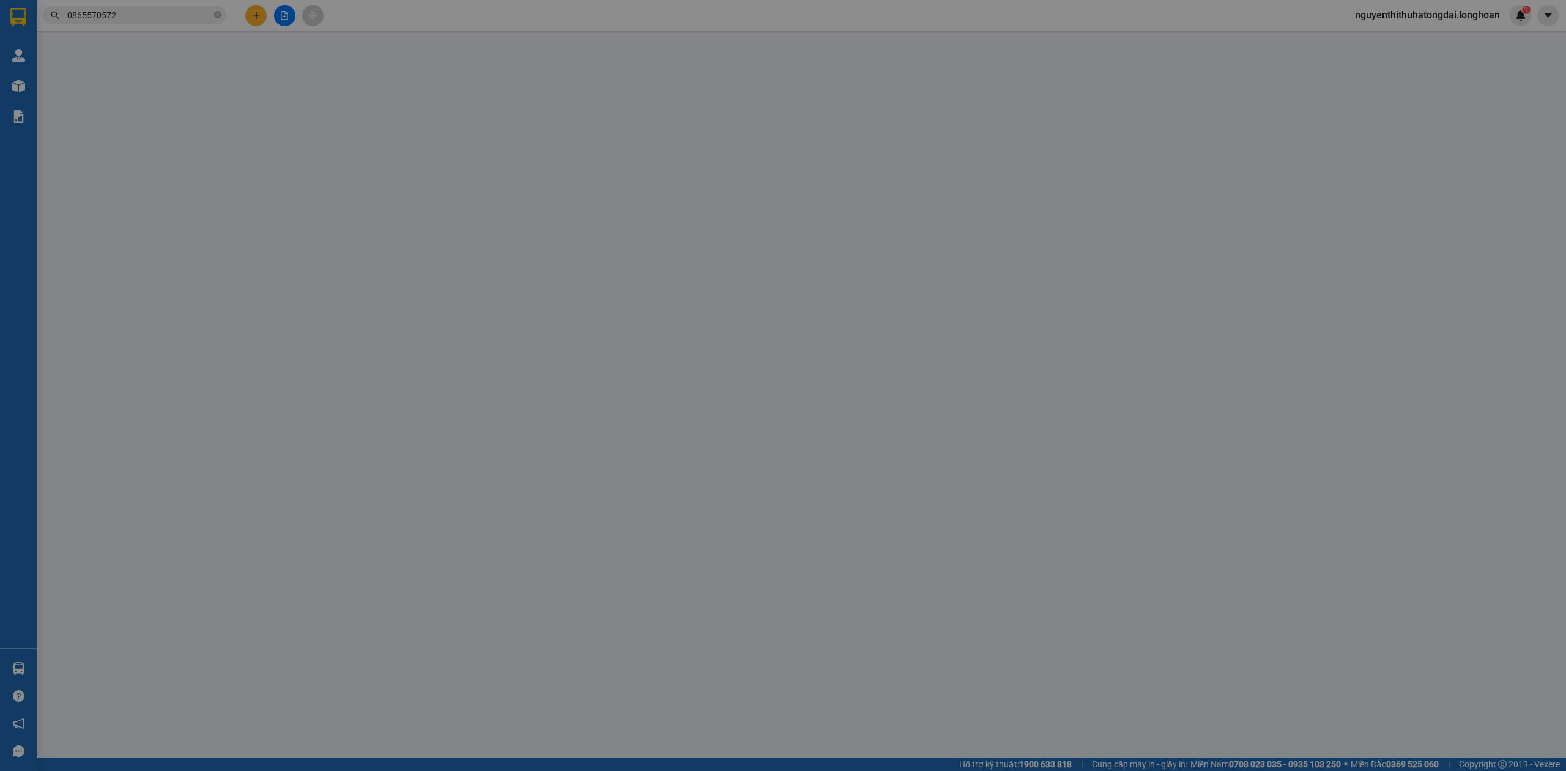
type input "Phước Bình (TTC): 35 ĐT 741, Tổ 1, Khu 4, P. [GEOGRAPHIC_DATA], [GEOGRAPHIC_DAT…"
type input "Hàng chính sách, giao nguyên kiện hư vỡ không đền"
type input "340.000"
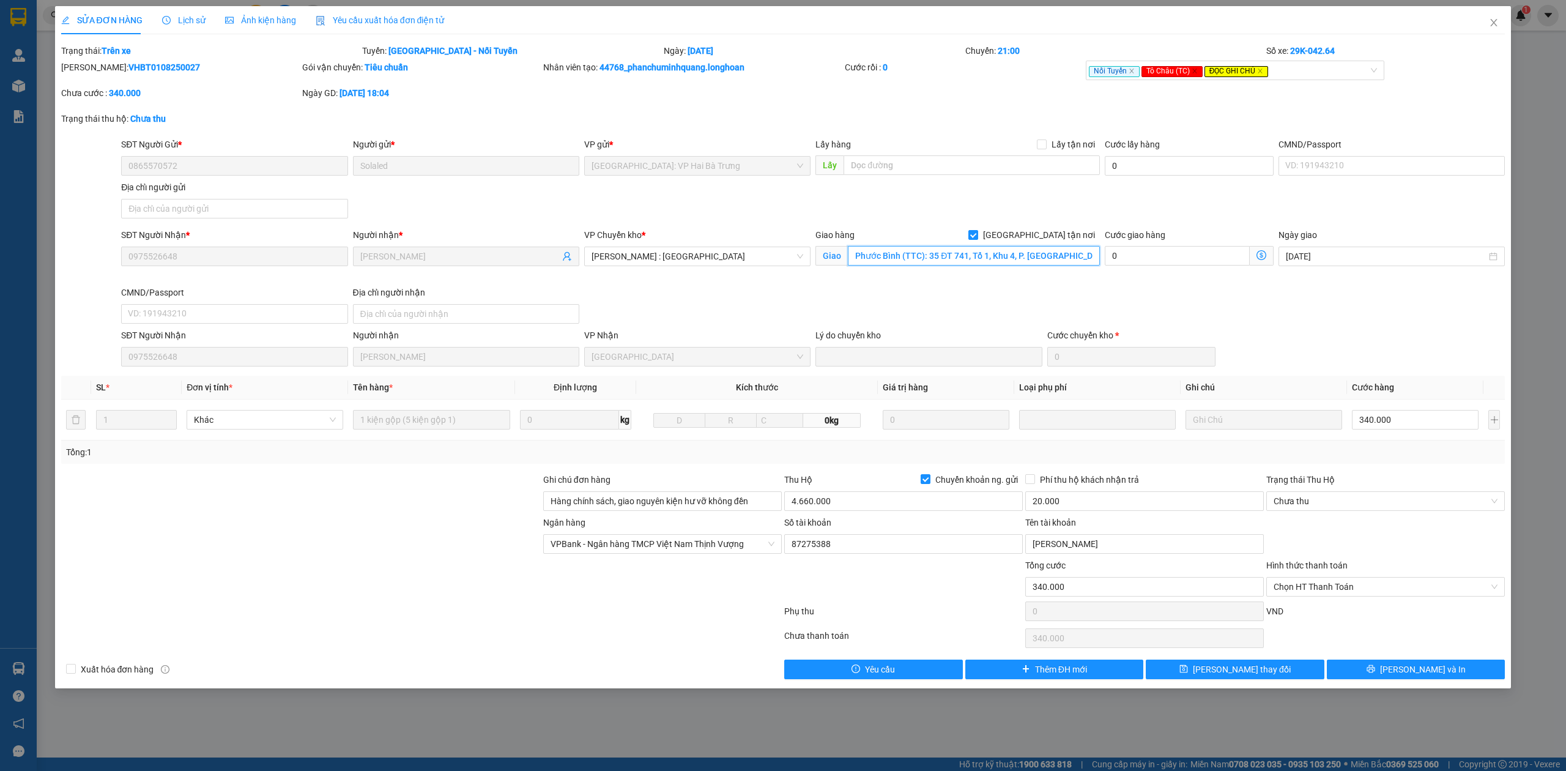
click at [1039, 259] on input "Phước Bình (TTC): 35 ĐT 741, Tổ 1, Khu 4, P. [GEOGRAPHIC_DATA], [GEOGRAPHIC_DAT…" at bounding box center [974, 256] width 252 height 20
click at [198, 13] on div "Lịch sử" at bounding box center [183, 19] width 43 height 13
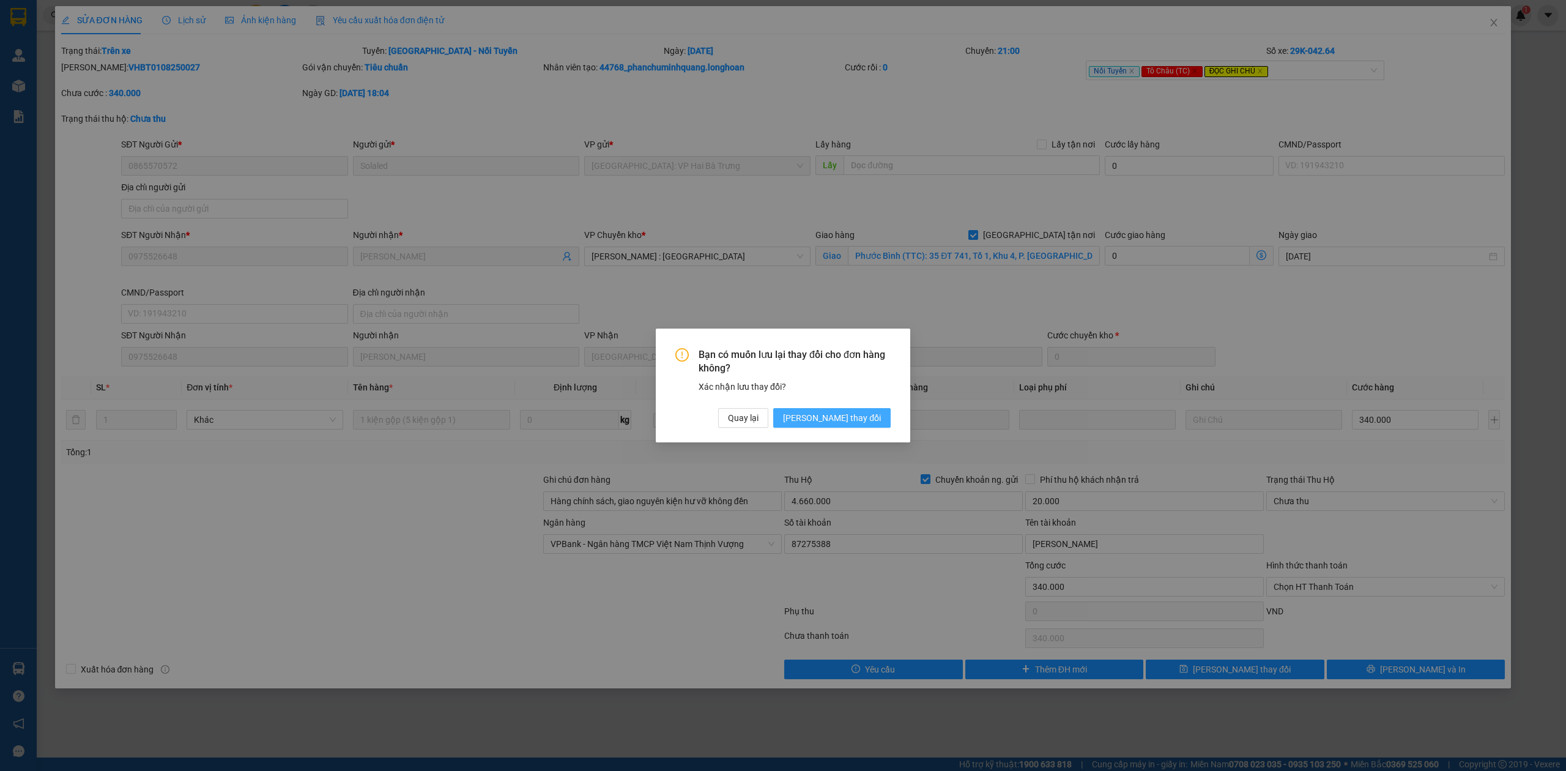
click at [860, 412] on span "[PERSON_NAME] thay đổi" at bounding box center [832, 417] width 98 height 13
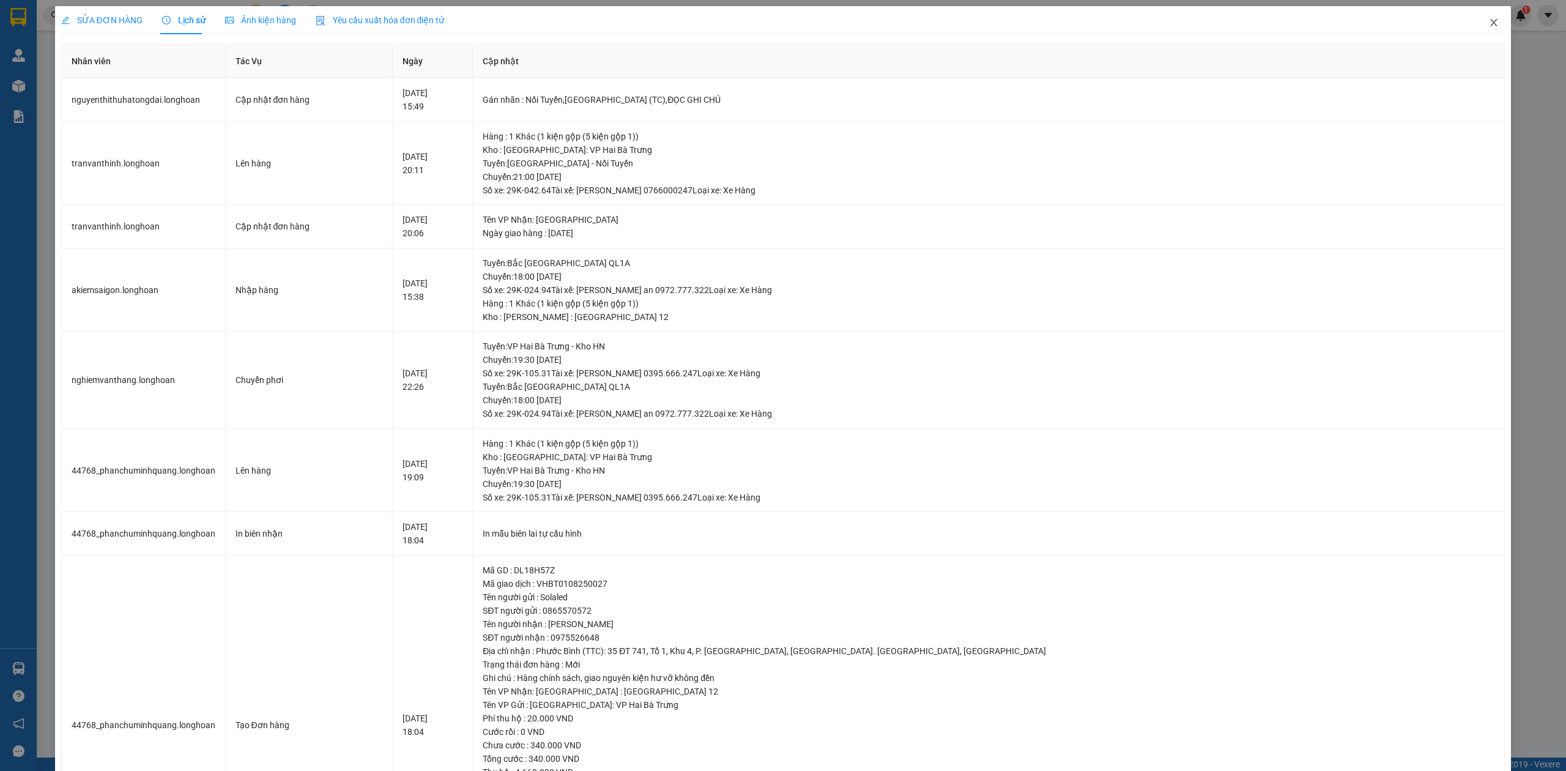
click at [1489, 21] on icon "close" at bounding box center [1494, 23] width 10 height 10
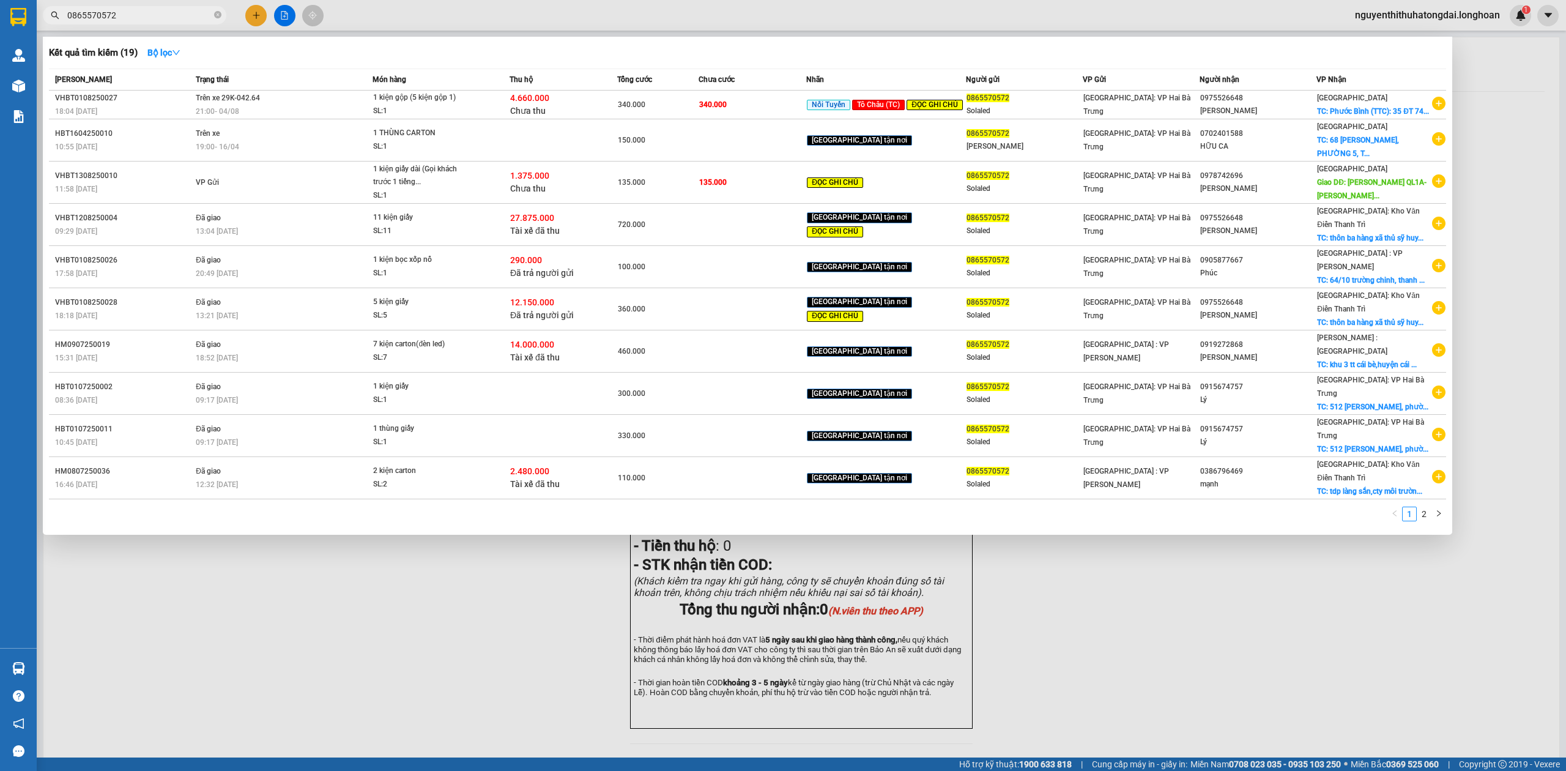
click at [145, 18] on input "0865570572" at bounding box center [139, 15] width 144 height 13
click at [509, 110] on span "1 kiện gộp (5 kiện gộp 1) SL: 1" at bounding box center [441, 104] width 136 height 26
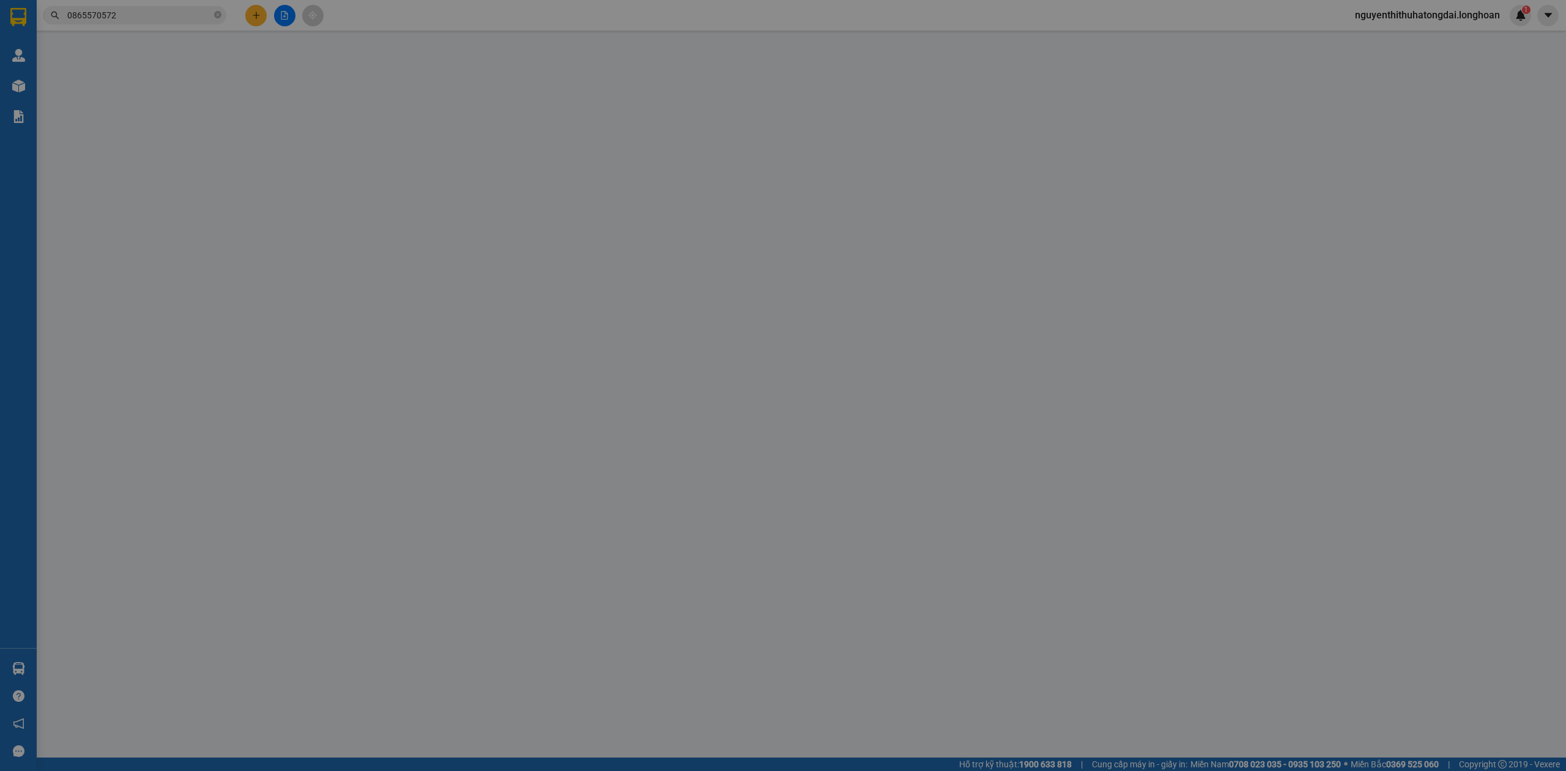
type input "0865570572"
type input "Solaled"
type input "0975526648"
type input "[PERSON_NAME]"
checkbox input "true"
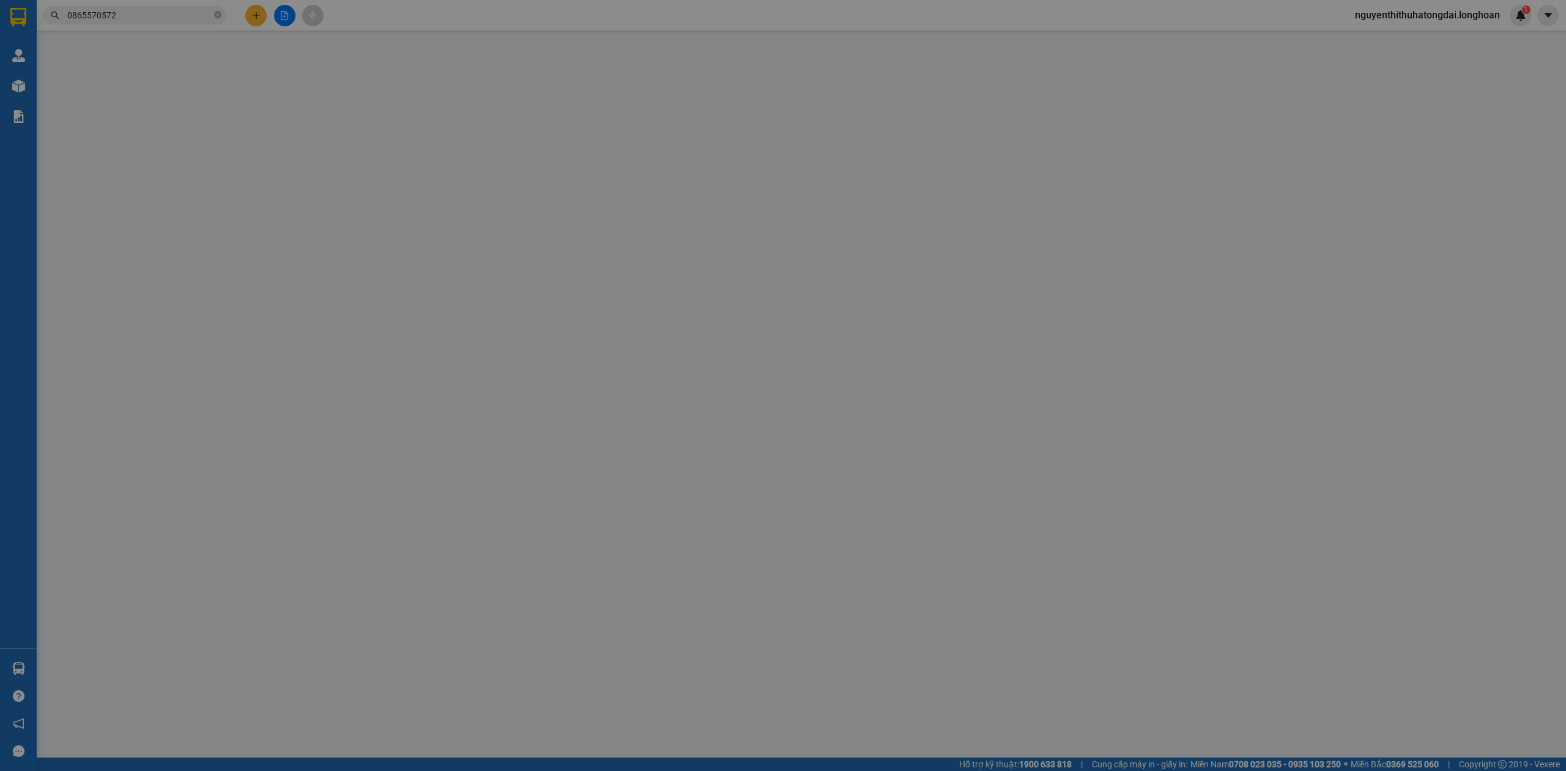
type input "Phước Bình (TTC): 35 ĐT 741, Tổ 1, Khu 4, P. [GEOGRAPHIC_DATA], [GEOGRAPHIC_DAT…"
type input "Hàng chính sách, giao nguyên kiện hư vỡ không đền"
type input "340.000"
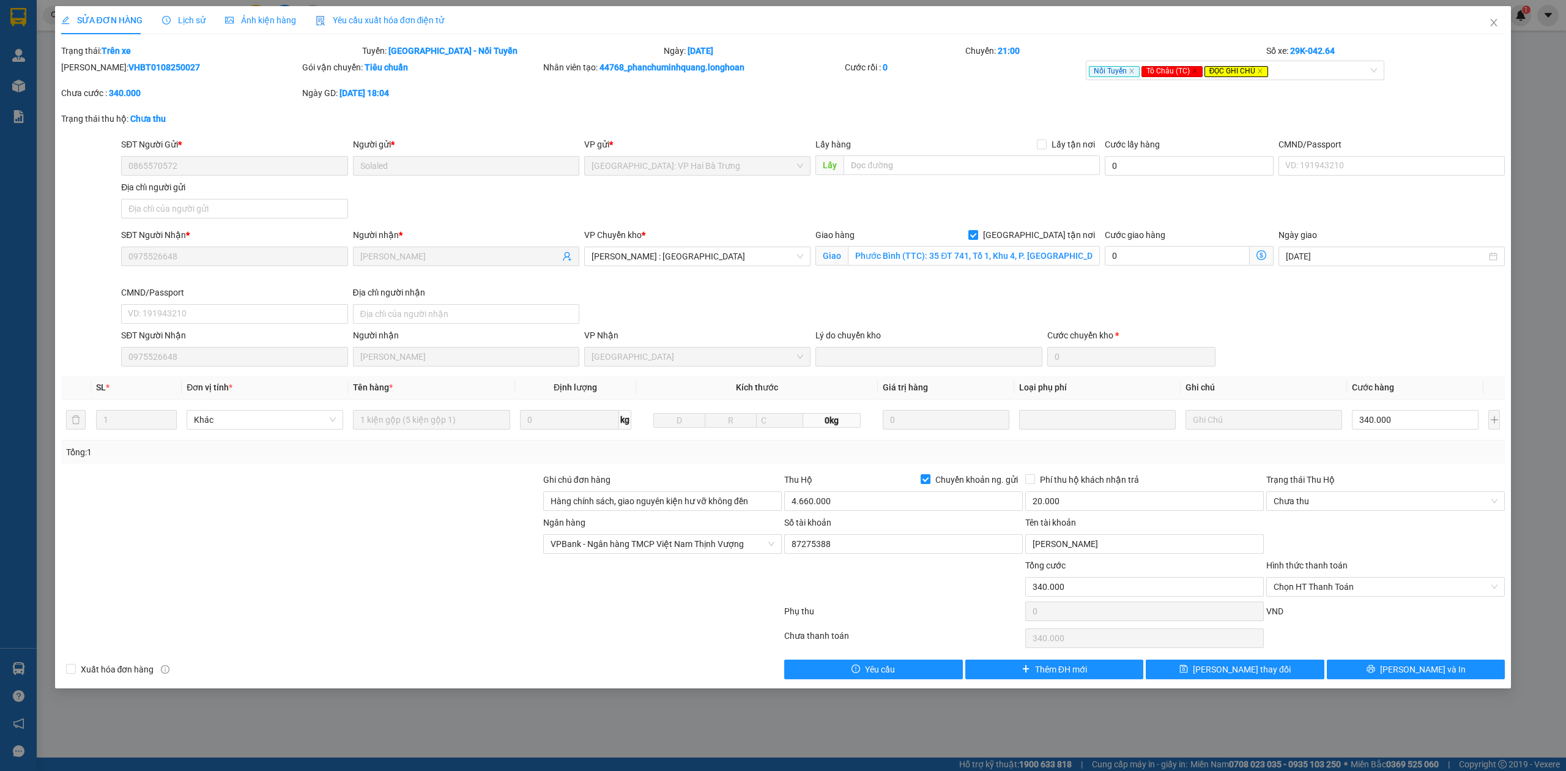
click at [175, 23] on span "Lịch sử" at bounding box center [183, 20] width 43 height 10
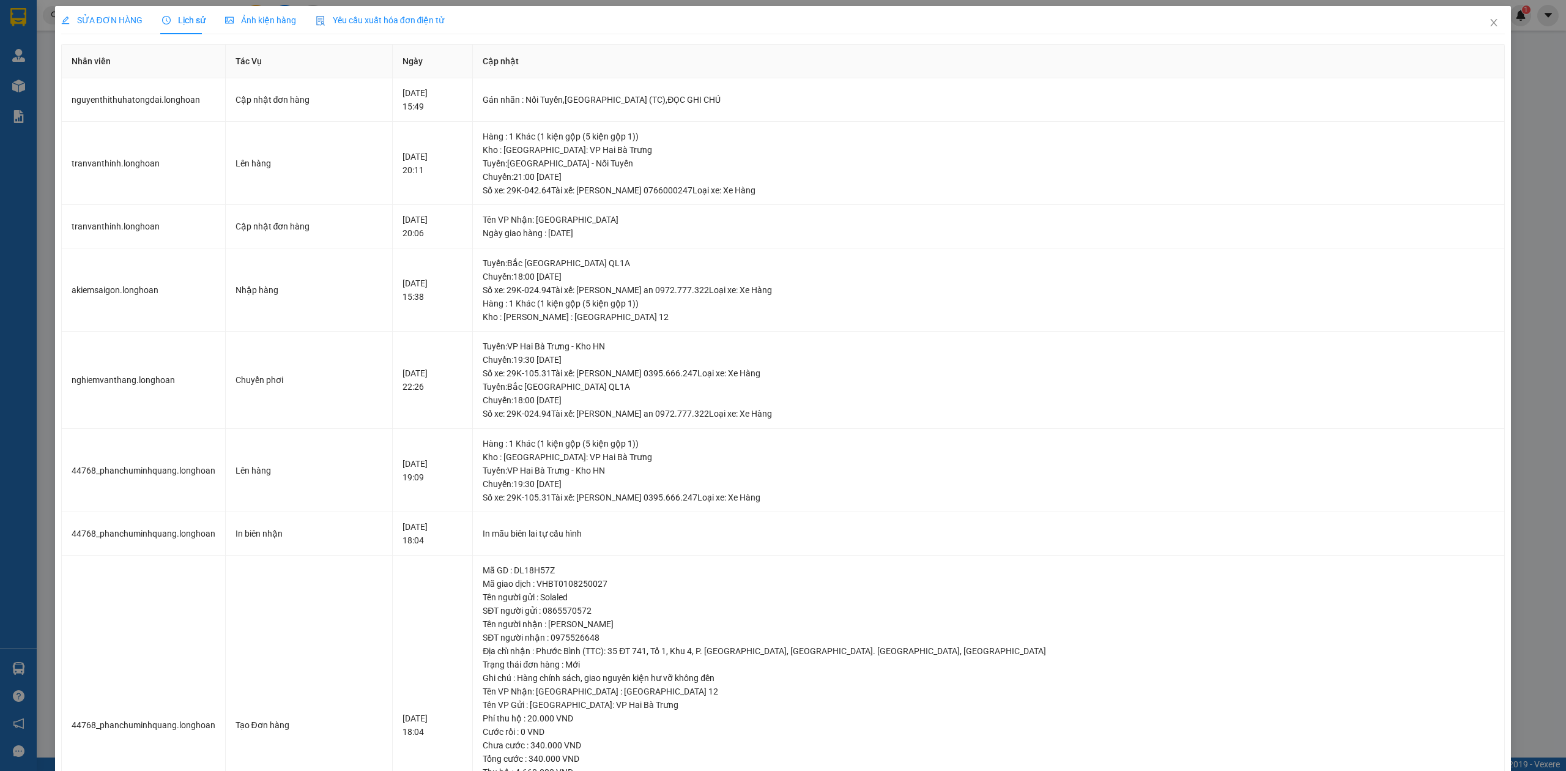
click at [110, 8] on div "SỬA ĐƠN HÀNG" at bounding box center [101, 20] width 81 height 28
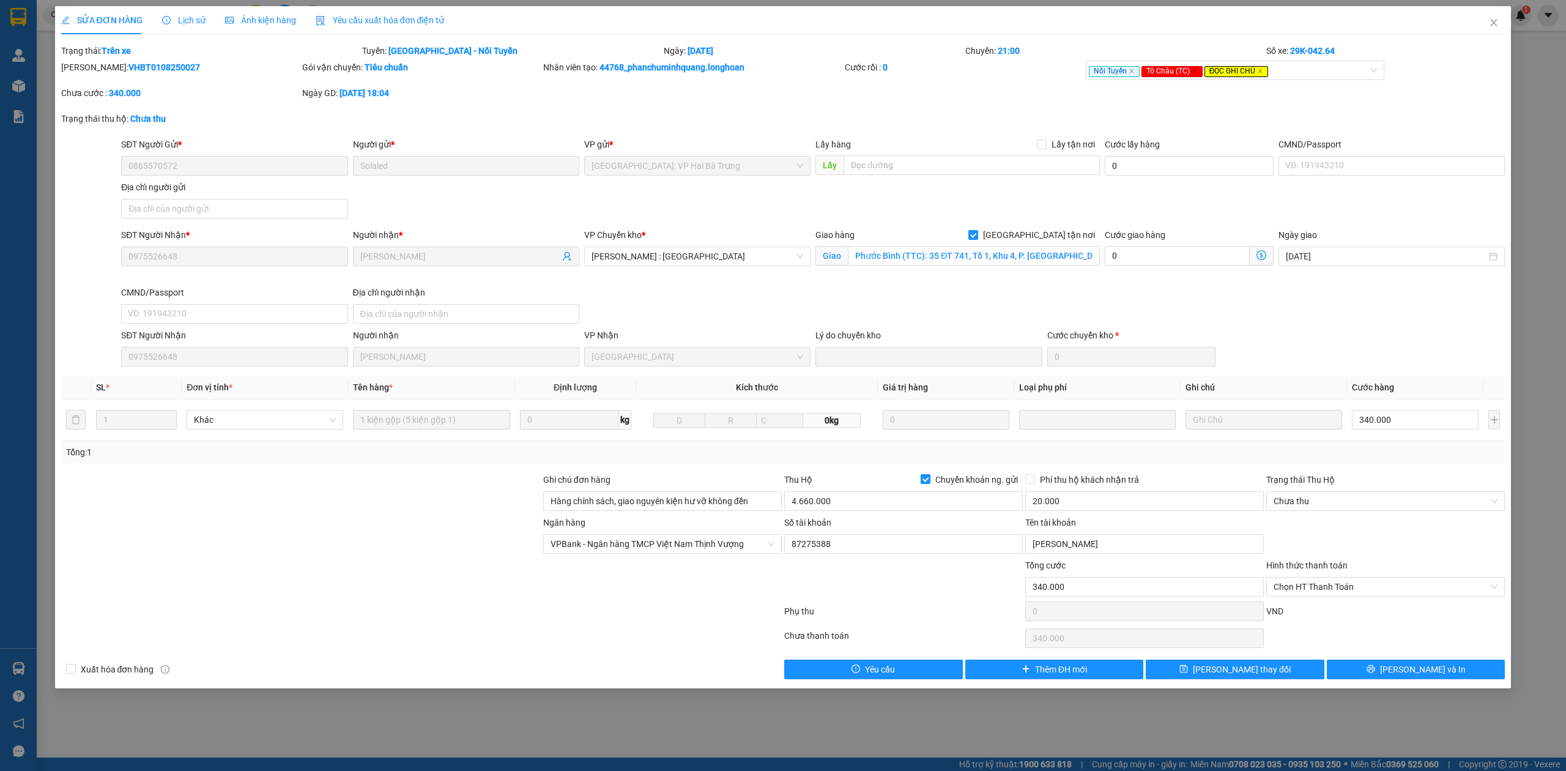
click at [182, 24] on span "Lịch sử" at bounding box center [183, 20] width 43 height 10
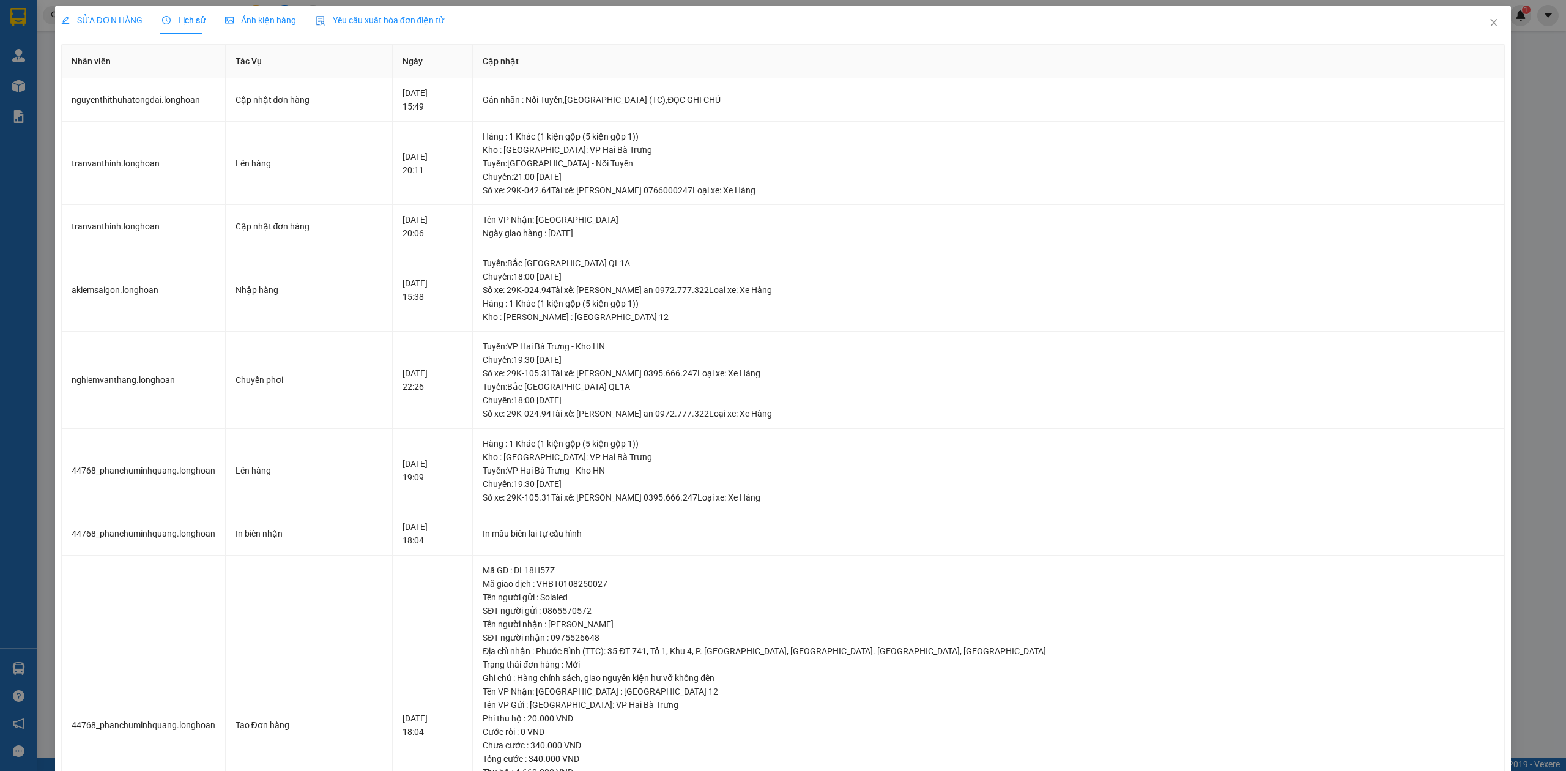
click at [87, 23] on span "SỬA ĐƠN HÀNG" at bounding box center [101, 20] width 81 height 10
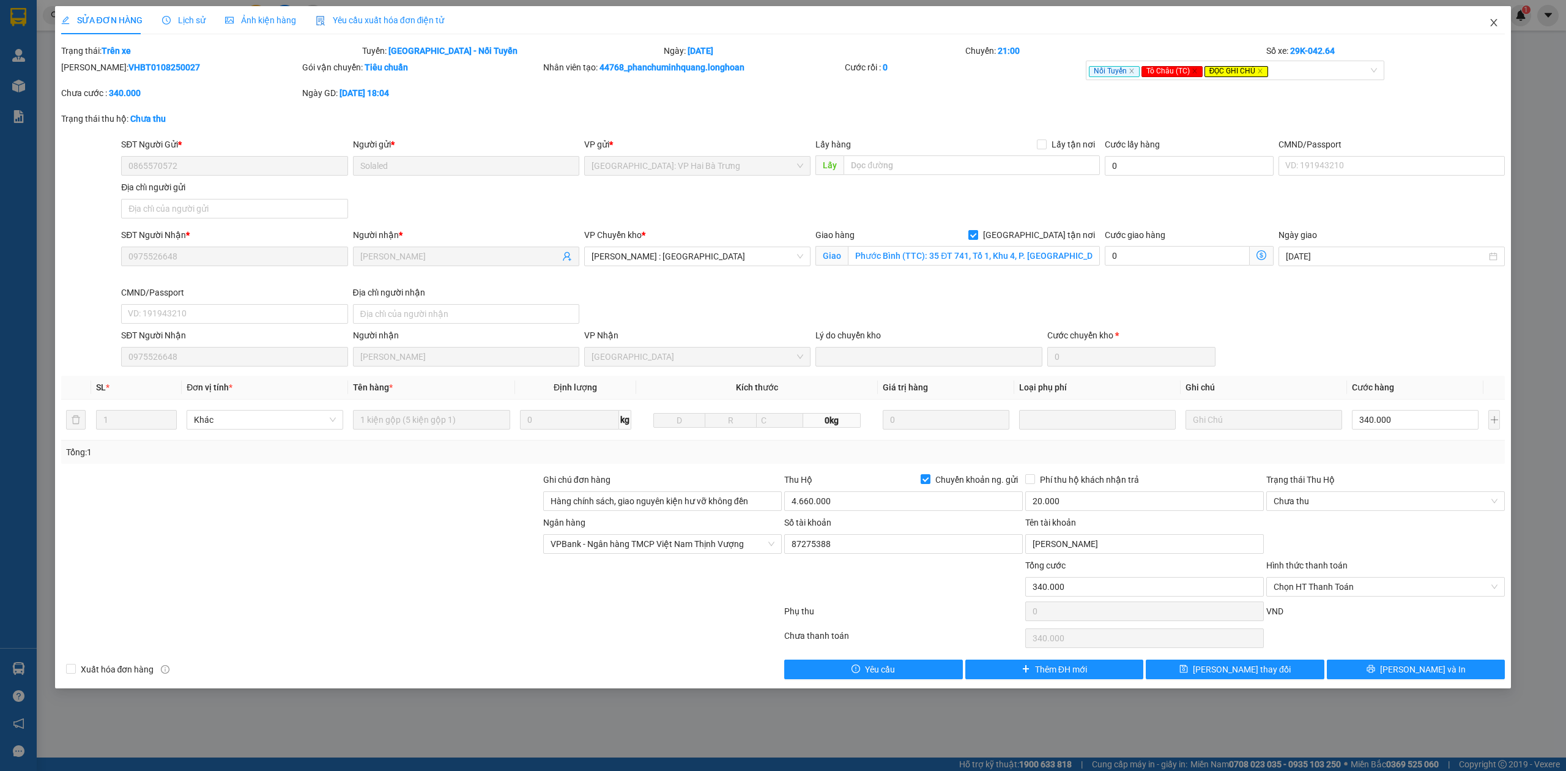
click at [1500, 32] on span "Close" at bounding box center [1494, 23] width 34 height 34
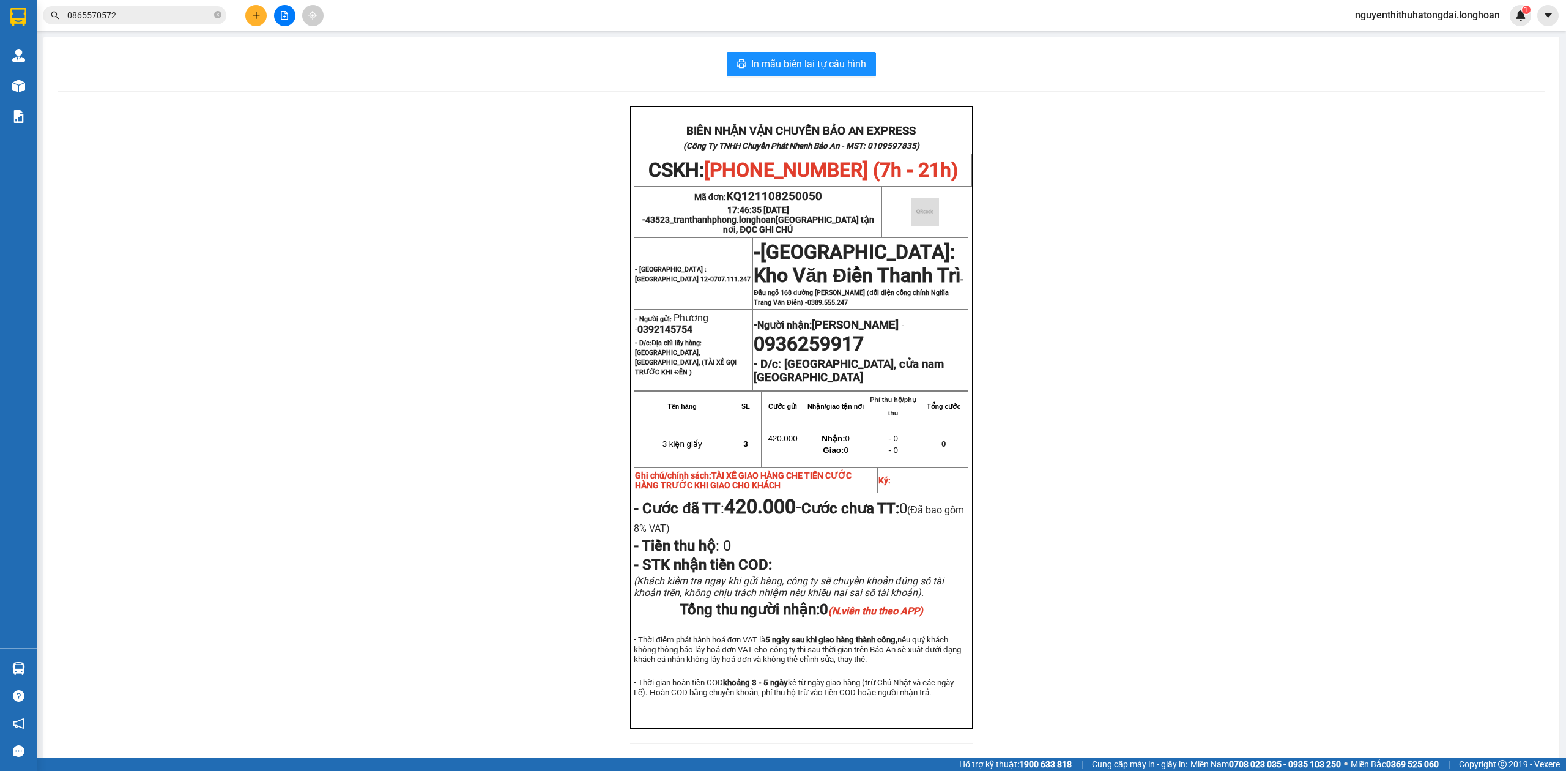
click at [123, 18] on input "0865570572" at bounding box center [139, 15] width 144 height 13
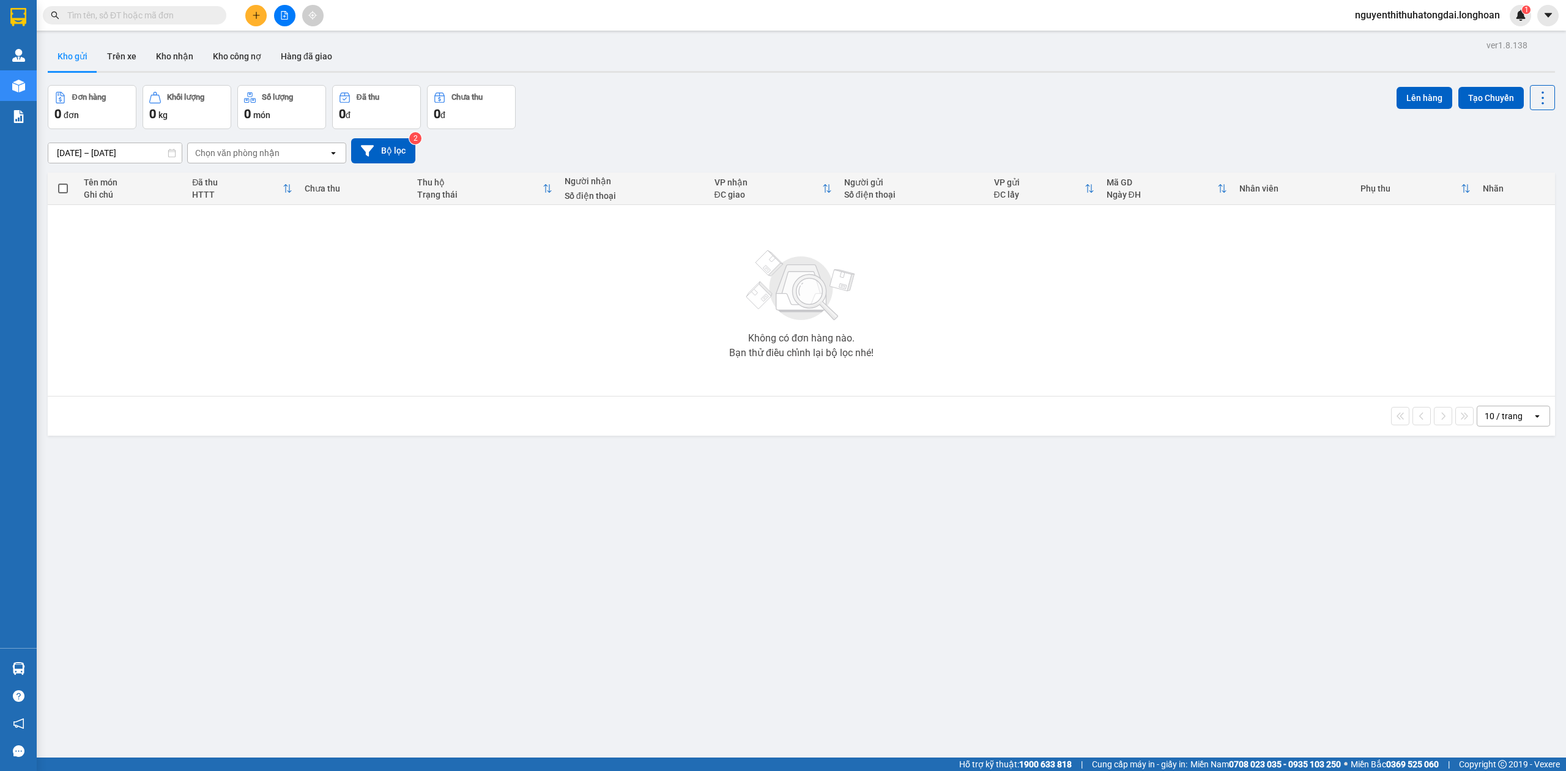
click at [128, 21] on input "text" at bounding box center [139, 15] width 144 height 13
paste input "0865570572"
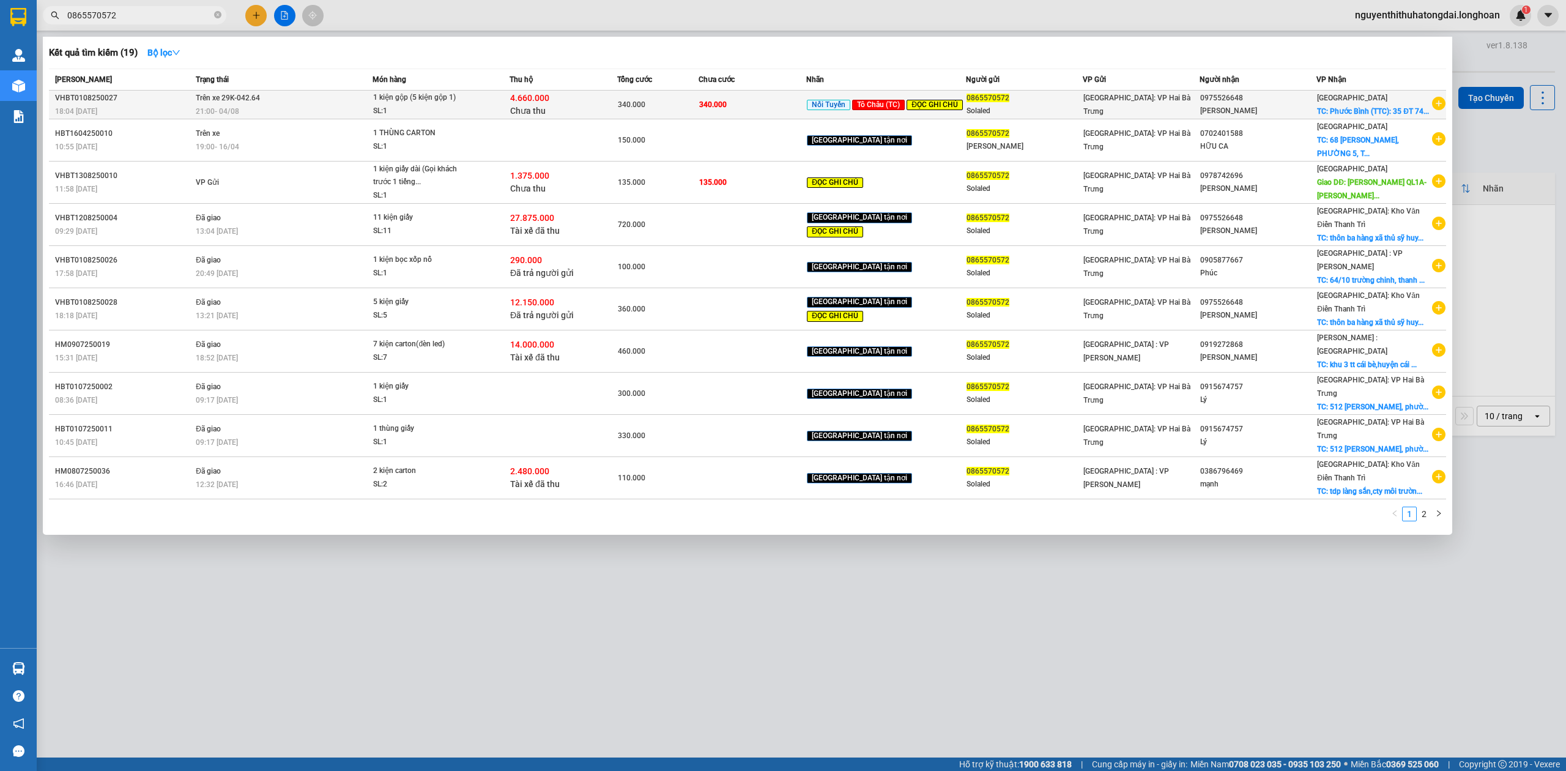
type input "0865570572"
click at [549, 103] on span "4.660.000" at bounding box center [529, 98] width 39 height 10
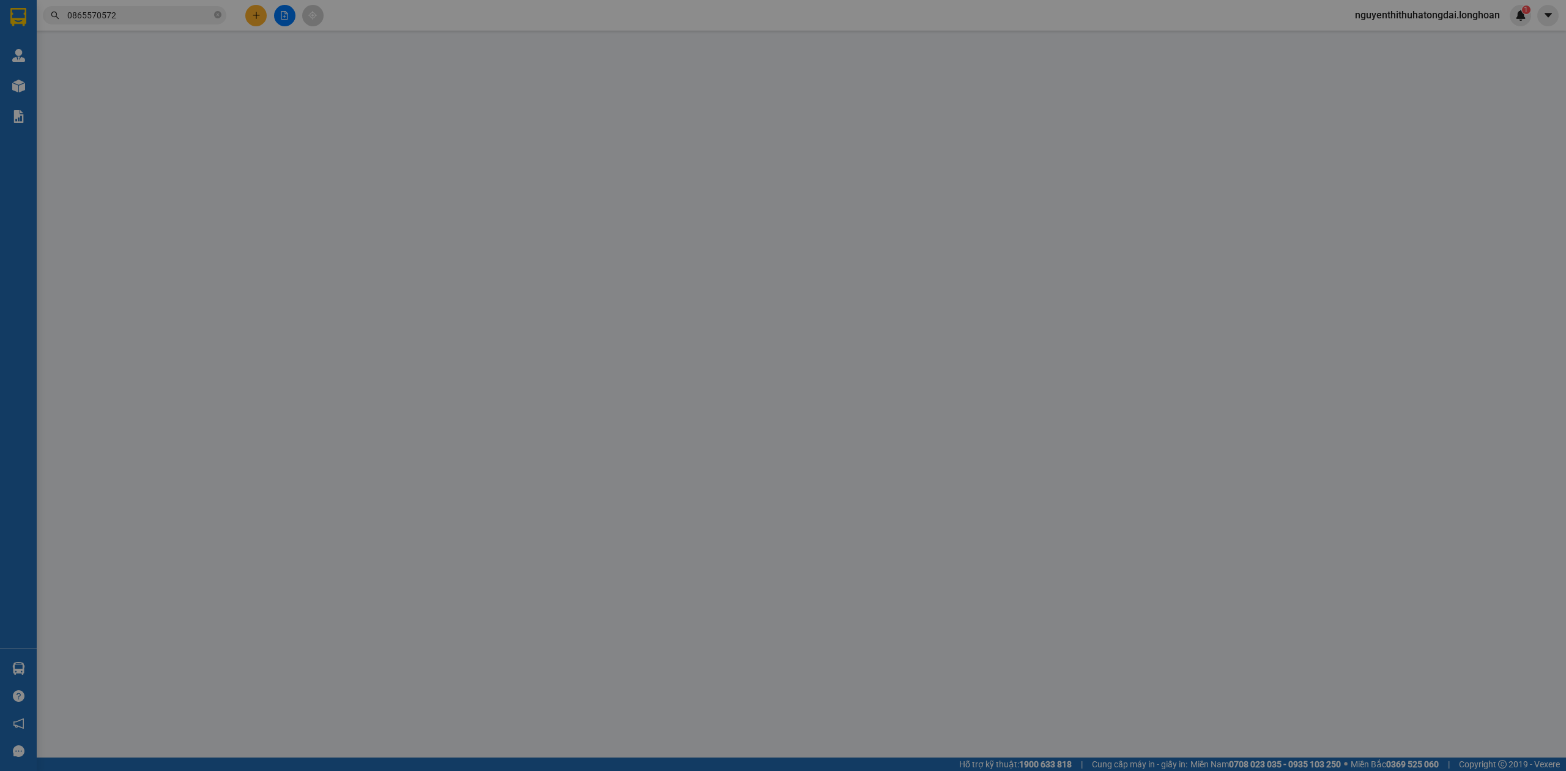
type input "0865570572"
type input "Solaled"
type input "0975526648"
type input "[PERSON_NAME]"
checkbox input "true"
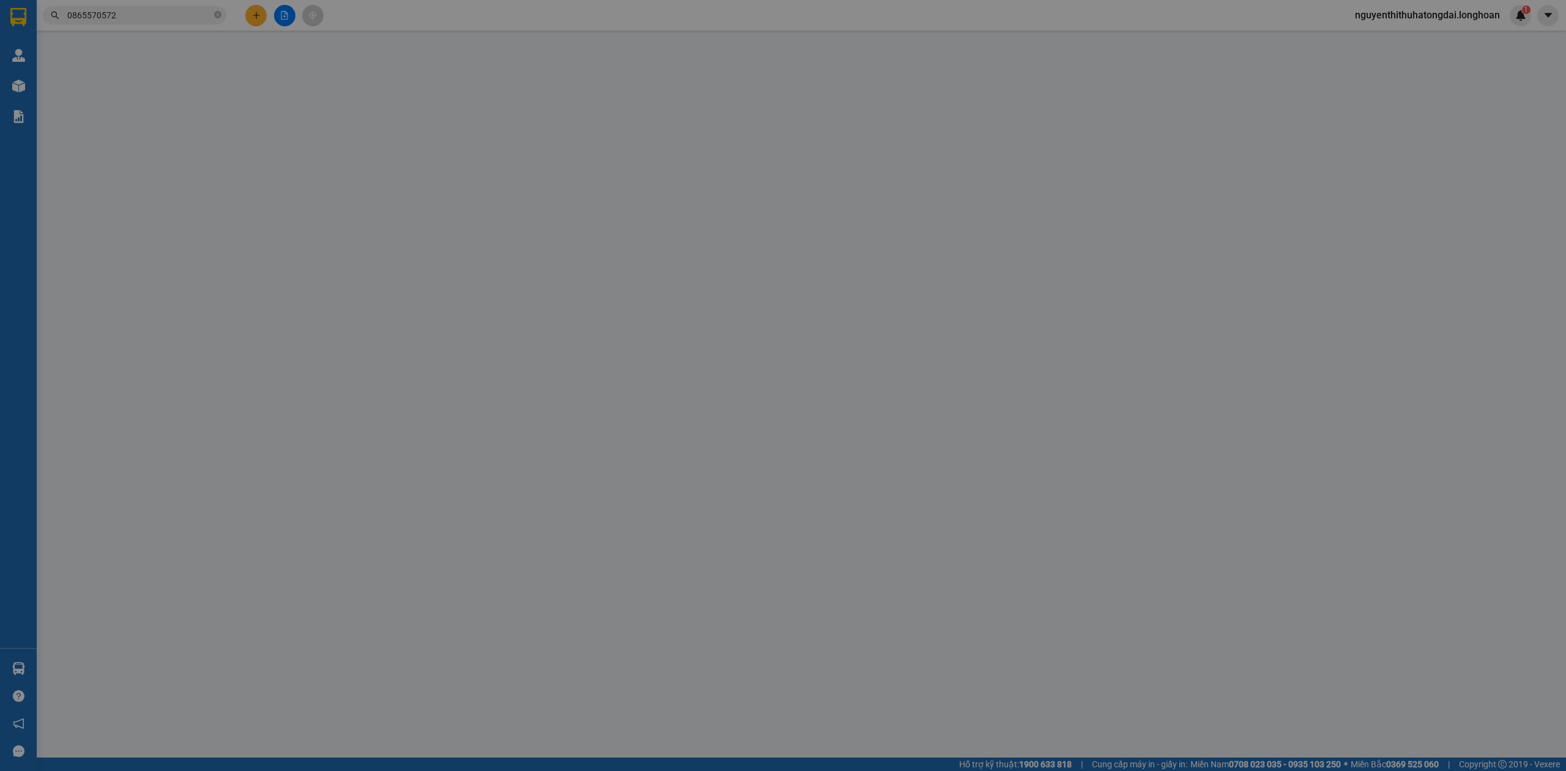
type input "Phước Bình (TTC): 35 ĐT 741, Tổ 1, Khu 4, P. [GEOGRAPHIC_DATA], [GEOGRAPHIC_DAT…"
type input "Hàng chính sách, giao nguyên kiện hư vỡ không đền"
type input "340.000"
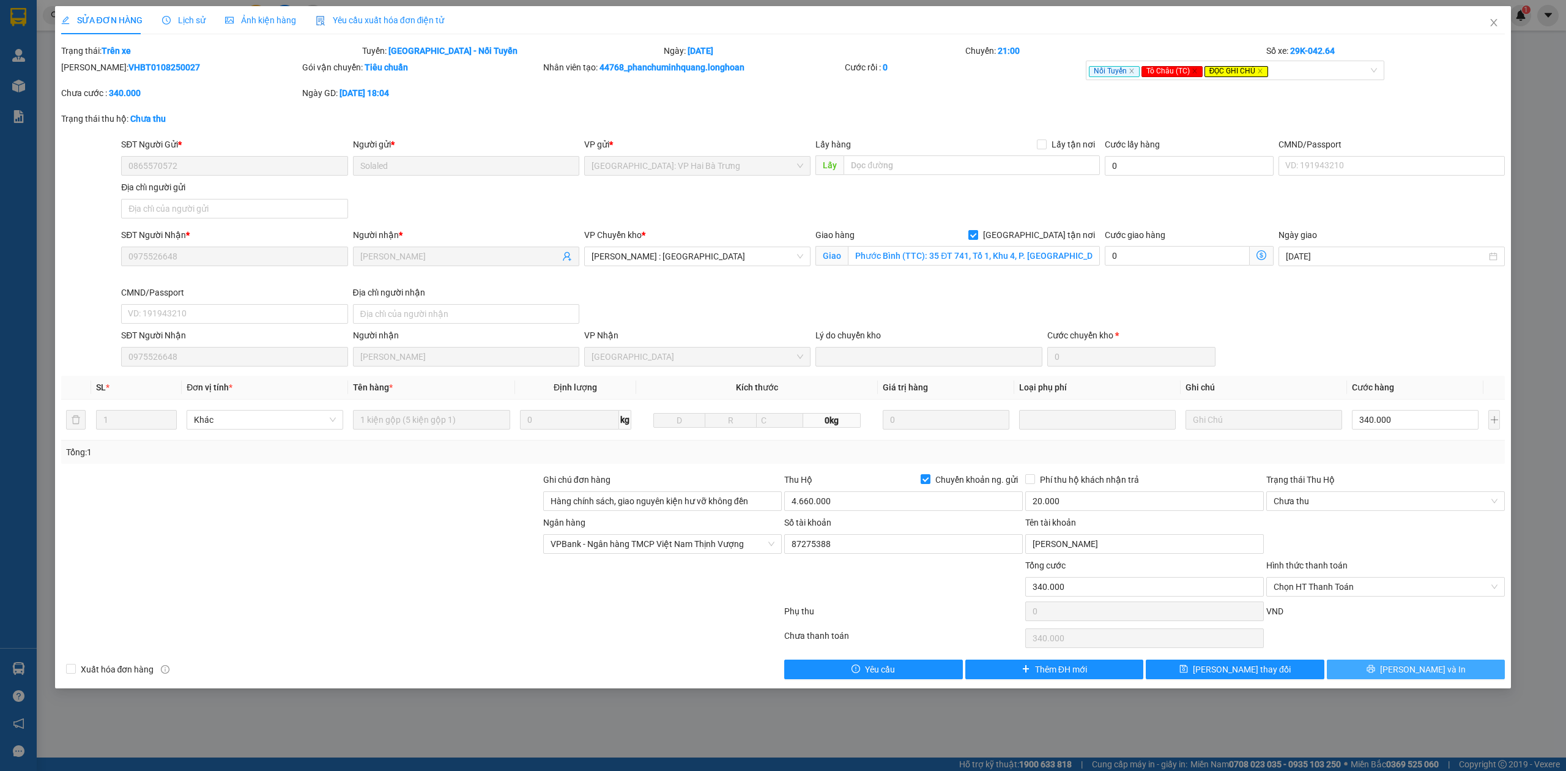
click at [1439, 664] on button "[PERSON_NAME] và In" at bounding box center [1416, 669] width 179 height 20
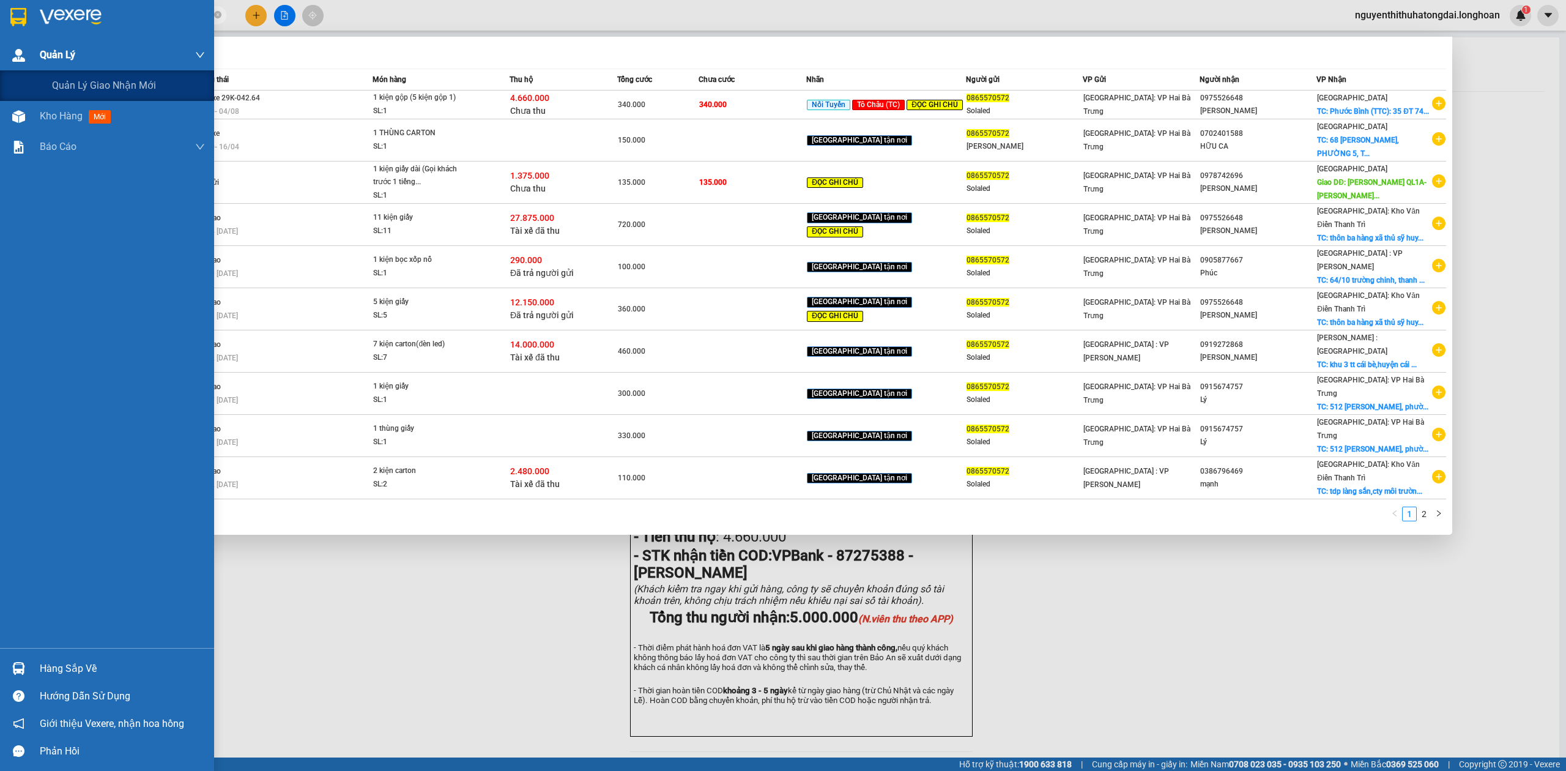
drag, startPoint x: 62, startPoint y: 21, endPoint x: 0, endPoint y: 54, distance: 70.4
click at [0, 54] on section "Kết quả tìm kiếm ( 19 ) Bộ lọc Mã ĐH Trạng thái Món hàng Thu hộ Tổng cước Chưa …" at bounding box center [783, 385] width 1566 height 771
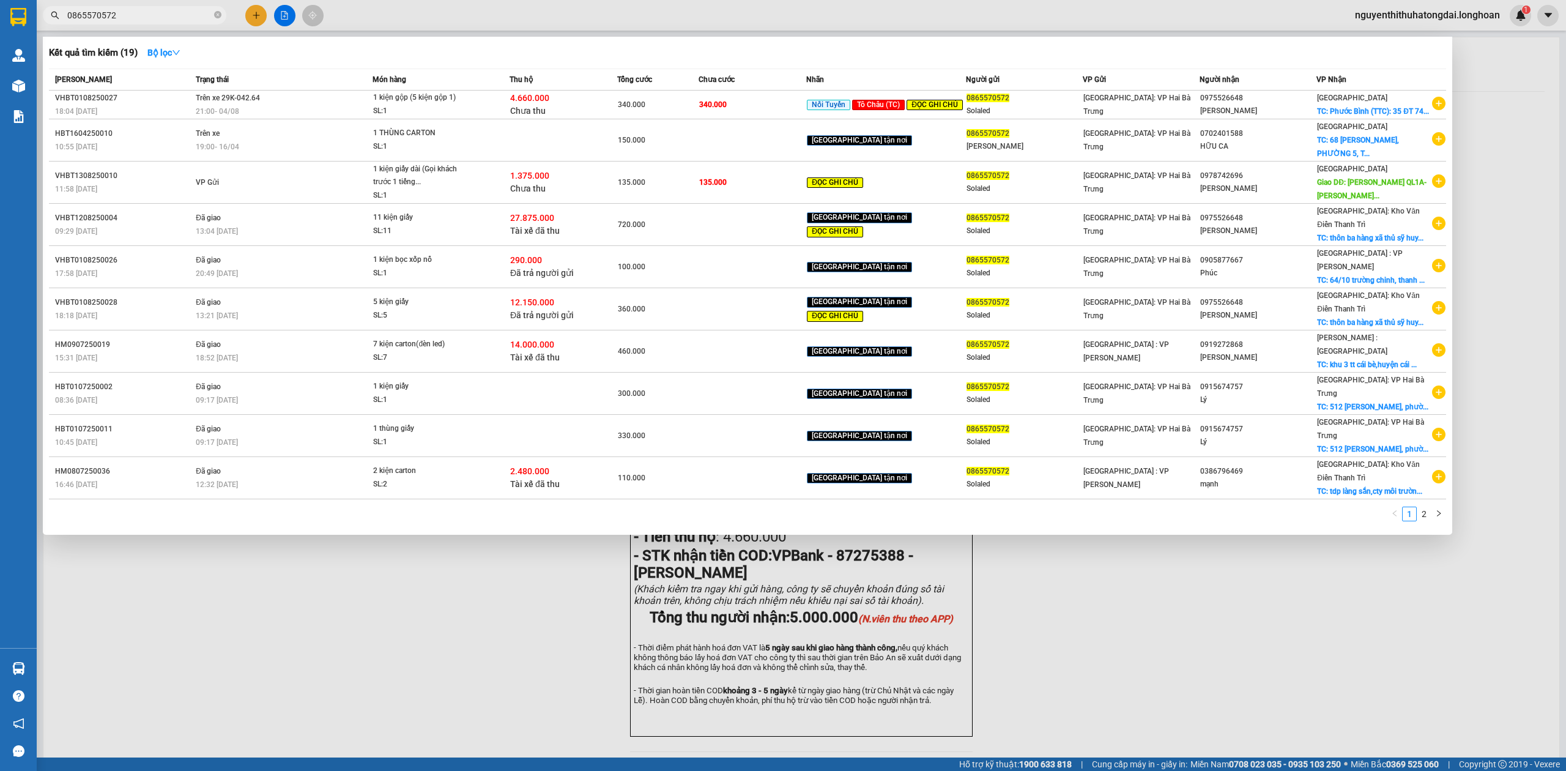
paste input "965684496"
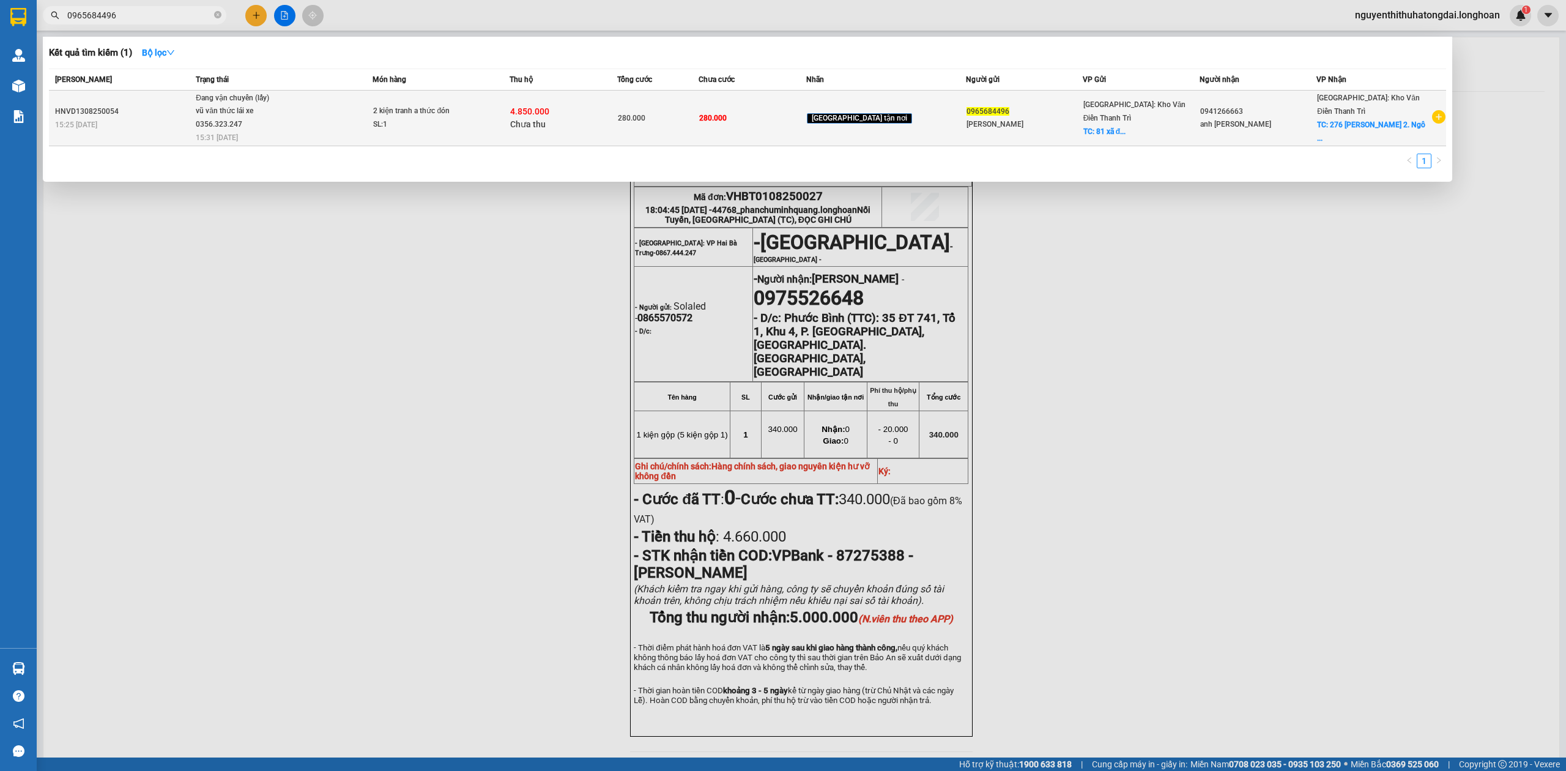
type input "0965684496"
click at [509, 120] on span "2 kiện tranh a thức đón SL: 1" at bounding box center [441, 118] width 136 height 26
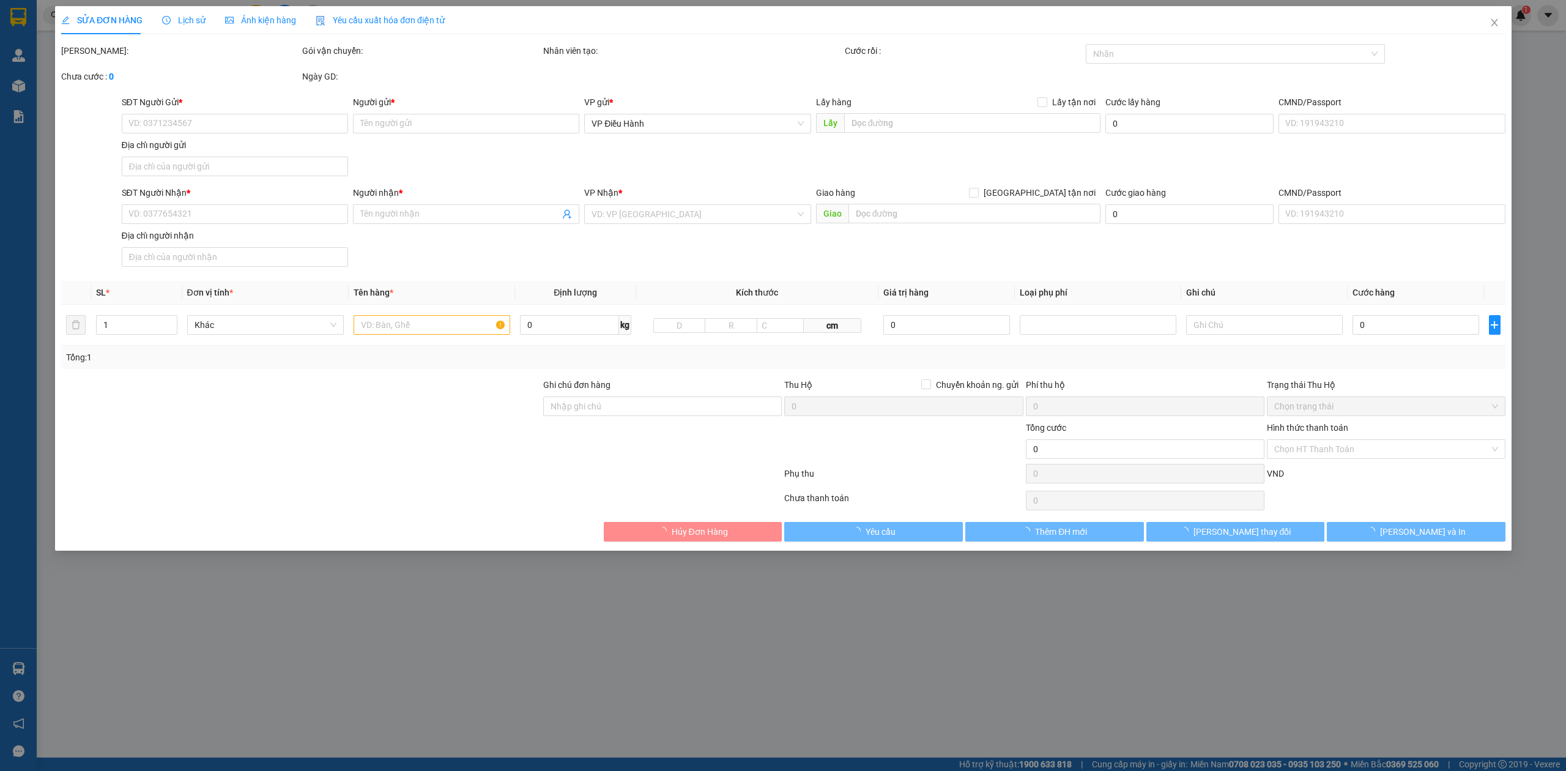
type input "0965684496"
type input "Trương Thu Hà"
checkbox input "true"
type input "81 xã đàn, đống đa"
type input "0941266663"
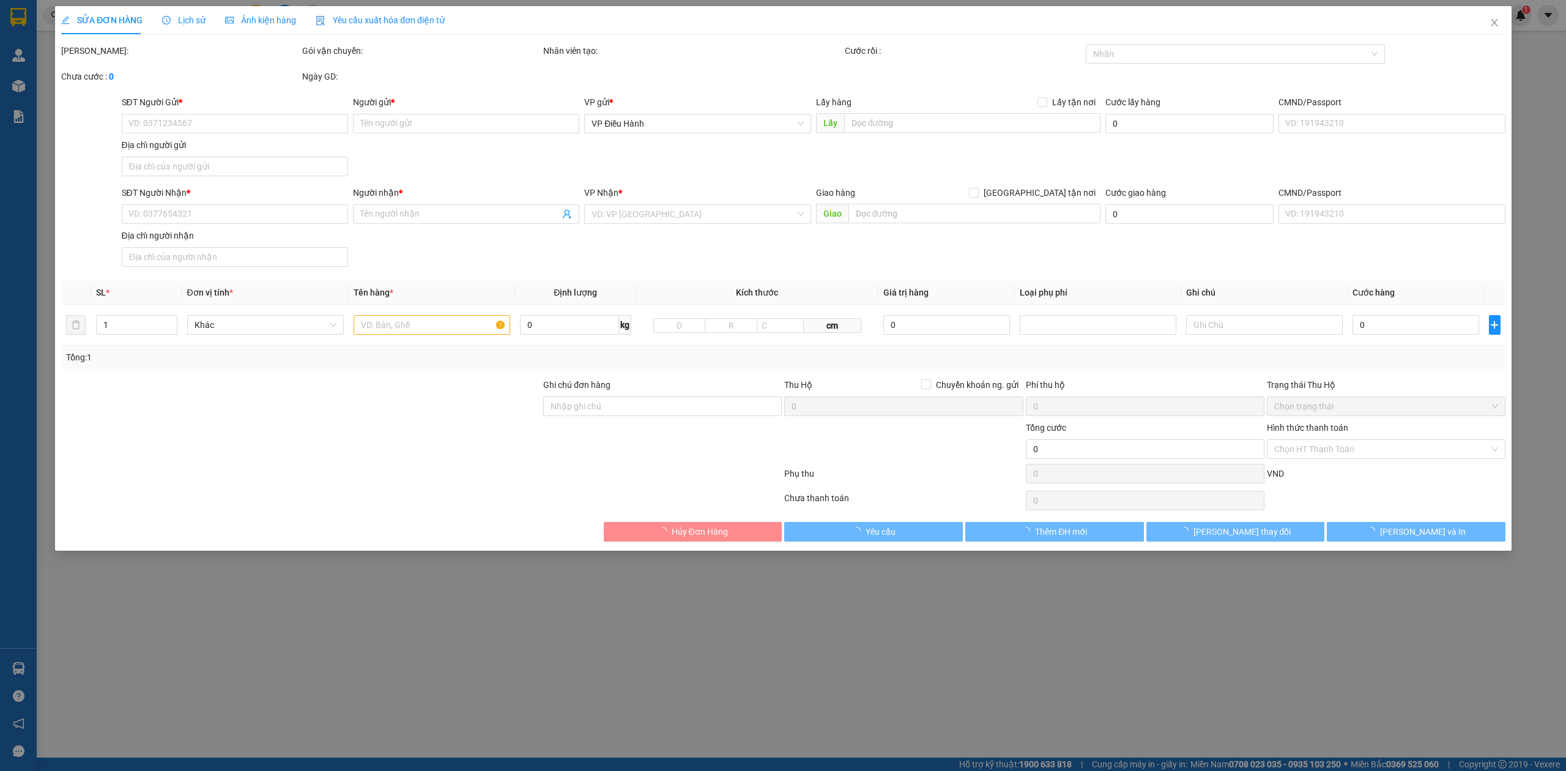
type input "anh Hoàng"
checkbox input "true"
type input "276 Nguyễn Thị Lưu 2. Ngô Quyền. Tp Bắc Giang"
type input "280.000"
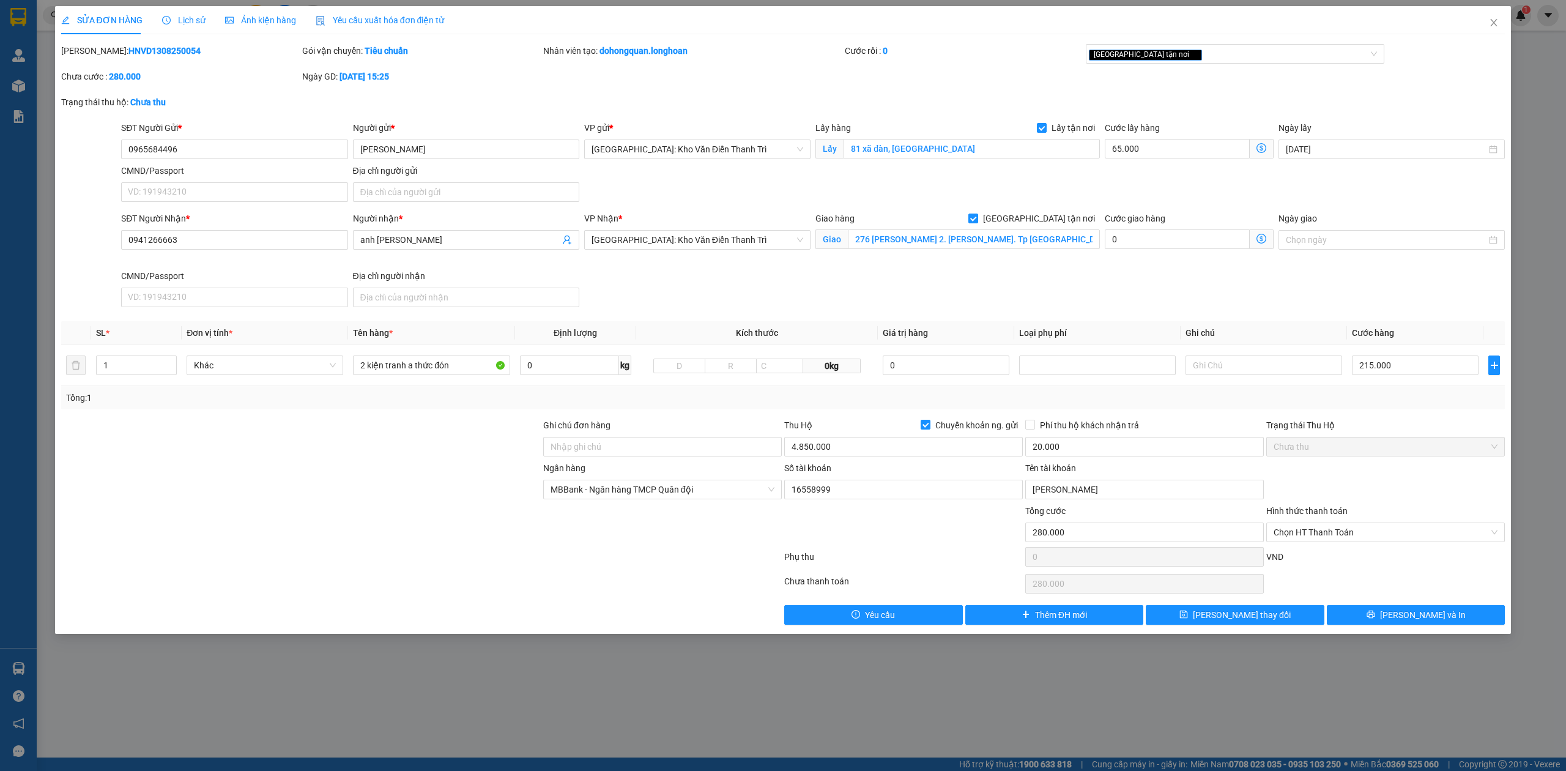
click at [187, 16] on span "Lịch sử" at bounding box center [183, 20] width 43 height 10
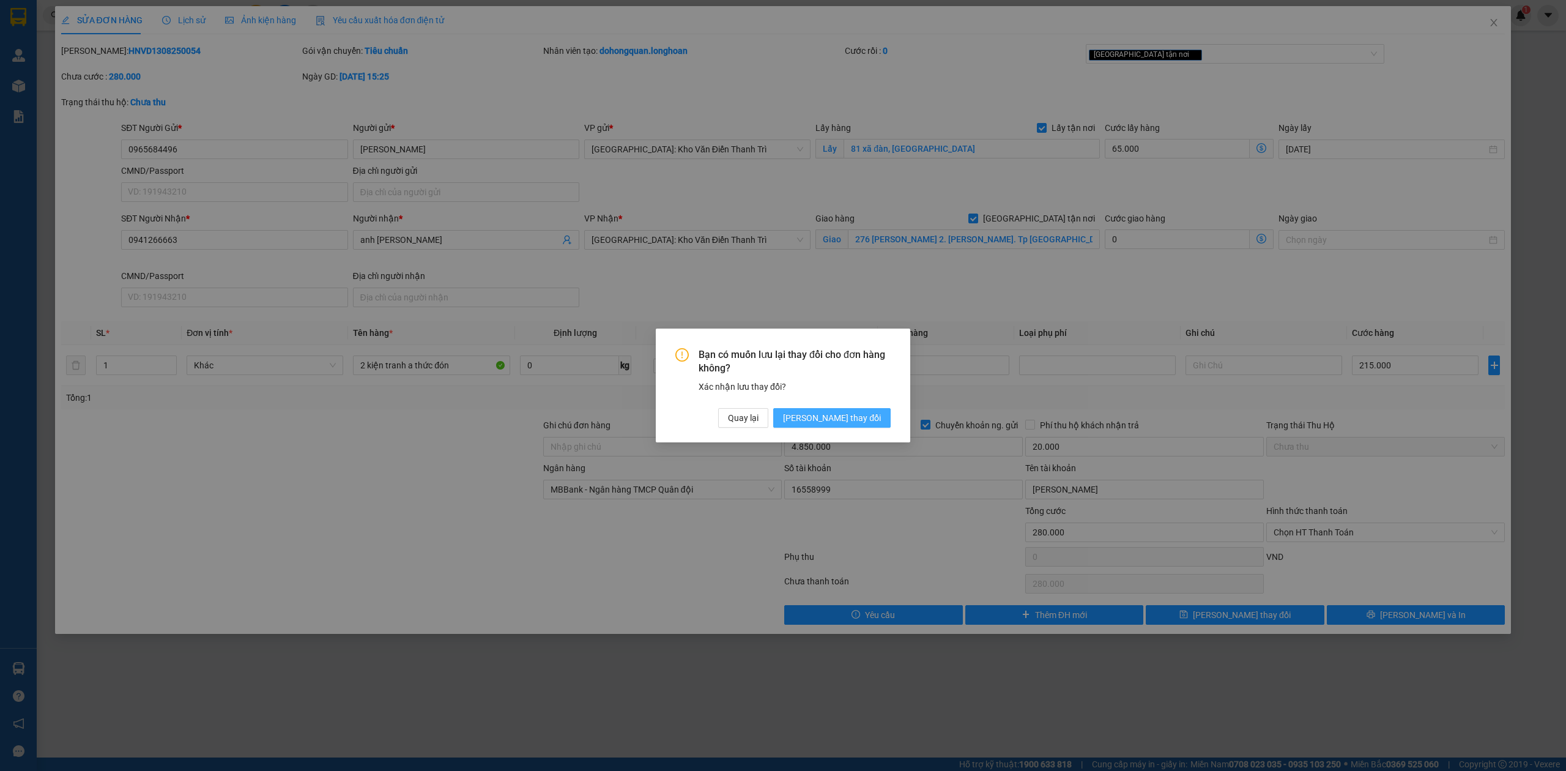
click at [858, 417] on span "[PERSON_NAME] thay đổi" at bounding box center [832, 417] width 98 height 13
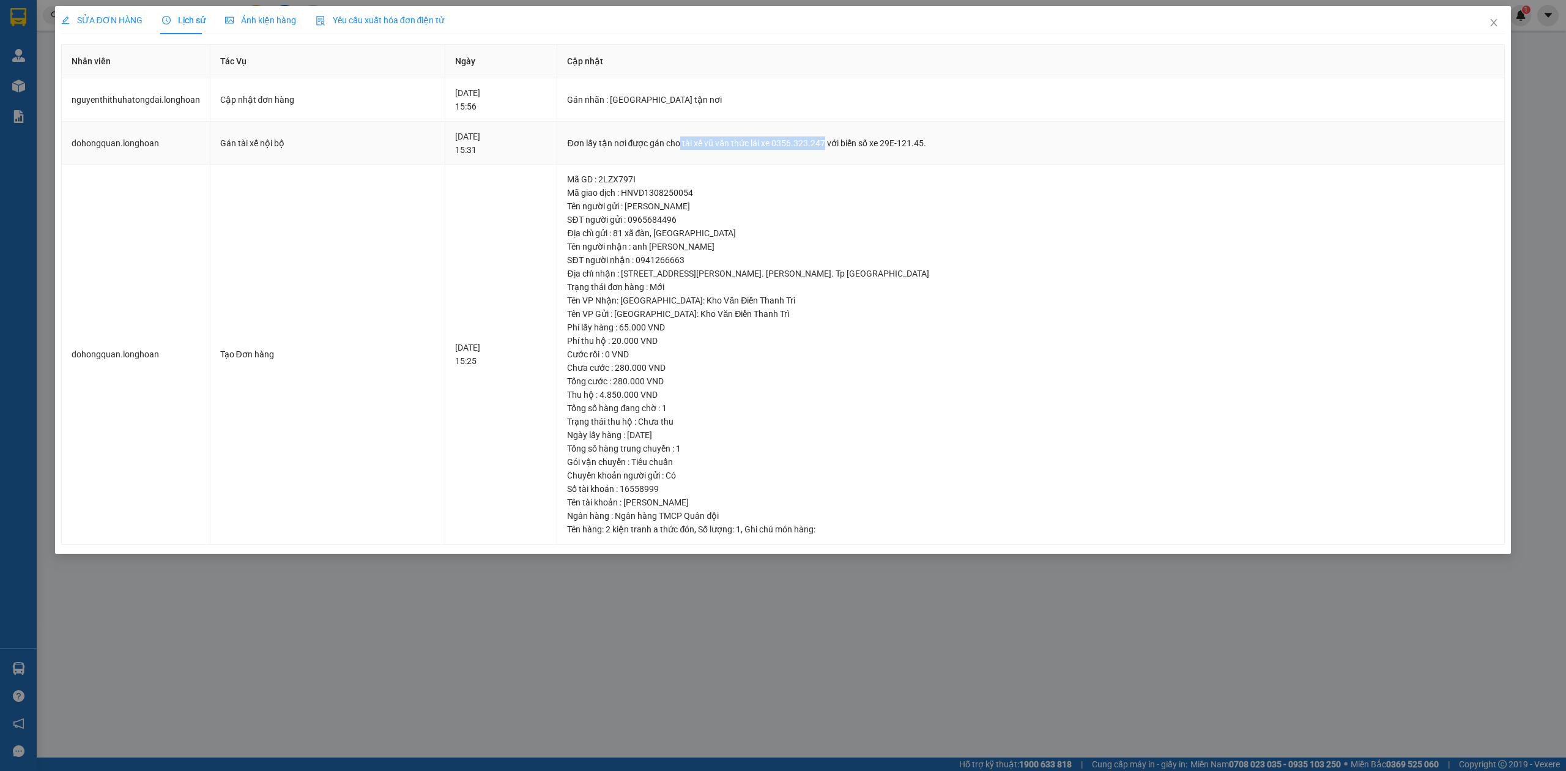
drag, startPoint x: 713, startPoint y: 143, endPoint x: 857, endPoint y: 143, distance: 143.8
click at [857, 143] on div "Đơn lấy tận nơi được gán cho tài xế vũ văn thức lái xe 0356.323.247 với biển số…" at bounding box center [1030, 142] width 927 height 13
copy div "tài xế vũ văn thức lái xe 0356.323.247"
drag, startPoint x: 1495, startPoint y: 28, endPoint x: 1453, endPoint y: 13, distance: 44.1
click at [1490, 25] on span "Close" at bounding box center [1494, 23] width 34 height 34
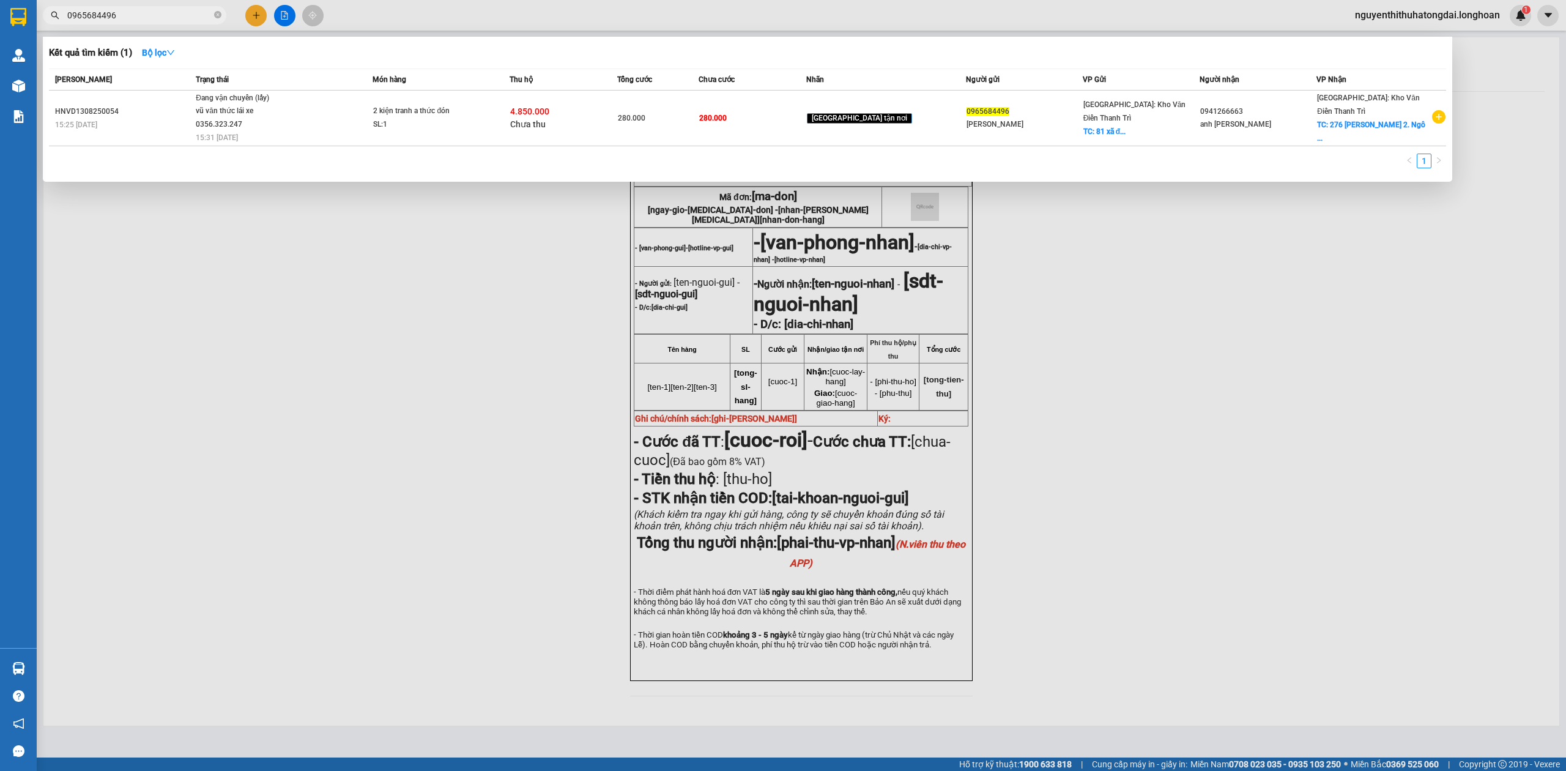
click at [143, 22] on span "0965684496" at bounding box center [135, 15] width 184 height 18
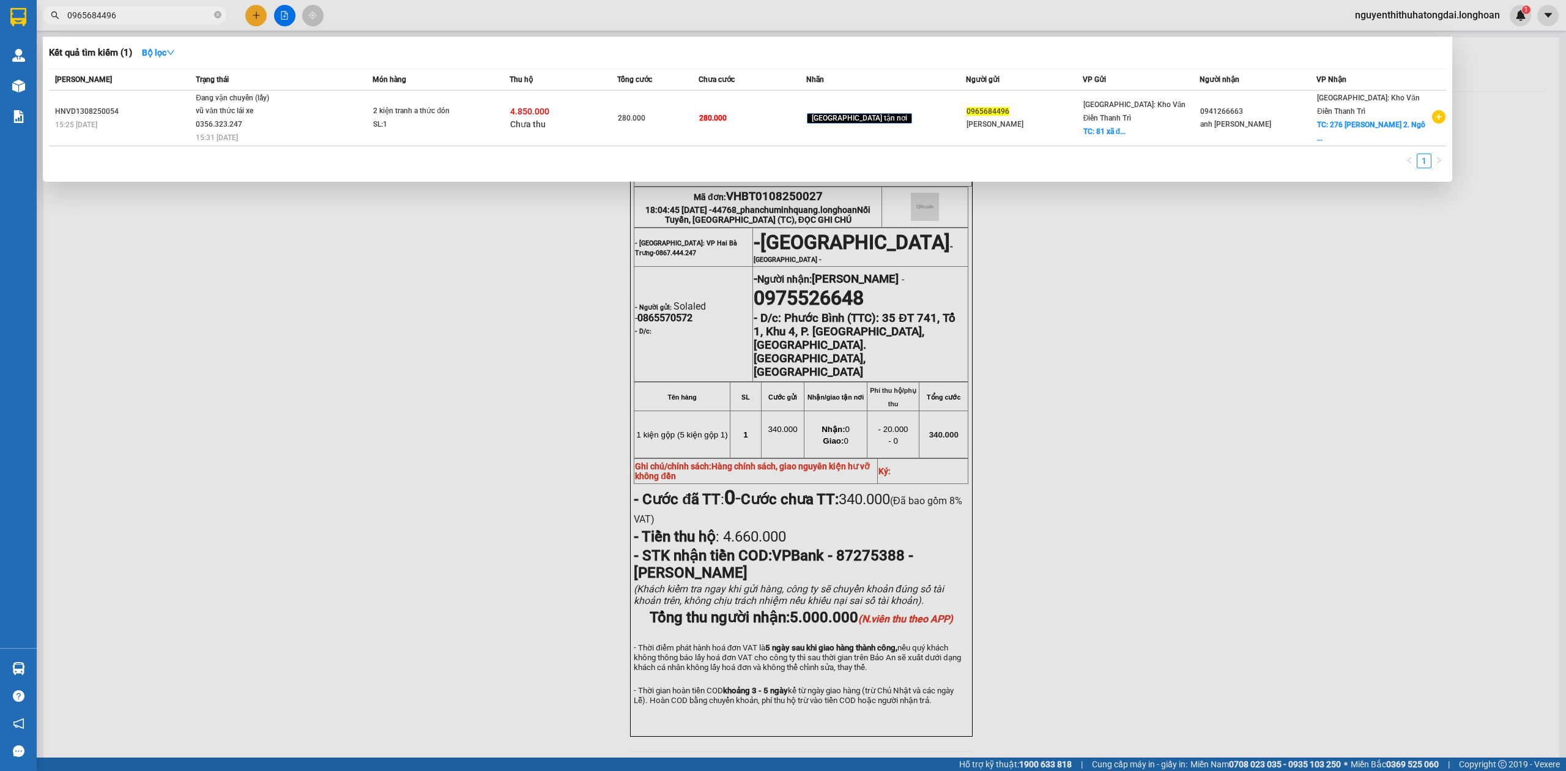
click at [141, 18] on input "0965684496" at bounding box center [139, 15] width 144 height 13
paste input "84898918"
click at [184, 17] on input "0984898918" at bounding box center [139, 15] width 144 height 13
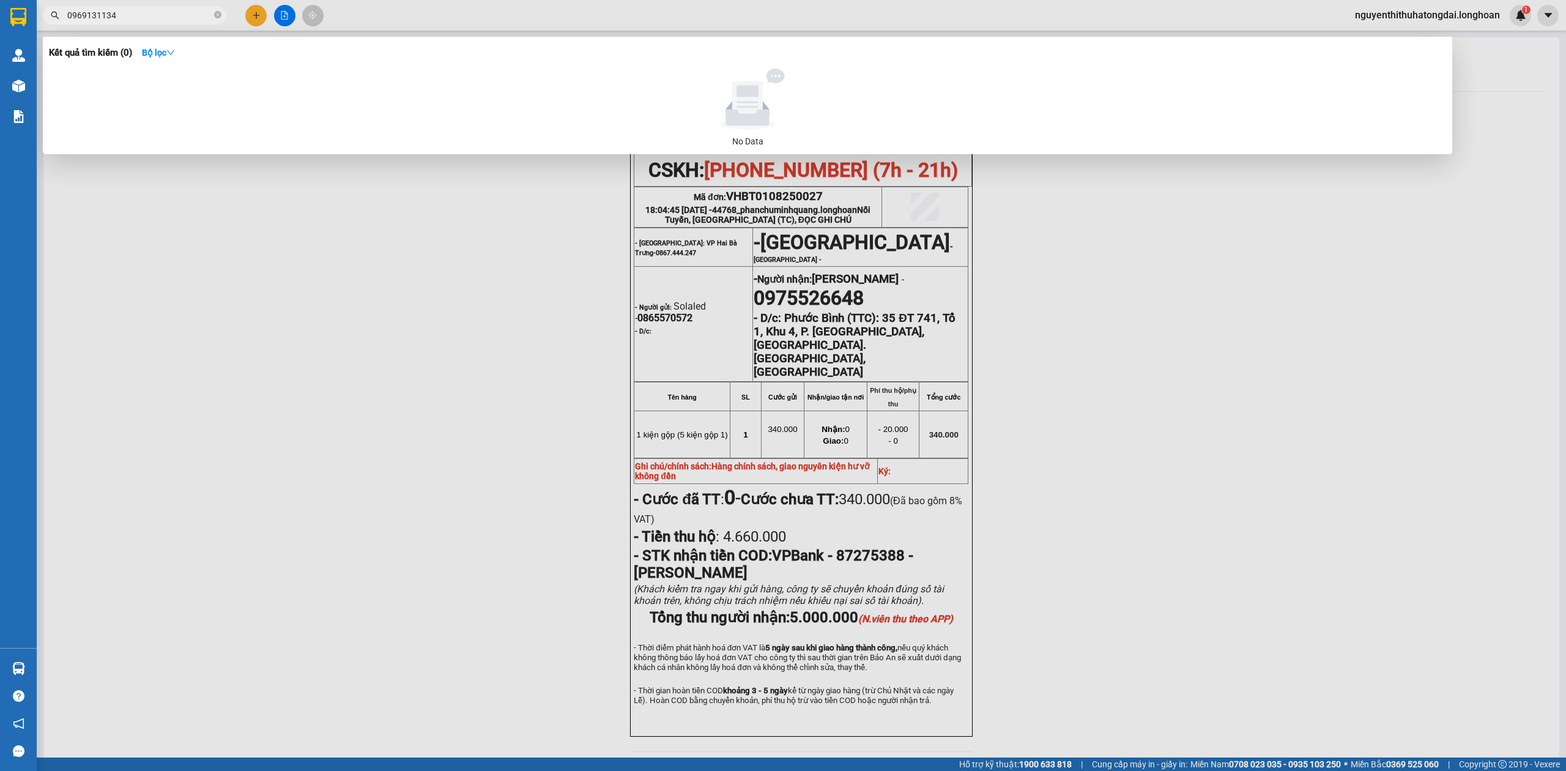
click at [97, 17] on input "0969131134" at bounding box center [139, 15] width 144 height 13
click at [141, 10] on input "0969131134" at bounding box center [139, 15] width 144 height 13
click at [163, 18] on input "0969131134" at bounding box center [139, 15] width 144 height 13
paste input "86083876"
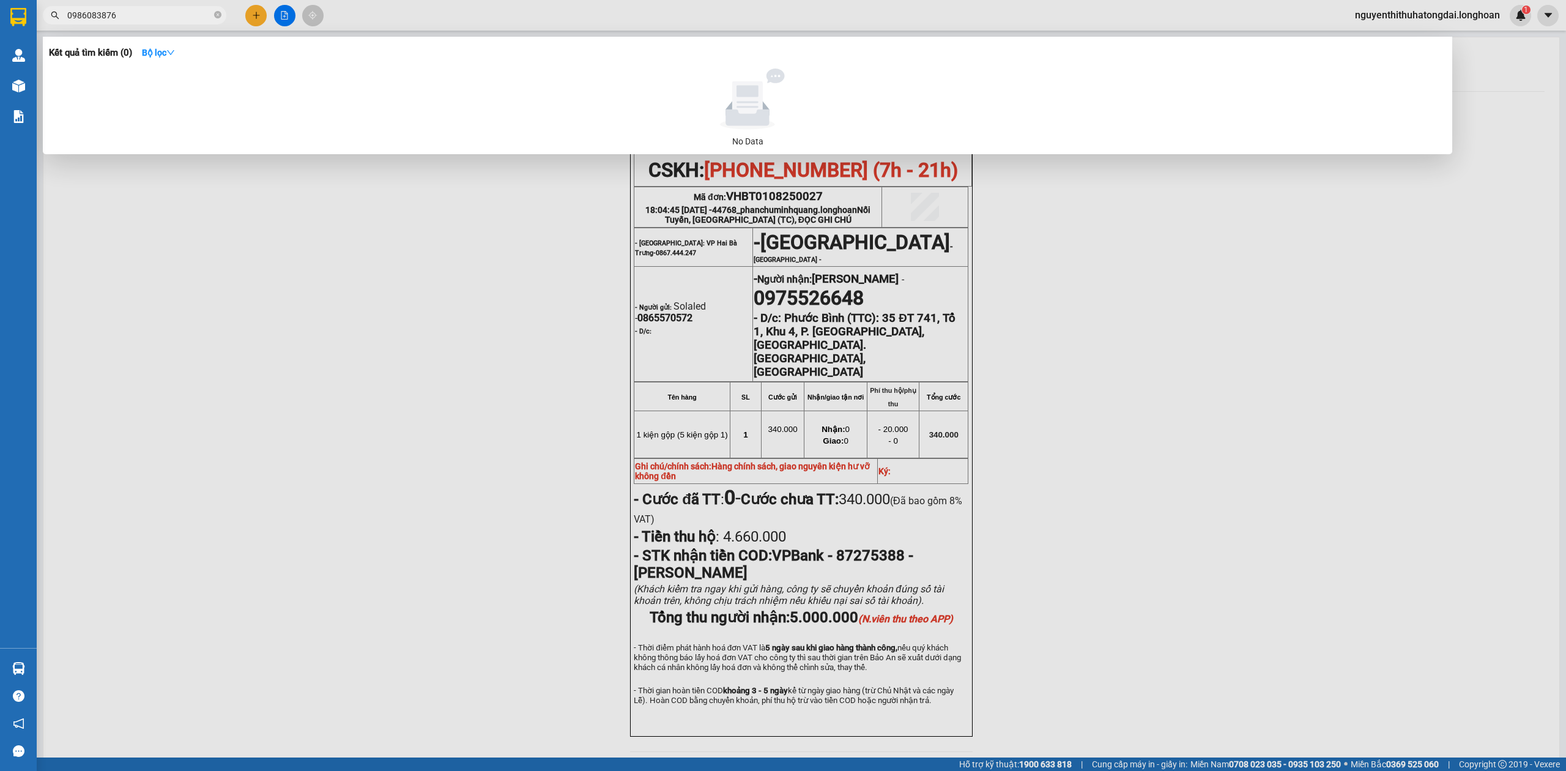
click at [116, 15] on input "0986083876" at bounding box center [139, 15] width 144 height 13
click at [111, 13] on input "0986083876" at bounding box center [139, 15] width 144 height 13
click at [103, 10] on input "0986083876" at bounding box center [139, 15] width 144 height 13
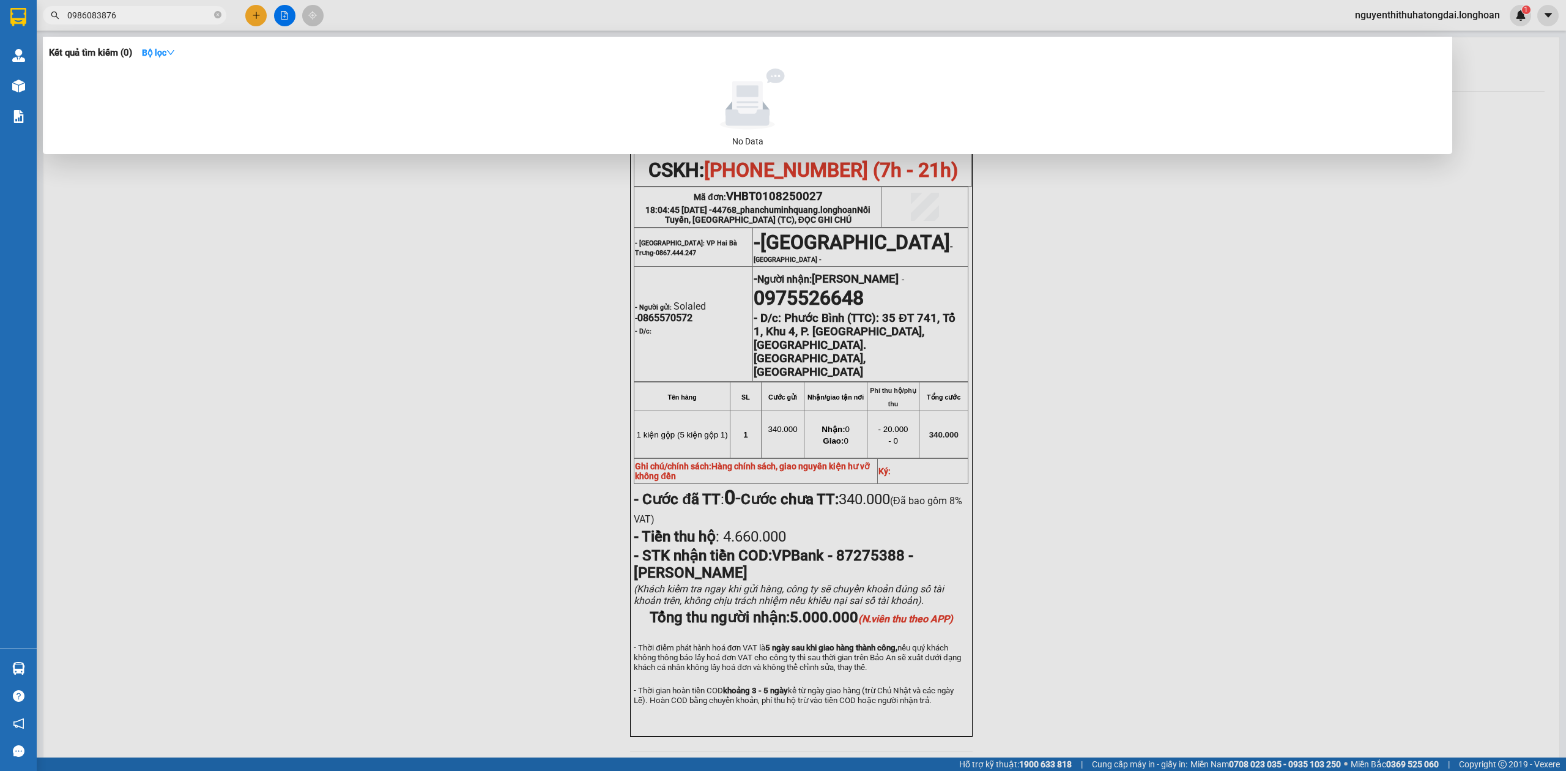
click at [111, 12] on input "0986083876" at bounding box center [139, 15] width 144 height 13
click at [110, 12] on input "0986083876" at bounding box center [139, 15] width 144 height 13
click at [100, 10] on input "0986083687" at bounding box center [139, 15] width 144 height 13
click at [99, 10] on input "0986083687" at bounding box center [139, 15] width 144 height 13
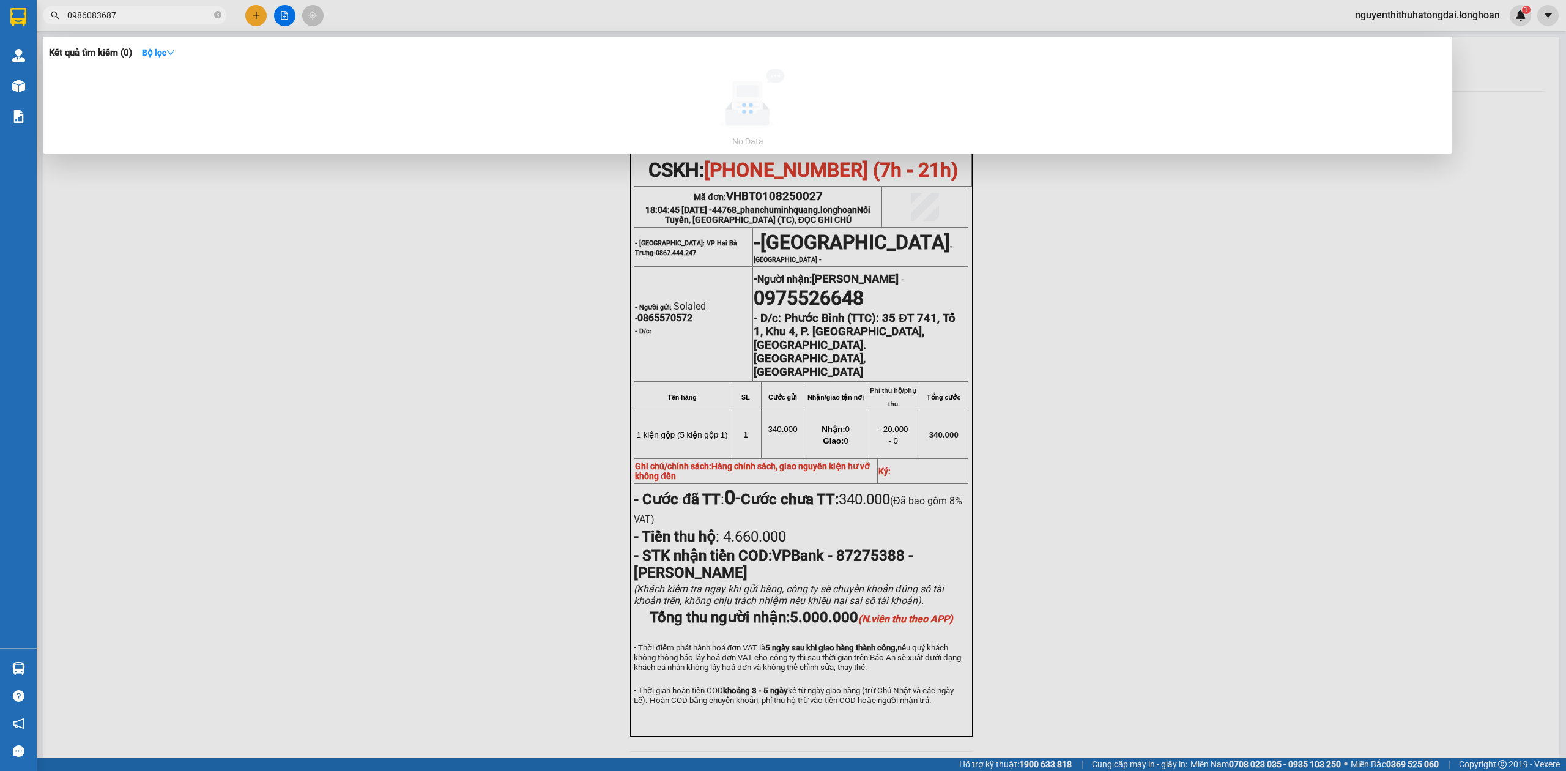
paste input "396846058"
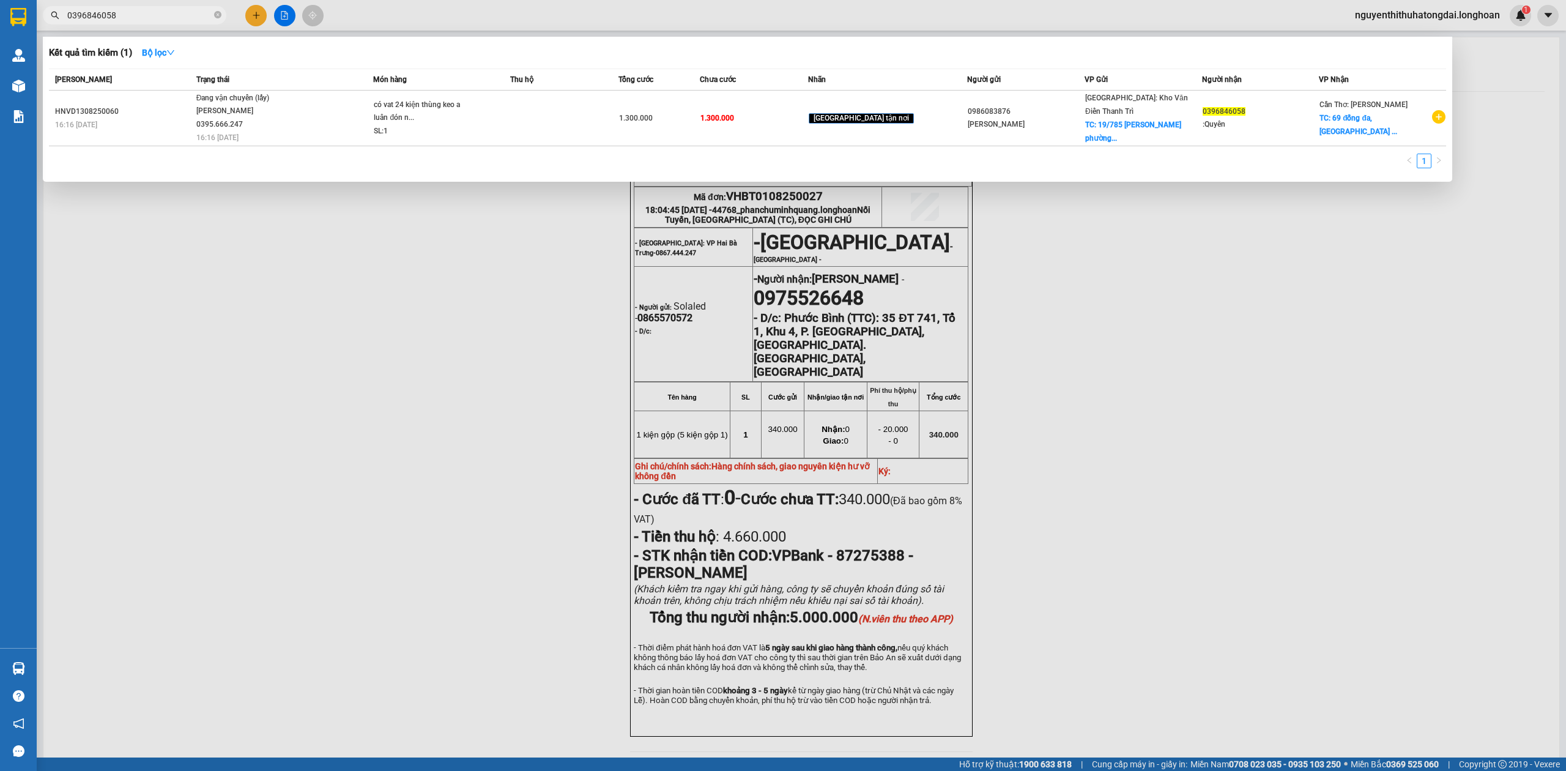
type input "0396846058"
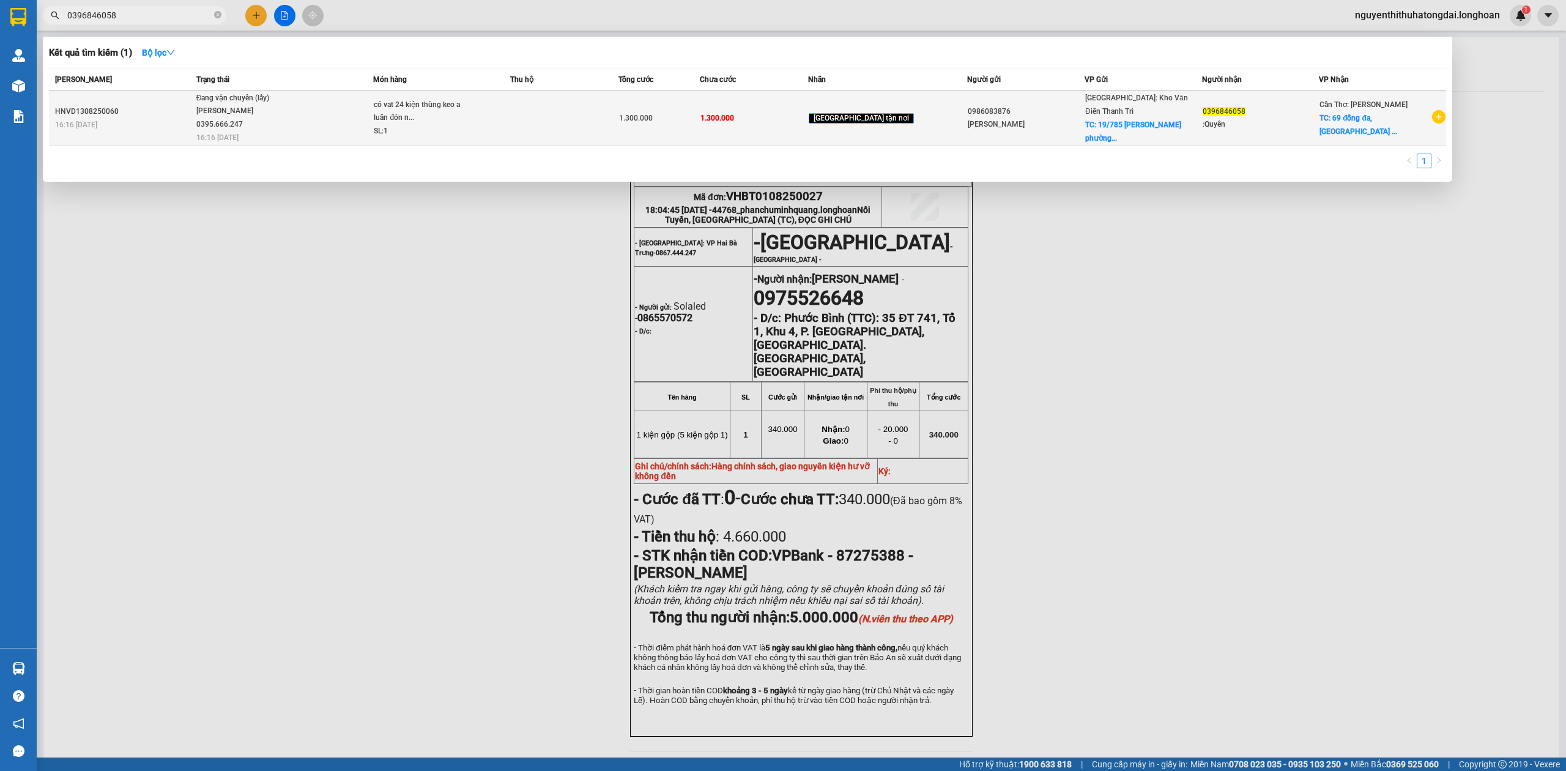
click at [417, 106] on div "có vat 24 kiện thùng keo a luân đón n..." at bounding box center [420, 111] width 92 height 26
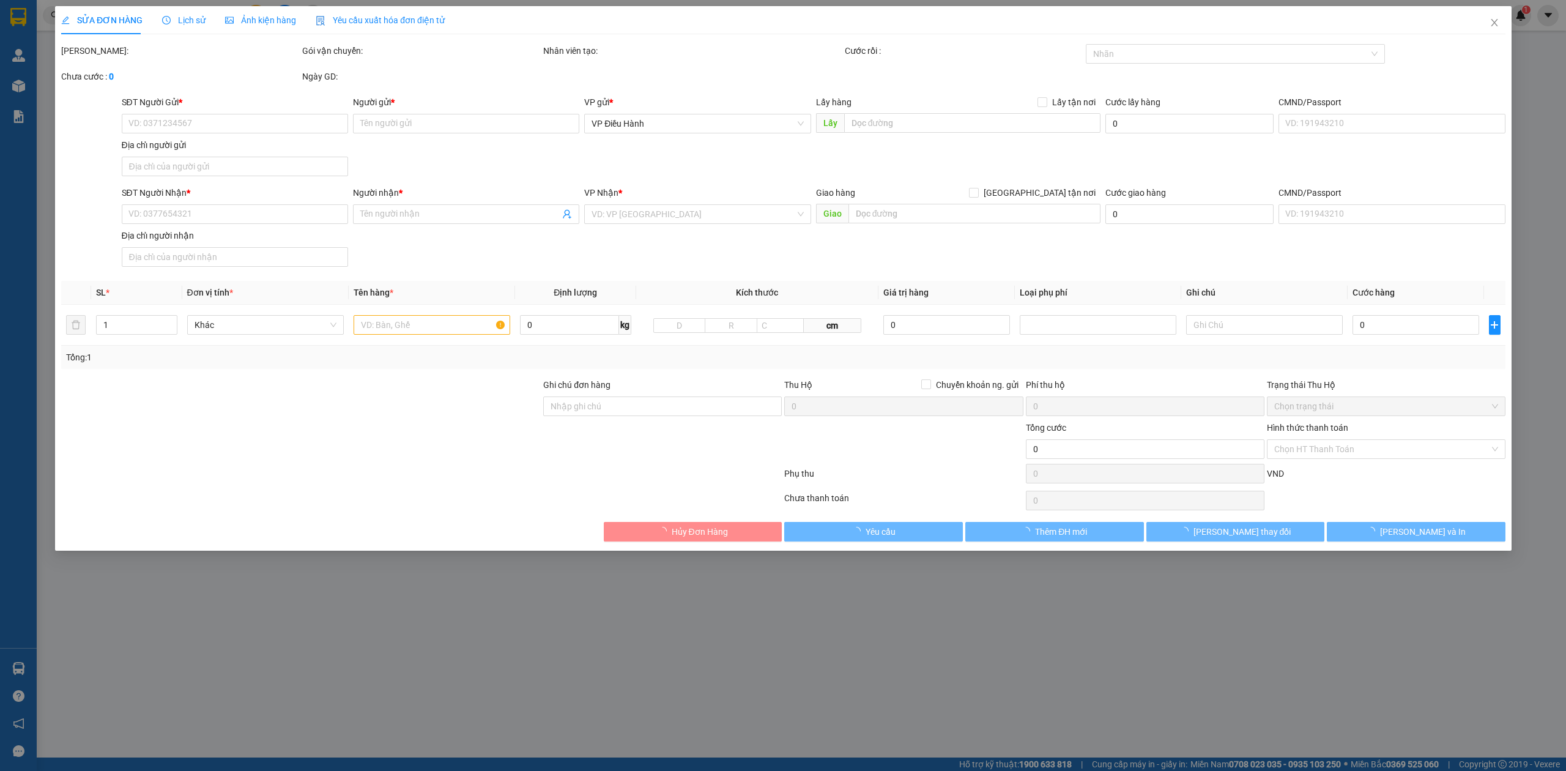
type input "0986083876"
type input "vũ Xuân trường"
checkbox input "true"
type input "19/785 Nguyễn khoái phường thanh trì quận hoàng mai hà nội"
type input "0396846058"
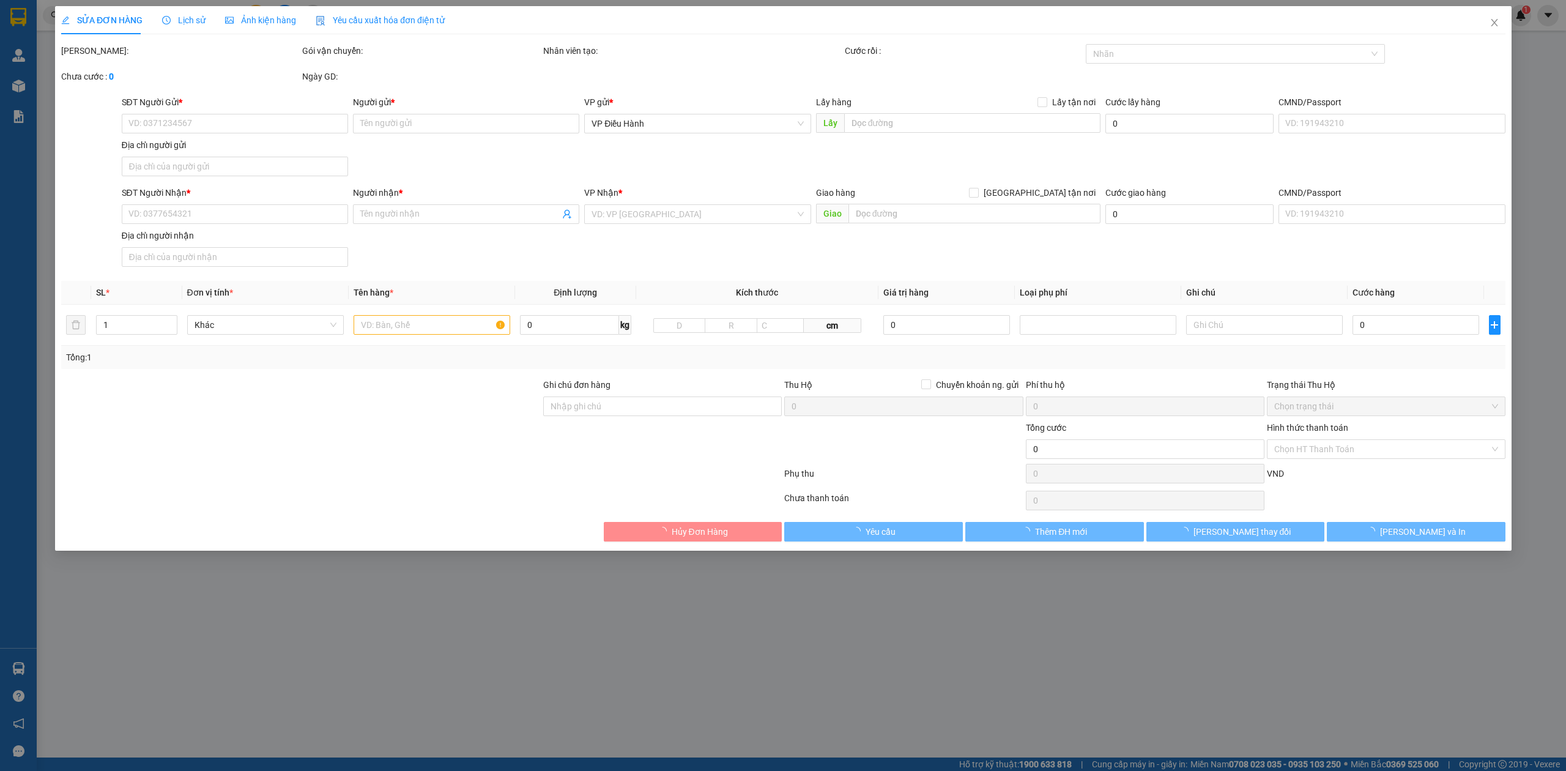
type input ":Quyên"
checkbox input "true"
type input "69 đống đa, vĩnh lạc rạch giá kiên giang"
type input "PHÍ VÀO KHO BỐC 30K, LIÊN HỆ SDT Quyên 0396846058 ĐỂ THANH TOÁN"
type input "1.300.000"
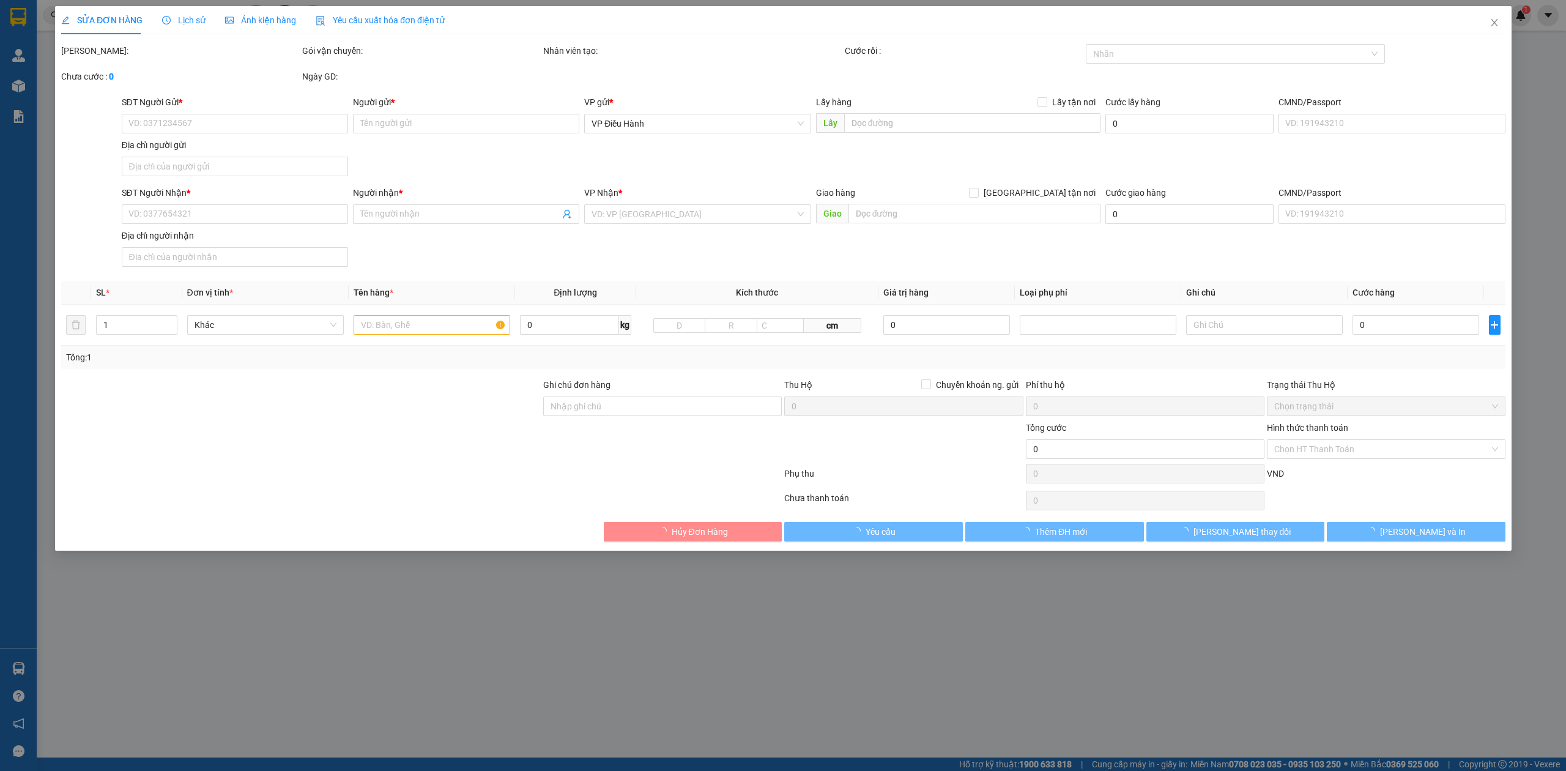
type input "1.300.000"
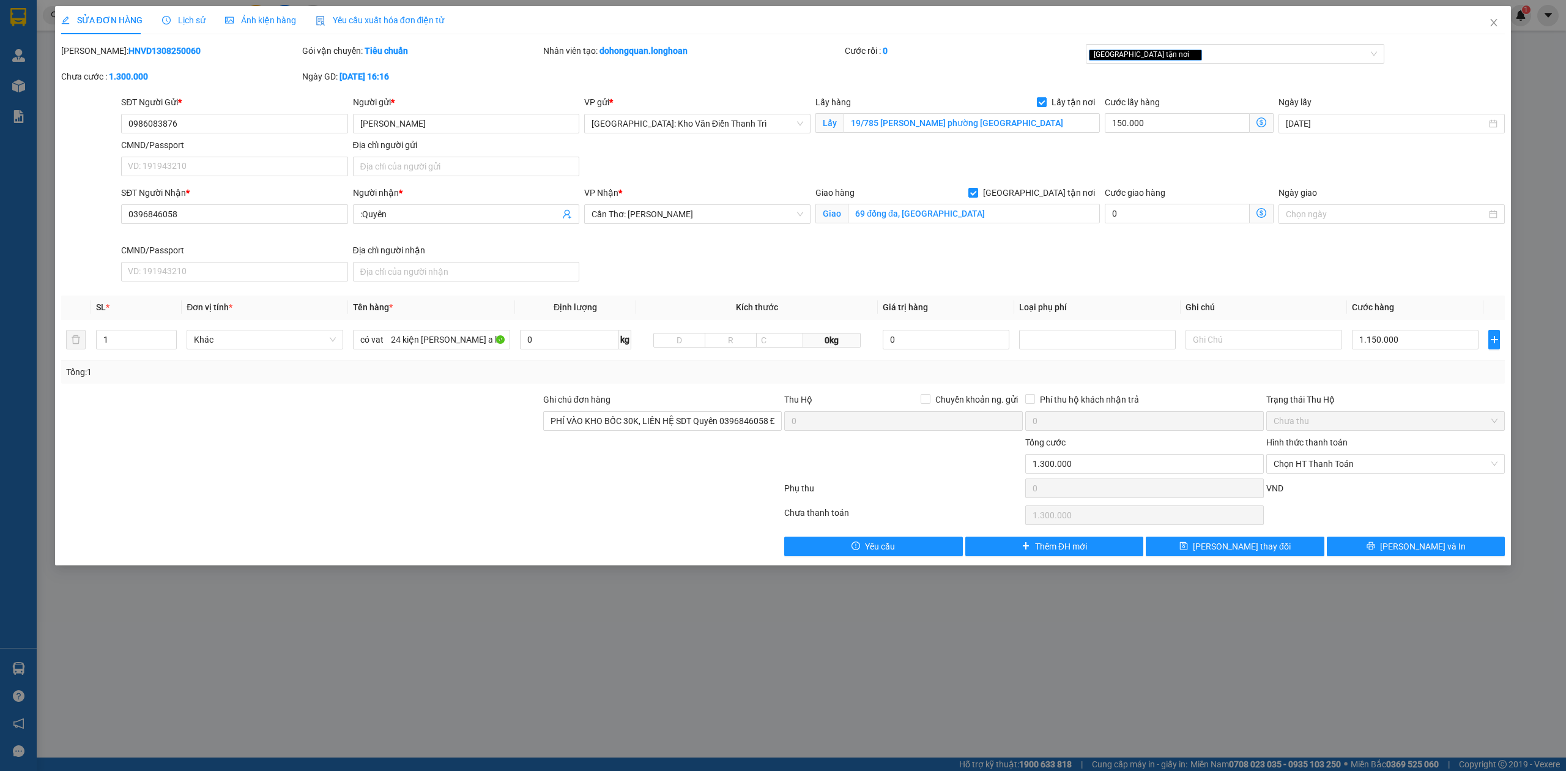
click at [190, 20] on span "Lịch sử" at bounding box center [183, 20] width 43 height 10
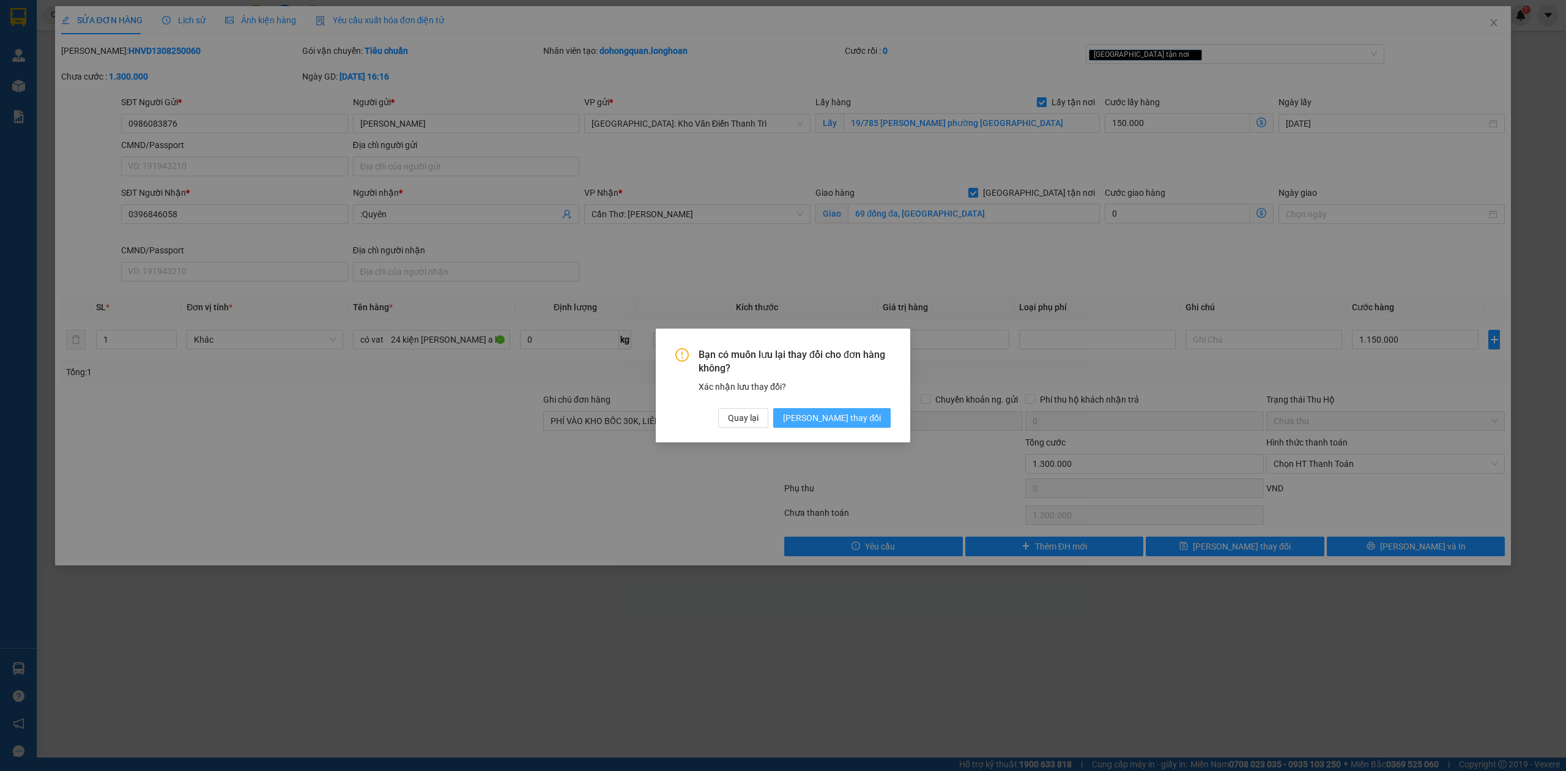
click at [845, 411] on span "[PERSON_NAME] thay đổi" at bounding box center [832, 417] width 98 height 13
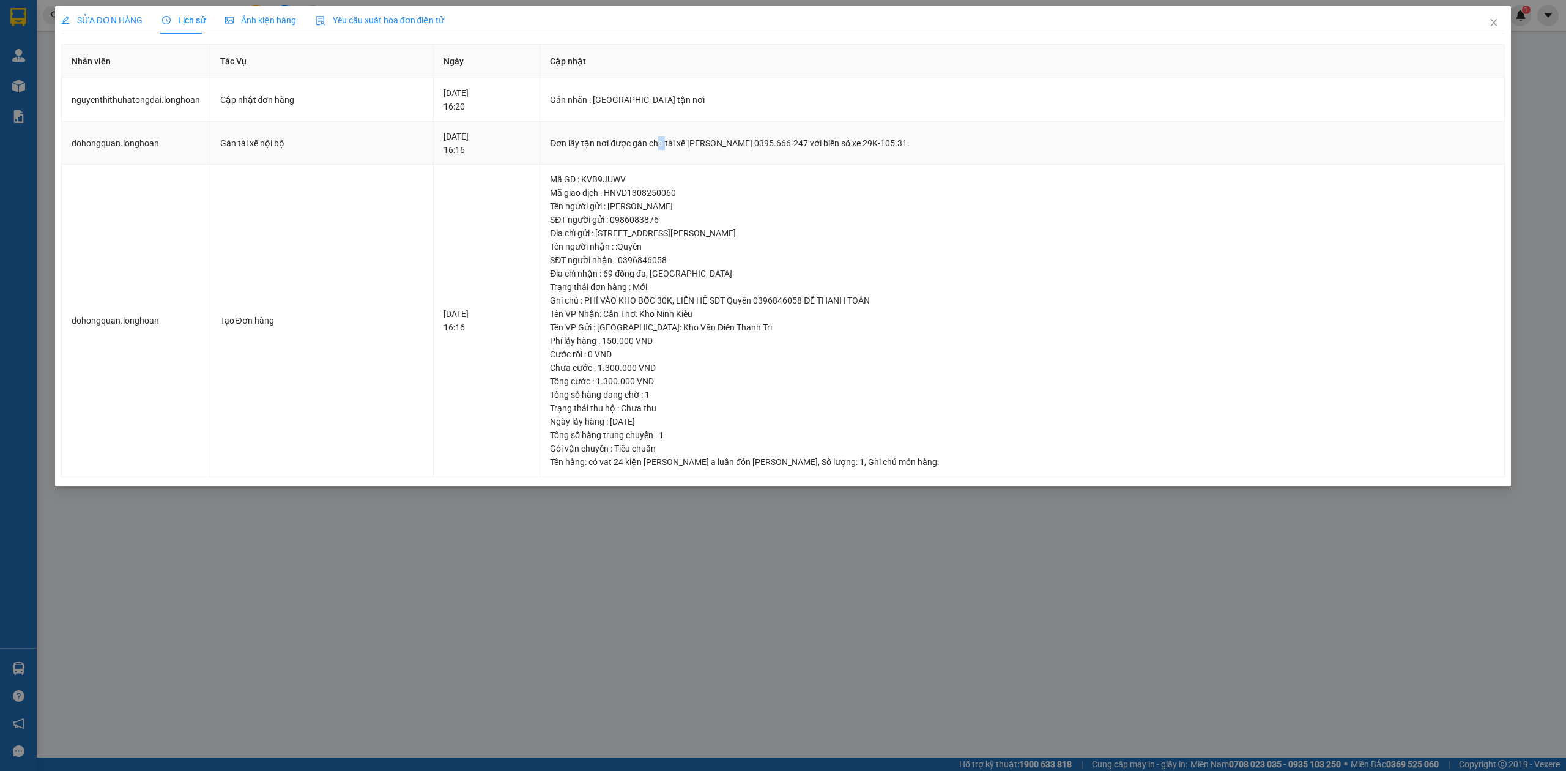
drag, startPoint x: 712, startPoint y: 142, endPoint x: 718, endPoint y: 143, distance: 6.2
click at [718, 143] on div "Đơn lấy tận nơi được gán cho tài xế [PERSON_NAME] 0395.666.247 với biển số xe 2…" at bounding box center [1022, 142] width 945 height 13
click at [719, 144] on div "Đơn lấy tận nơi được gán cho tài xế [PERSON_NAME] 0395.666.247 với biển số xe 2…" at bounding box center [1022, 142] width 945 height 13
drag, startPoint x: 713, startPoint y: 142, endPoint x: 849, endPoint y: 150, distance: 136.6
click at [849, 150] on div "Đơn lấy tận nơi được gán cho tài xế [PERSON_NAME] 0395.666.247 với biển số xe 2…" at bounding box center [1022, 142] width 945 height 13
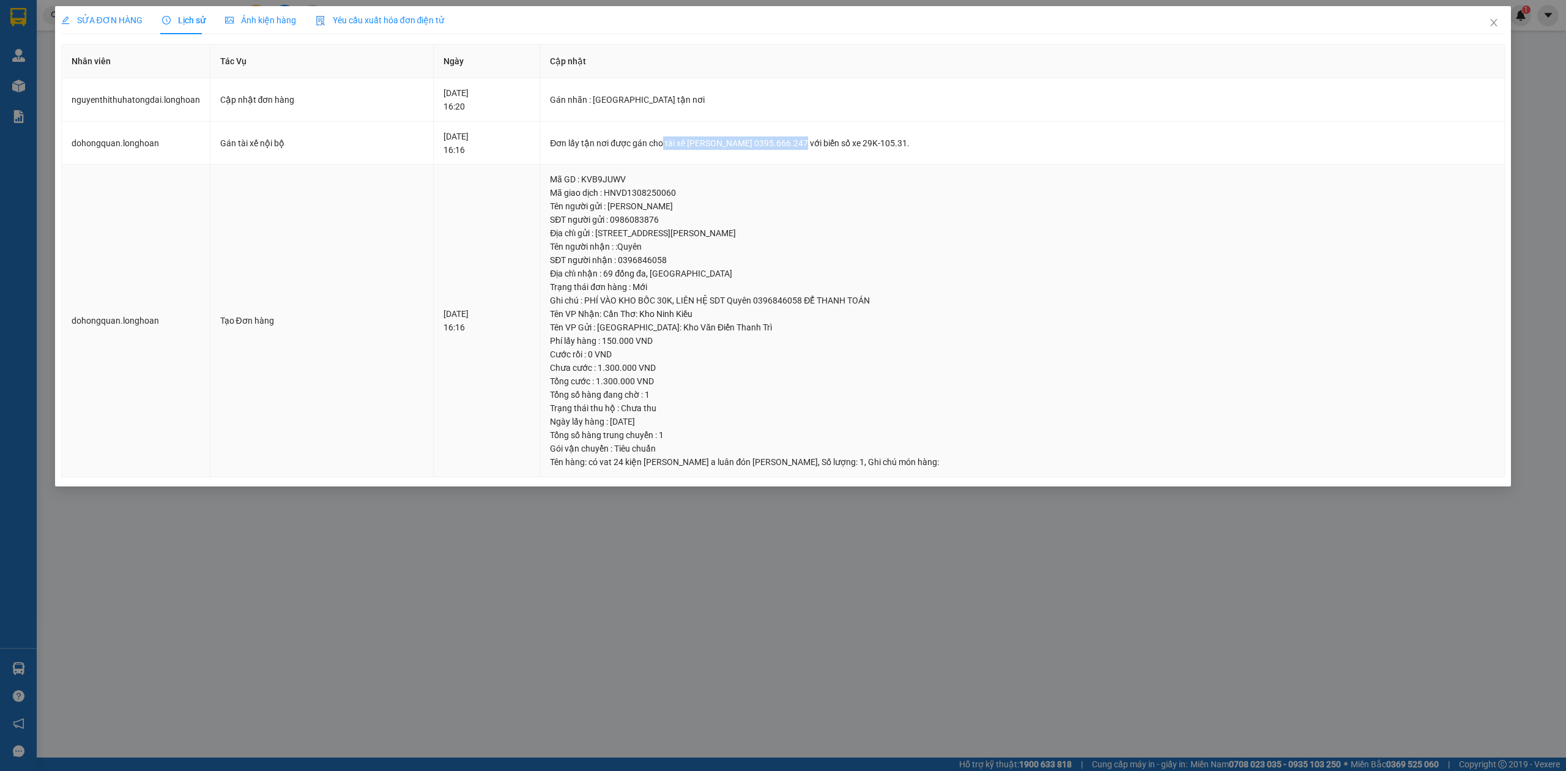
copy div "tài xế Phạm Thế Luân 0395.666.247"
drag, startPoint x: 1493, startPoint y: 30, endPoint x: 1341, endPoint y: 6, distance: 154.3
click at [1493, 29] on span "Close" at bounding box center [1494, 23] width 34 height 34
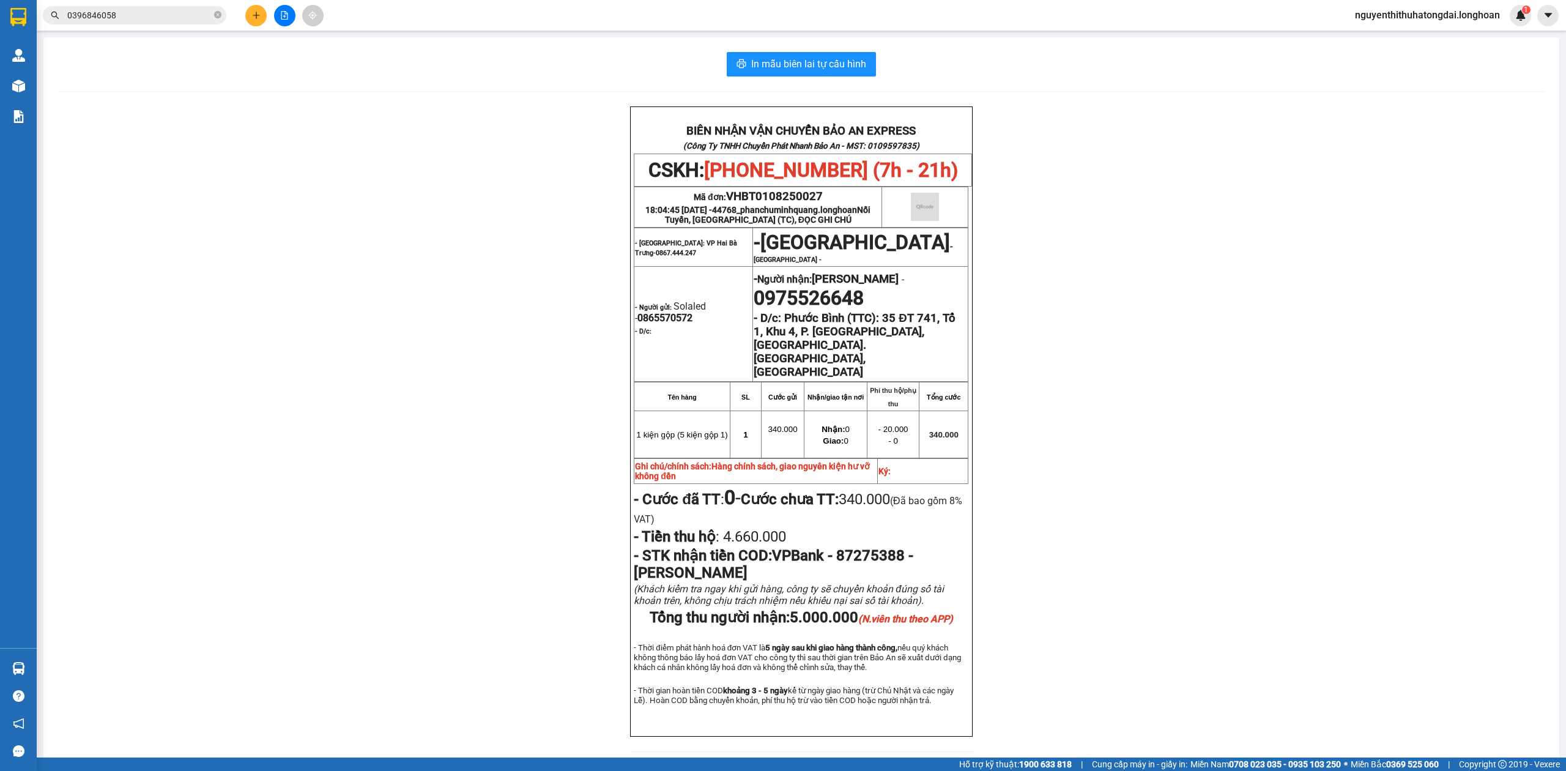
click at [113, 18] on input "0396846058" at bounding box center [139, 15] width 144 height 13
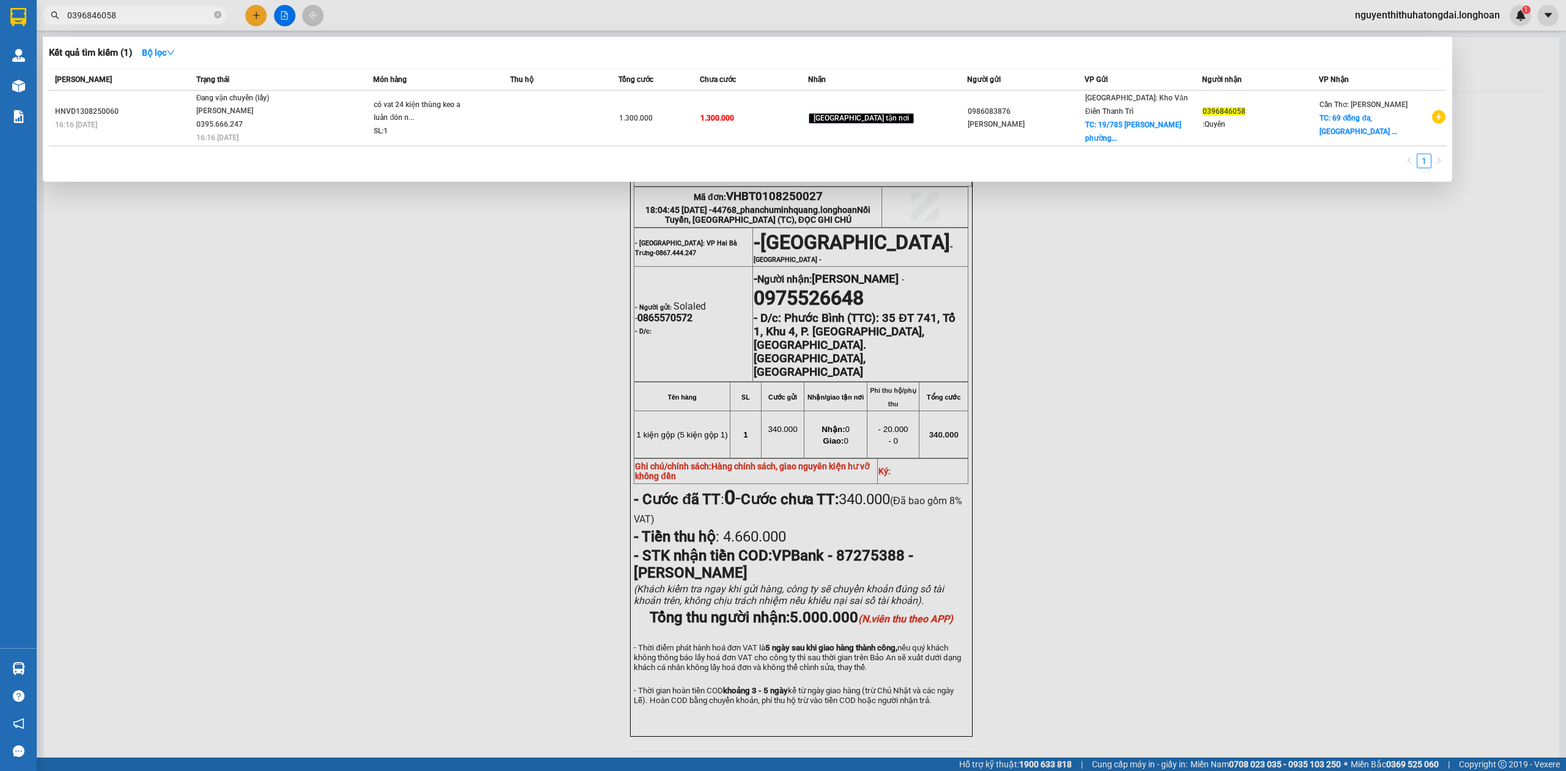
click at [113, 18] on input "0396846058" at bounding box center [139, 15] width 144 height 13
paste input "0988191741"
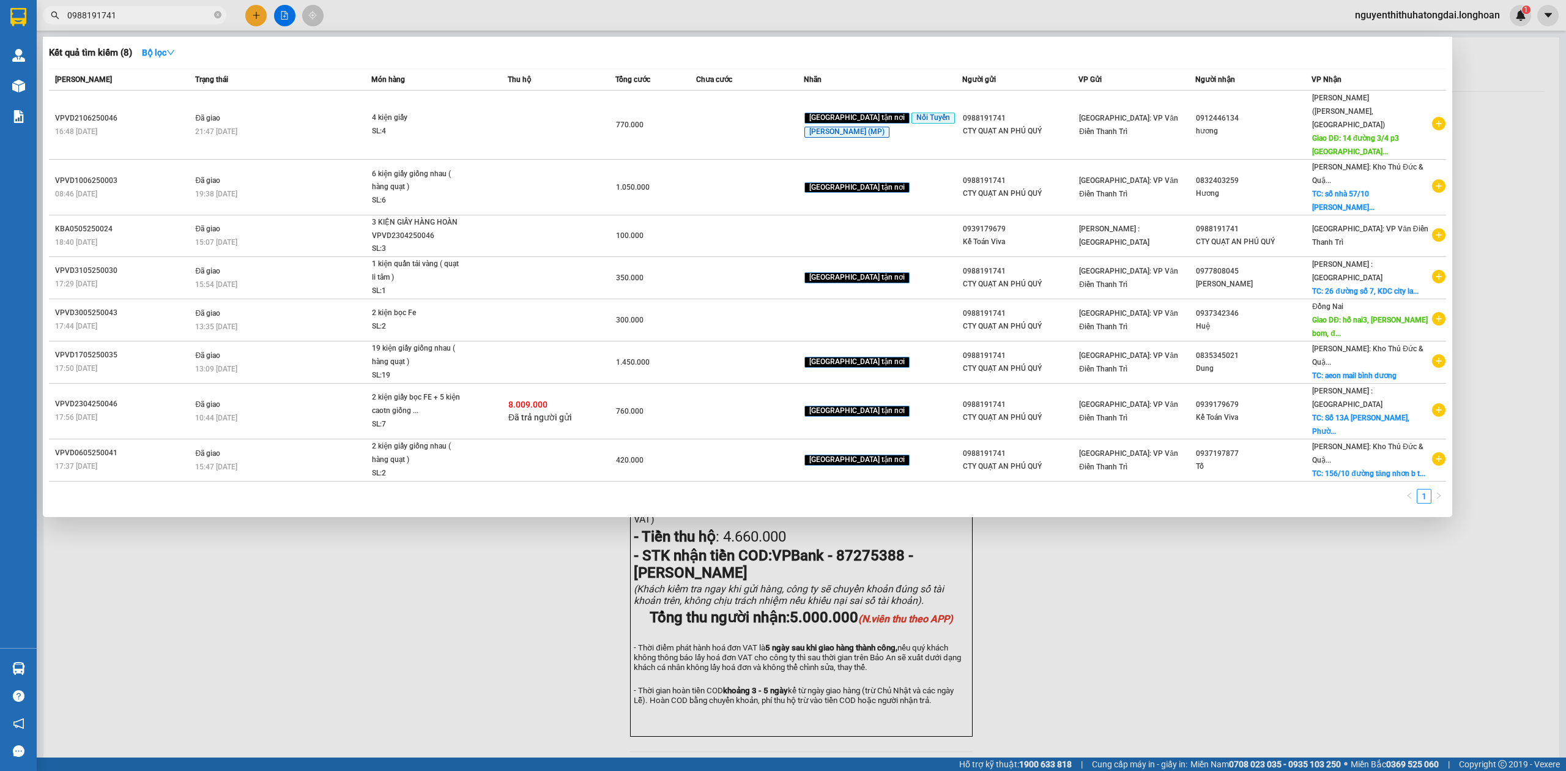
click at [111, 18] on input "0988191741" at bounding box center [139, 15] width 144 height 13
click at [110, 18] on input "0988191741" at bounding box center [139, 15] width 144 height 13
click at [110, 16] on input "0988191741" at bounding box center [139, 15] width 144 height 13
click at [150, 13] on input "0988191741" at bounding box center [139, 15] width 144 height 13
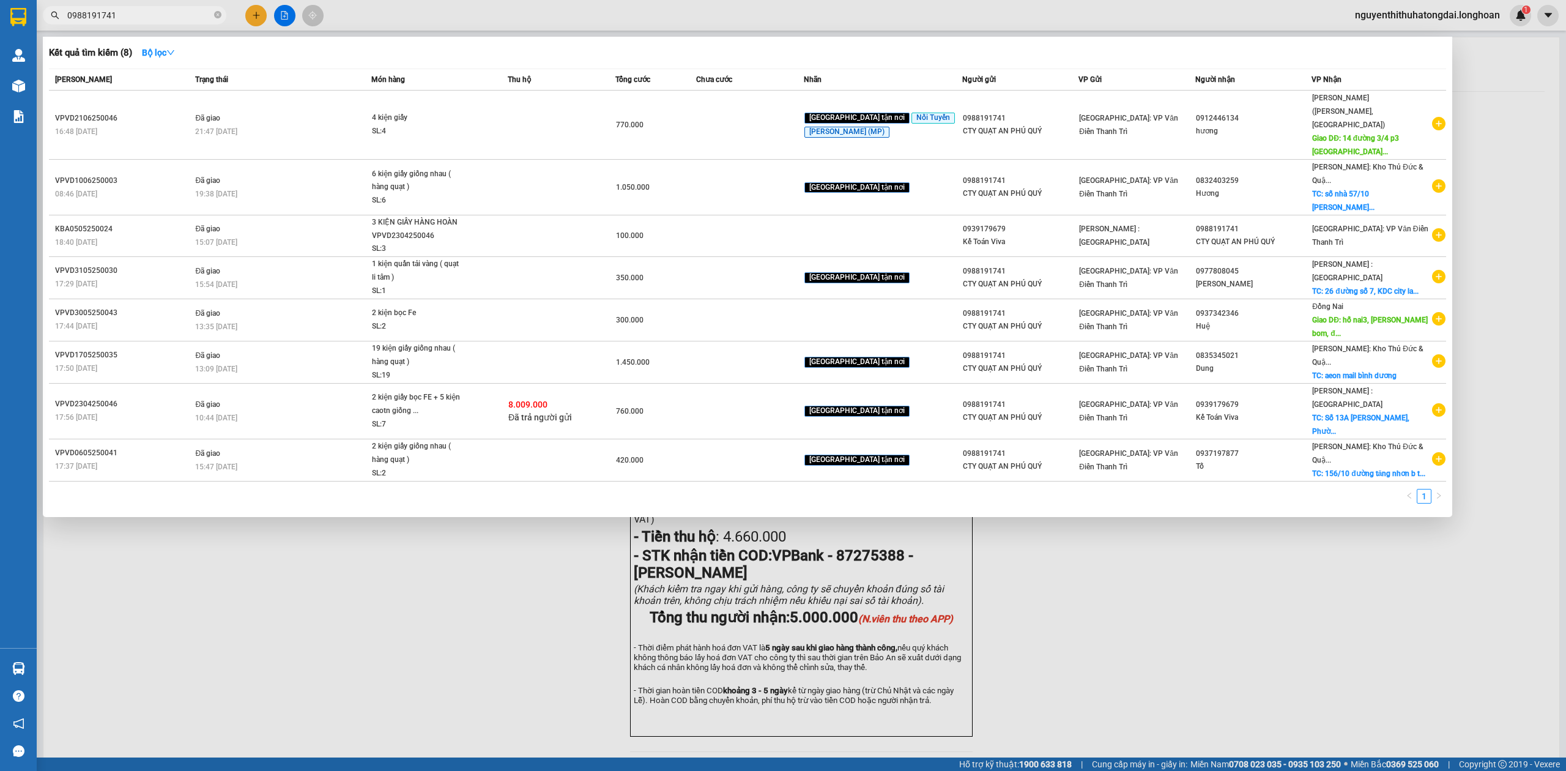
paste input "73223116"
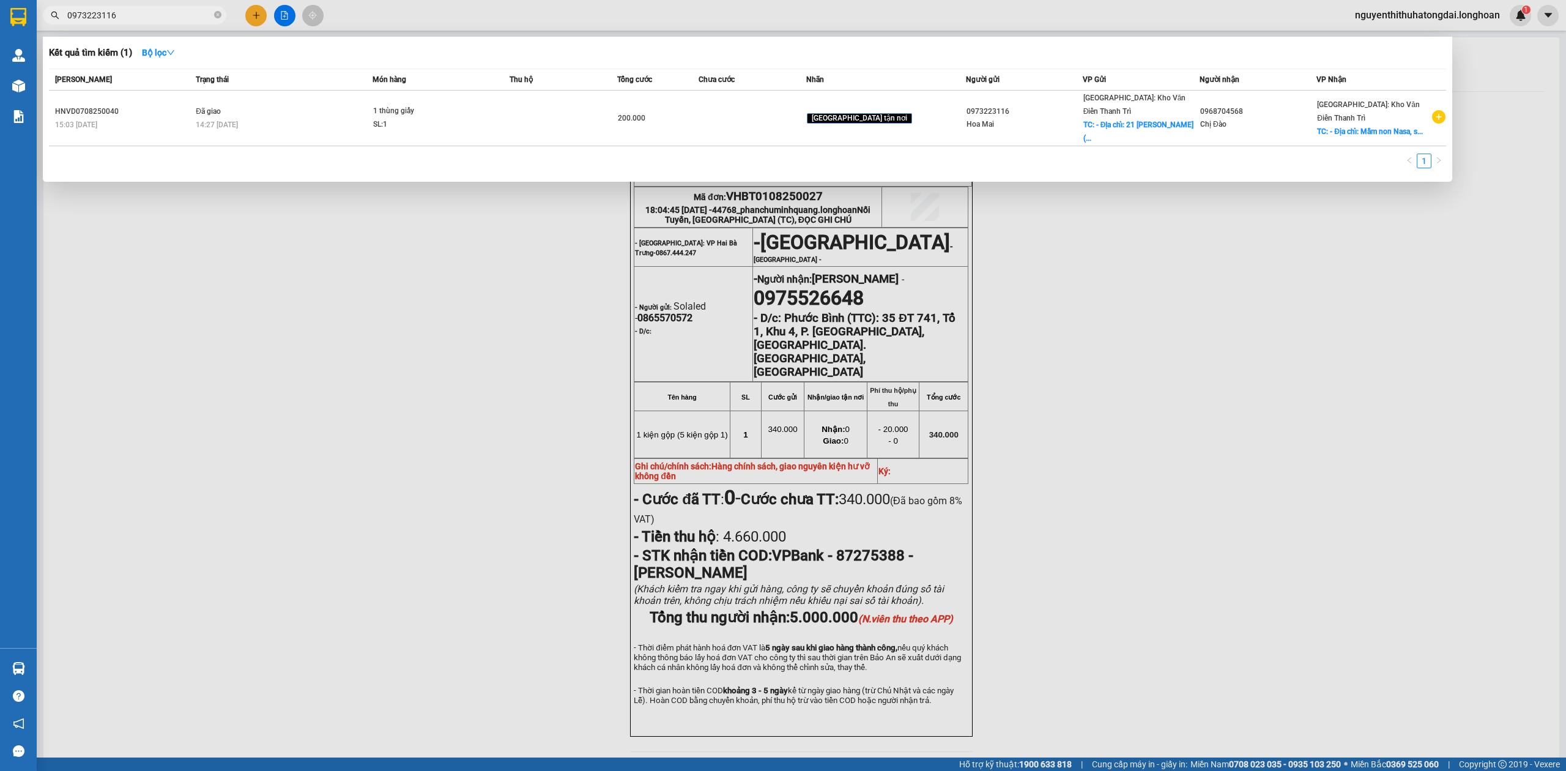
click at [180, 15] on input "0973223116" at bounding box center [139, 15] width 144 height 13
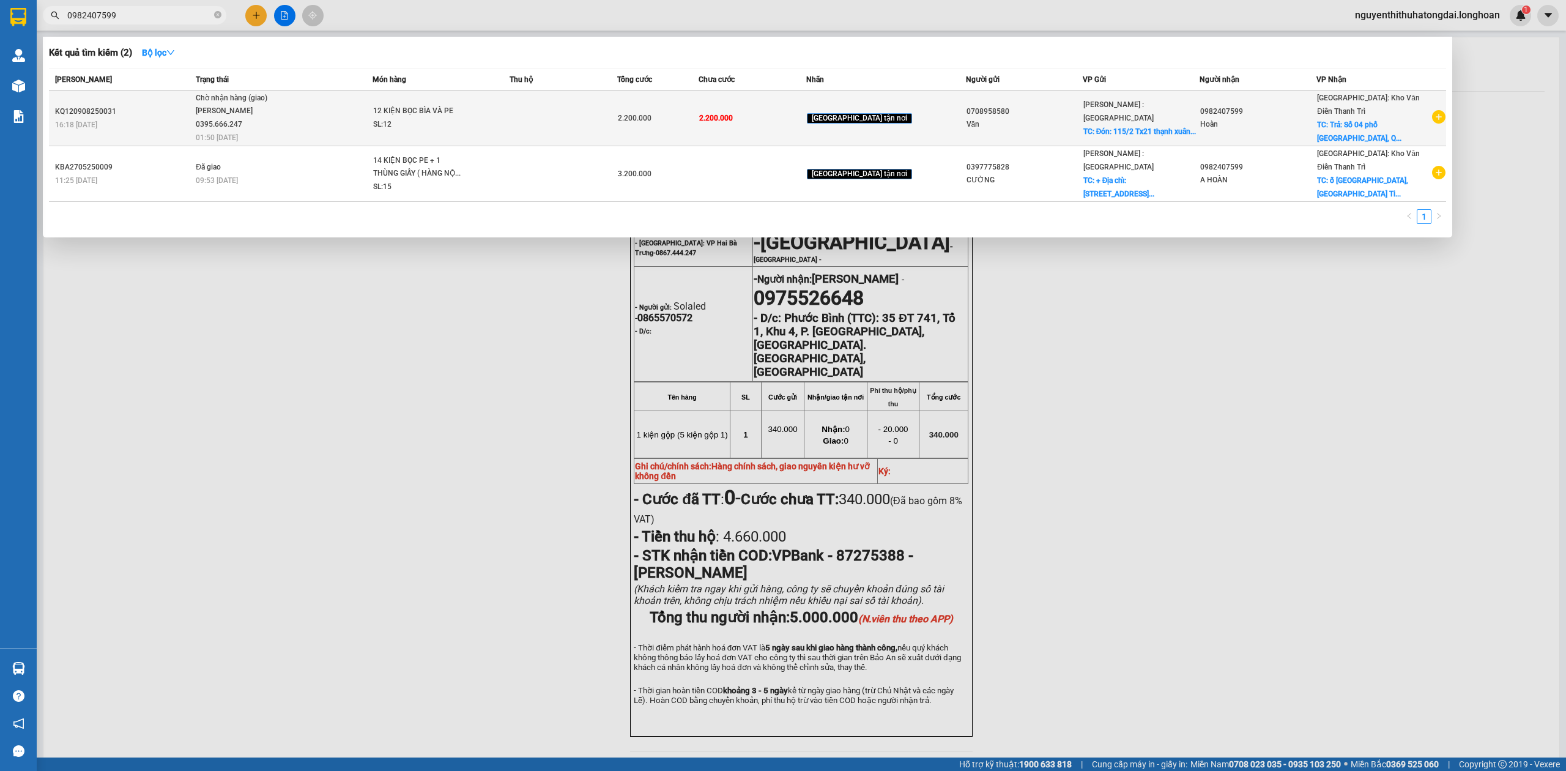
type input "0982407599"
click at [436, 106] on div "12 KIỆN BỌC BÌA VÀ PE" at bounding box center [419, 111] width 92 height 13
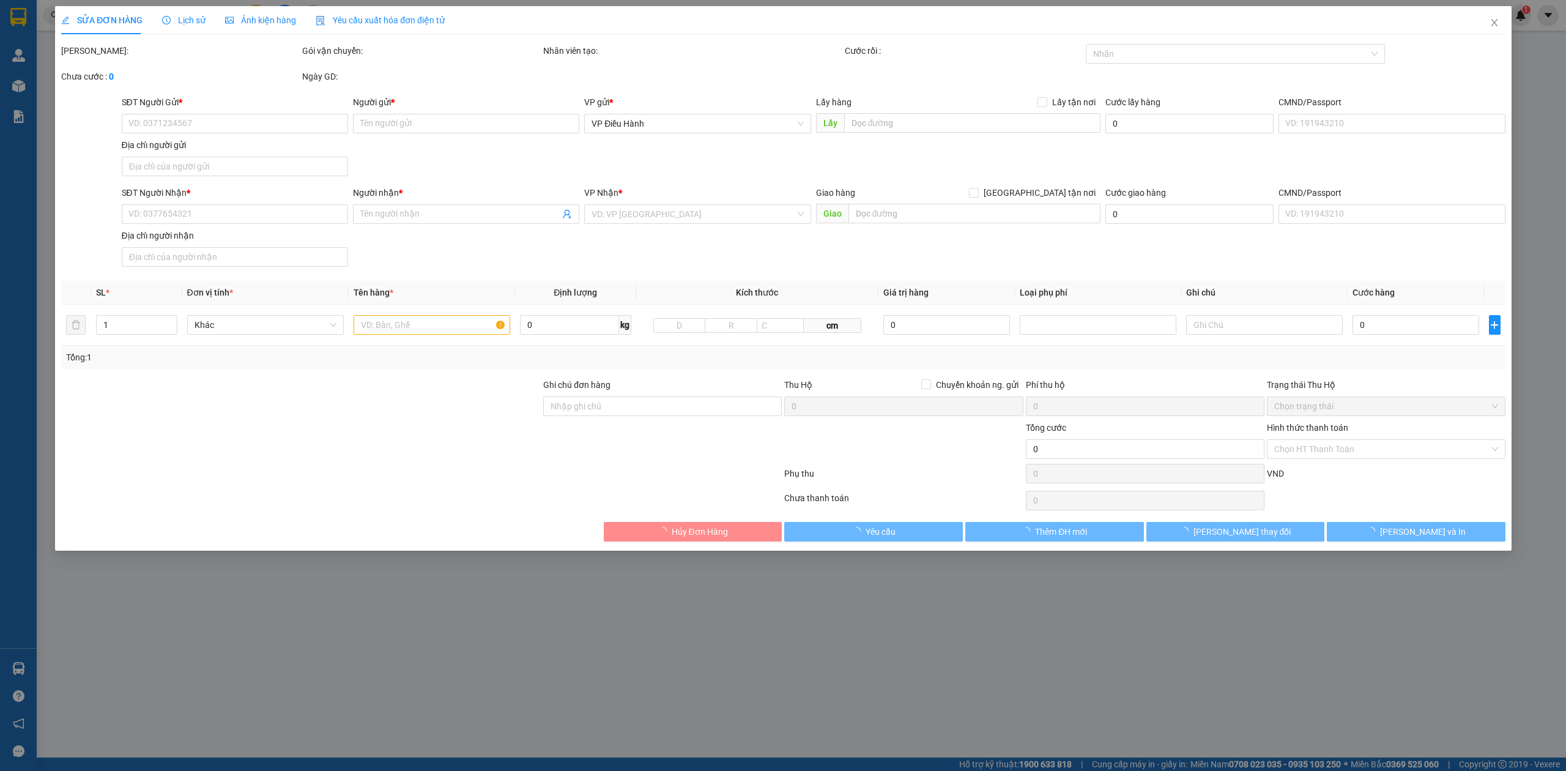
type input "0708958580"
type input "Văn"
checkbox input "true"
type input "Đón: 115/2 Tx21 thạnh xuân Q12"
type input "0982407599"
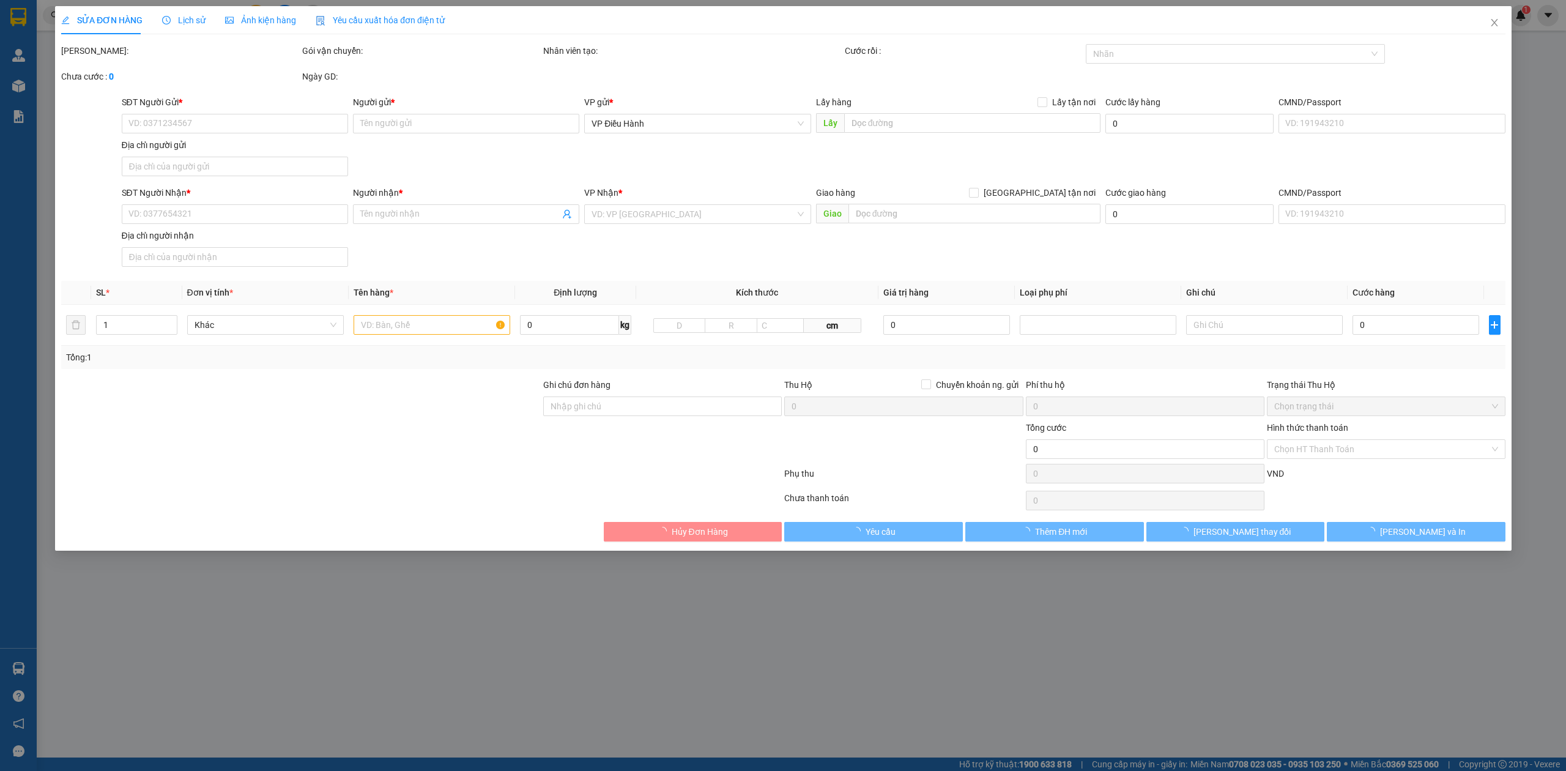
type input "Hoàn"
checkbox input "true"
type input "Trả: Số 04 phố bà triệu, Q Hoàn Kiếm, Hà nội"
type input "2.200.000"
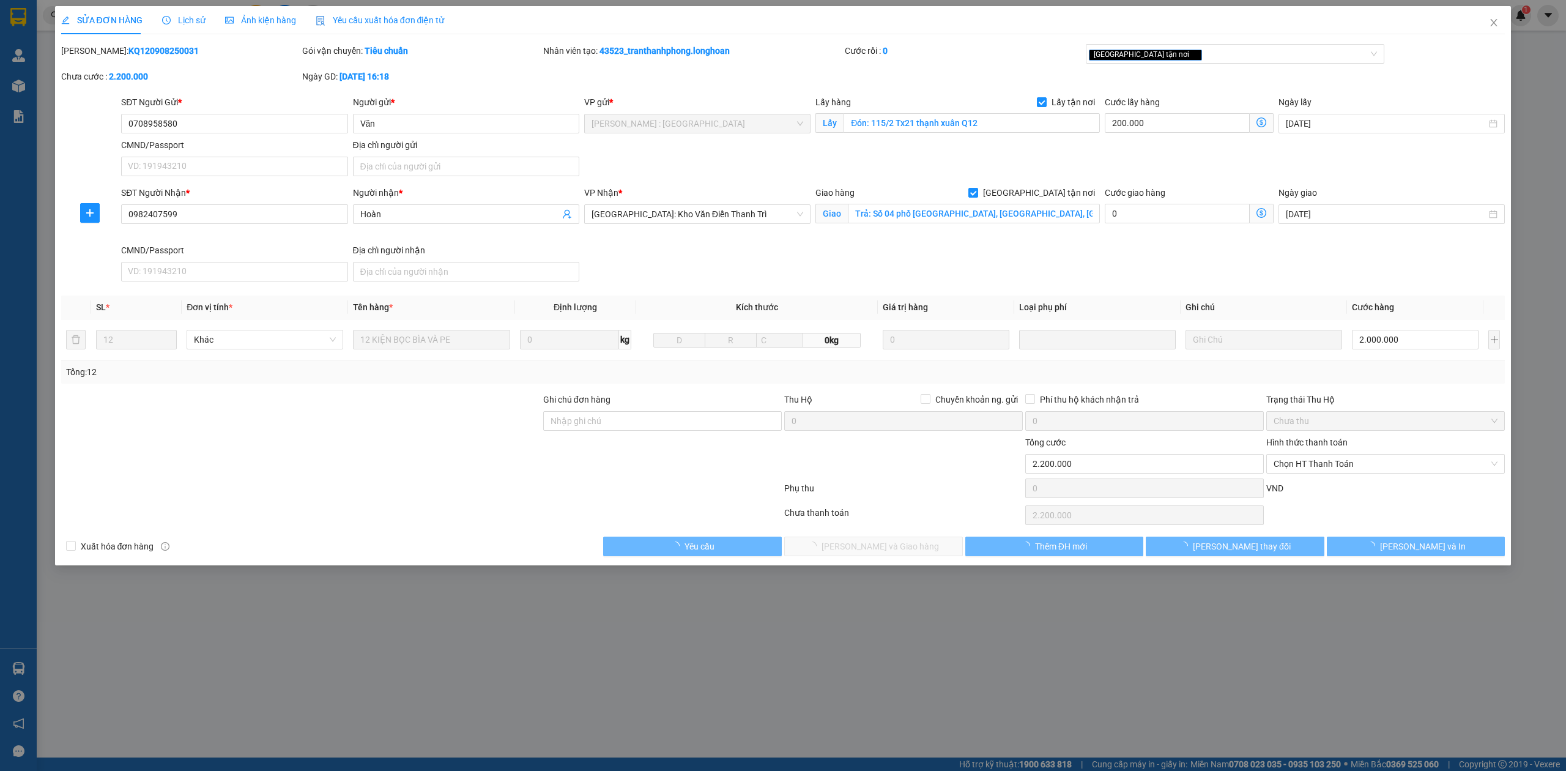
click at [187, 12] on div "Lịch sử" at bounding box center [183, 20] width 43 height 28
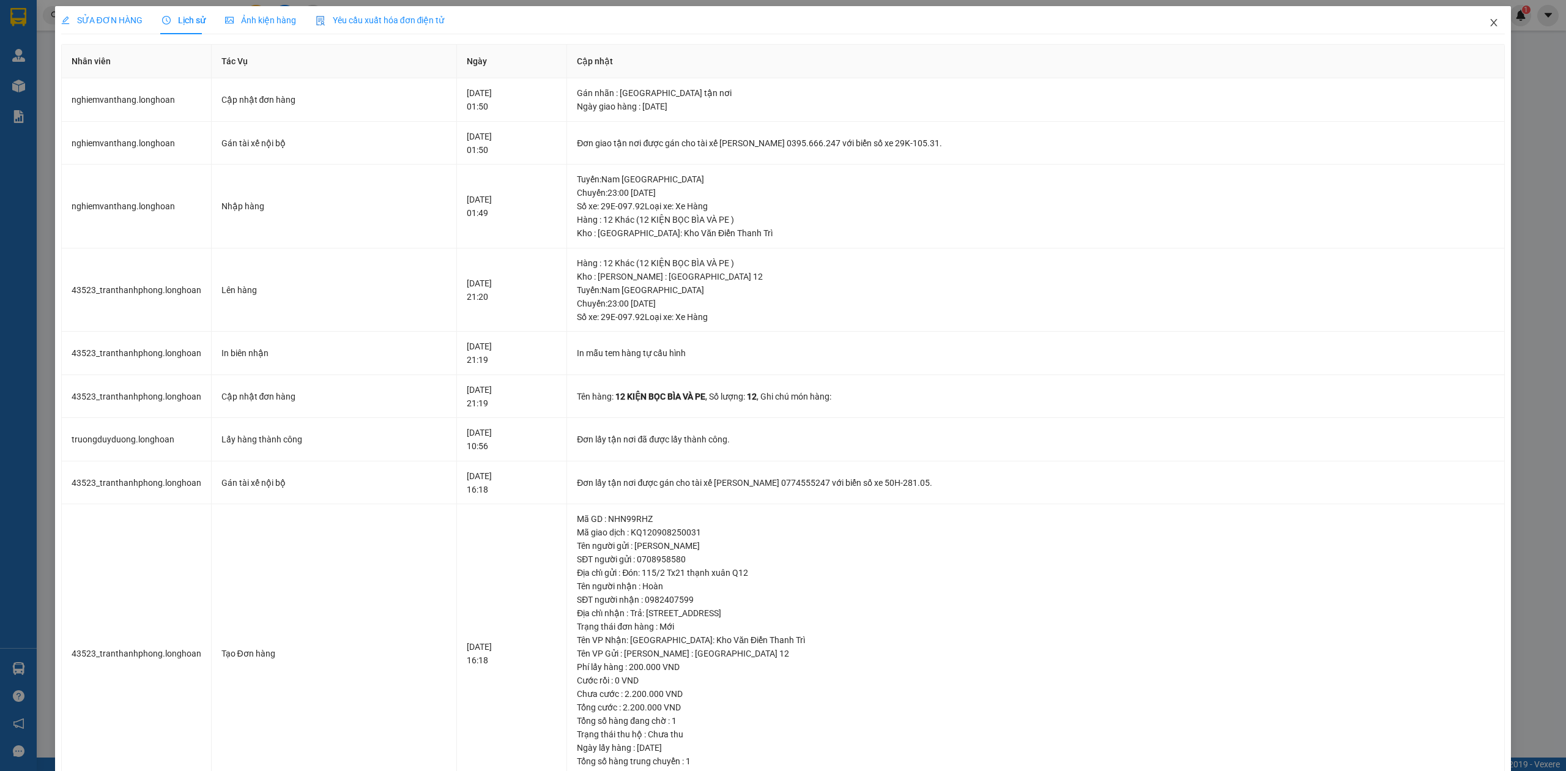
drag, startPoint x: 1481, startPoint y: 23, endPoint x: 1091, endPoint y: 13, distance: 389.8
click at [1489, 23] on icon "close" at bounding box center [1494, 23] width 10 height 10
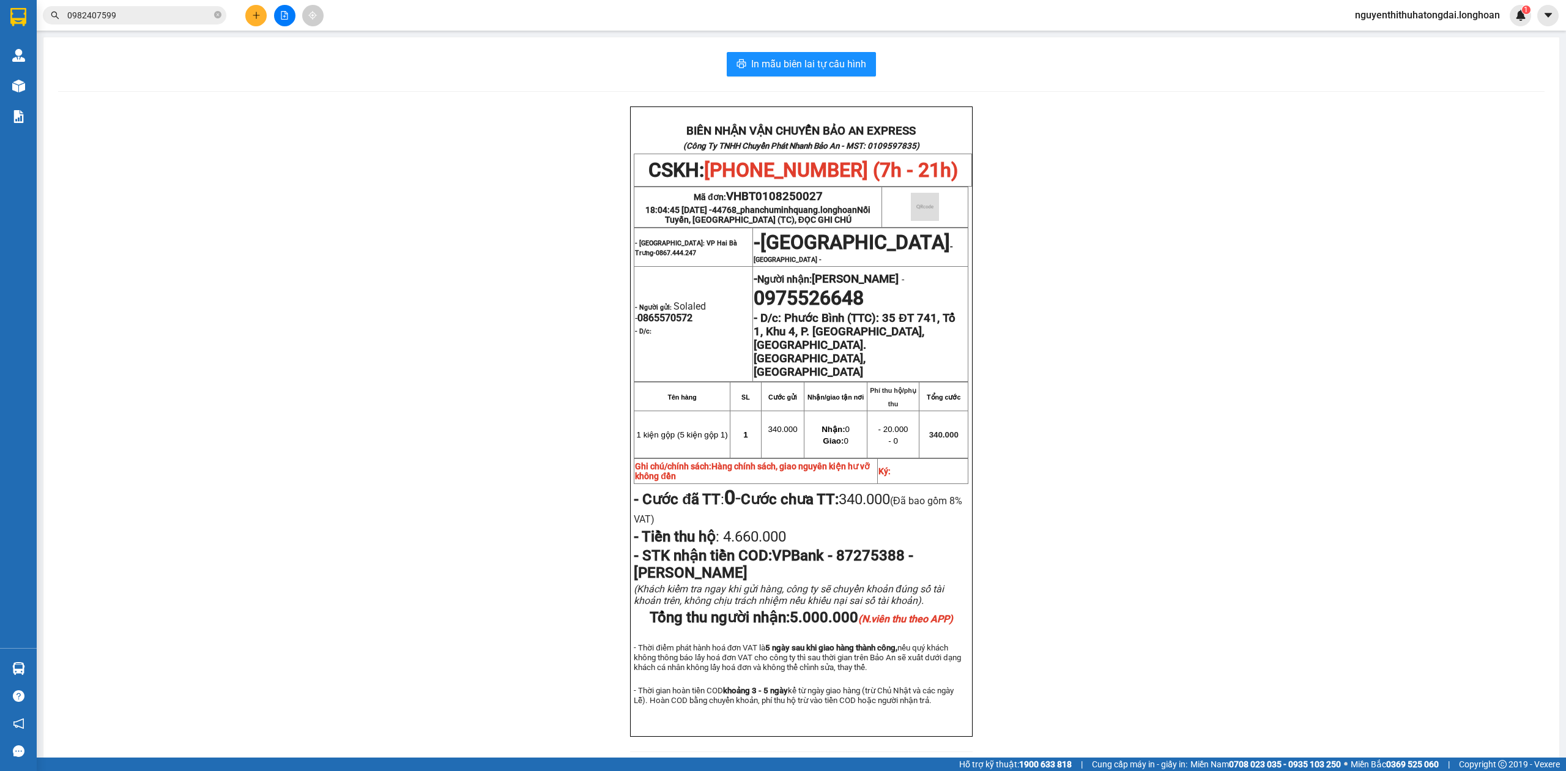
click at [165, 10] on input "0982407599" at bounding box center [139, 15] width 144 height 13
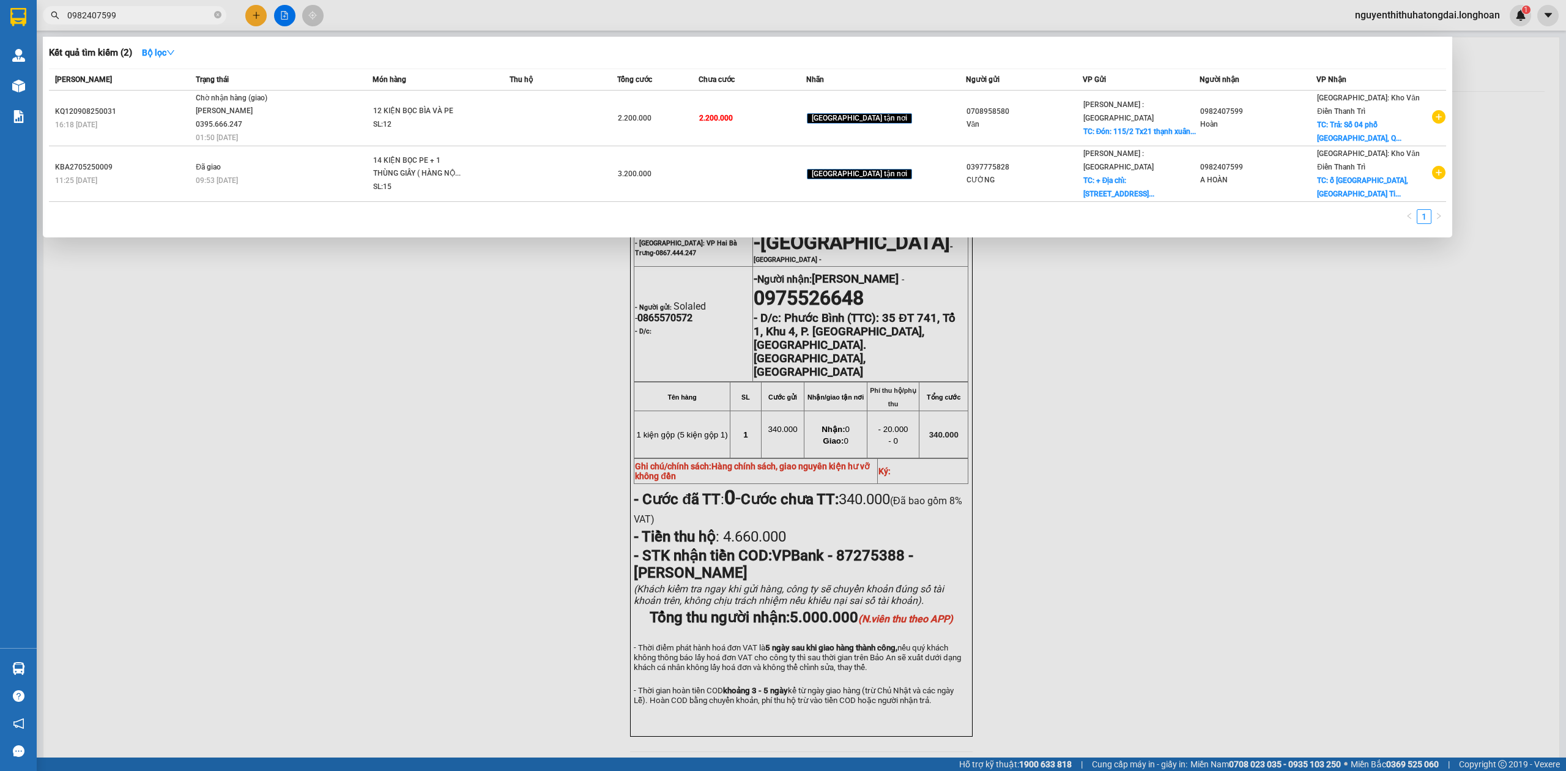
click at [155, 21] on input "0982407599" at bounding box center [139, 15] width 144 height 13
paste input "73223116"
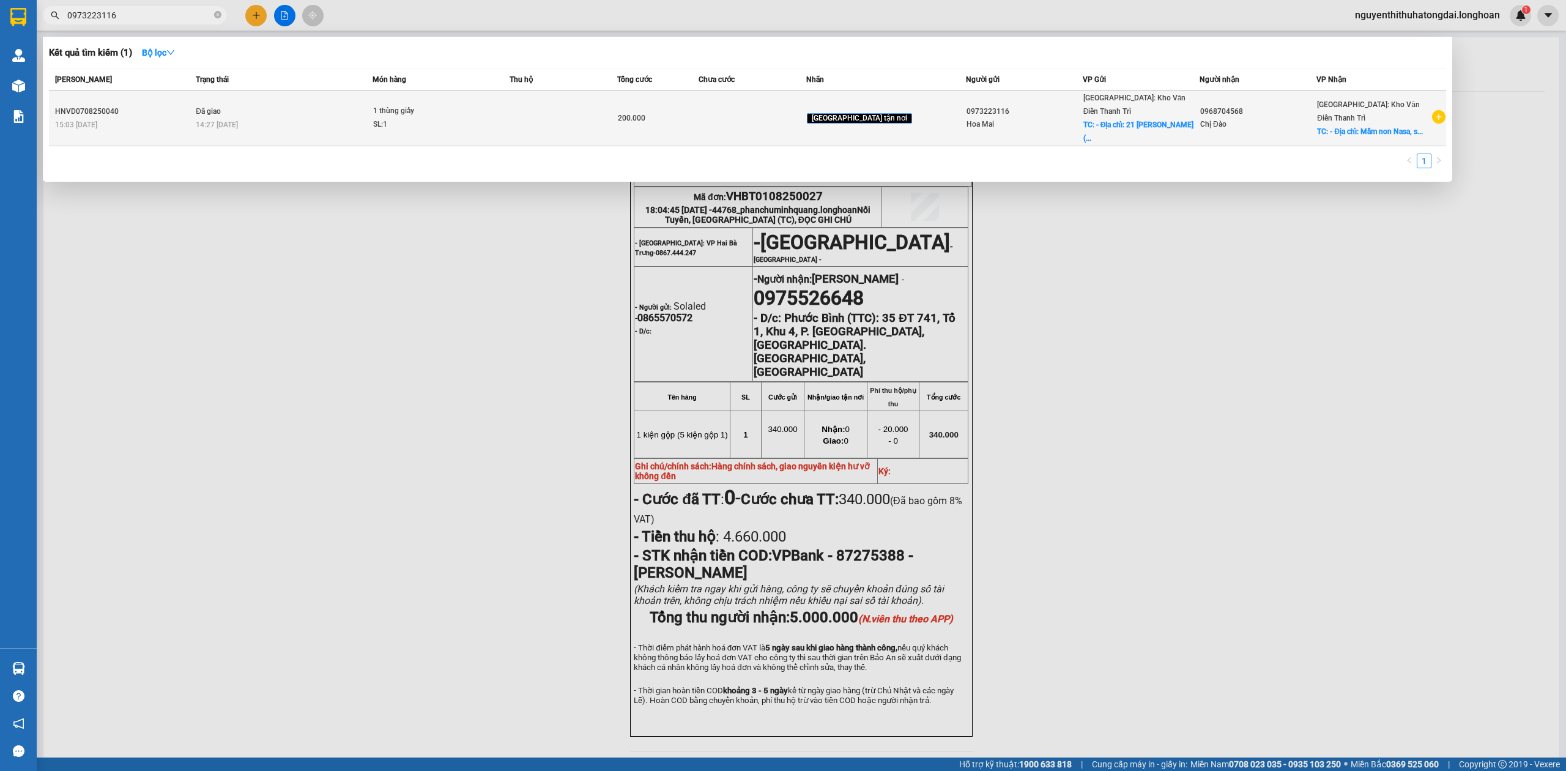
type input "0973223116"
click at [254, 118] on div "14:27 - 08/08" at bounding box center [284, 124] width 176 height 13
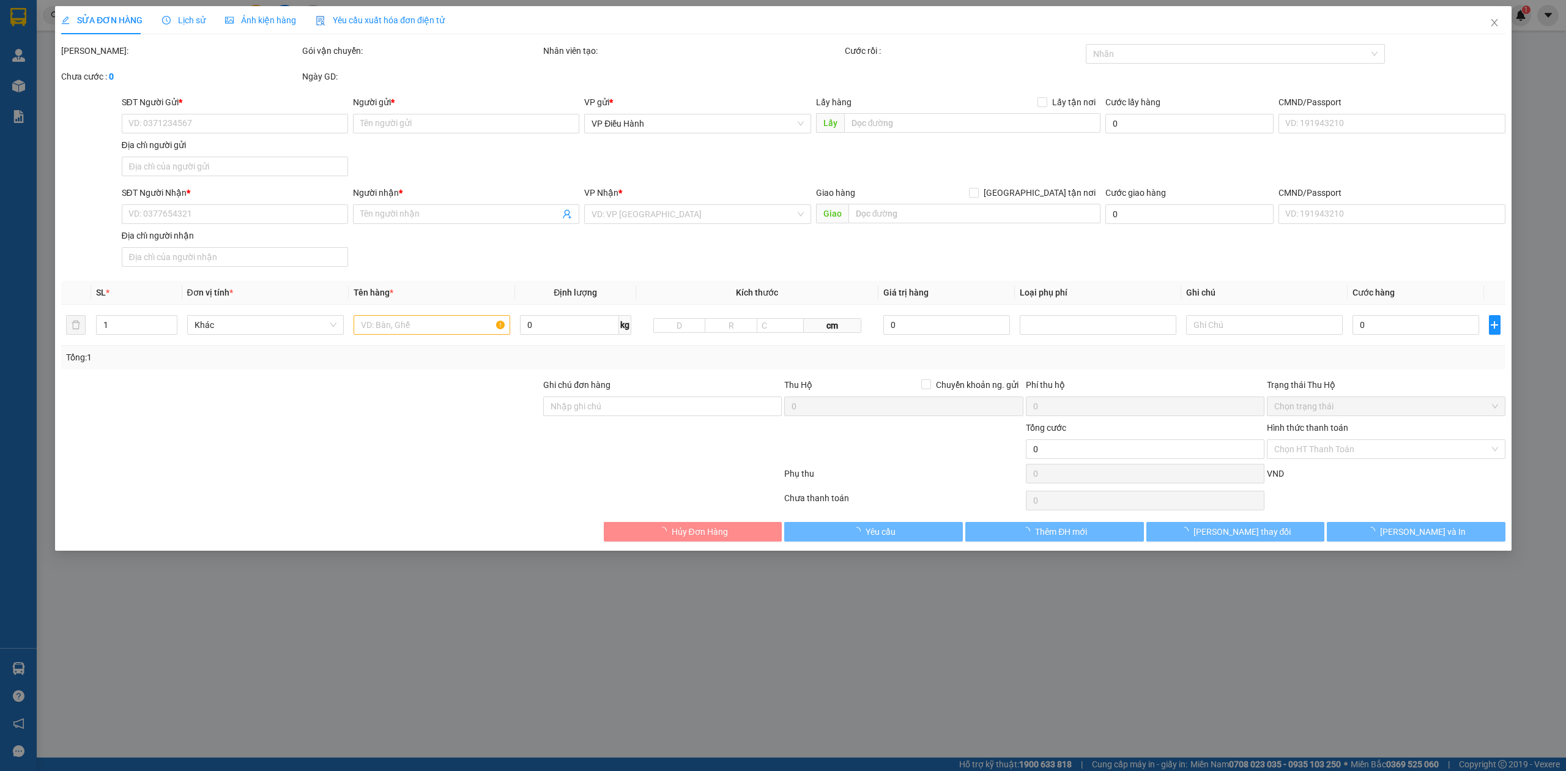
type input "0973223116"
type input "Hoa Mai"
checkbox input "true"
type input "- ĐỊa chỉ: 21 Lê Đức Thọ (Tòa nhà Sunsquare)"
type input "65.000"
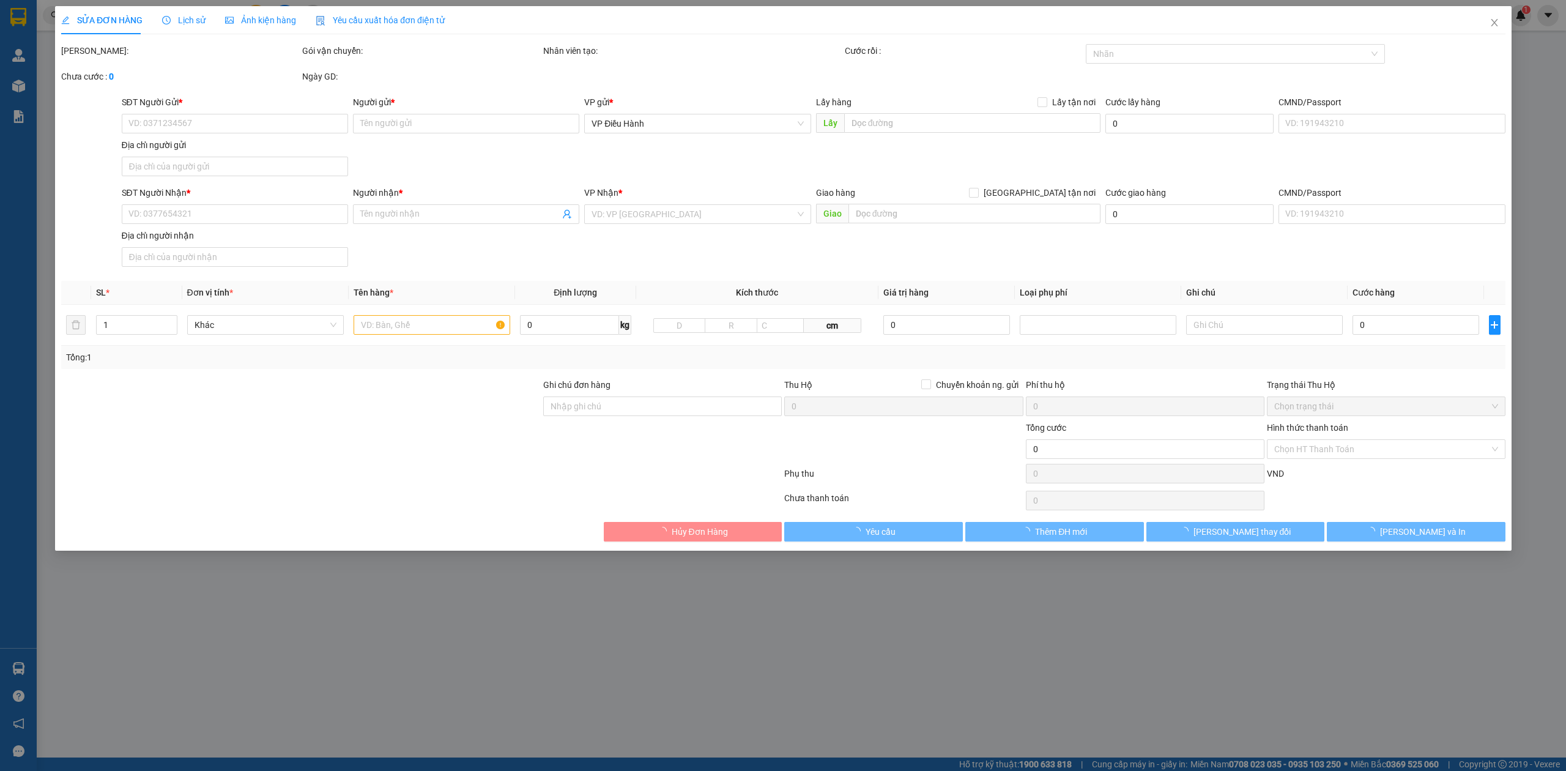
type input "0968704568"
type input "Chị Đào"
checkbox input "true"
type input "- Địa chỉ: Mầm non Nasa, số 45, tổ 71, P Phan Đinhg Phùng ( Gần Trung tâm tiệc …"
type input "200.000"
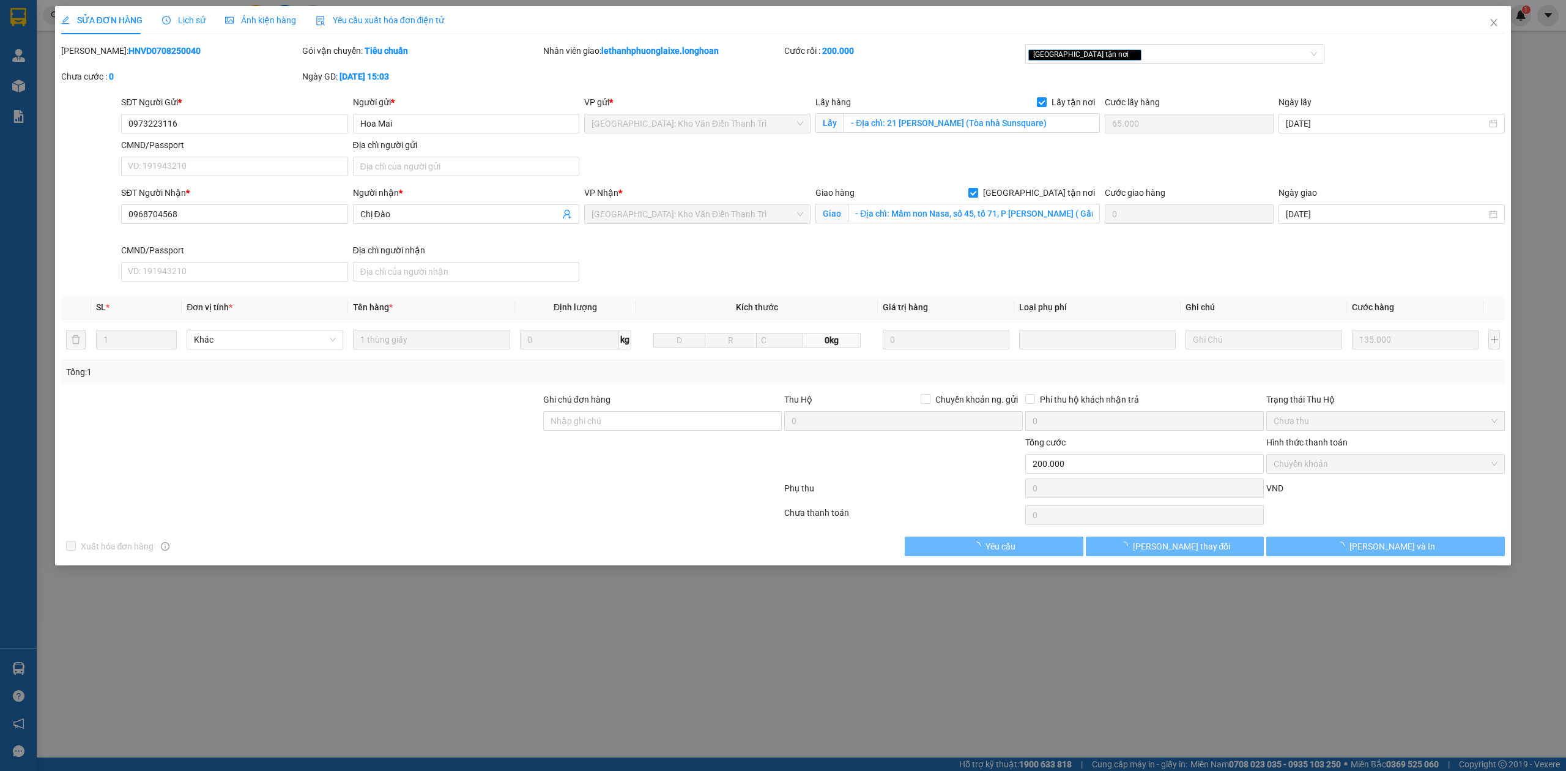
click at [174, 22] on span "Lịch sử" at bounding box center [183, 20] width 43 height 10
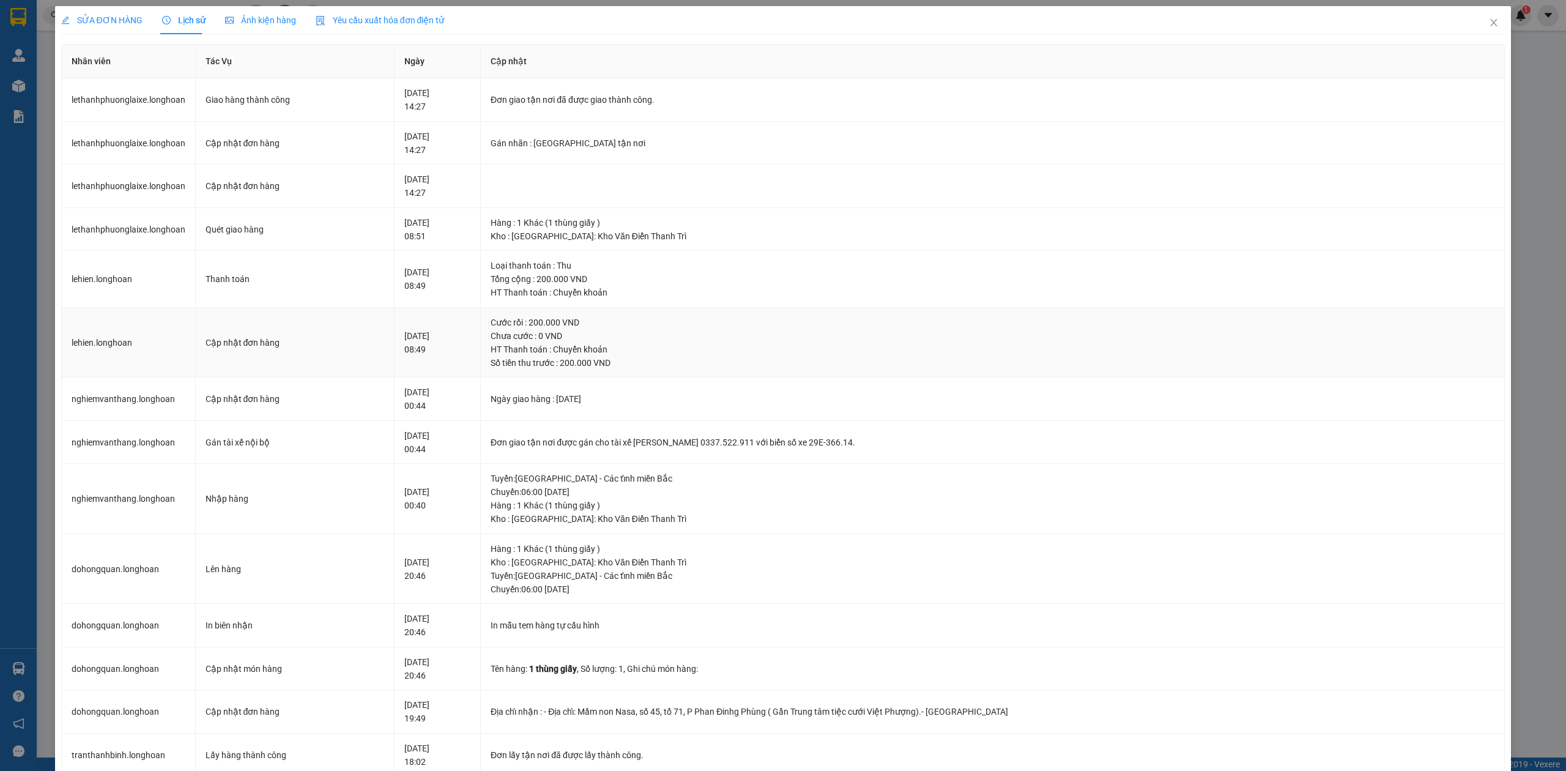
click at [1167, 321] on div "Cước rồi : 200.000 VND" at bounding box center [993, 322] width 1004 height 13
click at [115, 23] on span "SỬA ĐƠN HÀNG" at bounding box center [101, 20] width 81 height 10
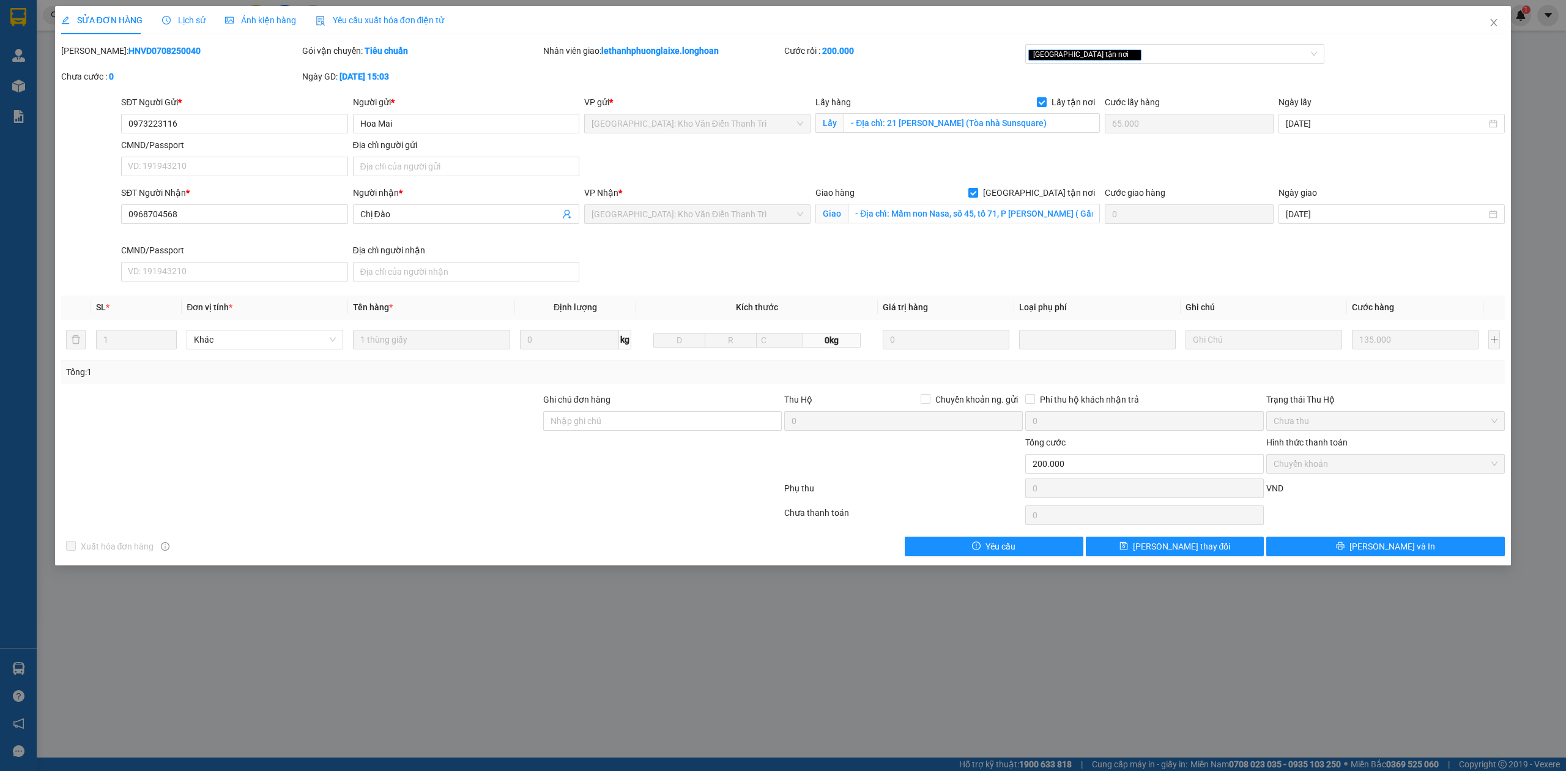
drag, startPoint x: 93, startPoint y: 50, endPoint x: 169, endPoint y: 53, distance: 76.5
click at [169, 53] on div "Mã ĐH: HNVD0708250040" at bounding box center [180, 50] width 239 height 13
copy b "HNVD0708250040"
drag, startPoint x: 195, startPoint y: 126, endPoint x: 0, endPoint y: 137, distance: 194.8
click at [0, 137] on div "SỬA ĐƠN HÀNG Lịch sử Ảnh kiện hàng Yêu cầu xuất hóa đơn điện tử Total Paid Fee …" at bounding box center [783, 385] width 1566 height 771
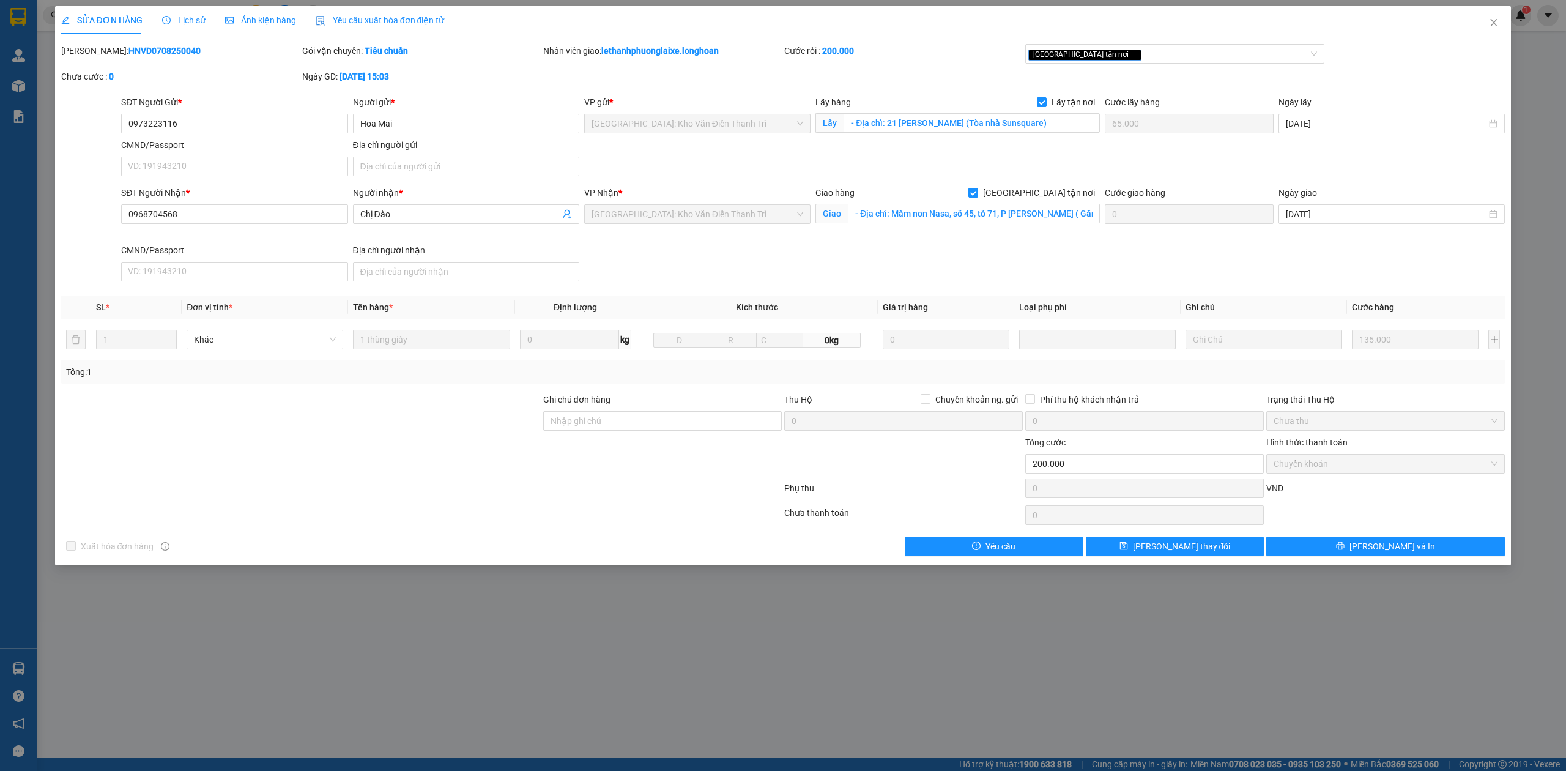
click at [188, 26] on div "Lịch sử" at bounding box center [183, 19] width 43 height 13
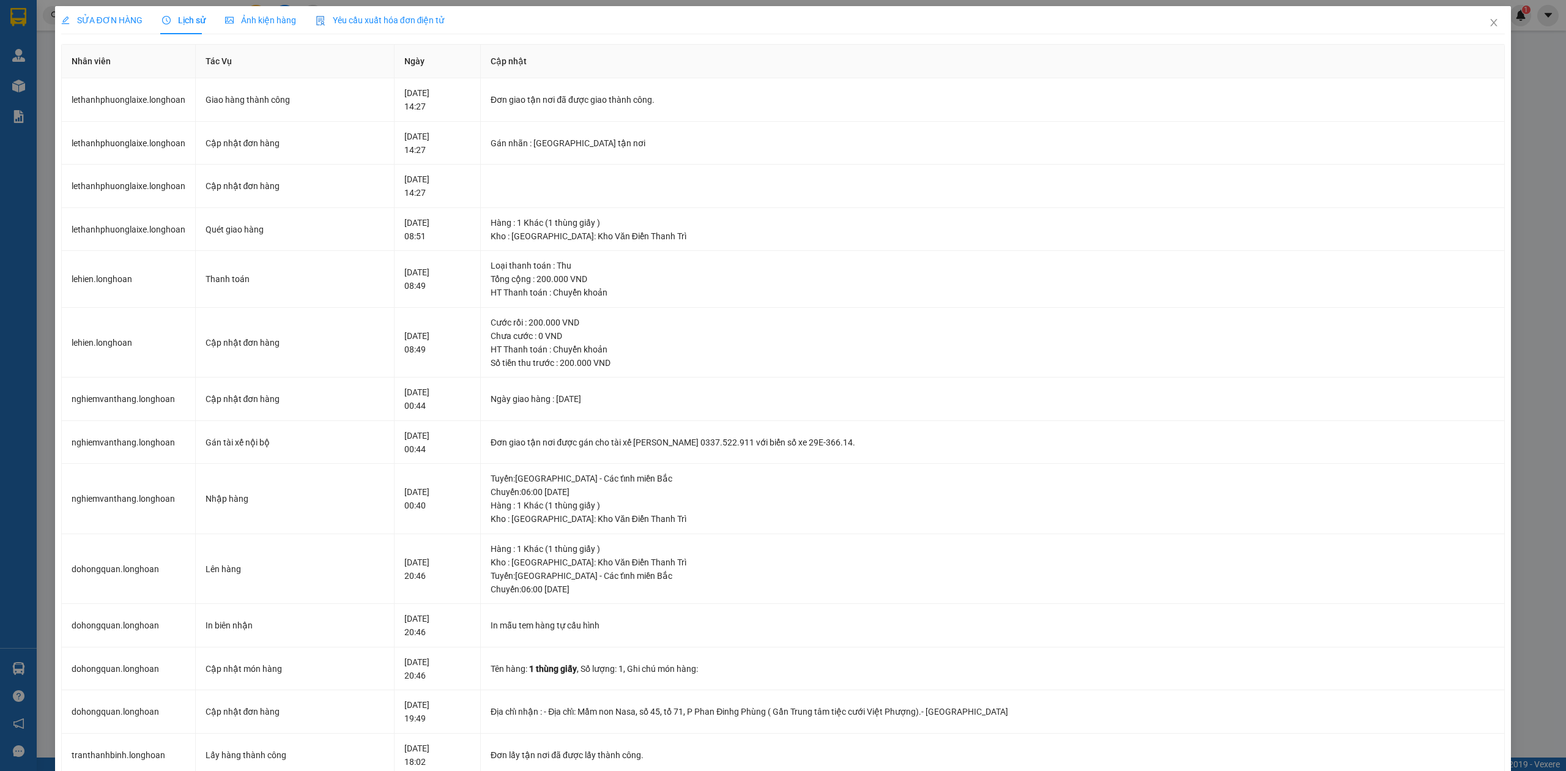
drag, startPoint x: 98, startPoint y: 24, endPoint x: 174, endPoint y: 20, distance: 76.0
click at [99, 24] on span "SỬA ĐƠN HÀNG" at bounding box center [101, 20] width 81 height 10
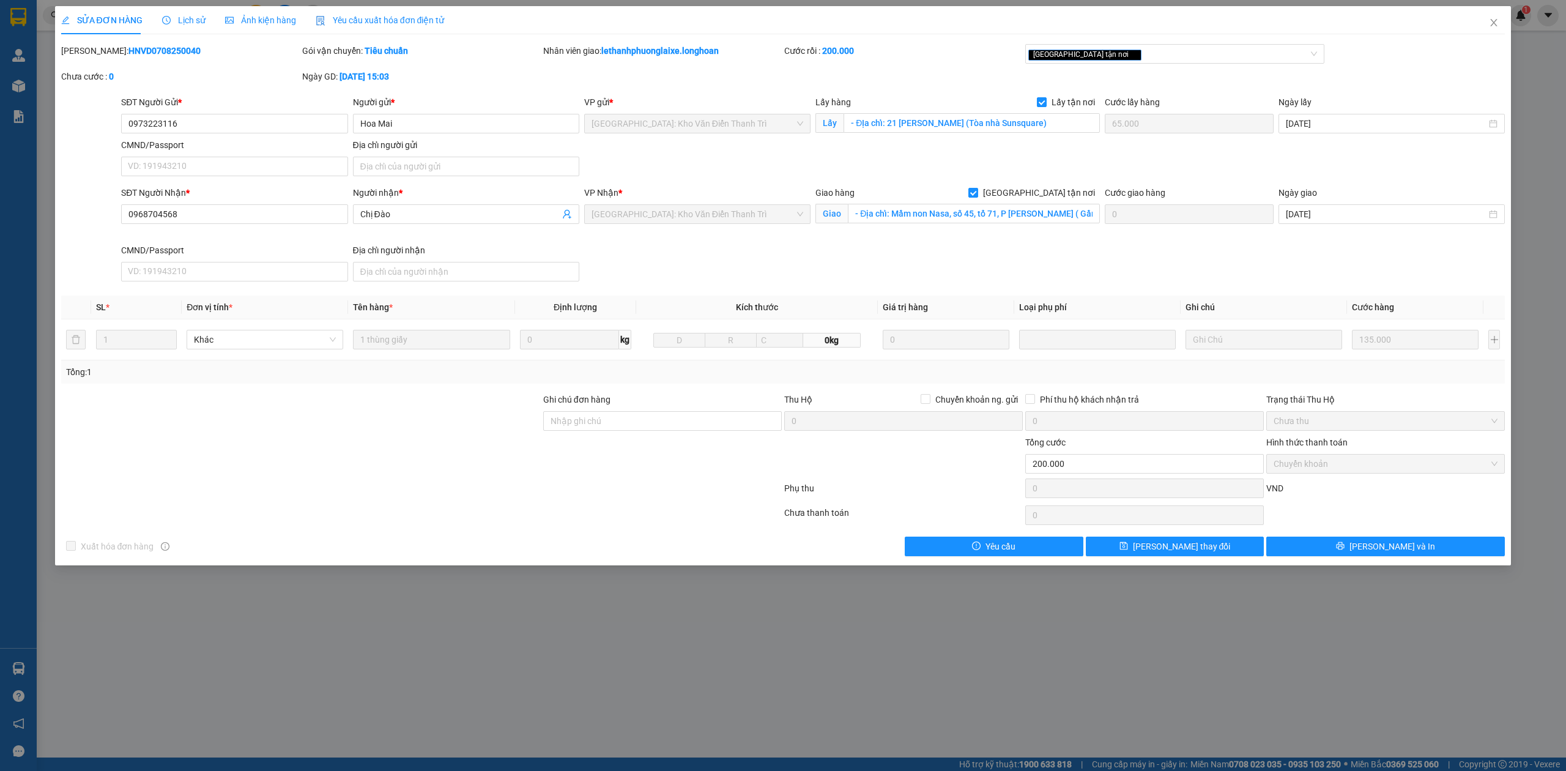
click at [1369, 537] on div "Total Paid Fee 200.000 Total UnPaid Fee 0 Cash Collection Total Fee Mã ĐH: HNVD…" at bounding box center [783, 300] width 1444 height 512
click at [1371, 547] on button "[PERSON_NAME] và In" at bounding box center [1385, 546] width 239 height 20
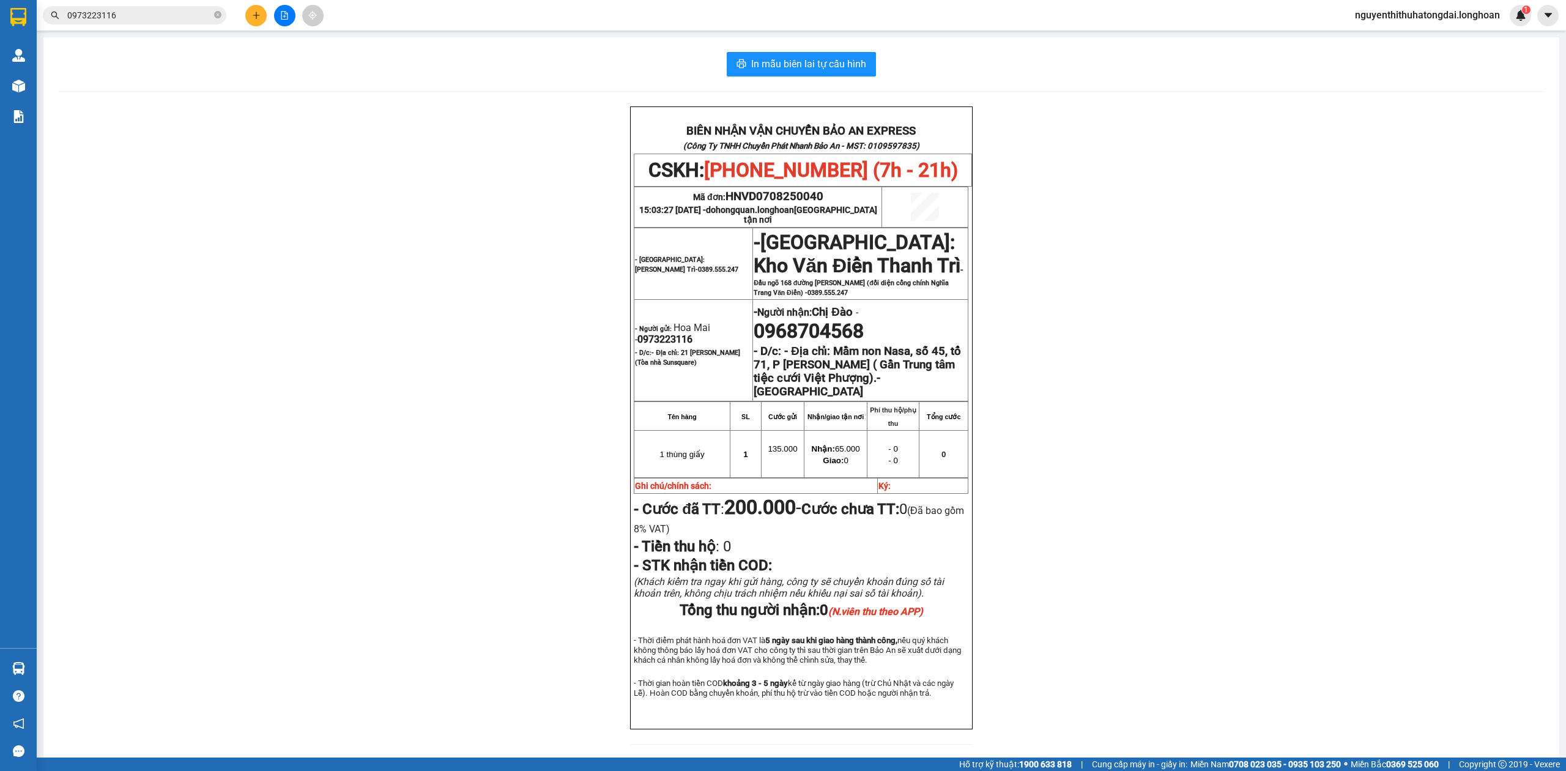
click at [113, 10] on input "0973223116" at bounding box center [139, 15] width 144 height 13
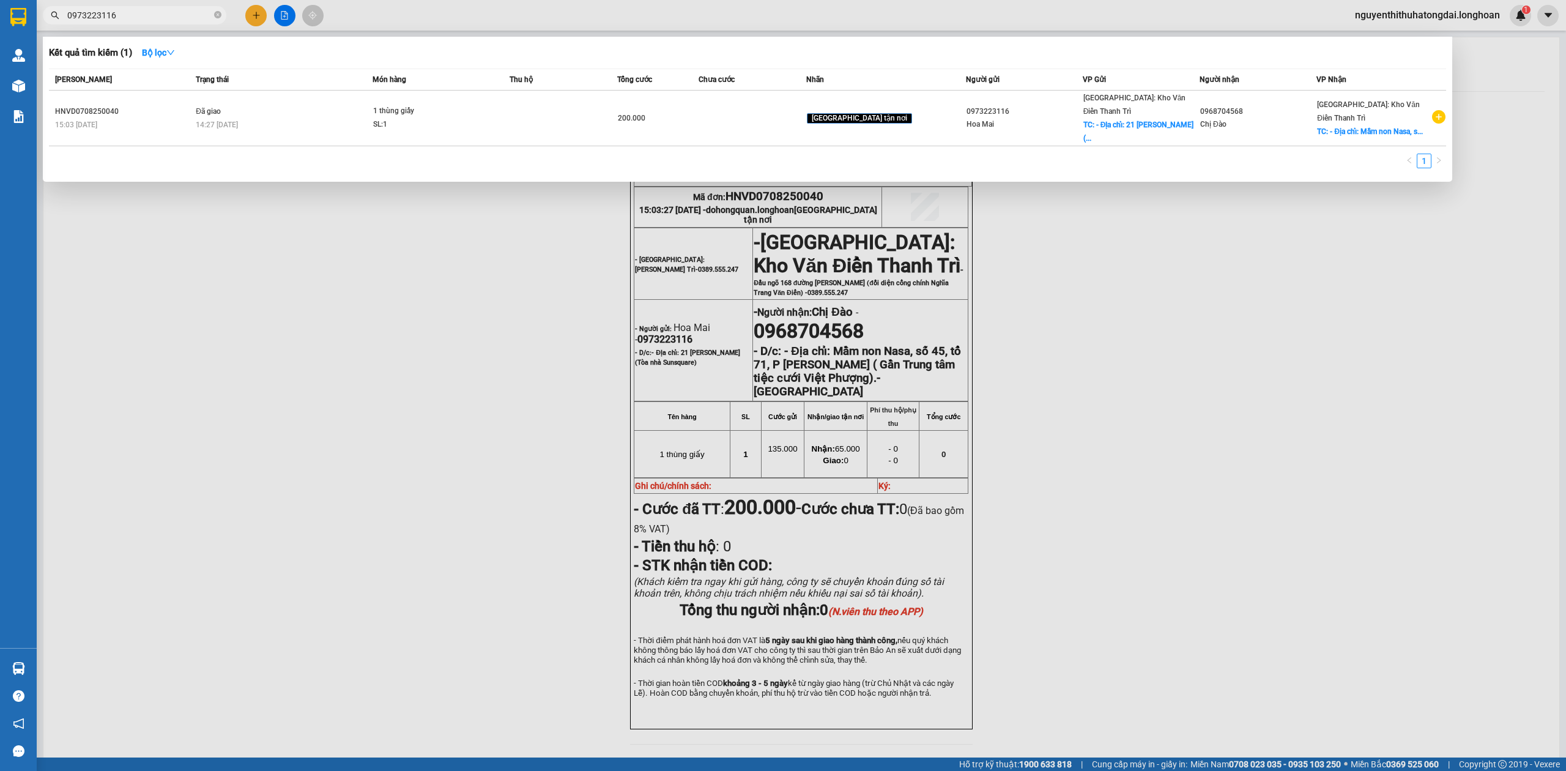
click at [113, 10] on input "0973223116" at bounding box center [139, 15] width 144 height 13
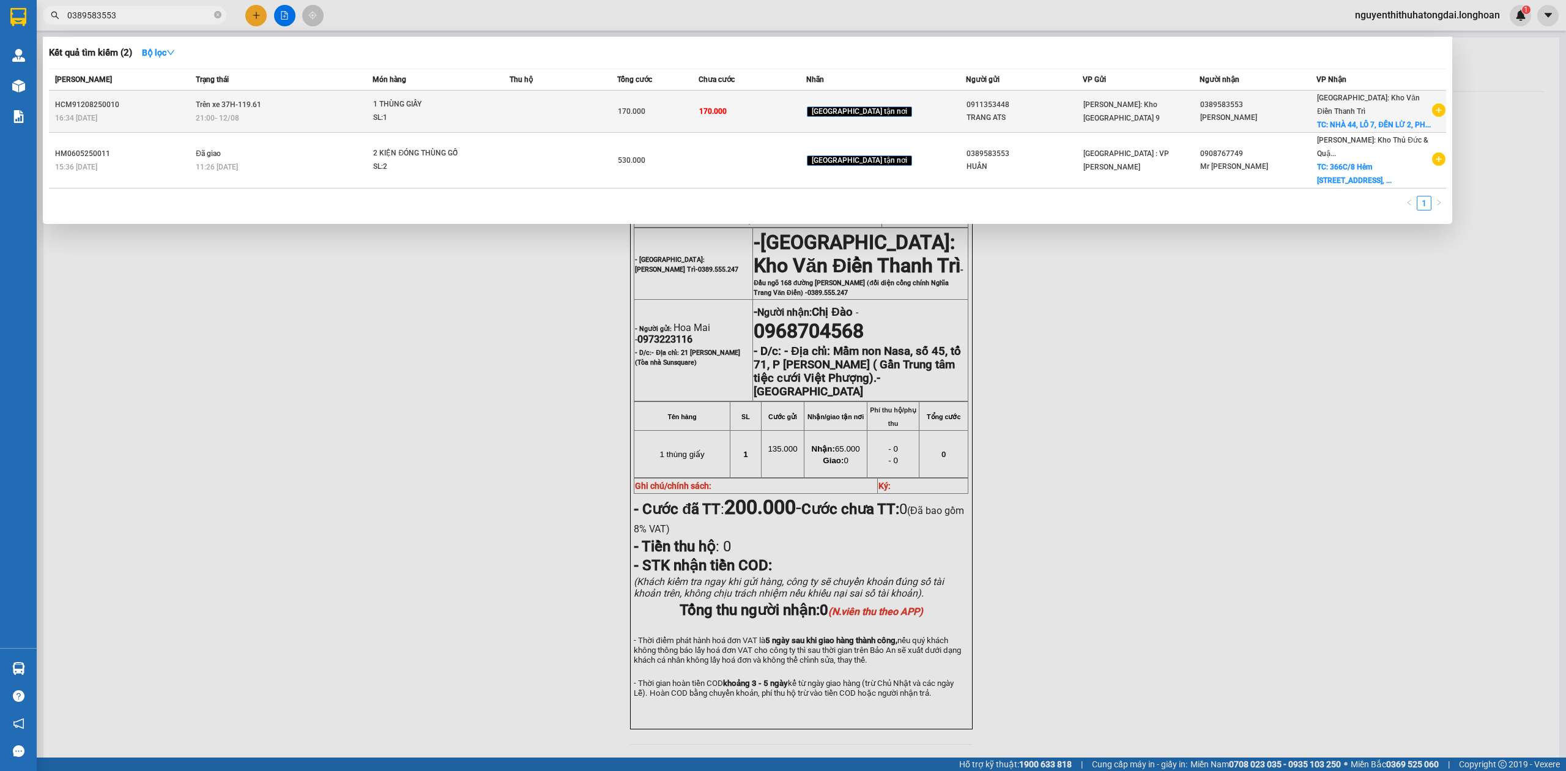
type input "0389583553"
click at [316, 103] on td "Trên xe 37H-119.61 21:00 - 12/08" at bounding box center [283, 112] width 180 height 42
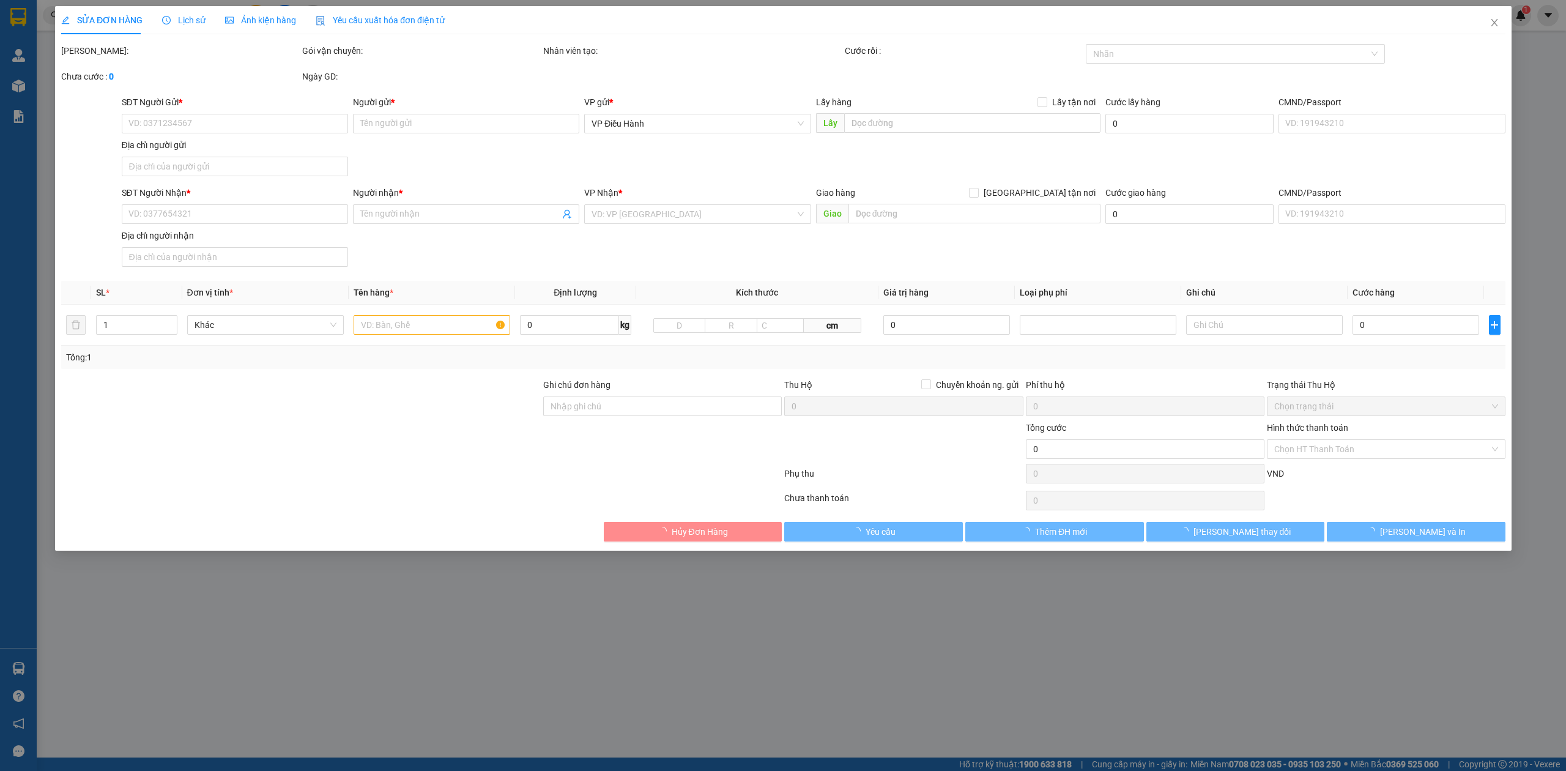
type input "0911353448"
type input "TRANG ATS"
type input "0389583553"
type input "NGỌC HUÂN"
checkbox input "true"
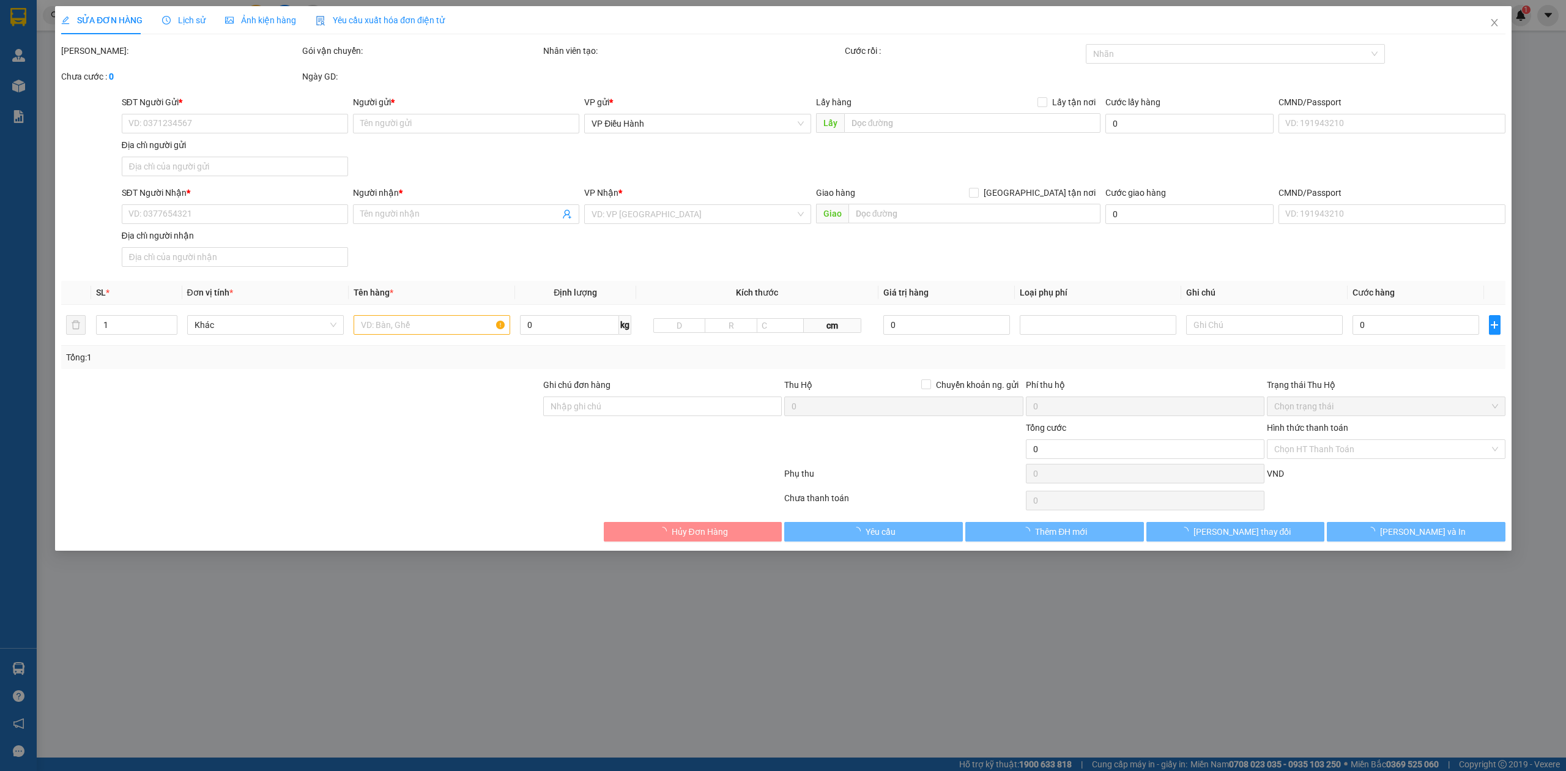
type input "NHÀ 44, LÔ 7, ĐÊN LỪ 2, PHƯỜNG HOÀNG VĂN THỤ, QUẬN HOÀNG MAI, HÀ NỘI"
type input "nhận theo kiện-giao nguyên kiên-hư hỏng không chịu trách nhiệm"
type input "170.000"
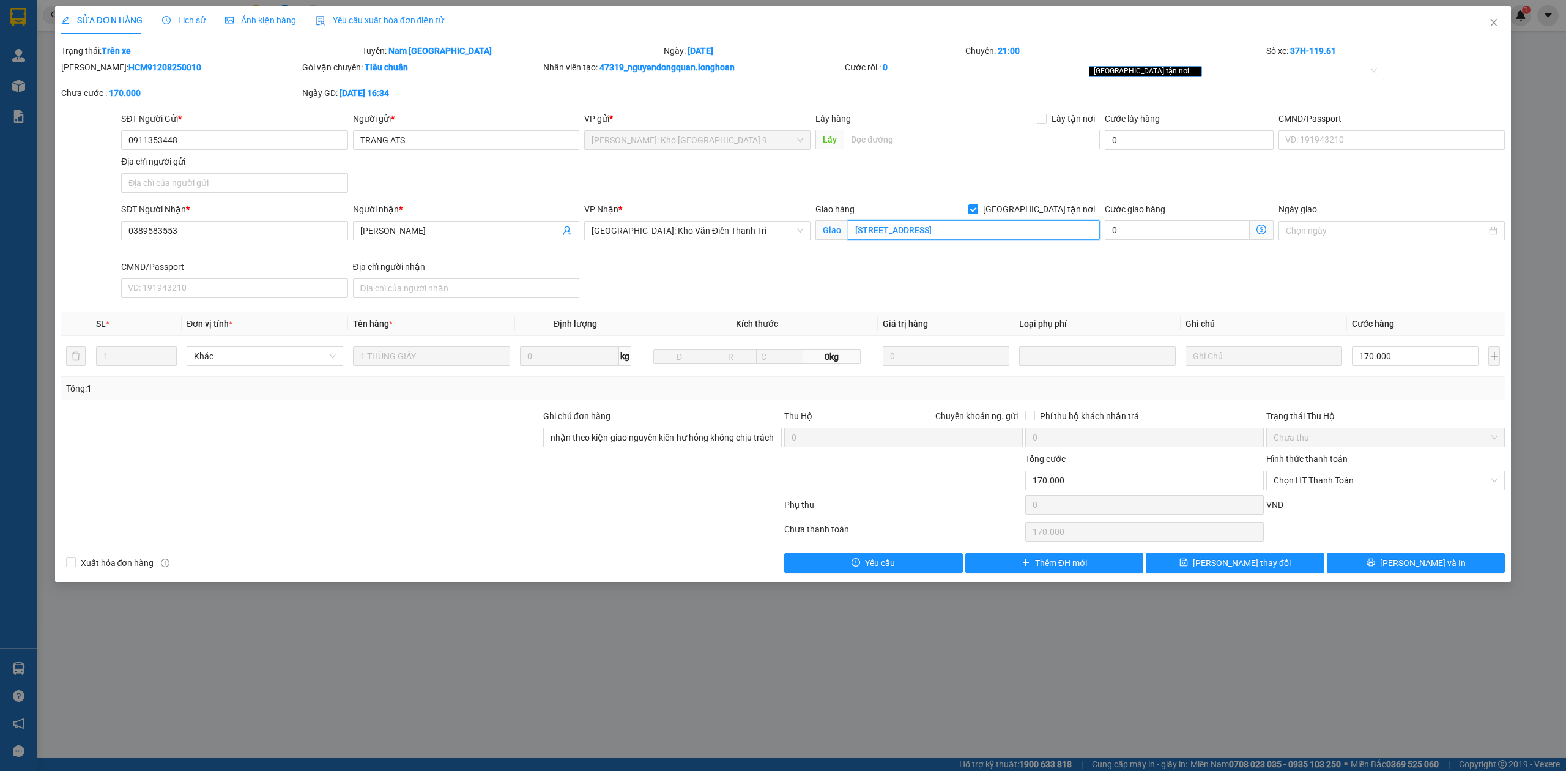
click at [984, 236] on input "NHÀ 44, LÔ 7, ĐÊN LỪ 2, PHƯỜNG HOÀNG VĂN THỤ, QUẬN HOÀNG MAI, HÀ NỘI" at bounding box center [974, 230] width 252 height 20
click at [173, 15] on span "Lịch sử" at bounding box center [183, 20] width 43 height 10
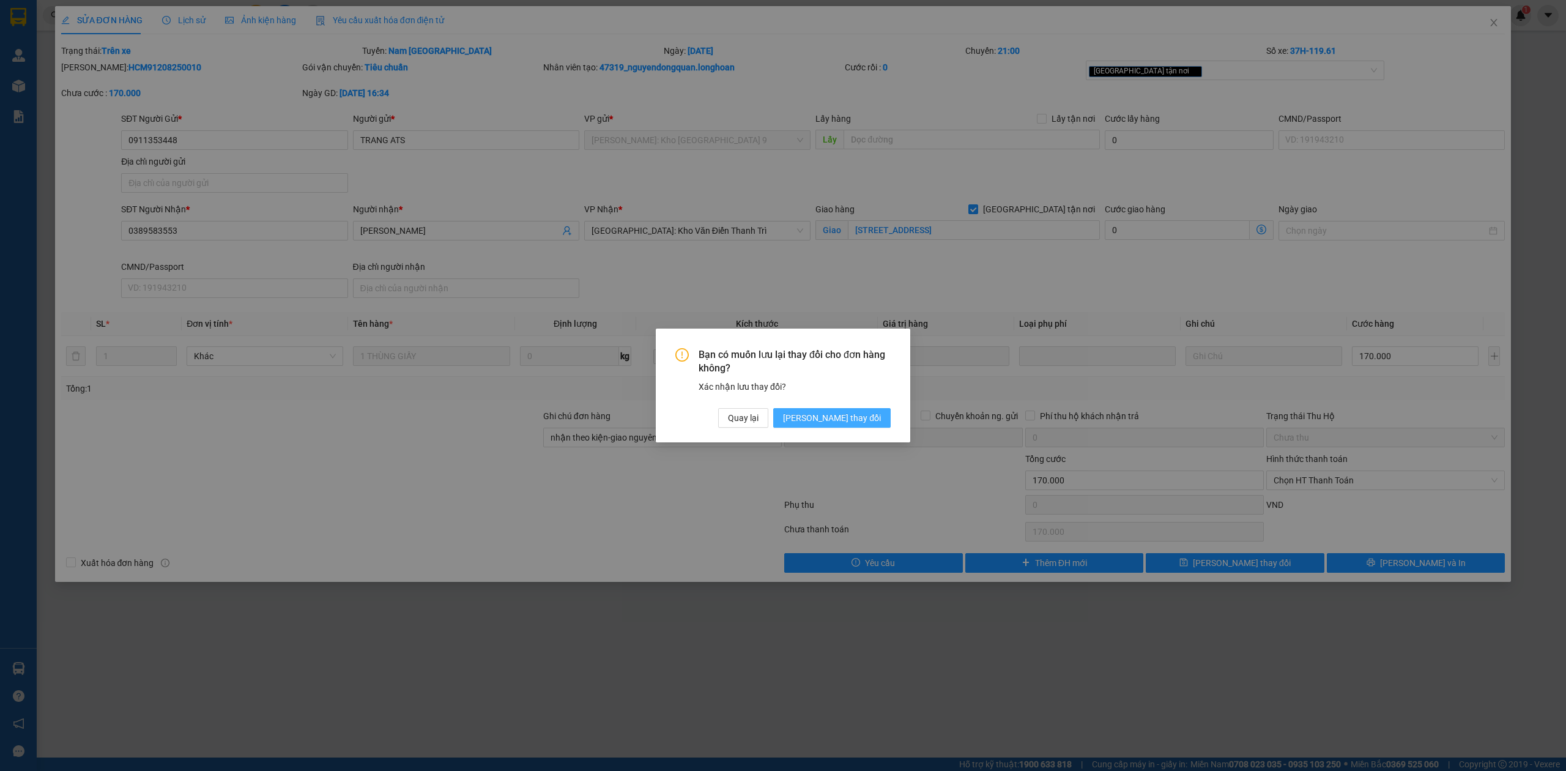
click at [877, 414] on span "[PERSON_NAME] thay đổi" at bounding box center [832, 417] width 98 height 13
